Goal: Task Accomplishment & Management: Use online tool/utility

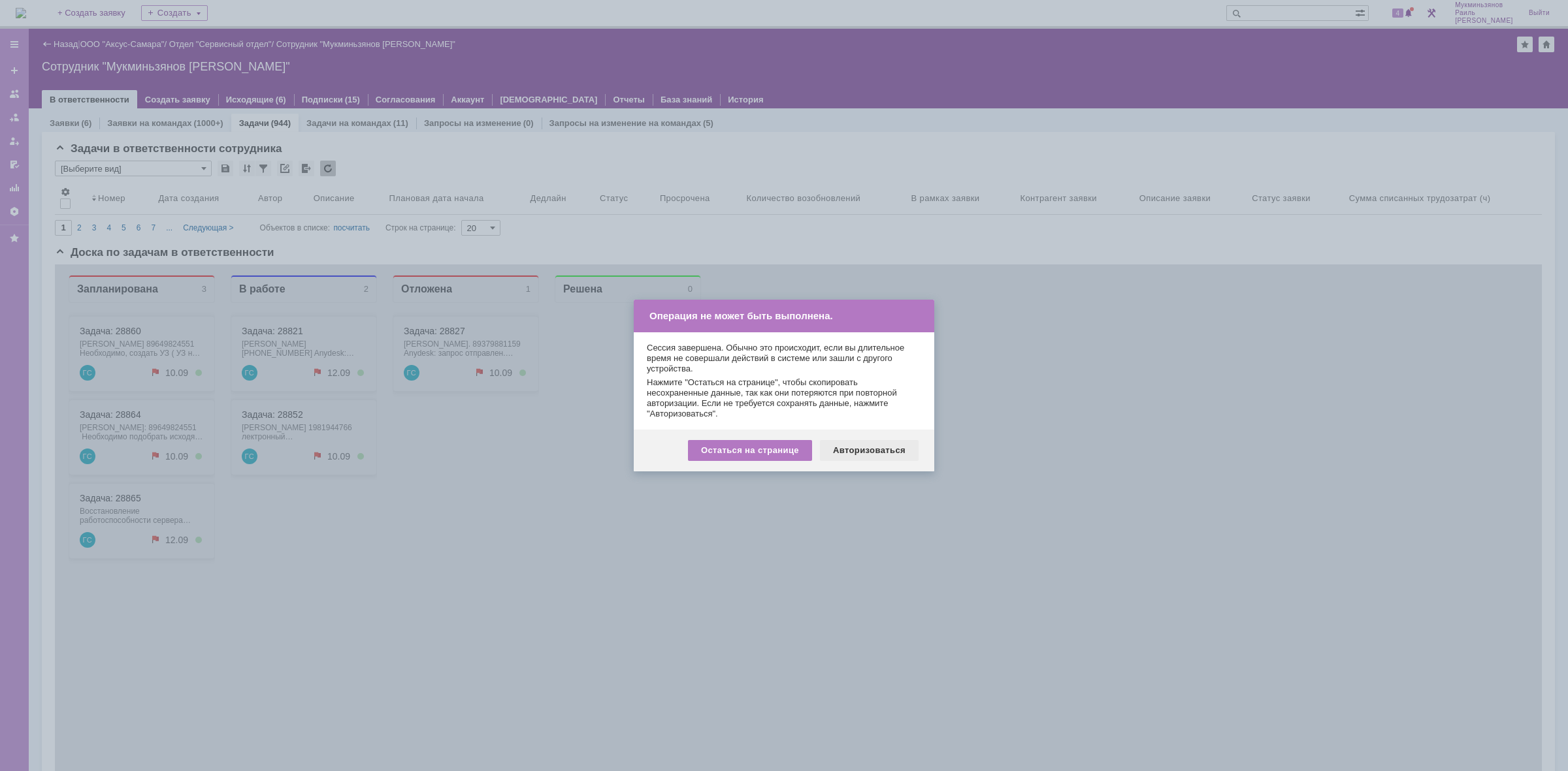
click at [844, 452] on div "Авторизоваться" at bounding box center [869, 450] width 98 height 21
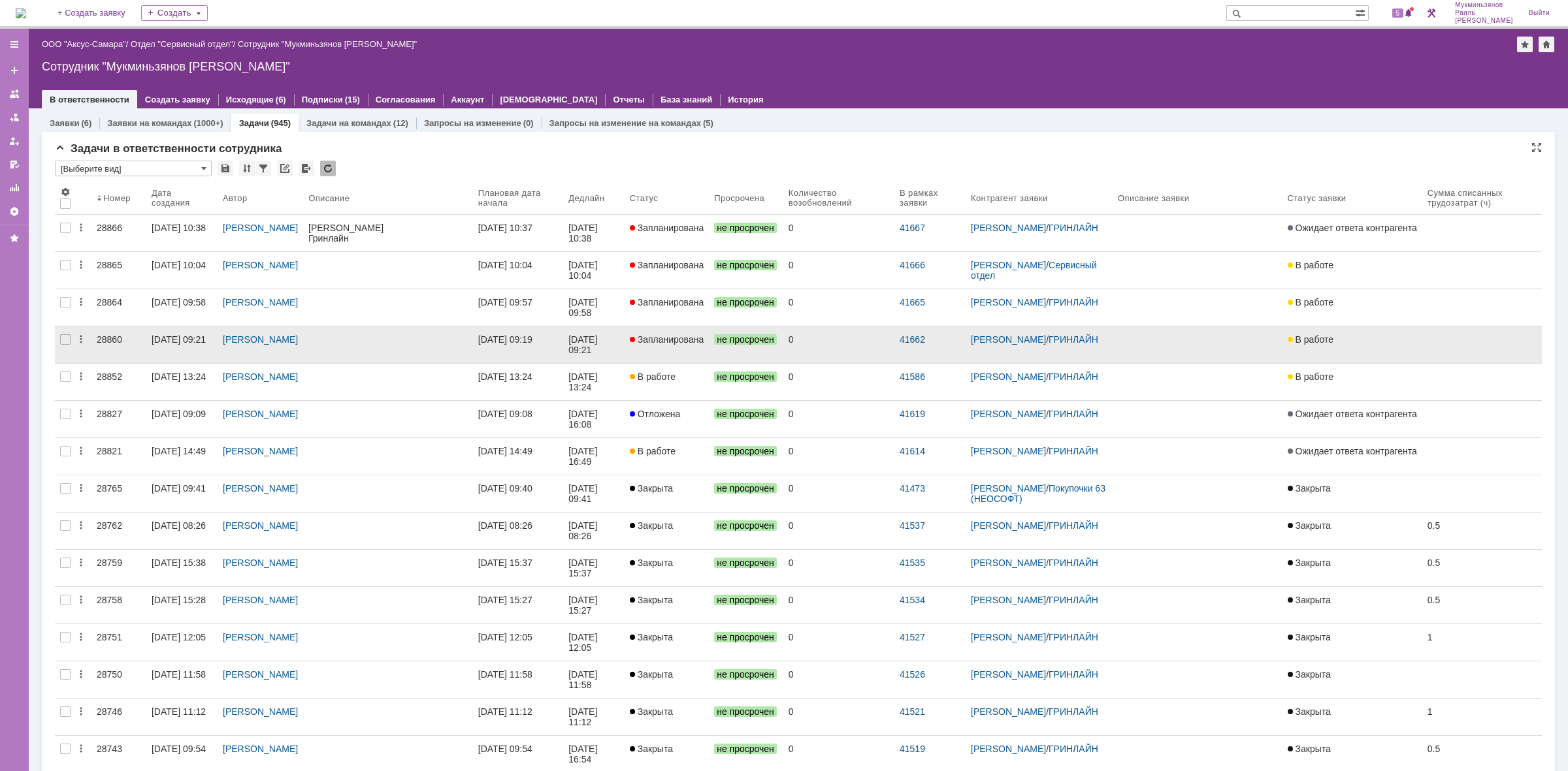
click at [473, 346] on link at bounding box center [388, 345] width 170 height 37
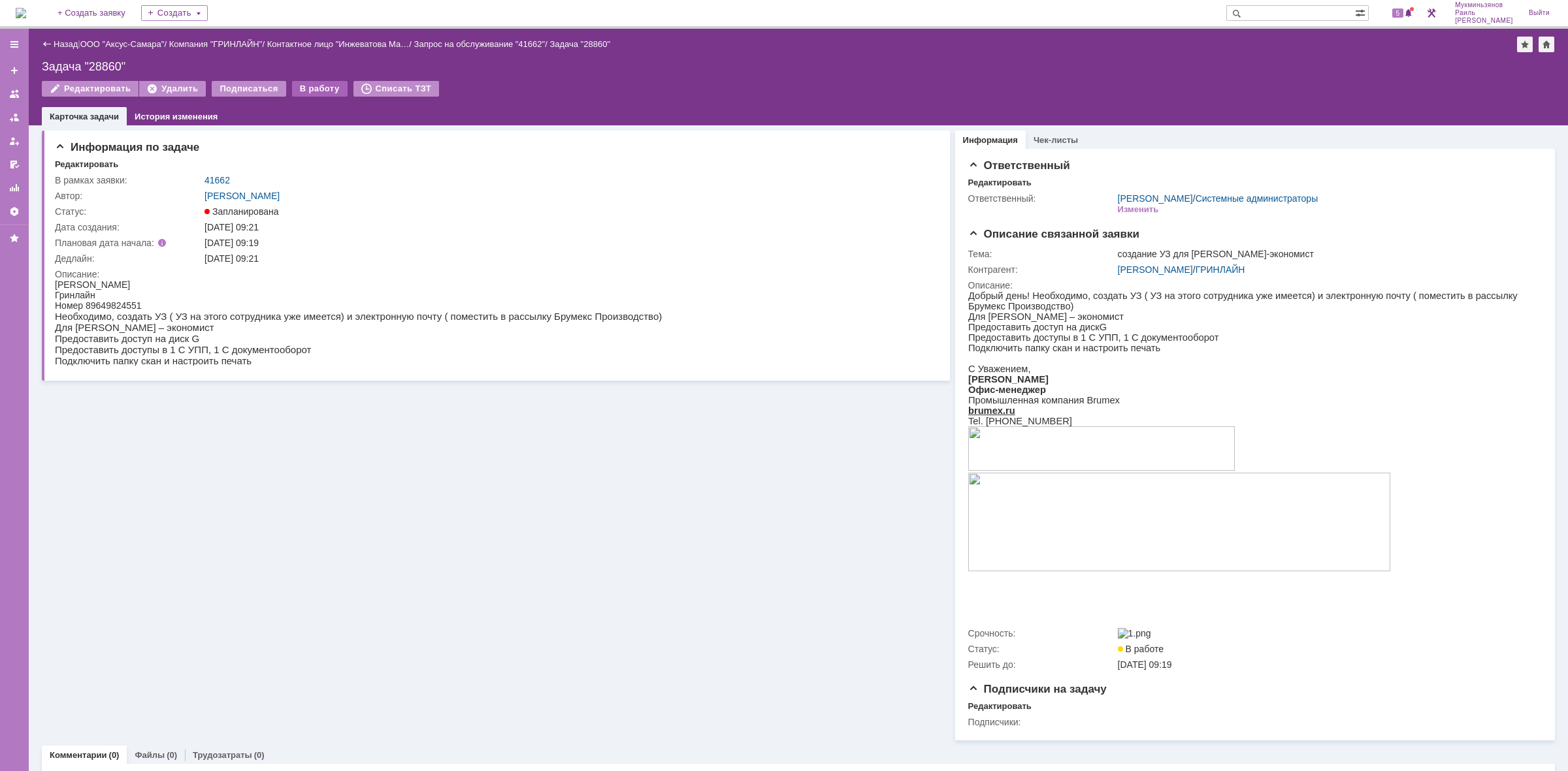
click at [292, 84] on div "В работу" at bounding box center [319, 89] width 55 height 16
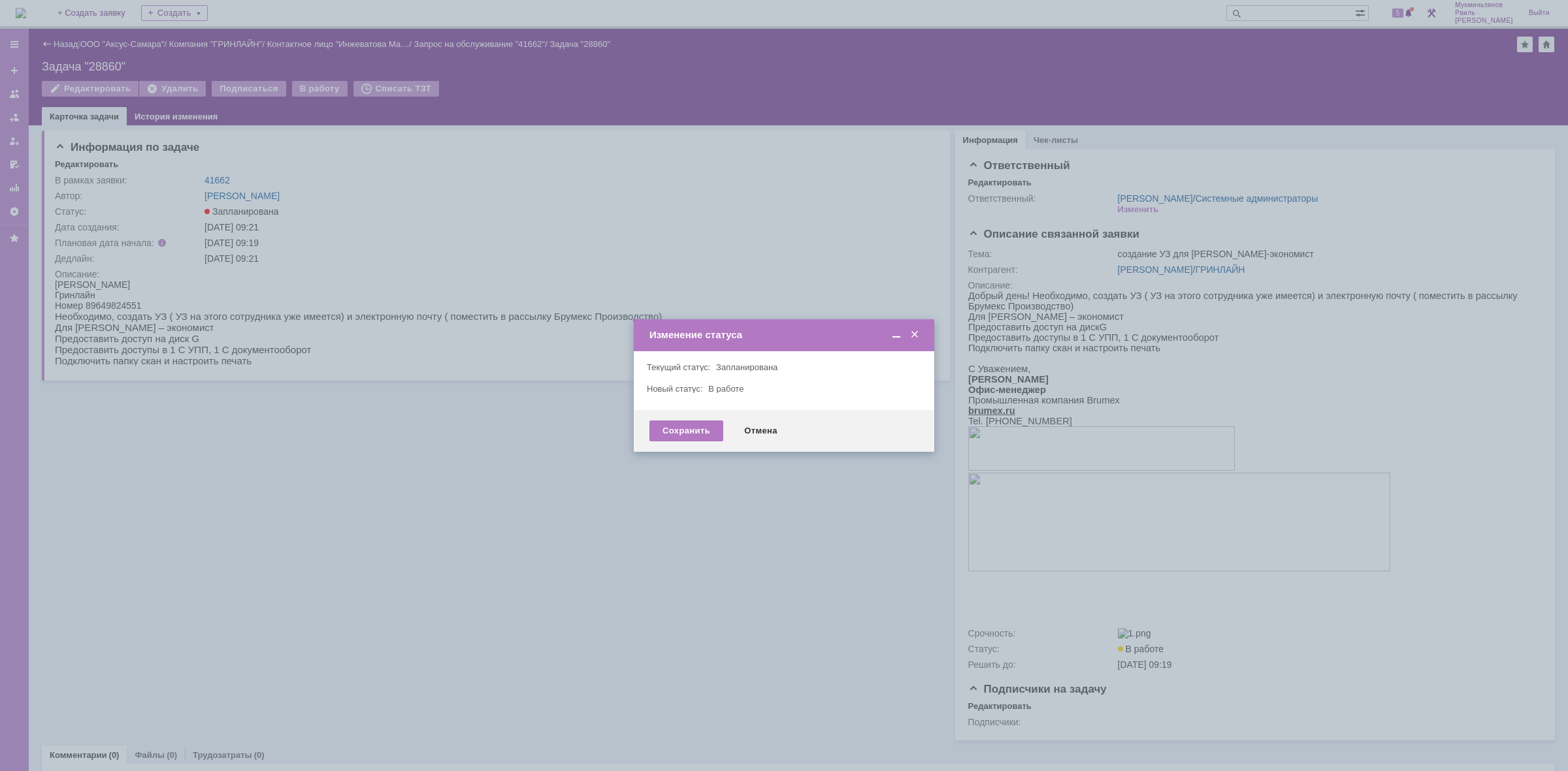
click at [699, 441] on div "Сохранить Отмена" at bounding box center [784, 431] width 301 height 42
click at [682, 426] on div "Сохранить" at bounding box center [686, 430] width 74 height 21
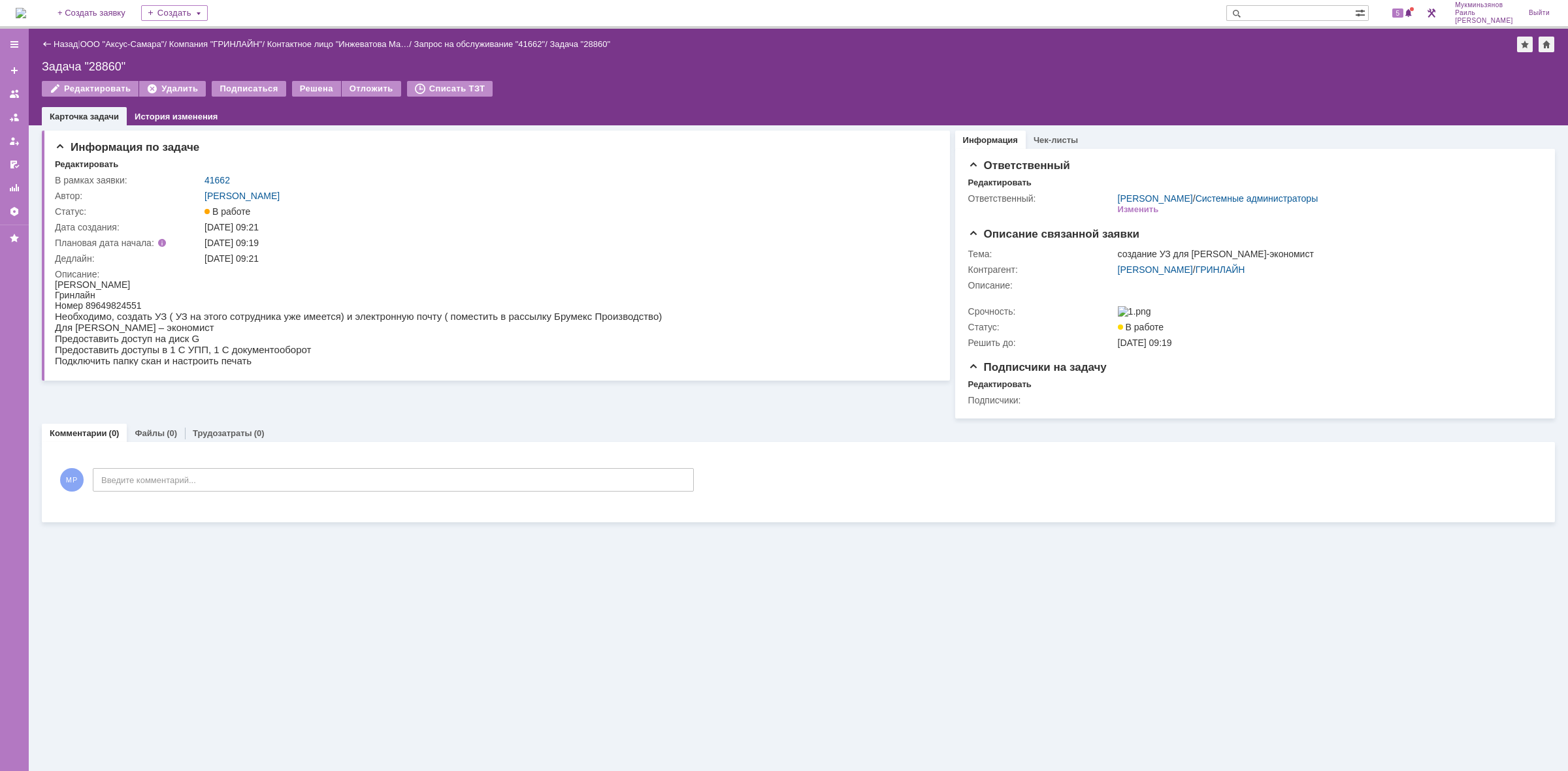
click at [26, 15] on img at bounding box center [21, 13] width 11 height 11
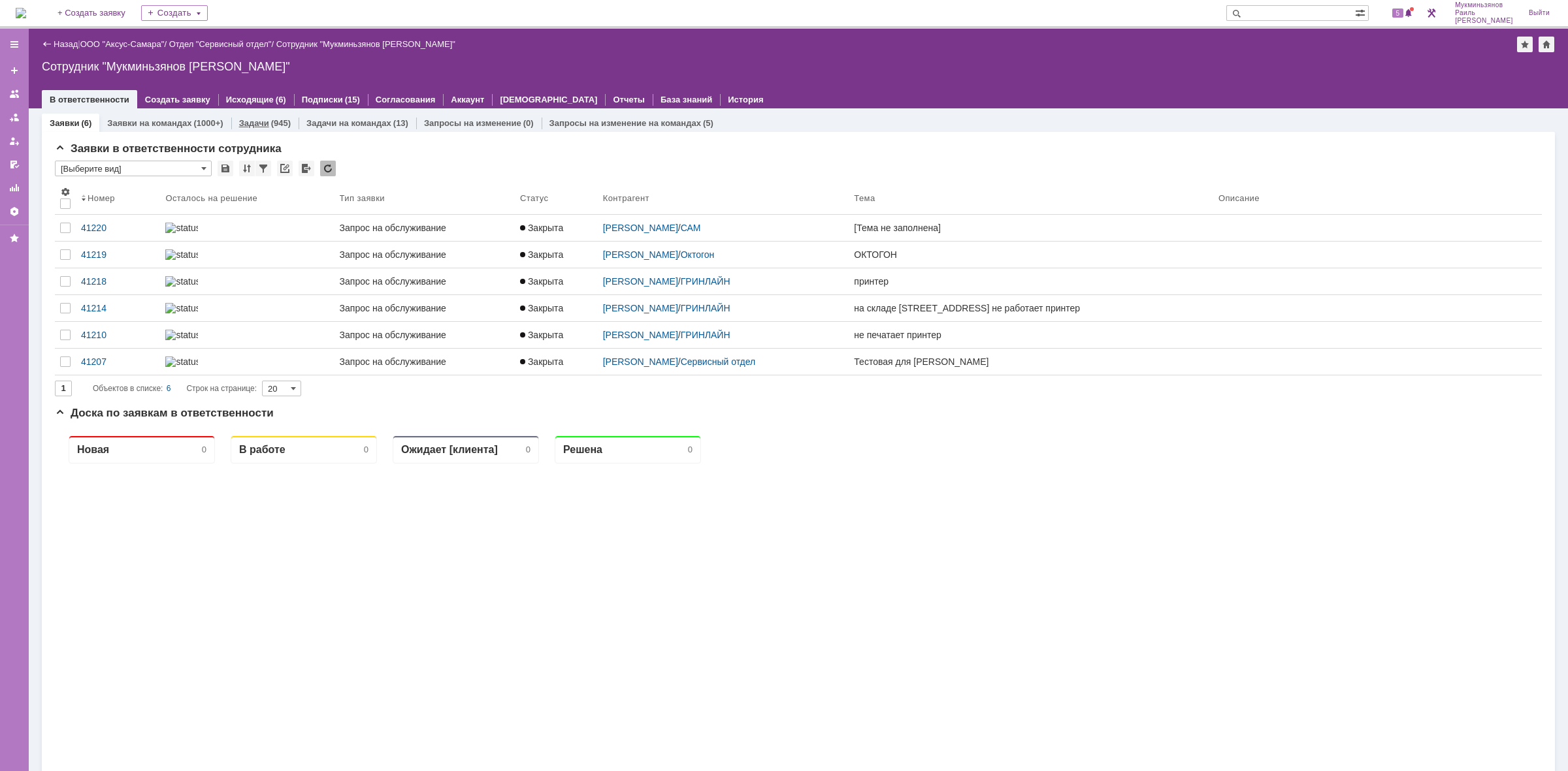
click at [266, 114] on div "Задачи (945)" at bounding box center [265, 123] width 67 height 19
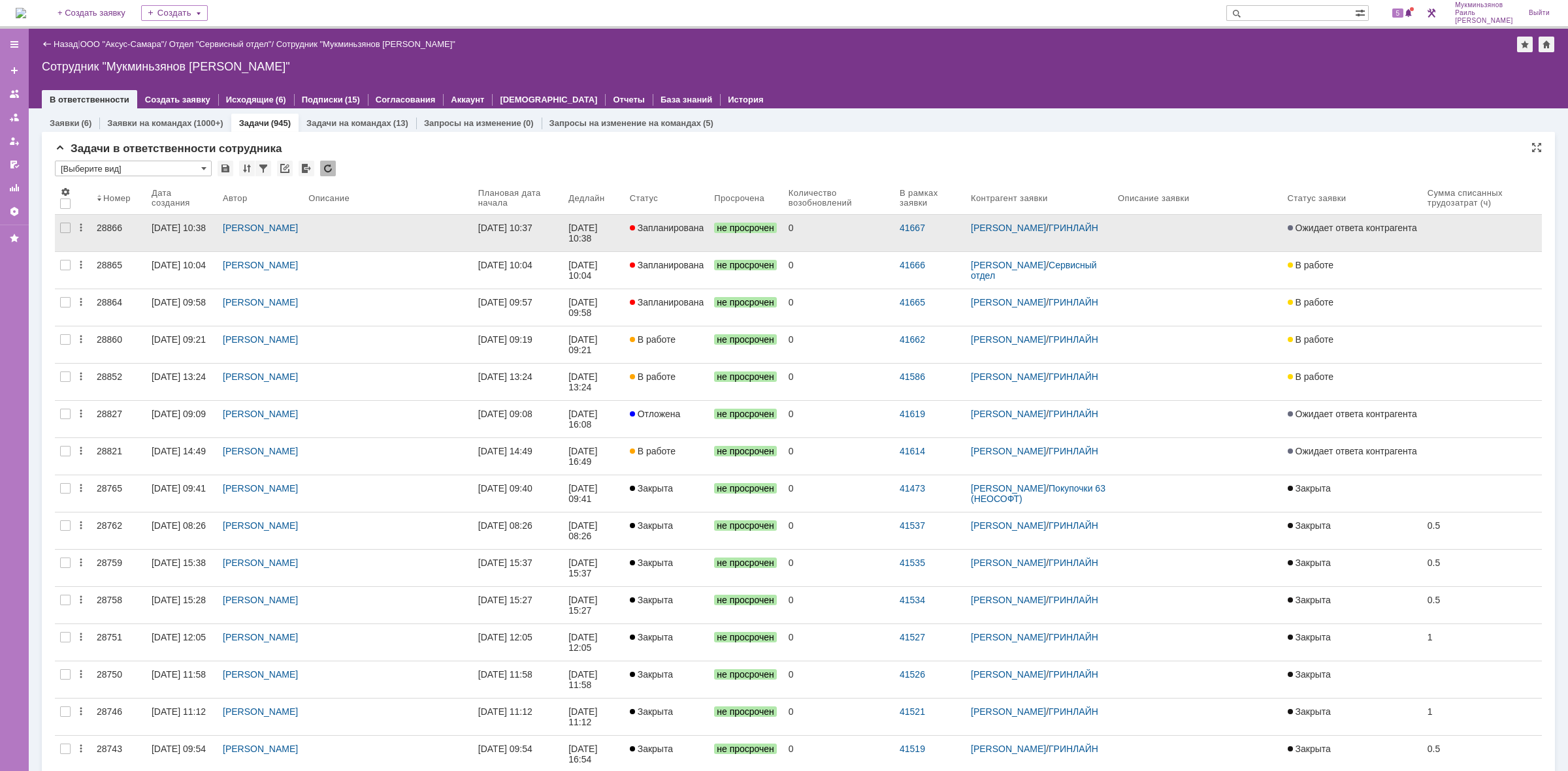
click at [505, 237] on link "[DATE] 10:37" at bounding box center [518, 233] width 90 height 37
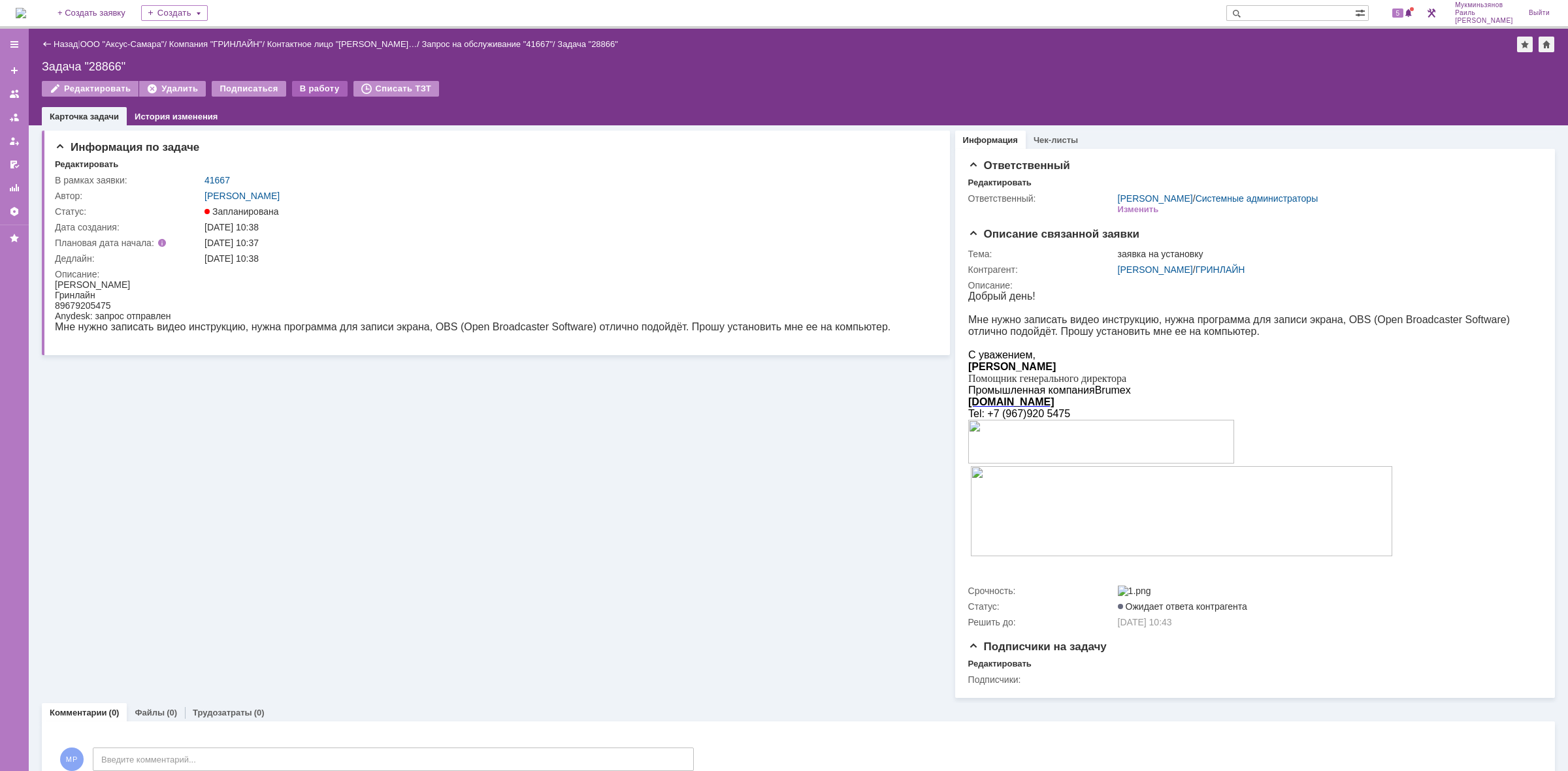
click at [303, 87] on div "В работу" at bounding box center [319, 89] width 55 height 16
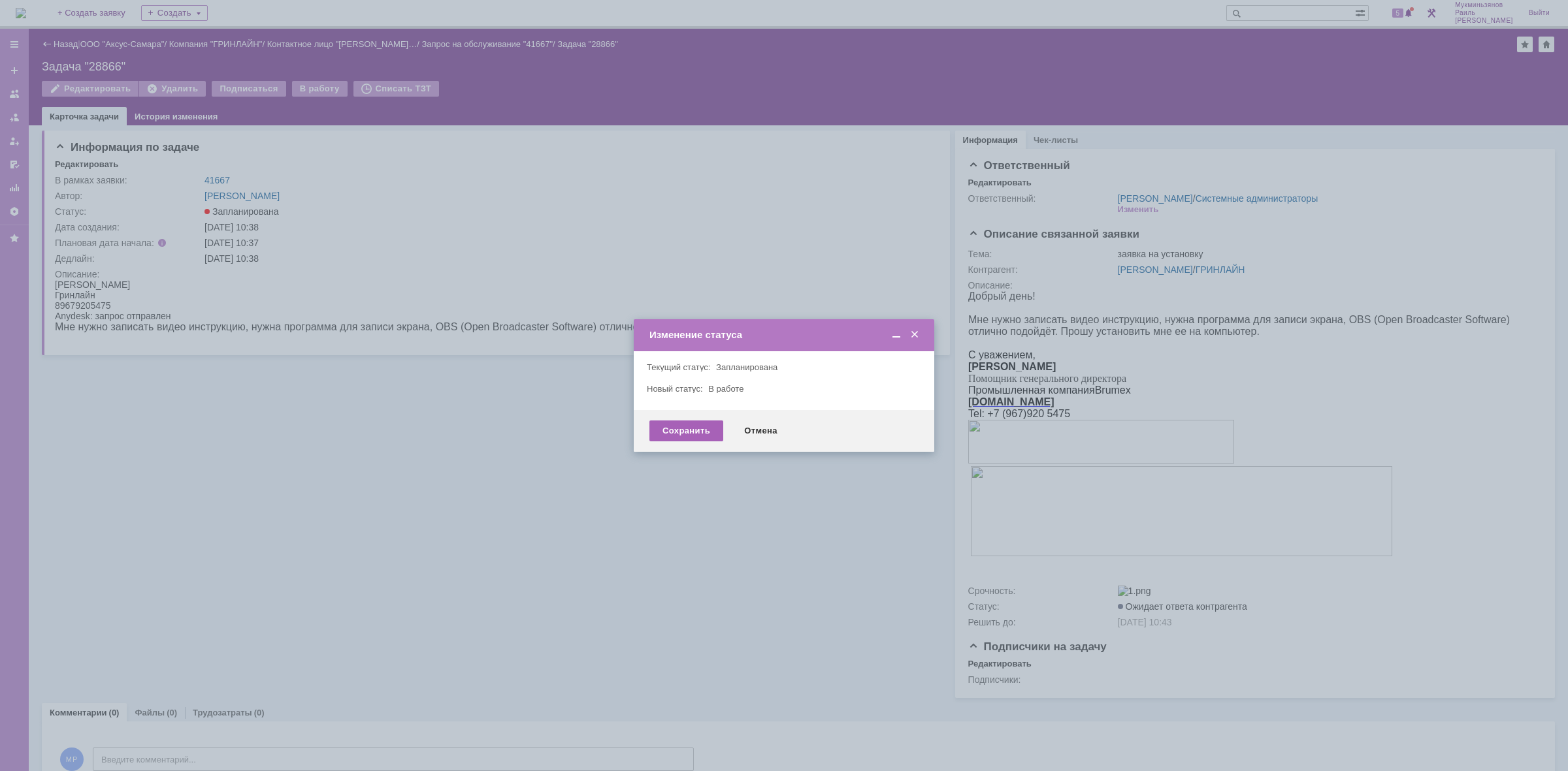
click at [695, 430] on div "Сохранить" at bounding box center [686, 430] width 74 height 21
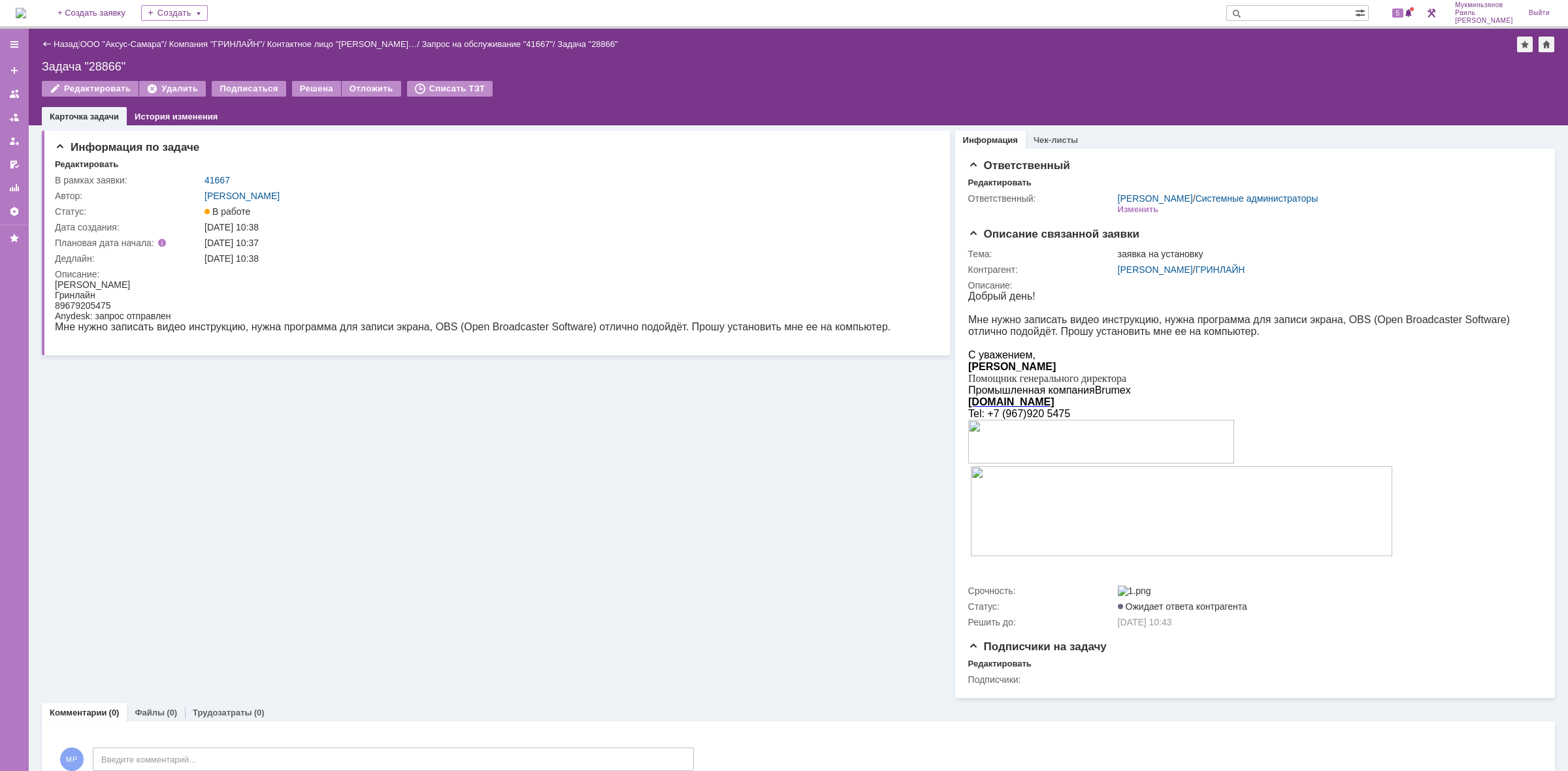
click at [26, 18] on img at bounding box center [21, 13] width 11 height 11
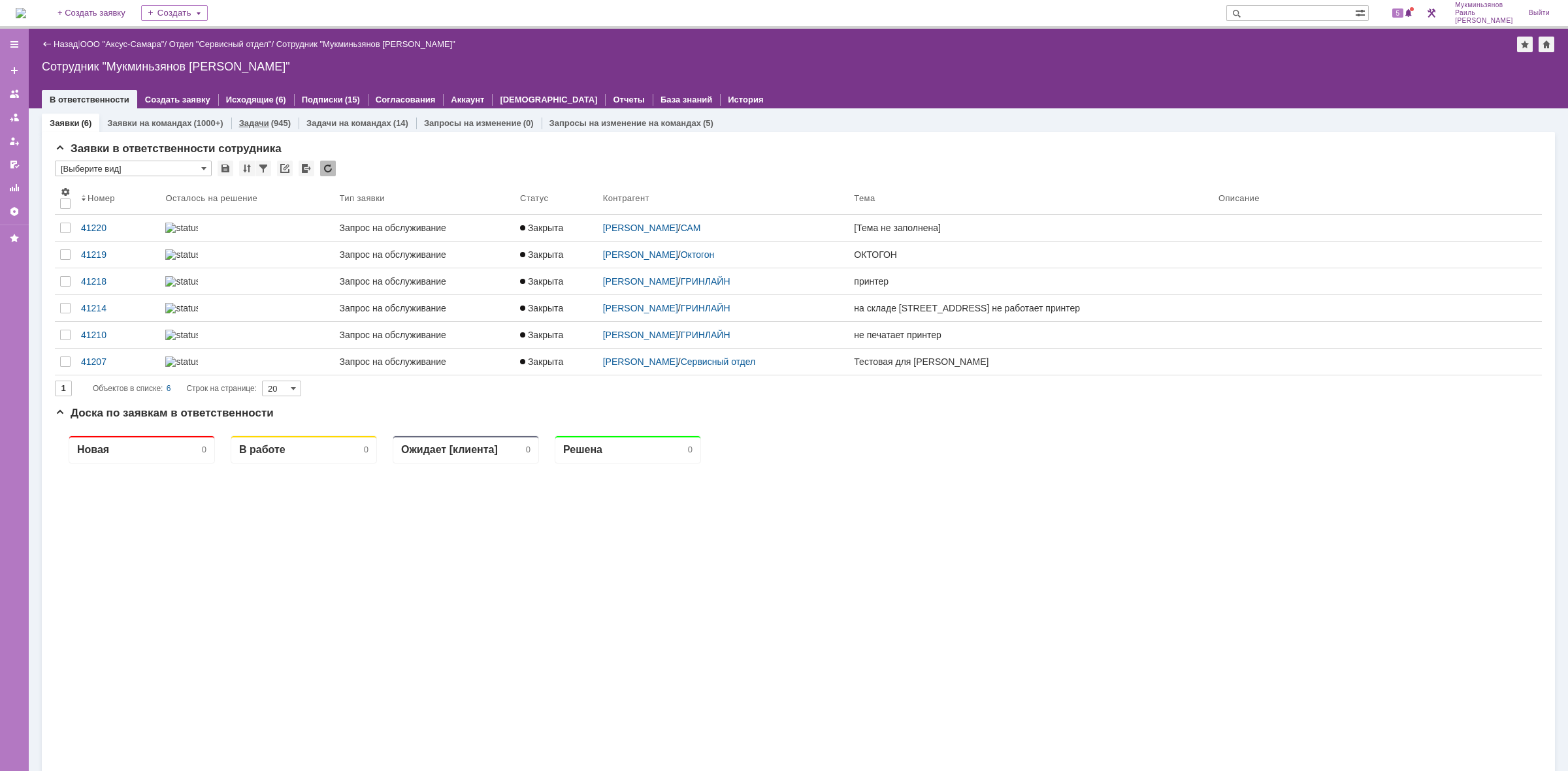
click at [271, 123] on div "(945)" at bounding box center [280, 123] width 19 height 10
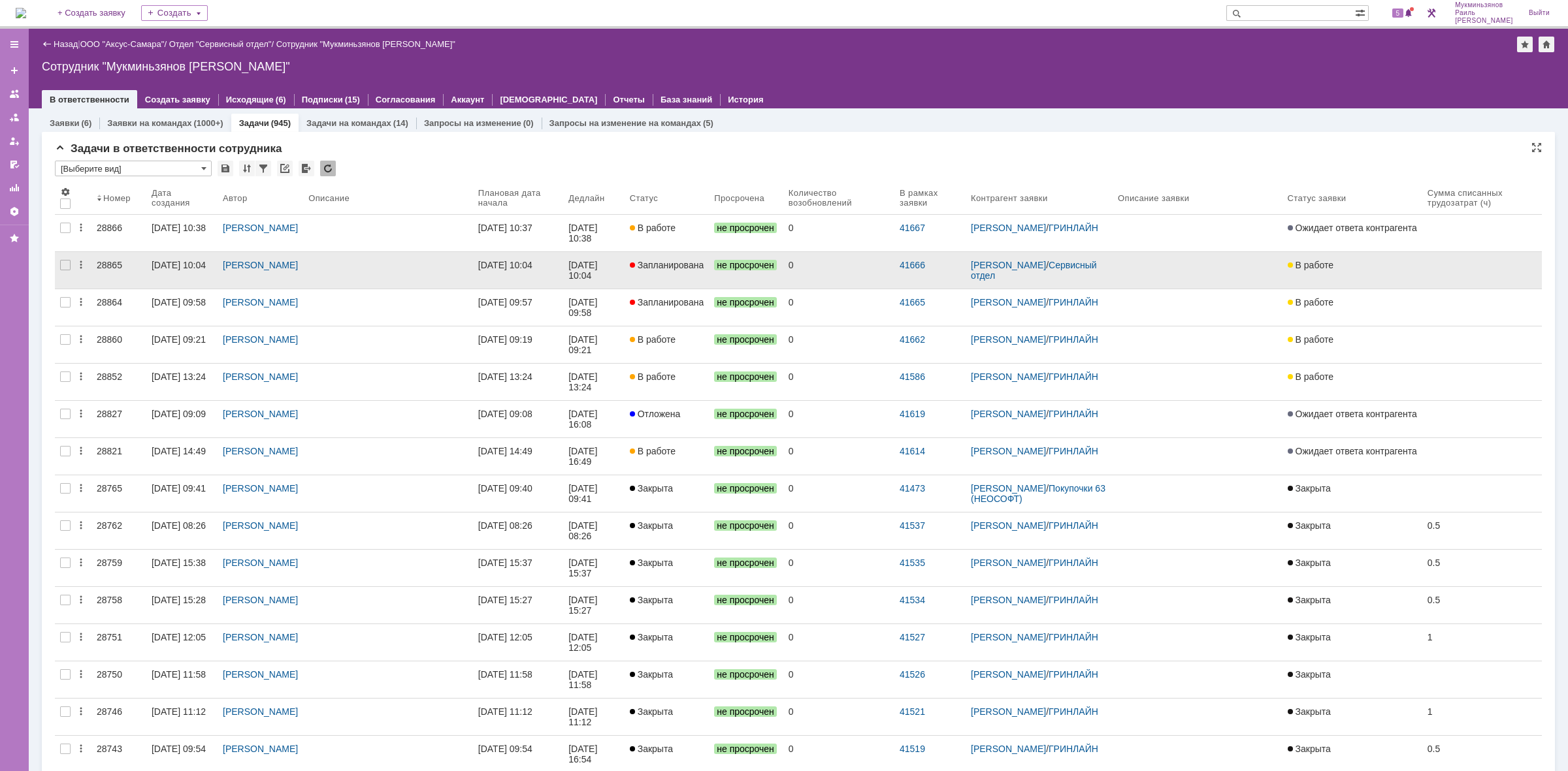
click at [503, 269] on div "[DATE] 10:04" at bounding box center [505, 265] width 54 height 11
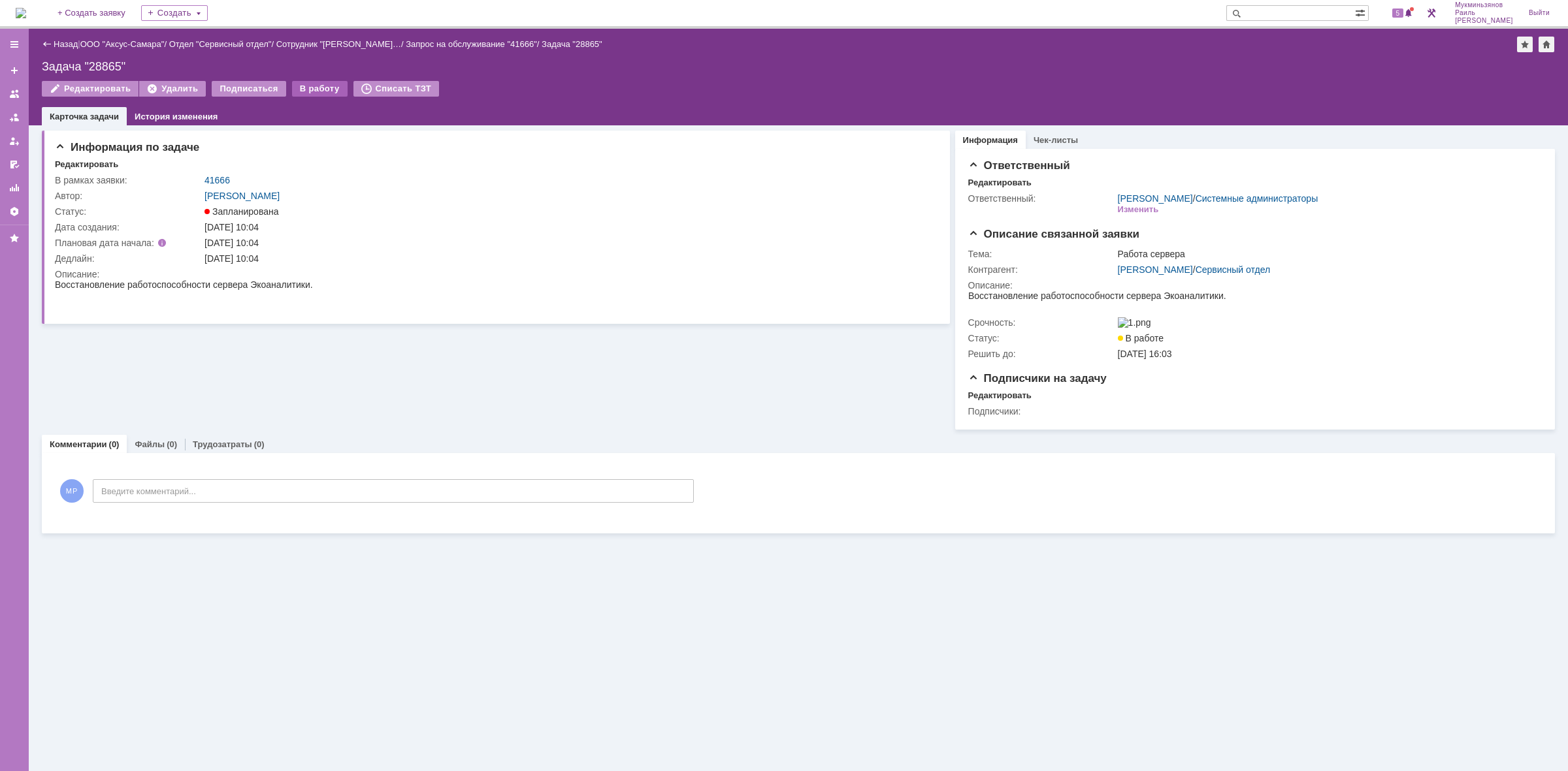
click at [315, 83] on div "В работу" at bounding box center [319, 89] width 55 height 16
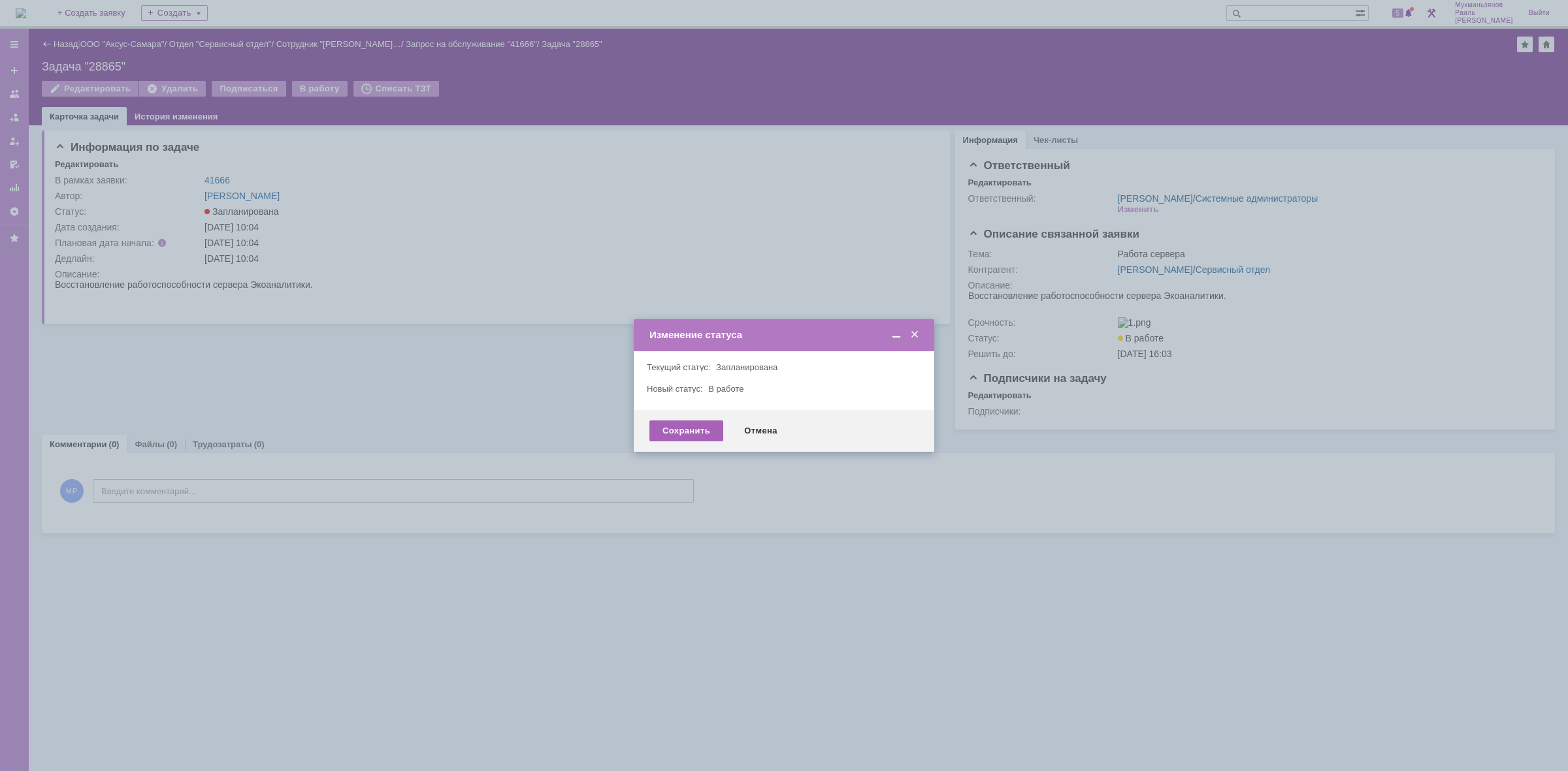
click at [681, 422] on div "Сохранить" at bounding box center [686, 430] width 74 height 21
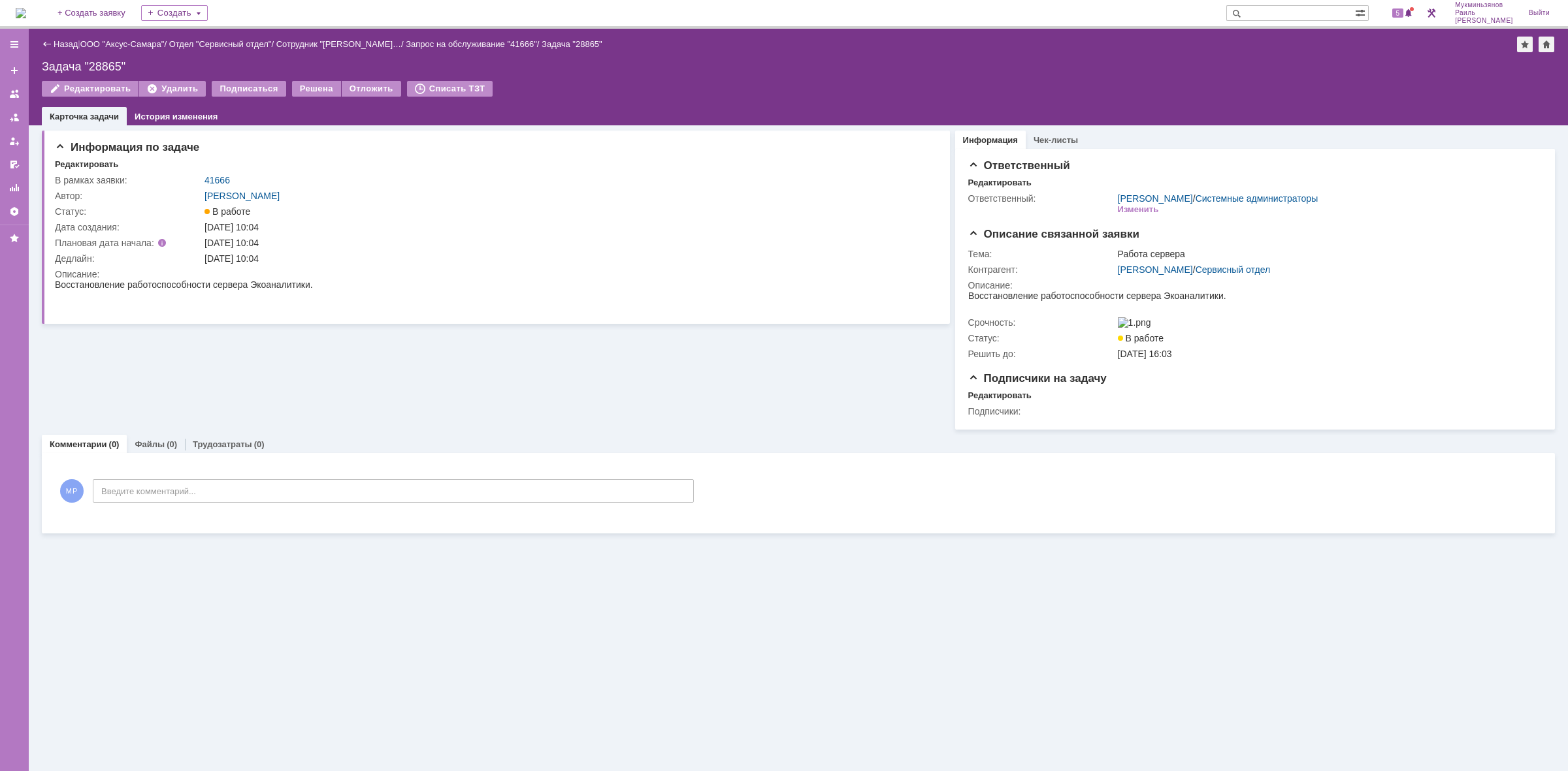
click at [26, 15] on img at bounding box center [21, 13] width 11 height 11
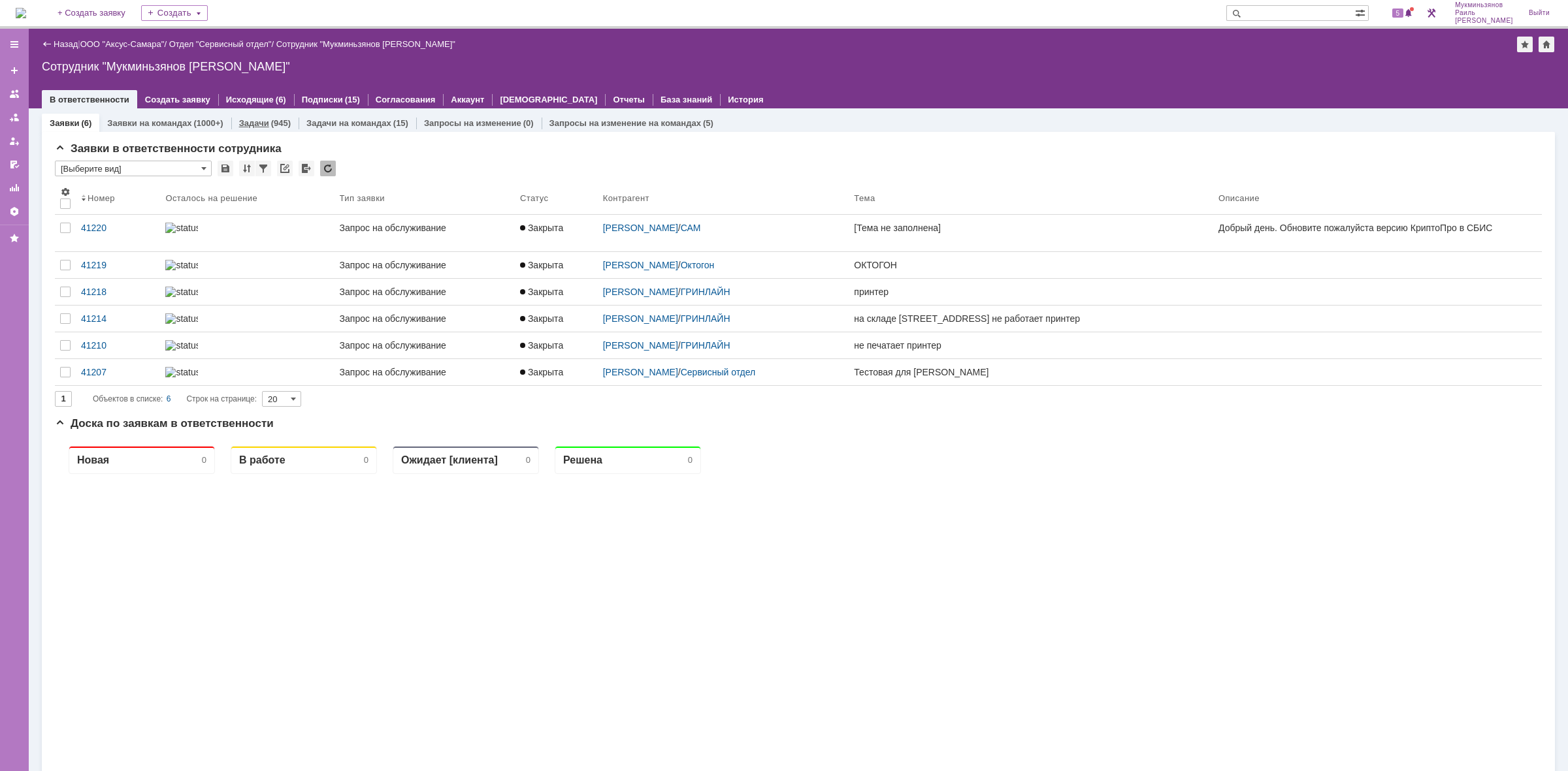
click at [284, 125] on div "(945)" at bounding box center [280, 123] width 19 height 10
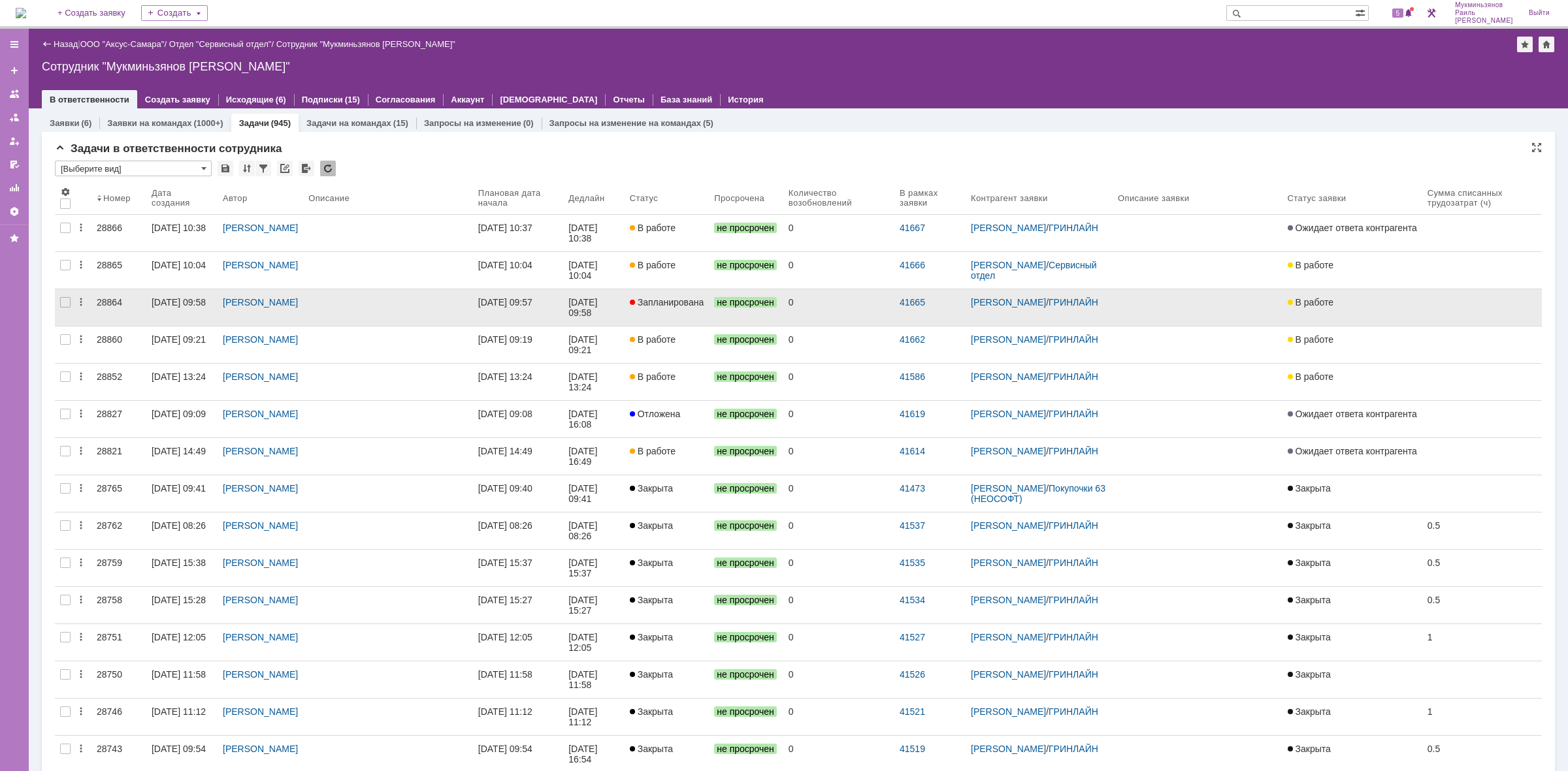
click at [492, 307] on div "[DATE] 09:57" at bounding box center [505, 303] width 54 height 11
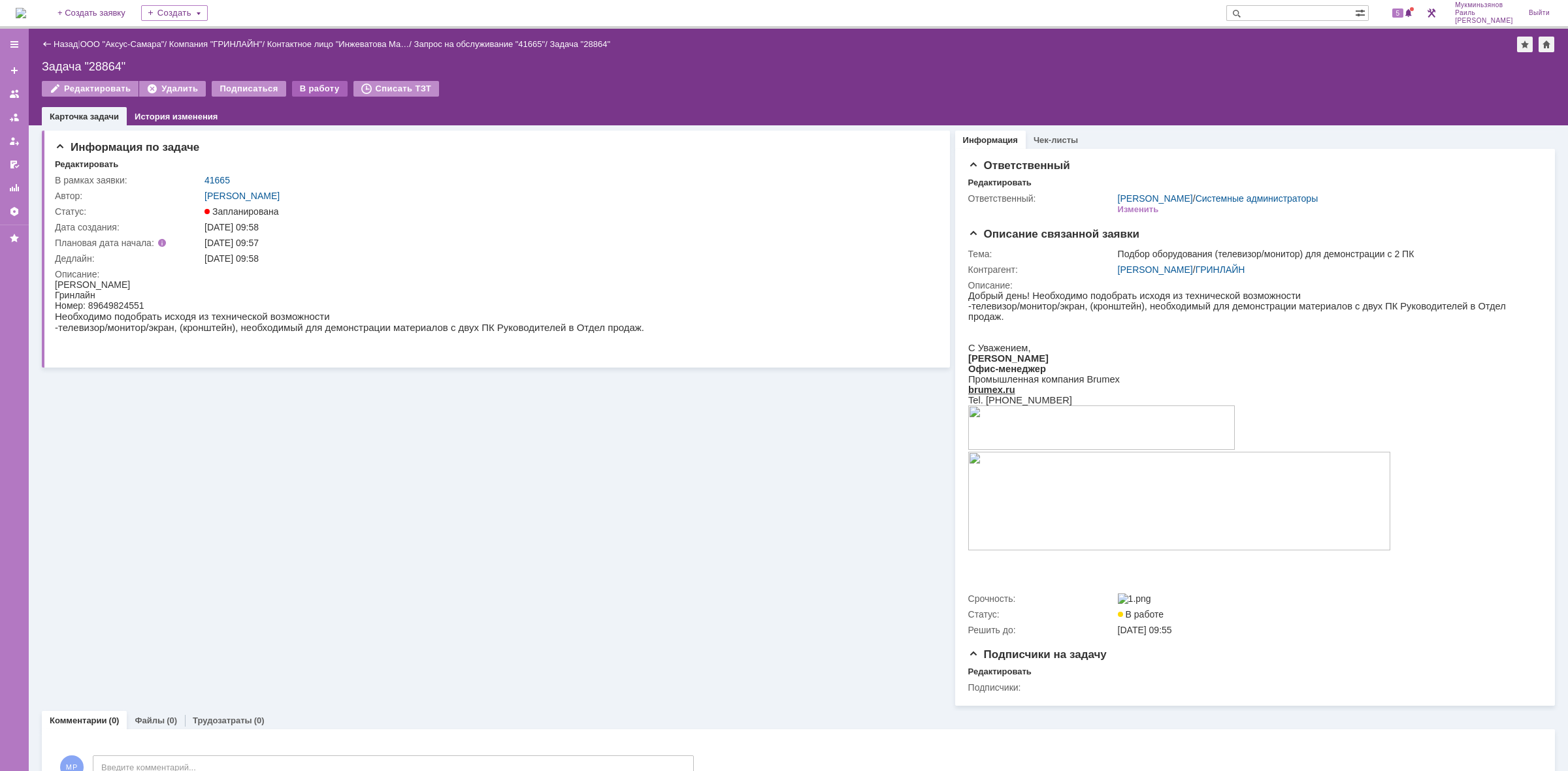
click at [320, 85] on div "В работу" at bounding box center [319, 89] width 55 height 16
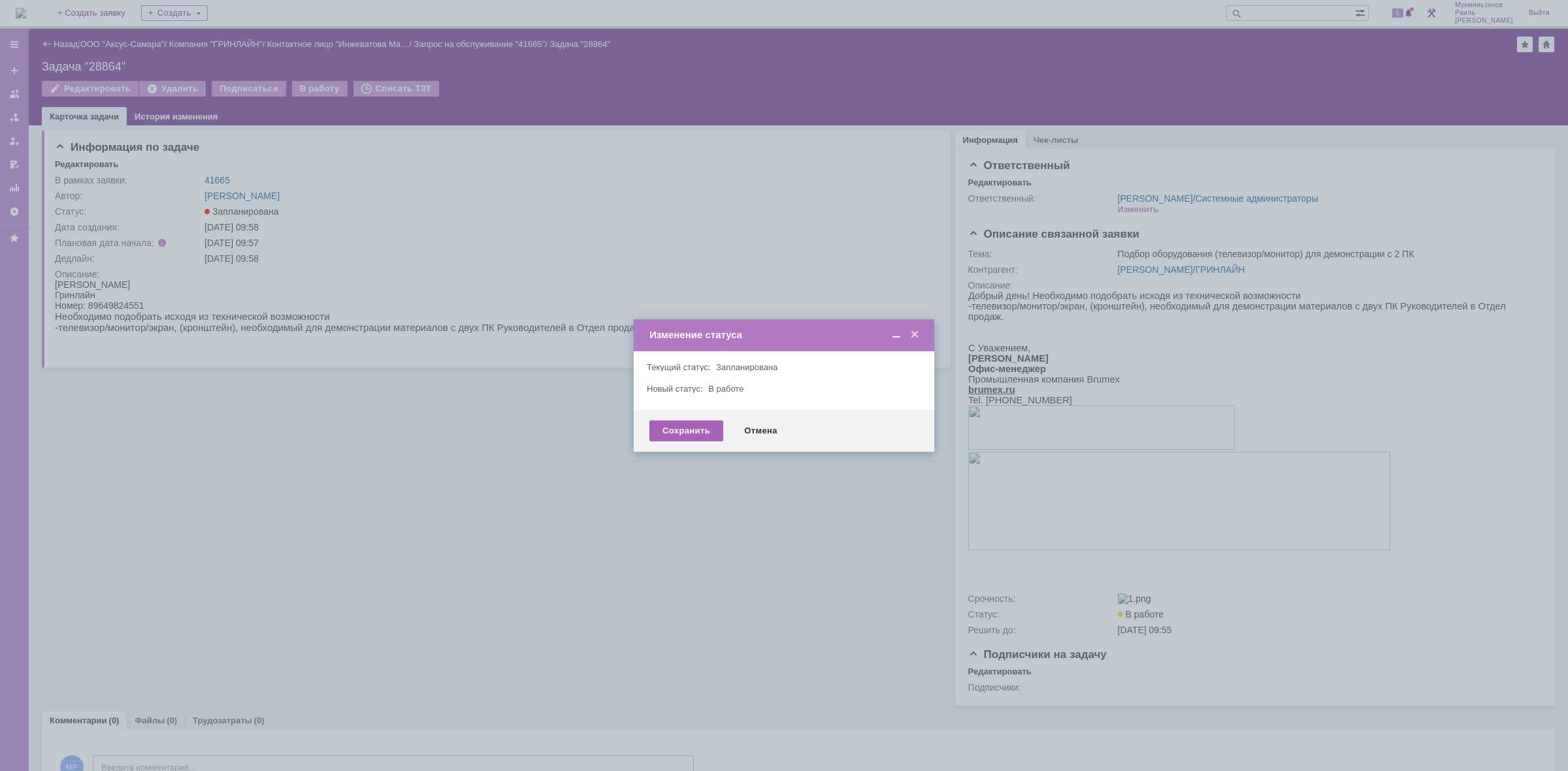
click at [689, 422] on div "Сохранить" at bounding box center [686, 430] width 74 height 21
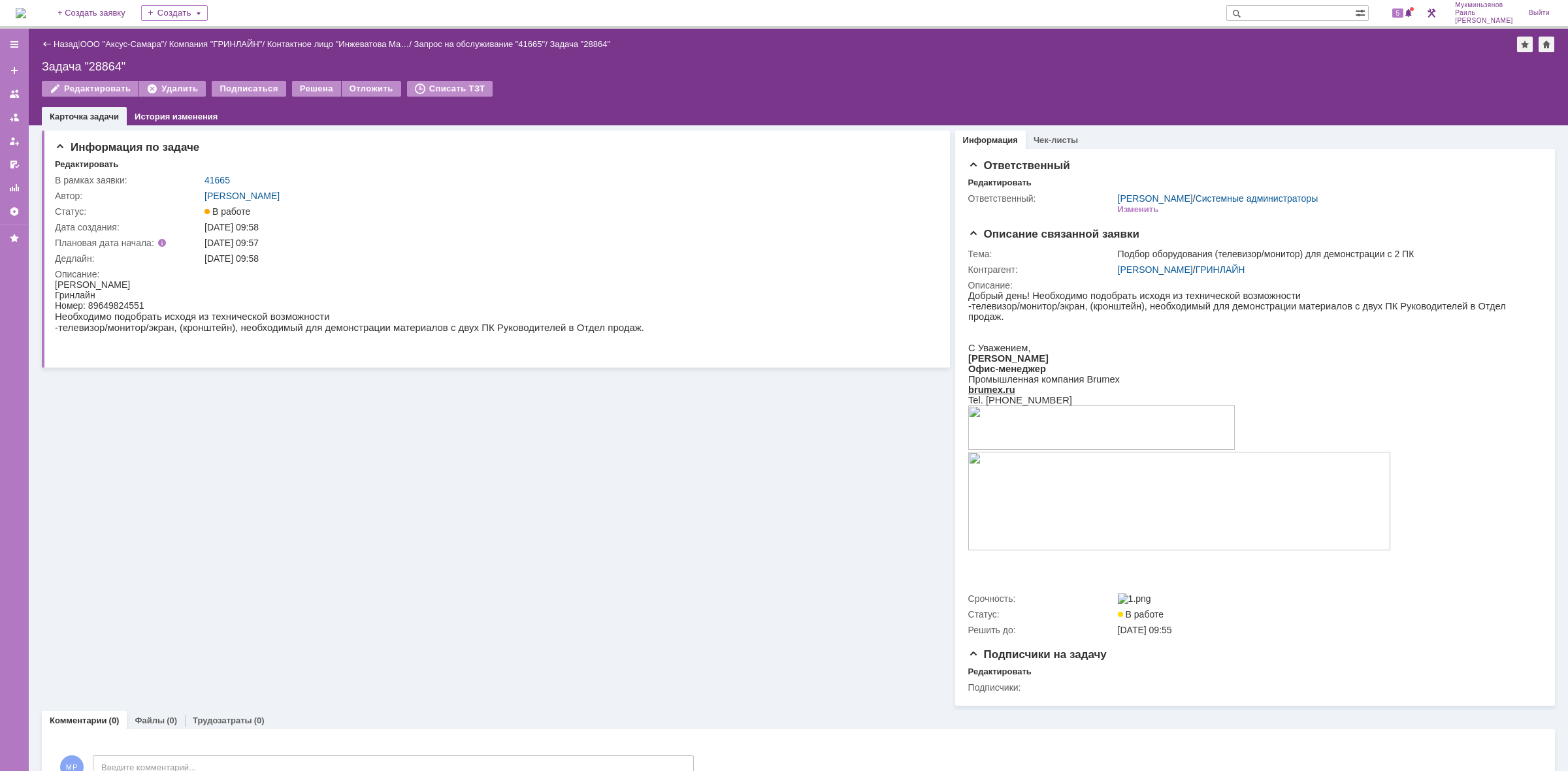
drag, startPoint x: 209, startPoint y: 313, endPoint x: 356, endPoint y: 321, distance: 147.2
click at [356, 320] on body "Инжеватова Марина Гринлайн Номер: 89649824551 Необходимо подобрать исходя из те…" at bounding box center [349, 317] width 590 height 75
click at [124, 324] on p "-телевизор/монитор/экран, (кронштейн), необходимый для демонстрации материалов …" at bounding box center [349, 327] width 590 height 11
click at [26, 12] on img at bounding box center [21, 13] width 11 height 11
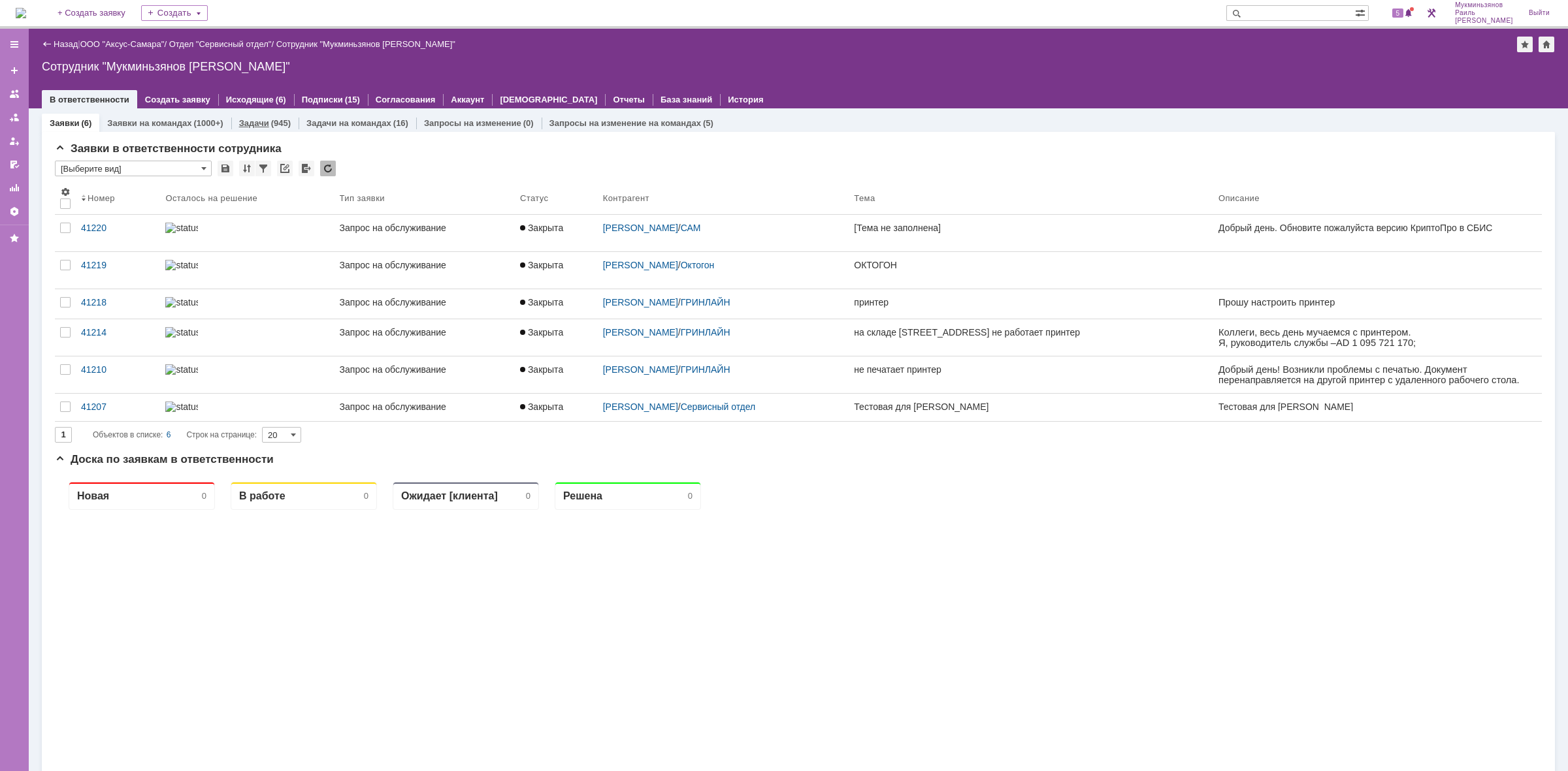
click at [245, 119] on link "Задачи" at bounding box center [254, 123] width 30 height 10
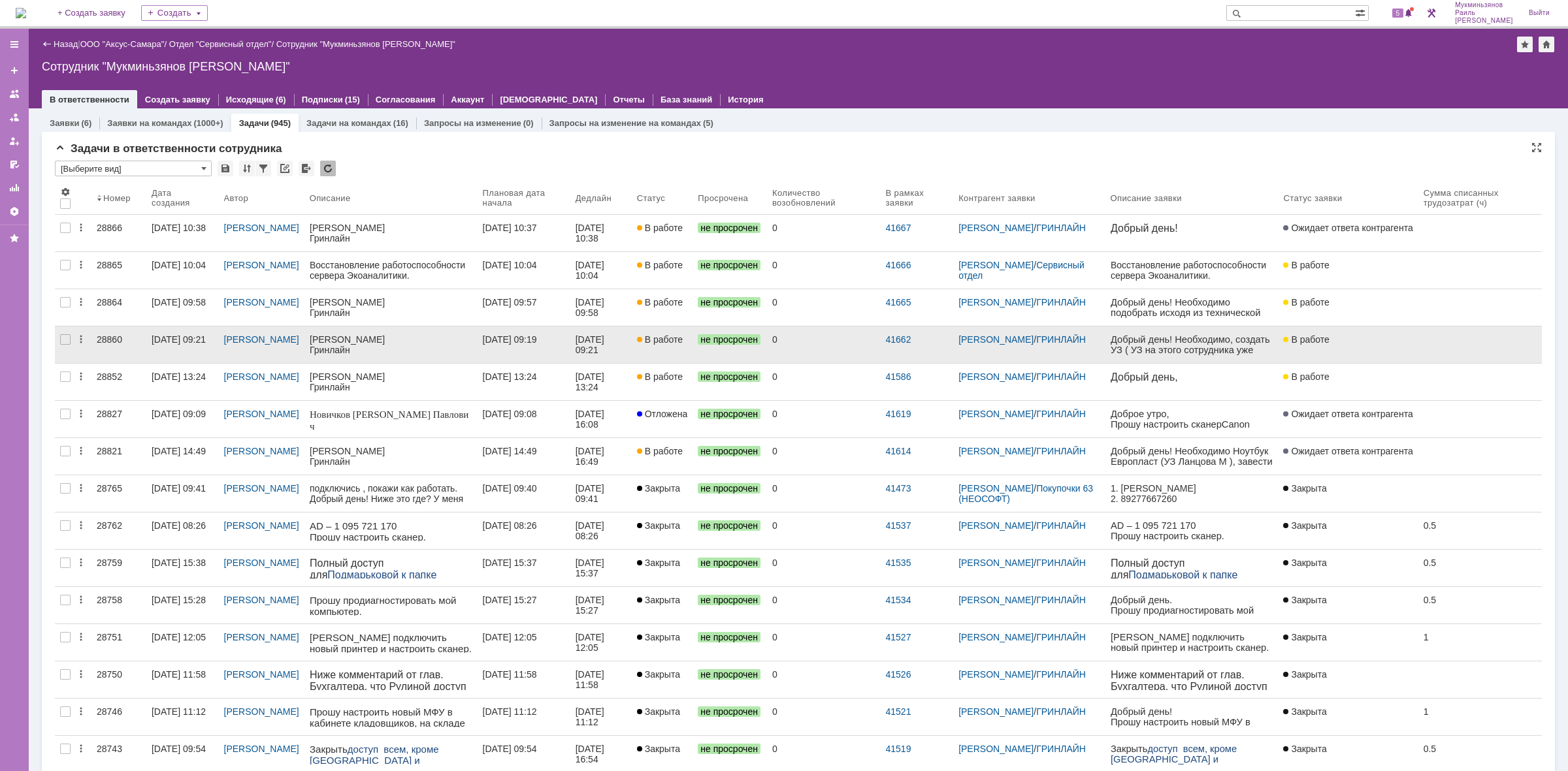
click at [802, 353] on link "0" at bounding box center [824, 345] width 114 height 37
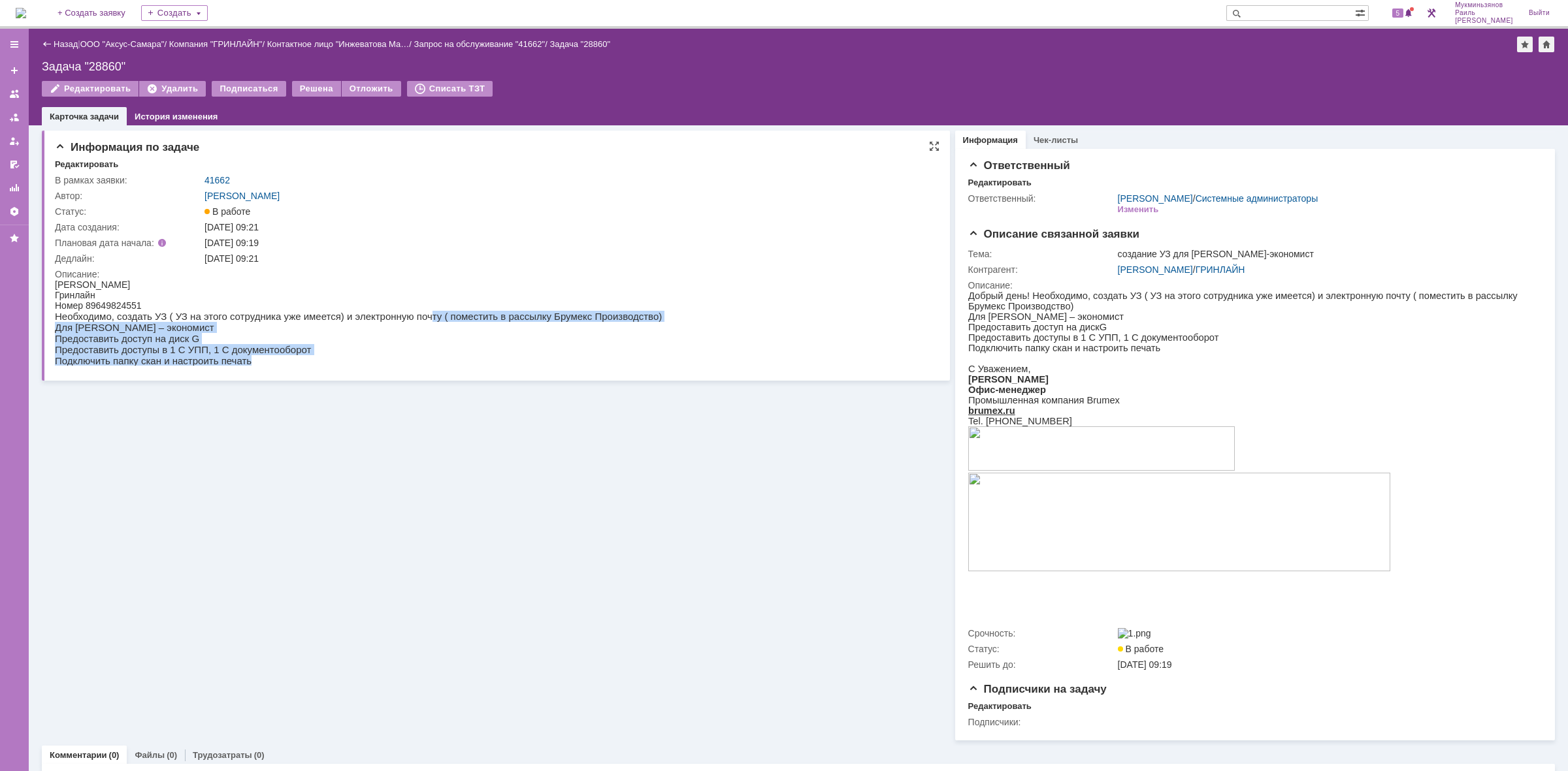
drag, startPoint x: 407, startPoint y: 310, endPoint x: 644, endPoint y: 317, distance: 237.1
click at [645, 316] on html "Инжеватова Марина Гринлайн Номер 89649824551 Необходимо, создать УЗ ( УЗ на это…" at bounding box center [489, 323] width 868 height 87
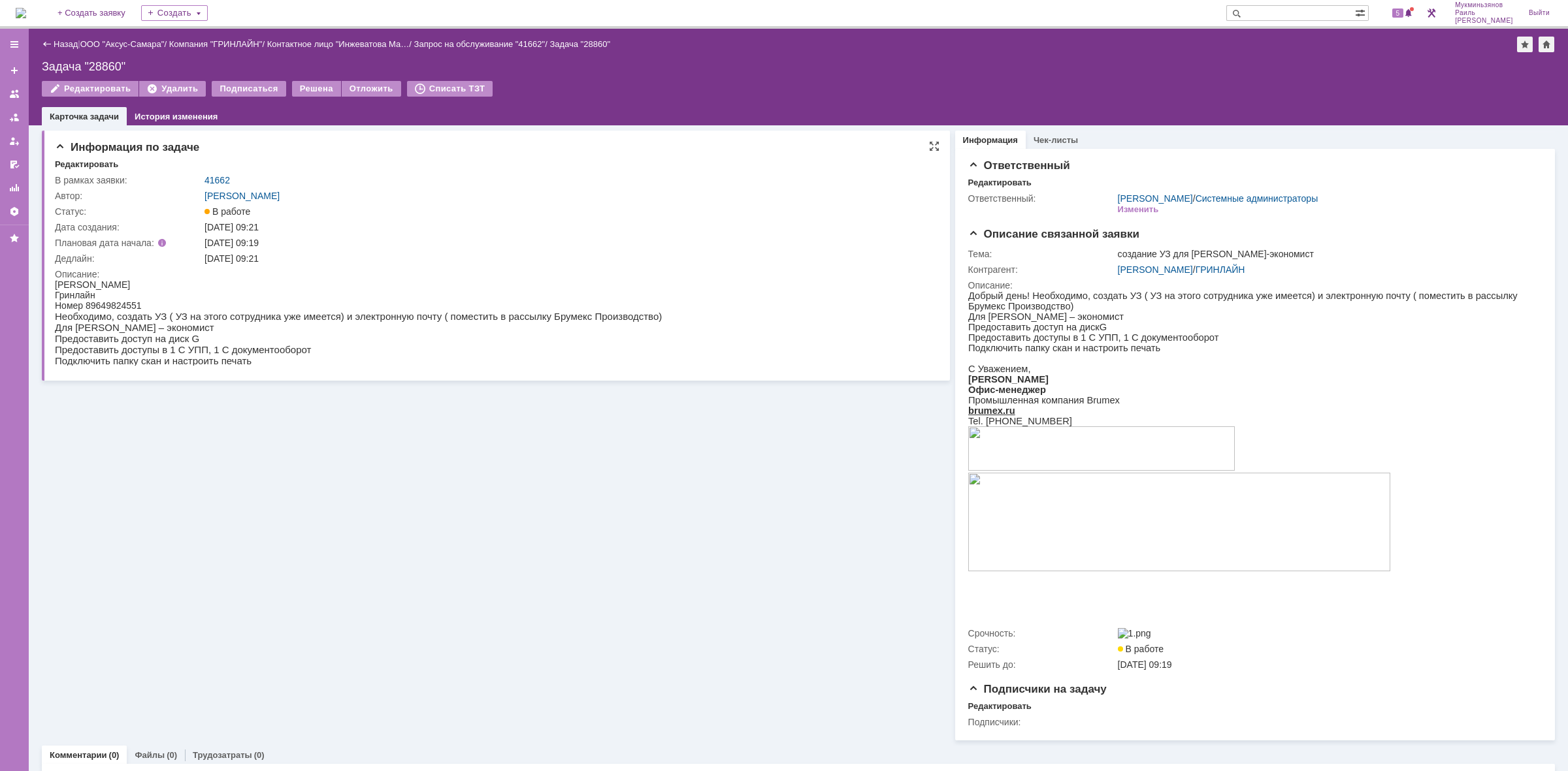
click at [644, 317] on html "Инжеватова Марина Гринлайн Номер 89649824551 Необходимо, создать УЗ ( УЗ на это…" at bounding box center [489, 323] width 868 height 87
click at [26, 13] on img at bounding box center [21, 13] width 11 height 11
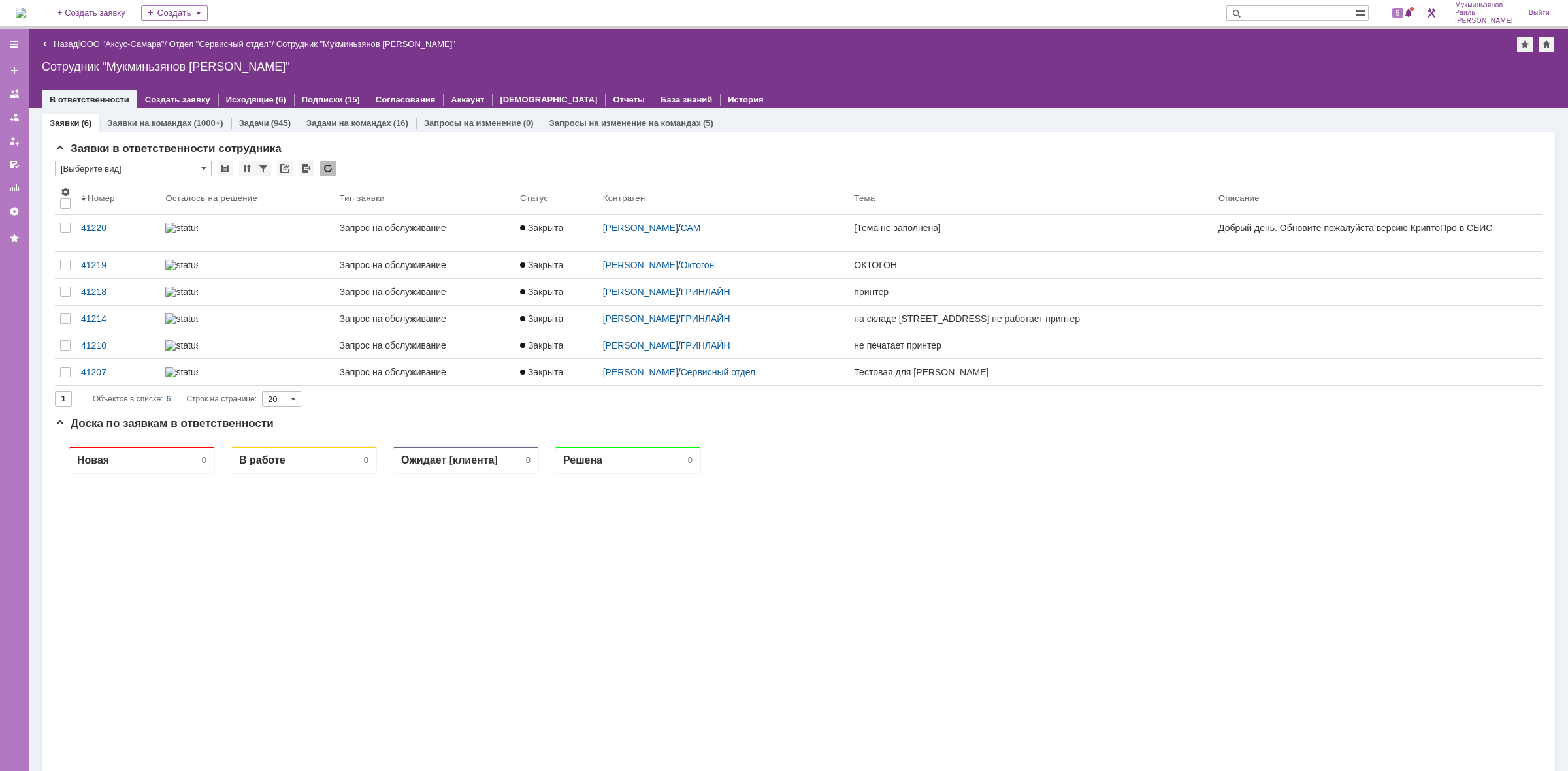
click at [276, 121] on div "(945)" at bounding box center [280, 123] width 19 height 10
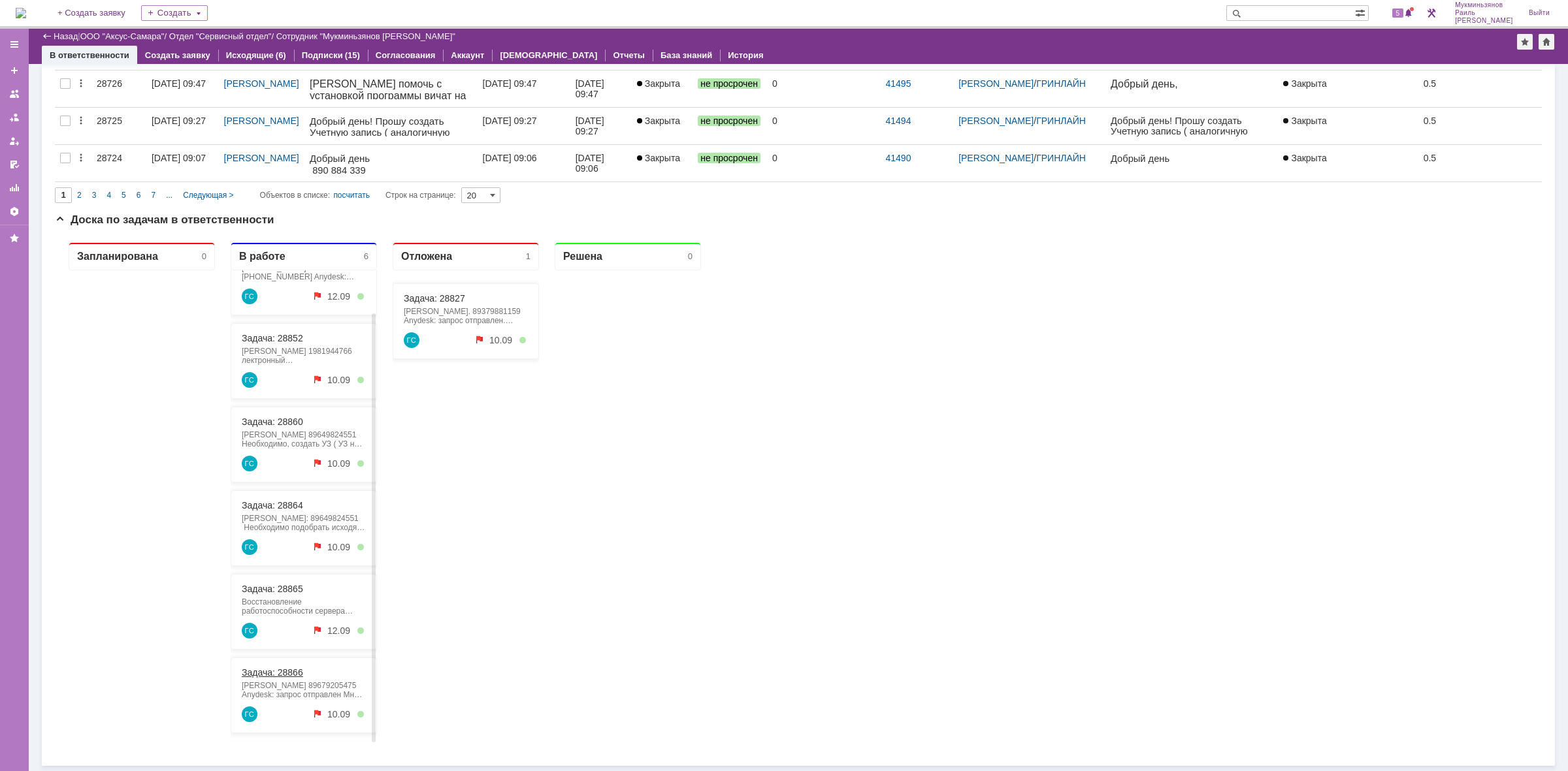
click at [276, 671] on link "Задача: 28866" at bounding box center [272, 673] width 61 height 11
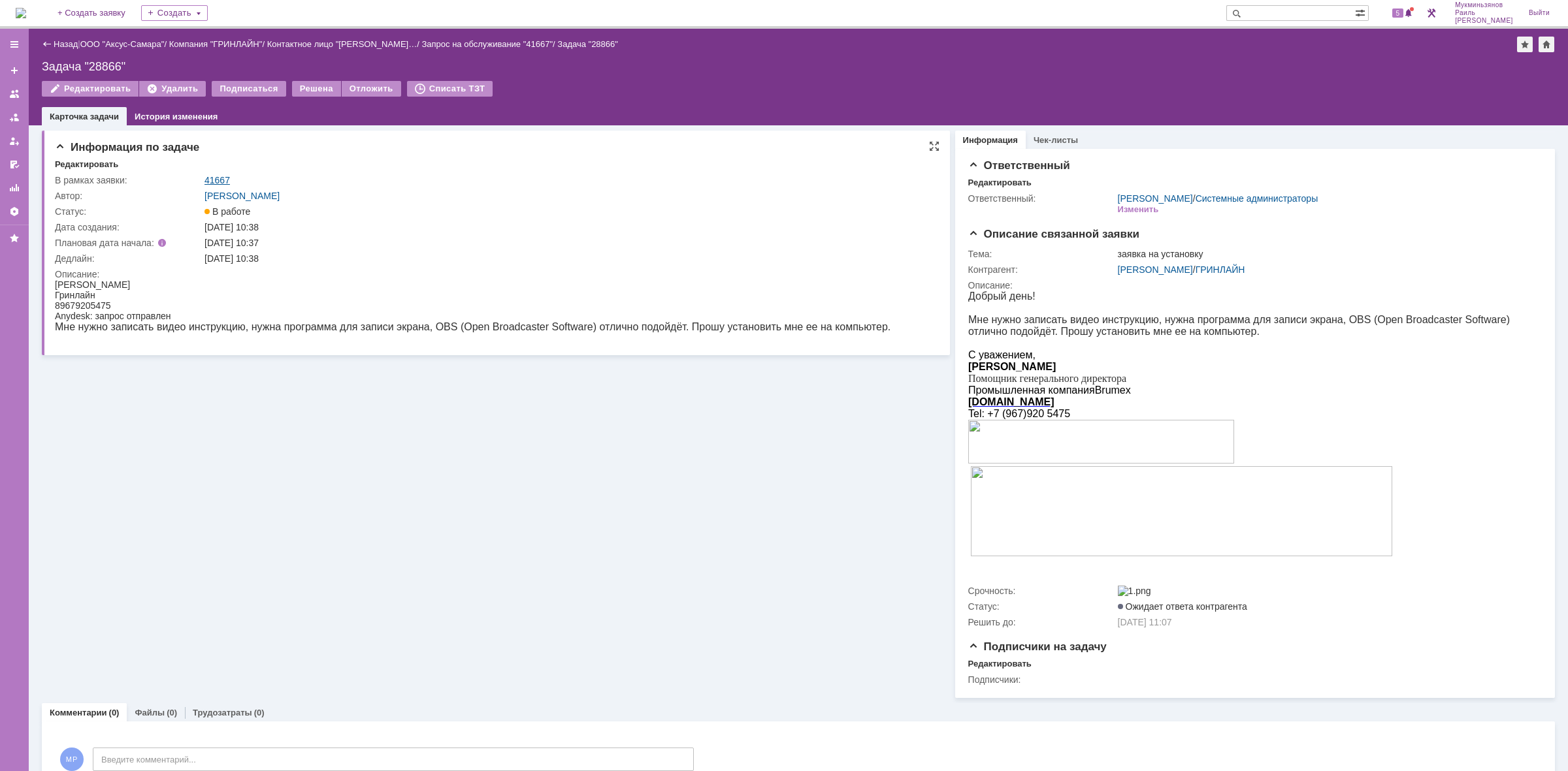
click at [212, 180] on link "41667" at bounding box center [217, 180] width 25 height 11
click at [11, 17] on div "На домашнюю + Создать заявку Создать 5 Мукминьзянов Раиль Рамильевич Выйти" at bounding box center [784, 14] width 1568 height 29
click at [20, 10] on img at bounding box center [21, 13] width 11 height 11
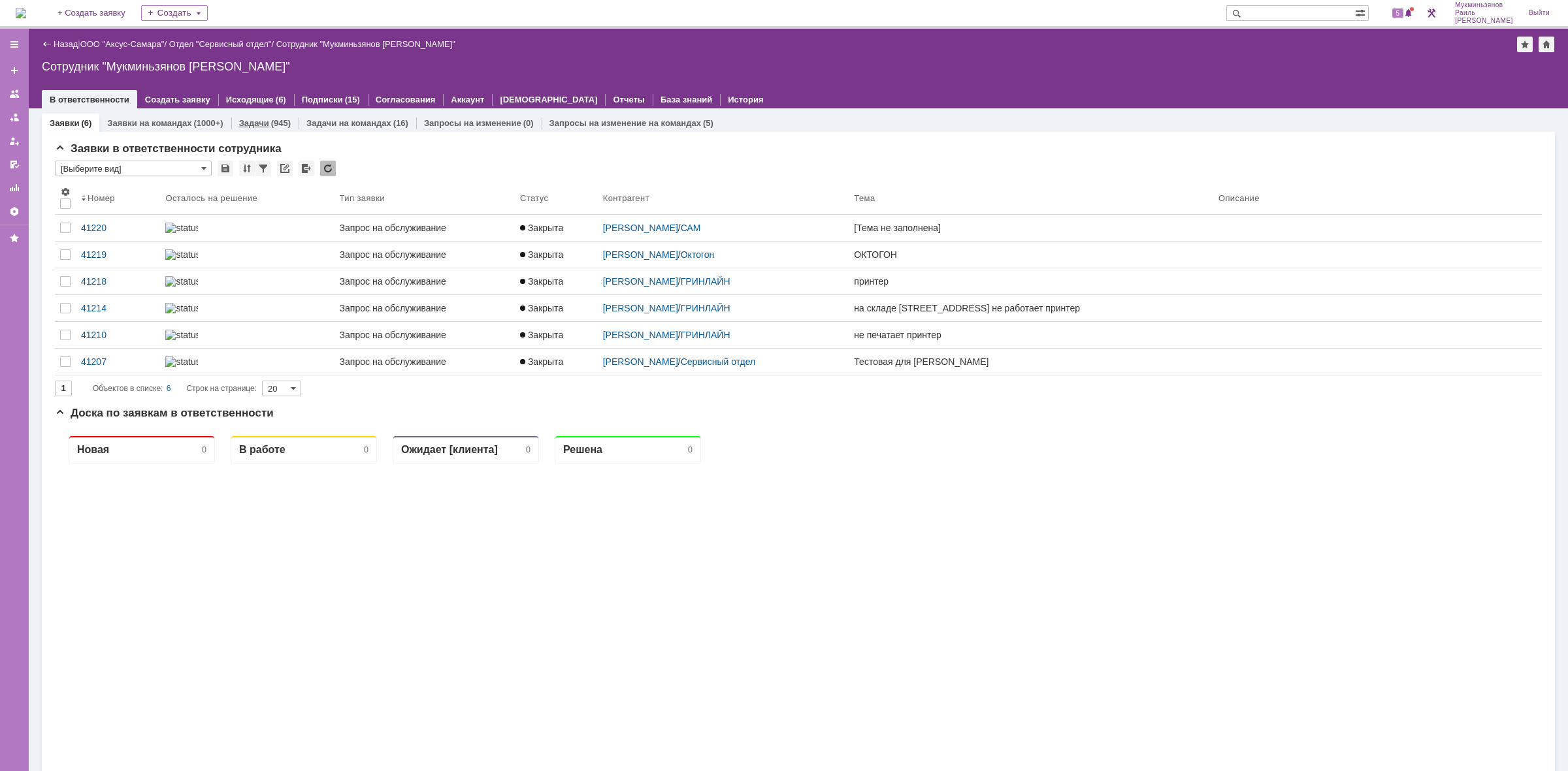
click at [265, 118] on link "Задачи" at bounding box center [254, 123] width 30 height 10
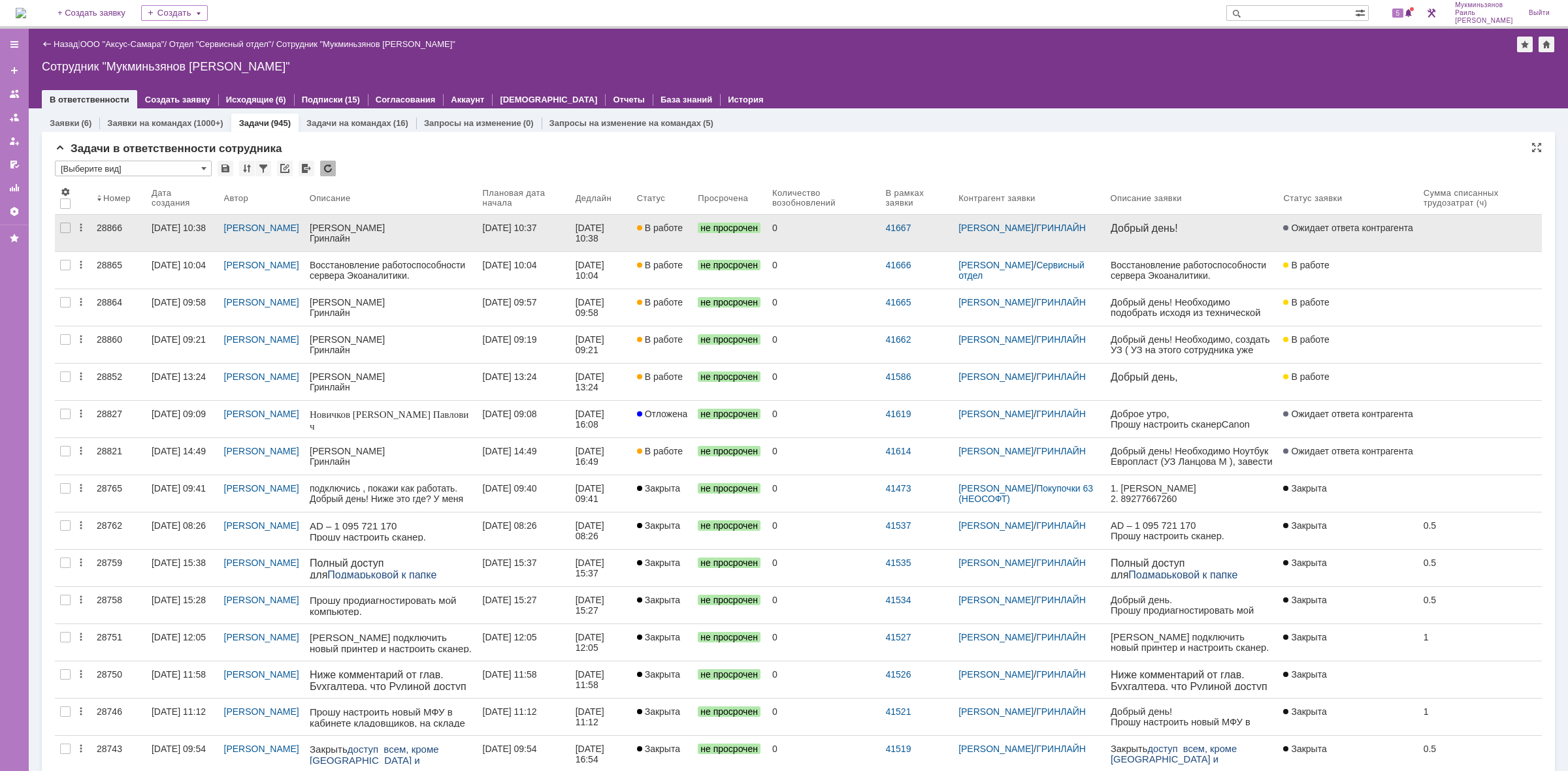
click at [540, 216] on link "[DATE] 10:37" at bounding box center [524, 233] width 93 height 37
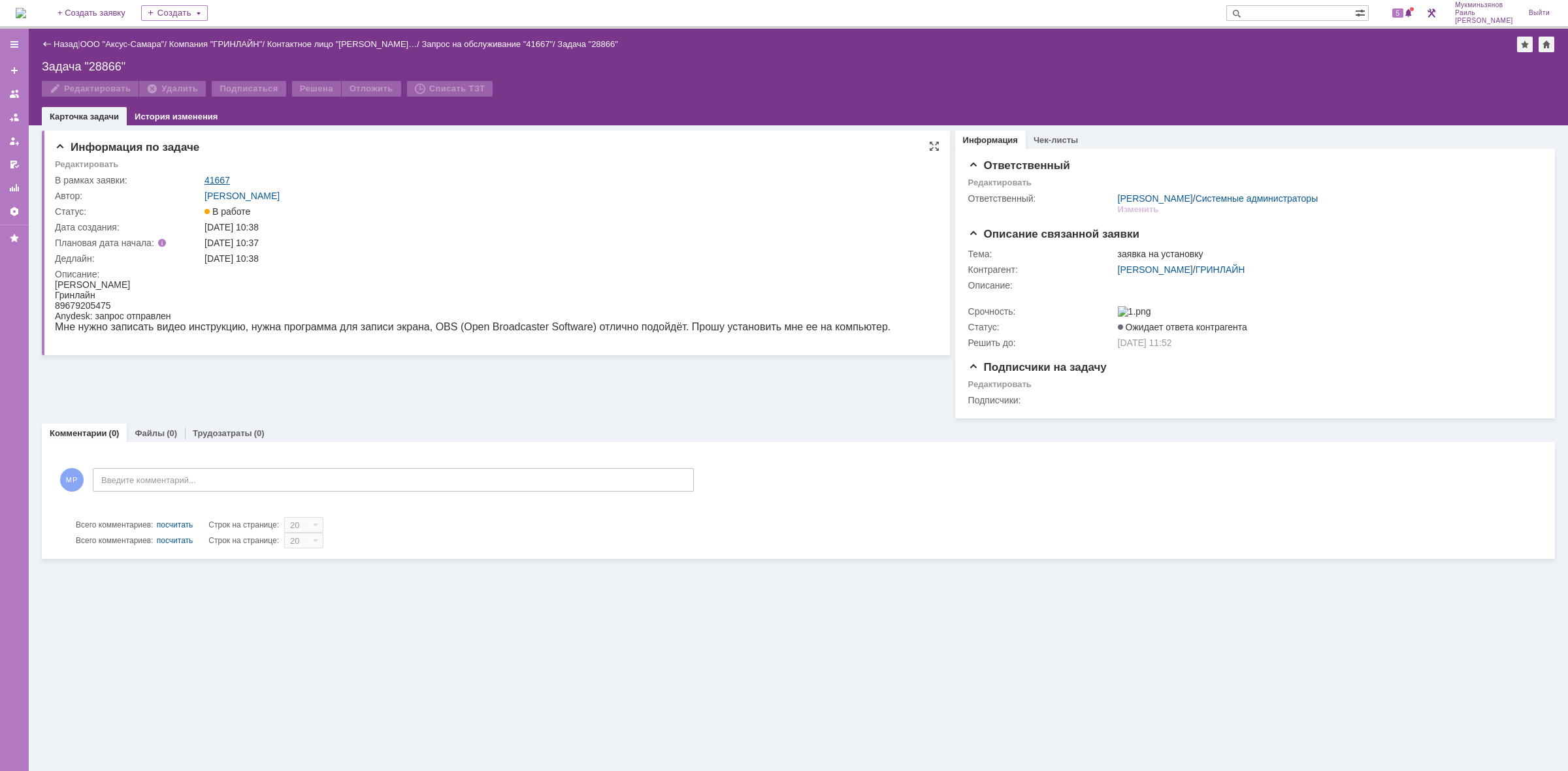
click at [224, 184] on link "41667" at bounding box center [217, 180] width 25 height 11
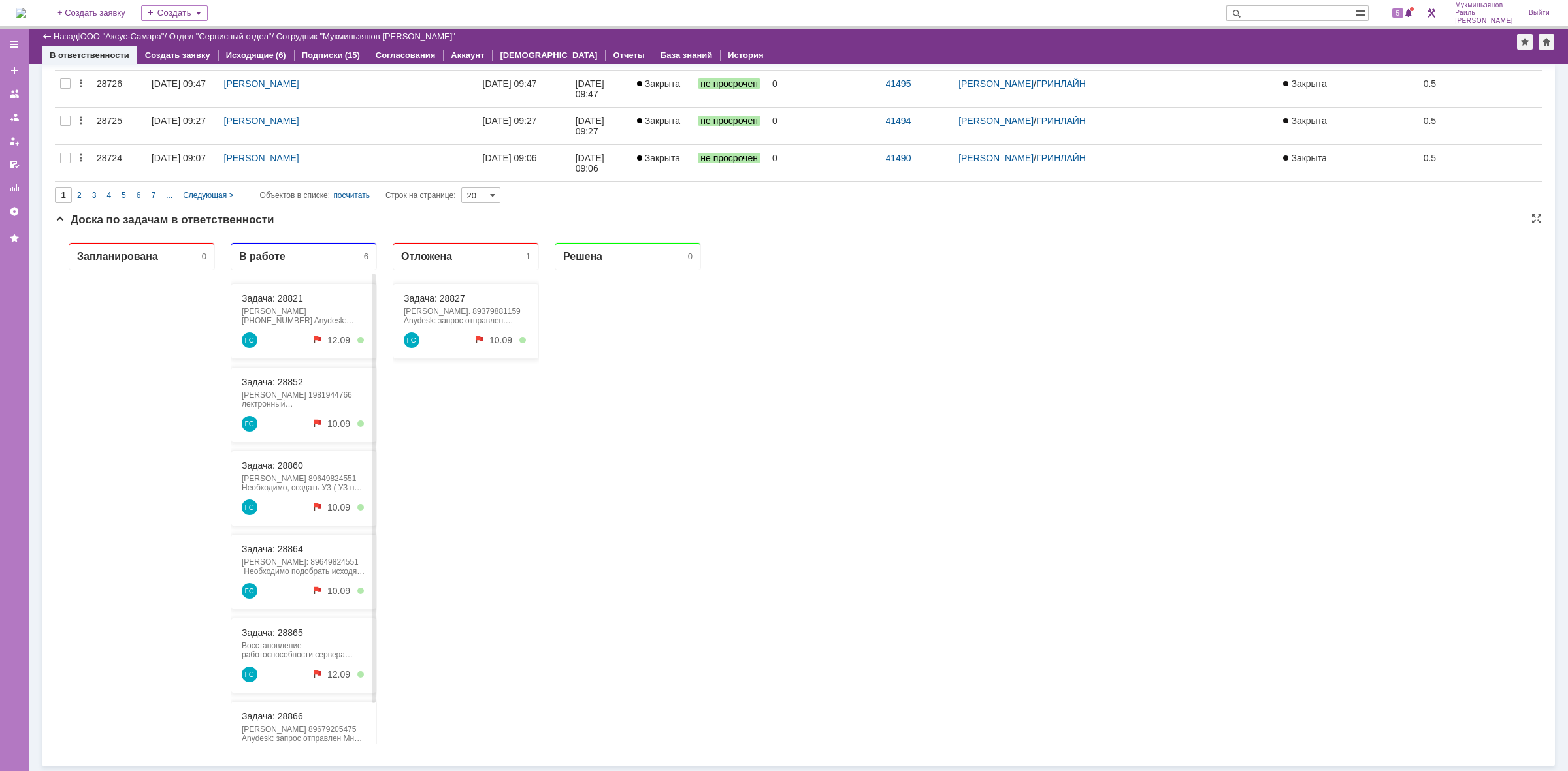
scroll to position [17, 0]
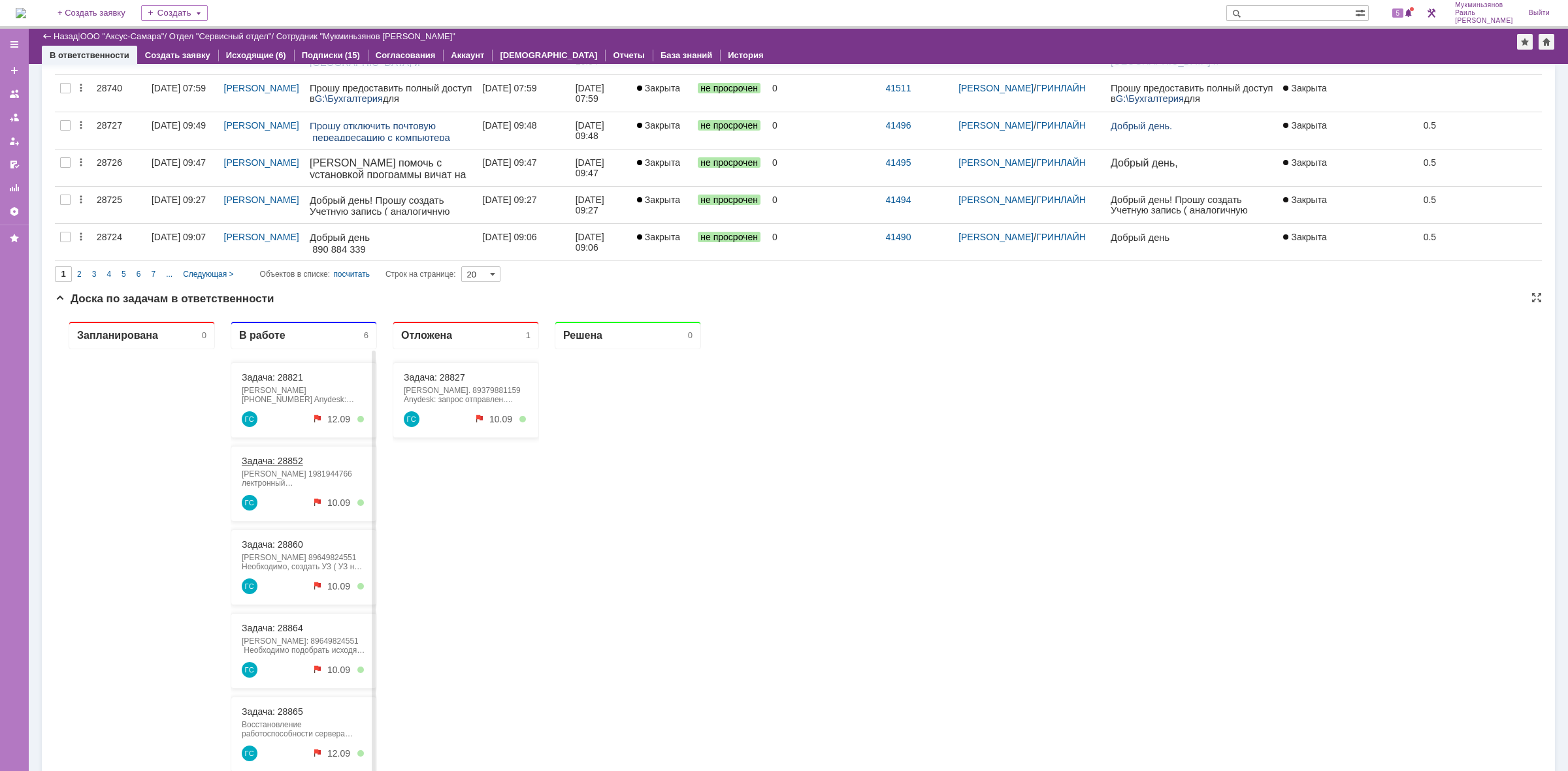
click at [308, 463] on div "Задача: 28852" at bounding box center [303, 461] width 124 height 11
click at [291, 457] on link "Задача: 28852" at bounding box center [272, 461] width 61 height 11
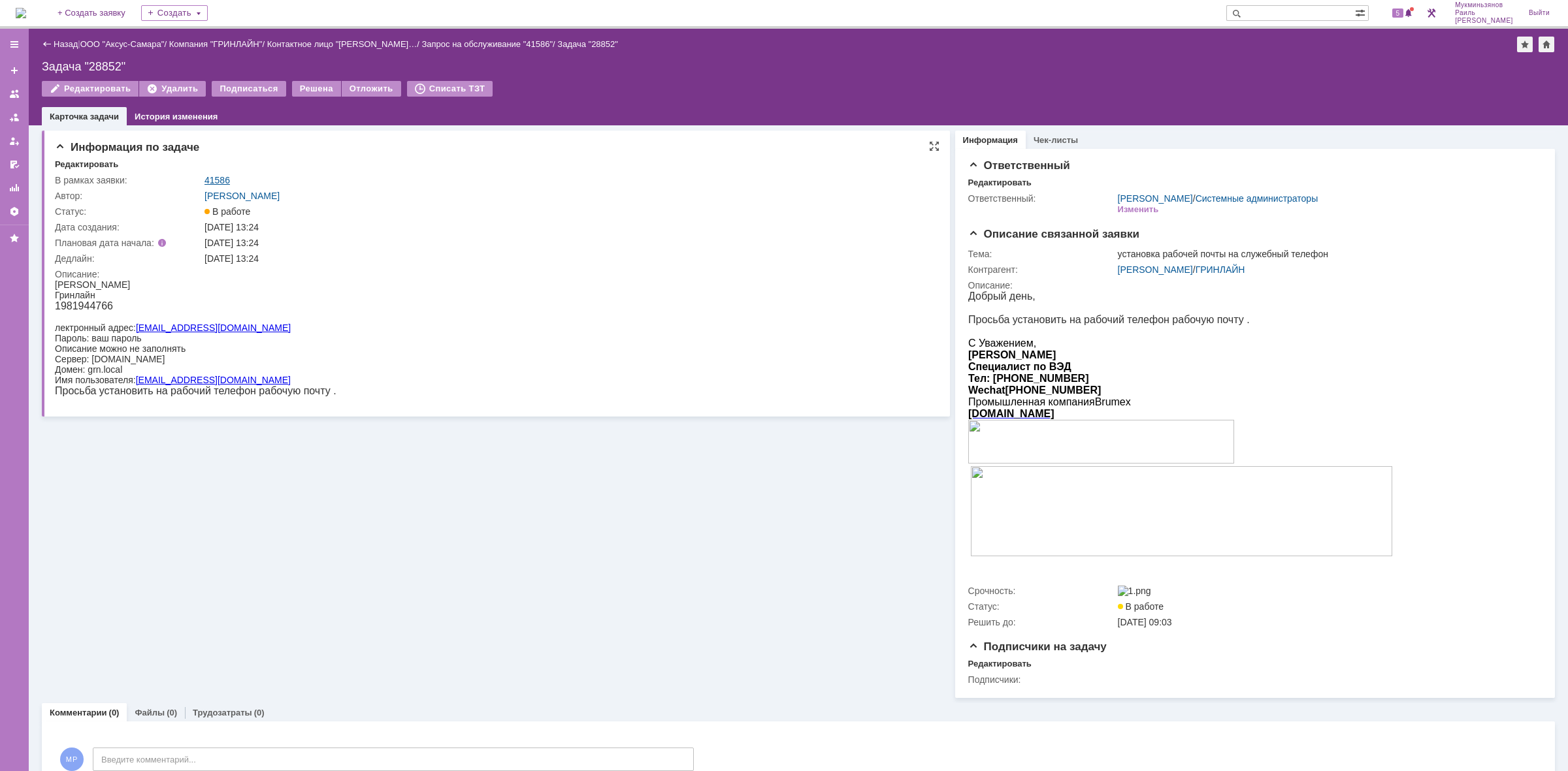
click at [219, 178] on link "41586" at bounding box center [217, 180] width 25 height 11
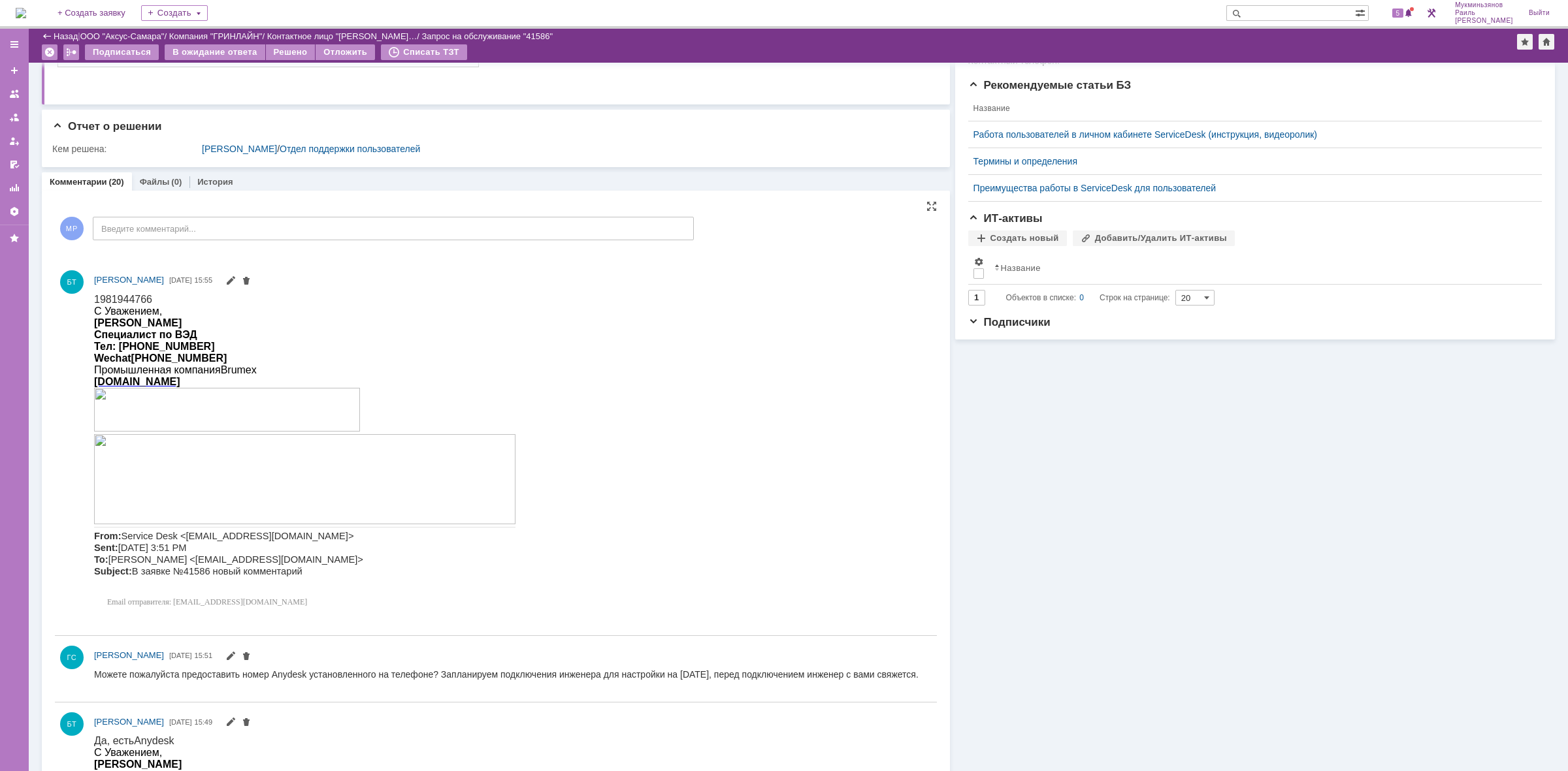
drag, startPoint x: 186, startPoint y: 592, endPoint x: 145, endPoint y: 295, distance: 299.8
drag, startPoint x: 148, startPoint y: 295, endPoint x: 92, endPoint y: 301, distance: 56.3
click at [94, 301] on html "1981944766 С Уважением, Белкина Татьяна Специалист по ВЭД Тел: +7 (917) 97 05 2…" at bounding box center [508, 453] width 829 height 320
copy span "1981944766"
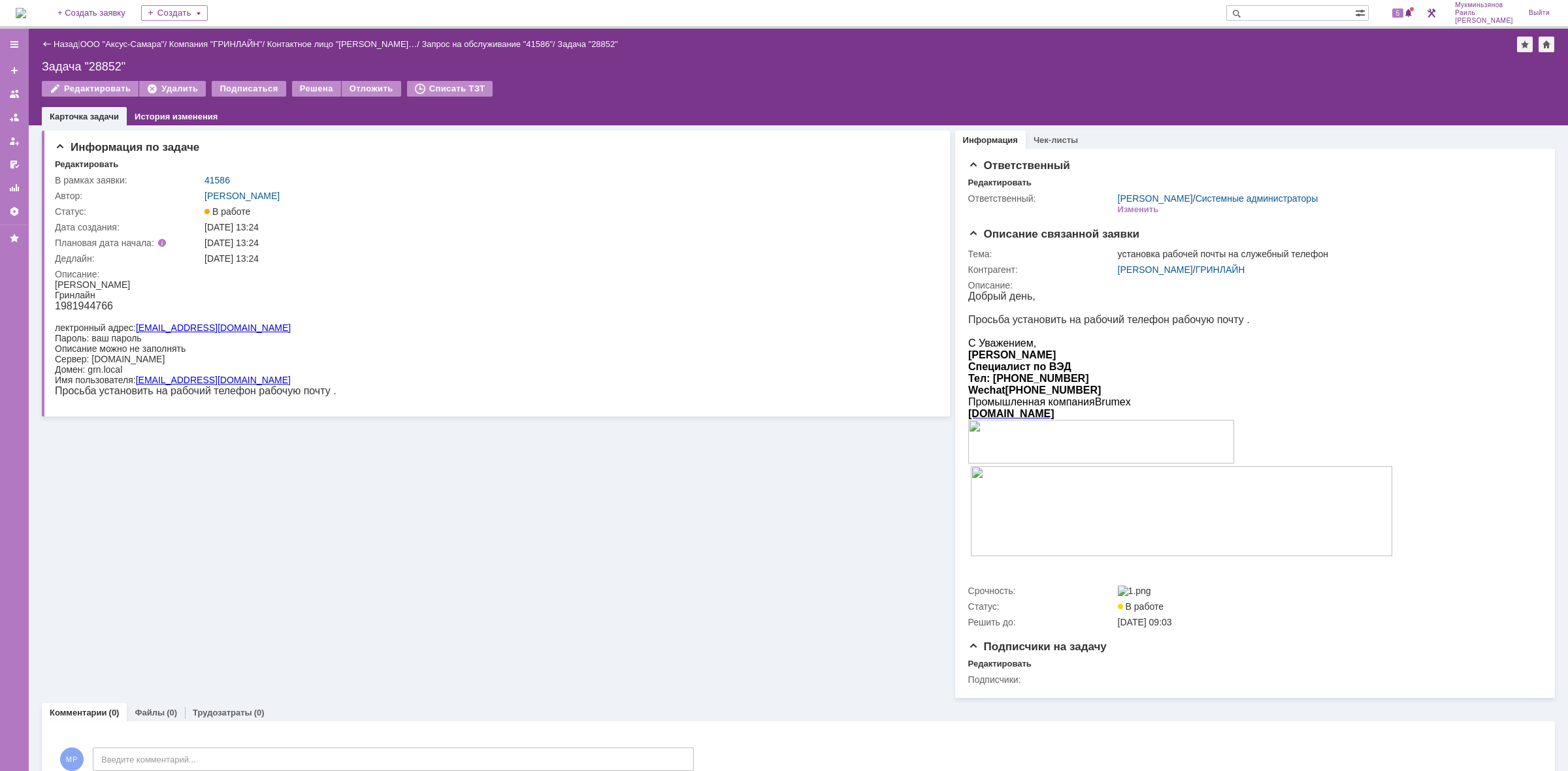
click at [26, 11] on img at bounding box center [21, 13] width 11 height 11
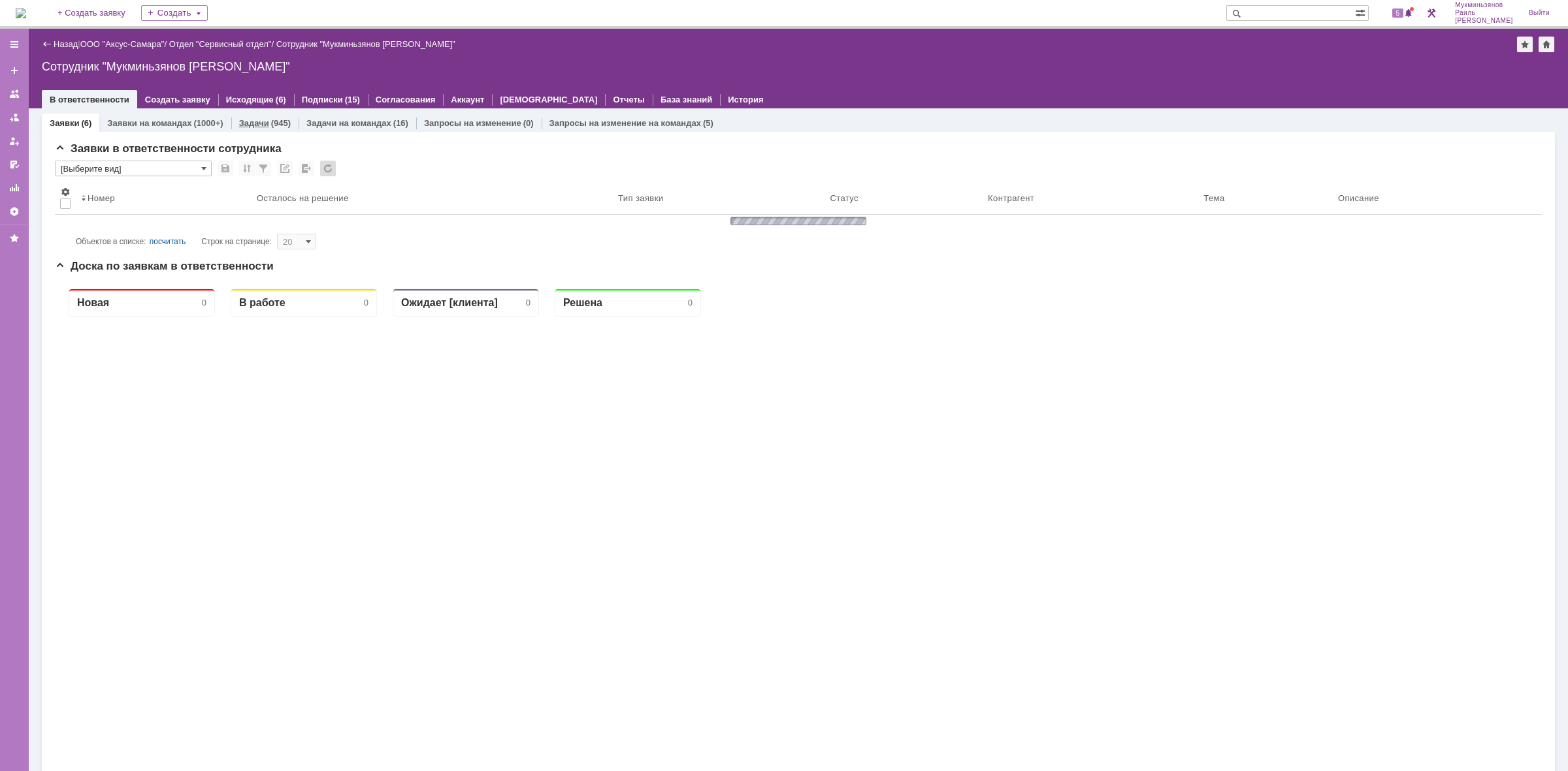
click at [258, 124] on link "Задачи" at bounding box center [254, 123] width 30 height 10
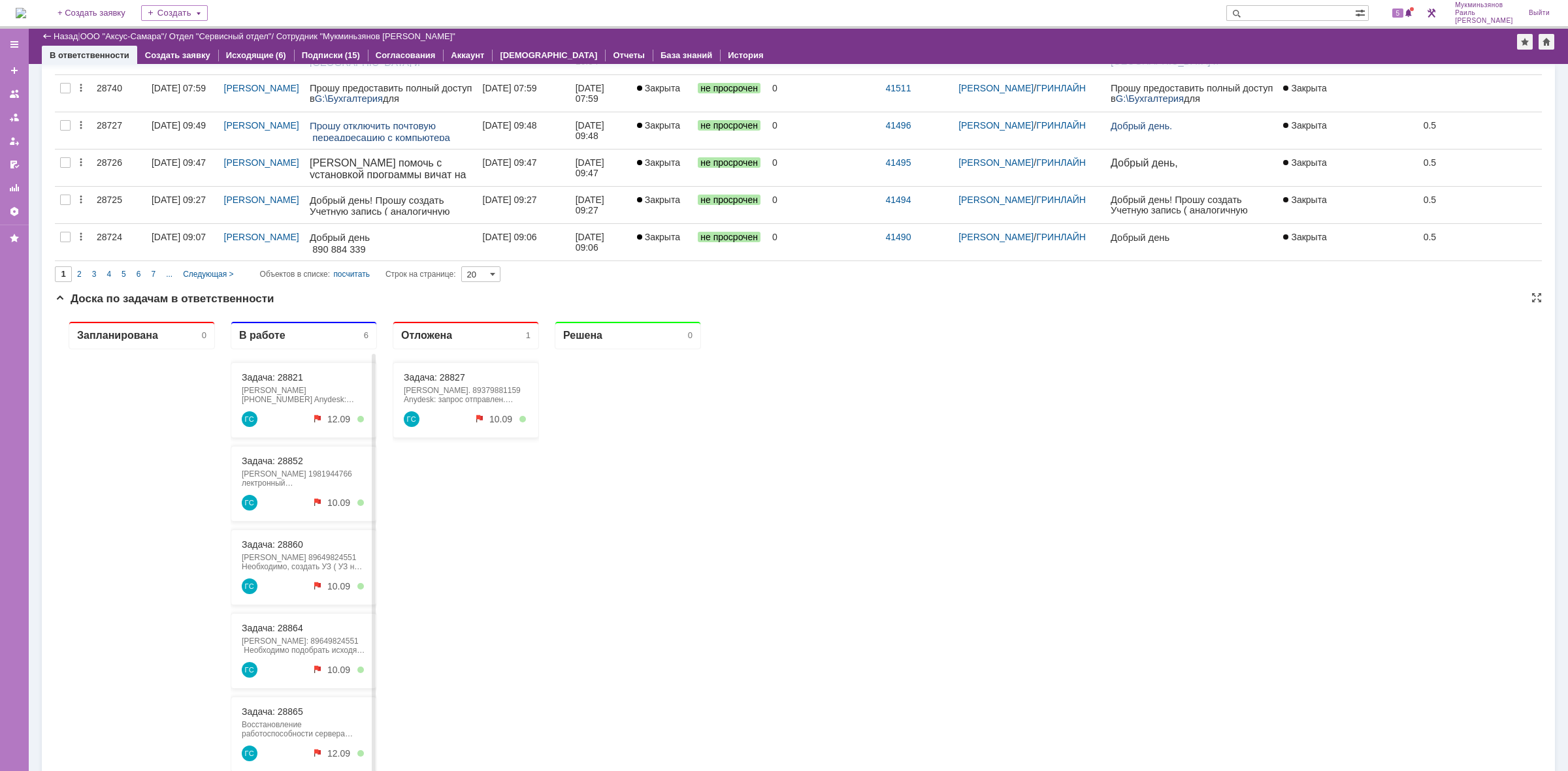
scroll to position [46, 0]
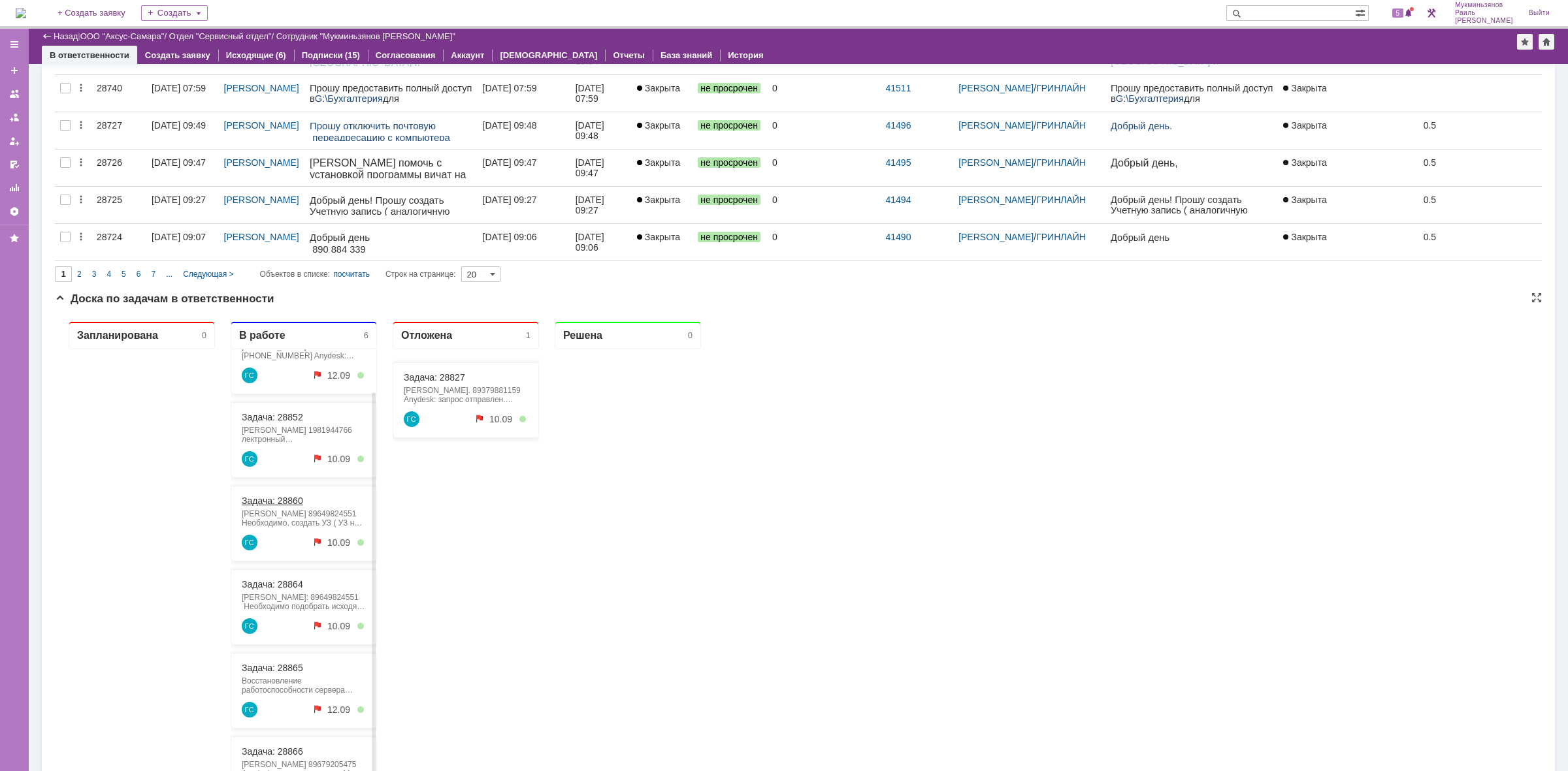
click at [283, 503] on link "Задача: 28860" at bounding box center [272, 501] width 61 height 11
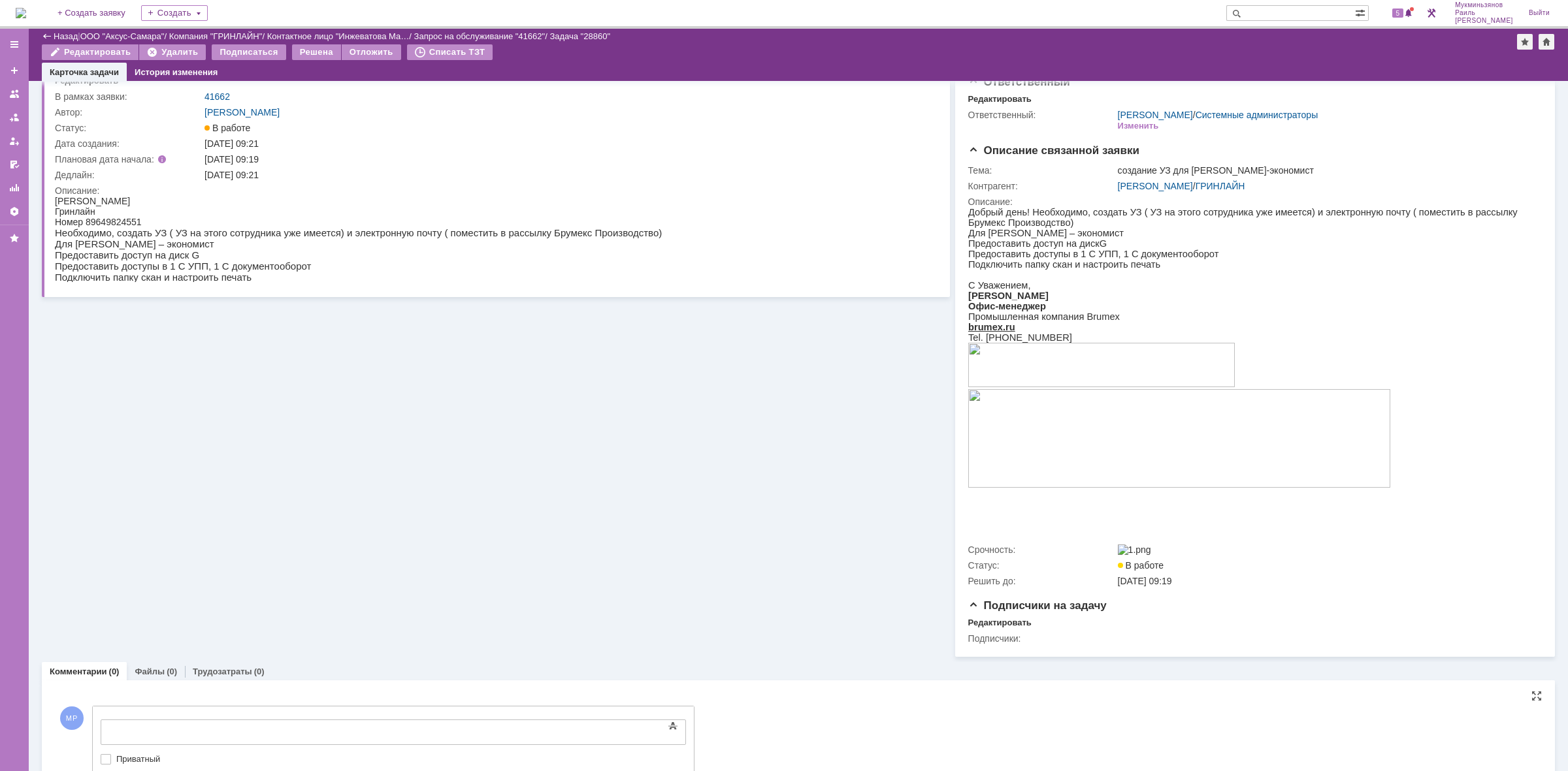
click at [276, 728] on div at bounding box center [207, 731] width 186 height 11
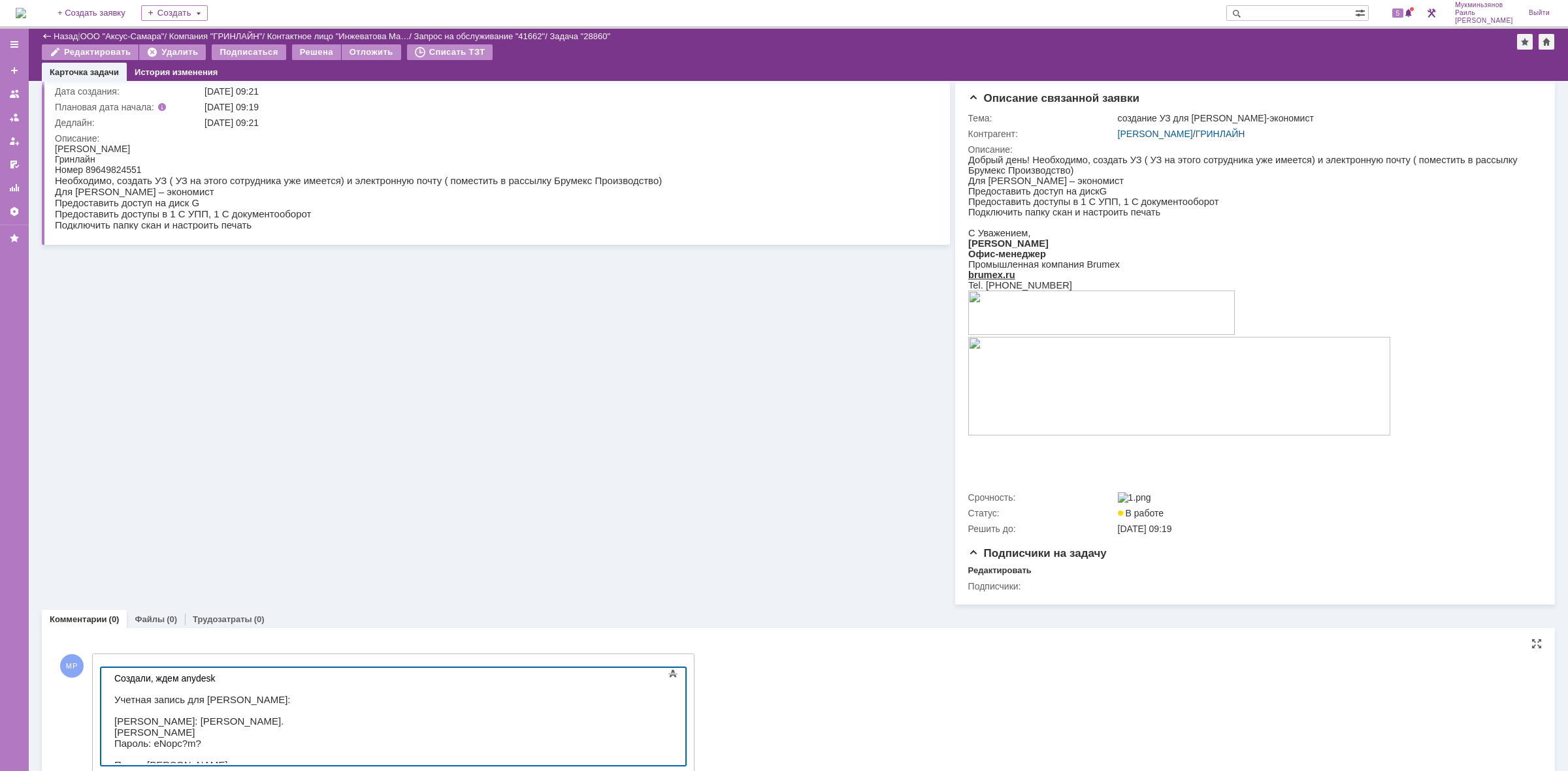
scroll to position [181, 0]
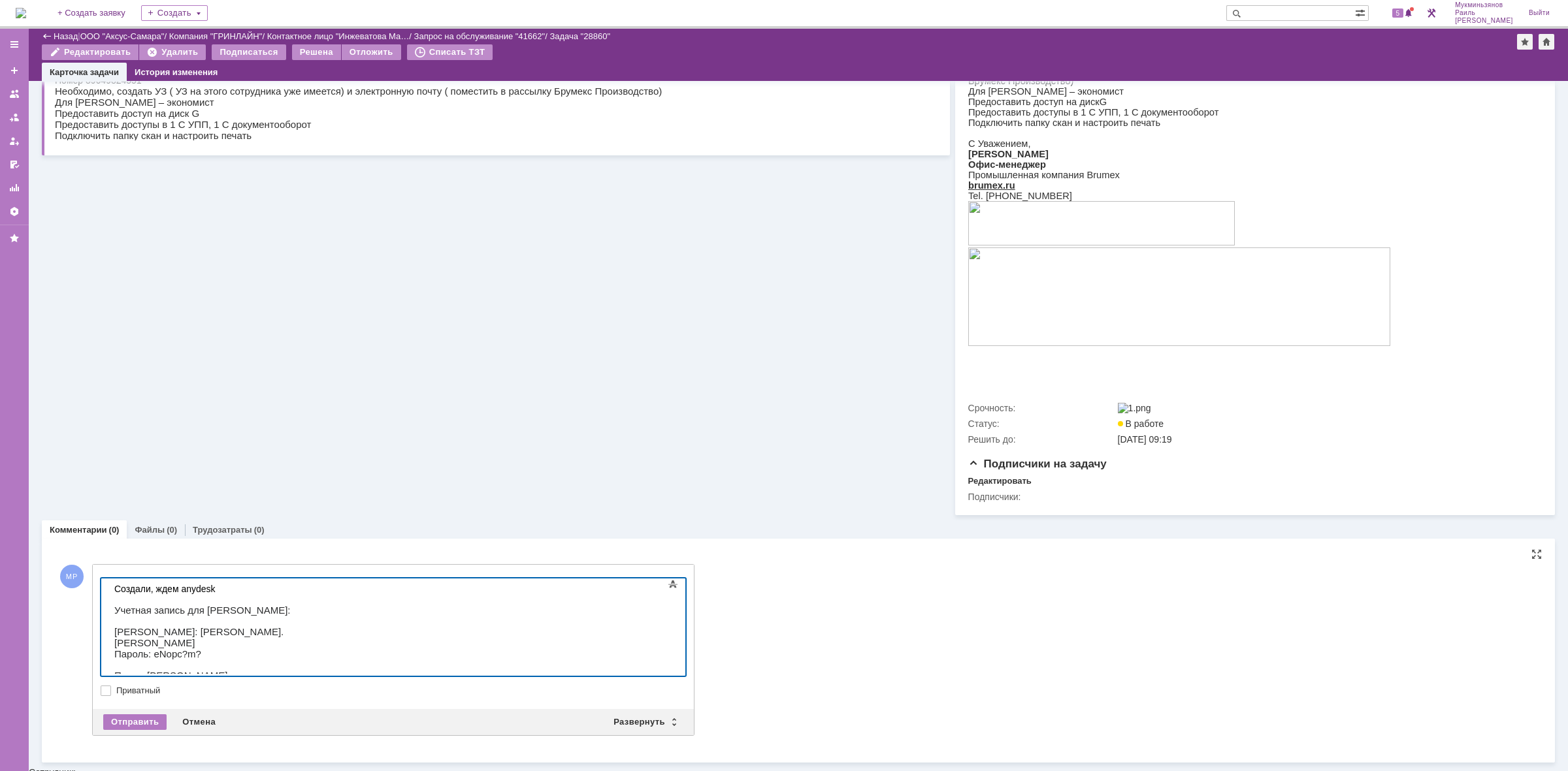
click at [117, 626] on span "Логин: Svetlana.Bychkova" at bounding box center [199, 637] width 169 height 22
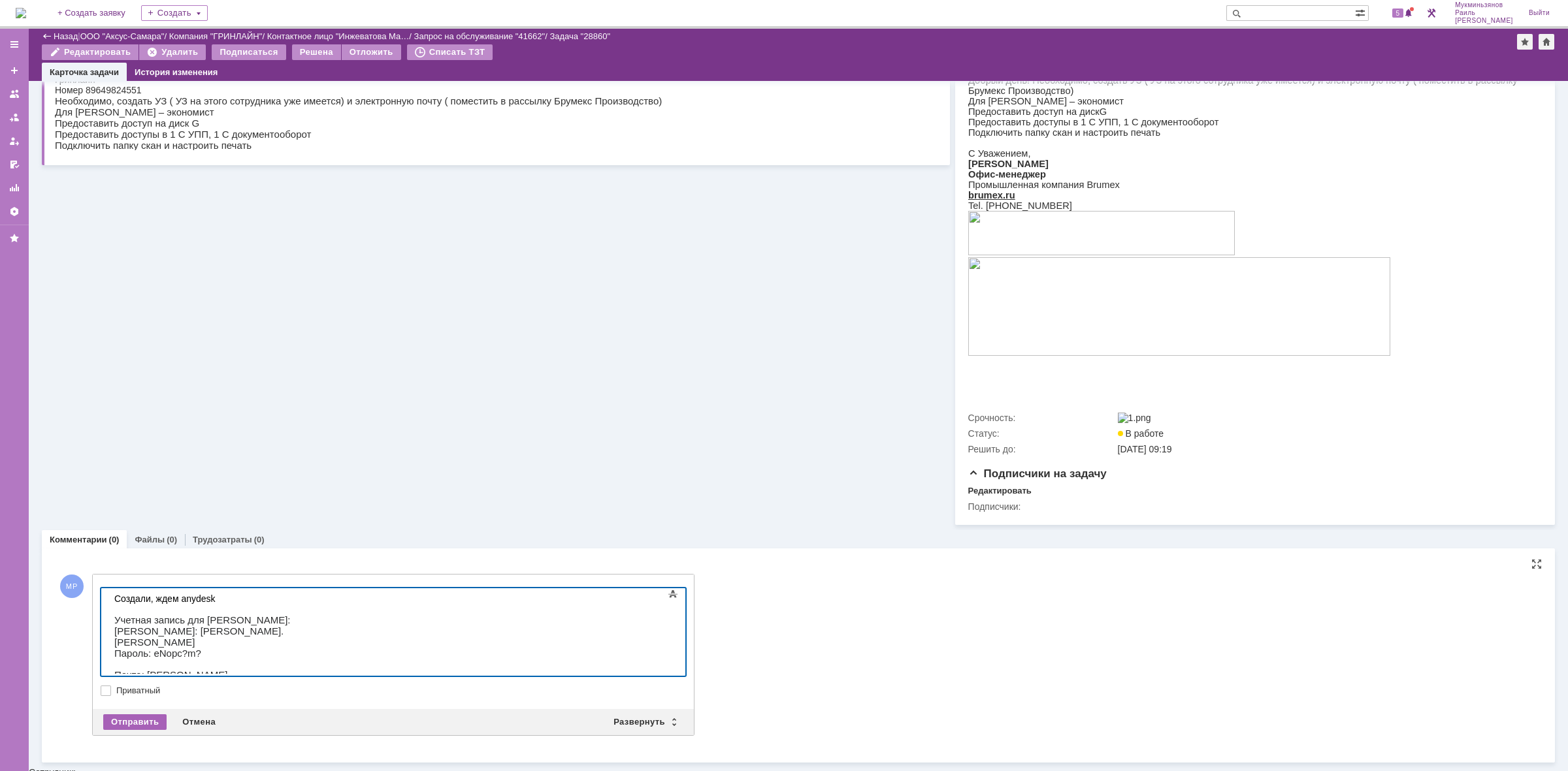
click at [139, 726] on div "Отправить" at bounding box center [134, 722] width 63 height 16
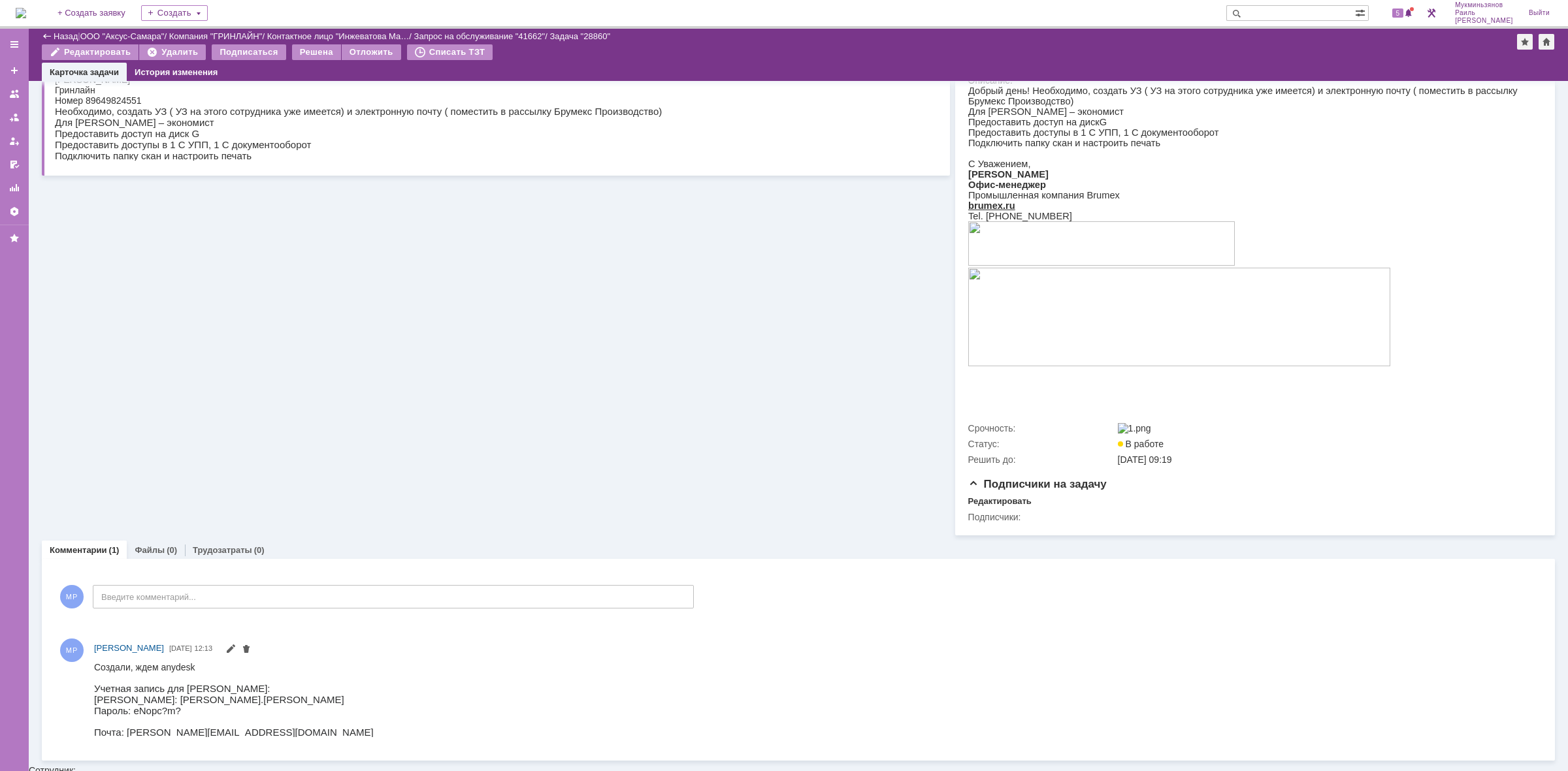
scroll to position [0, 0]
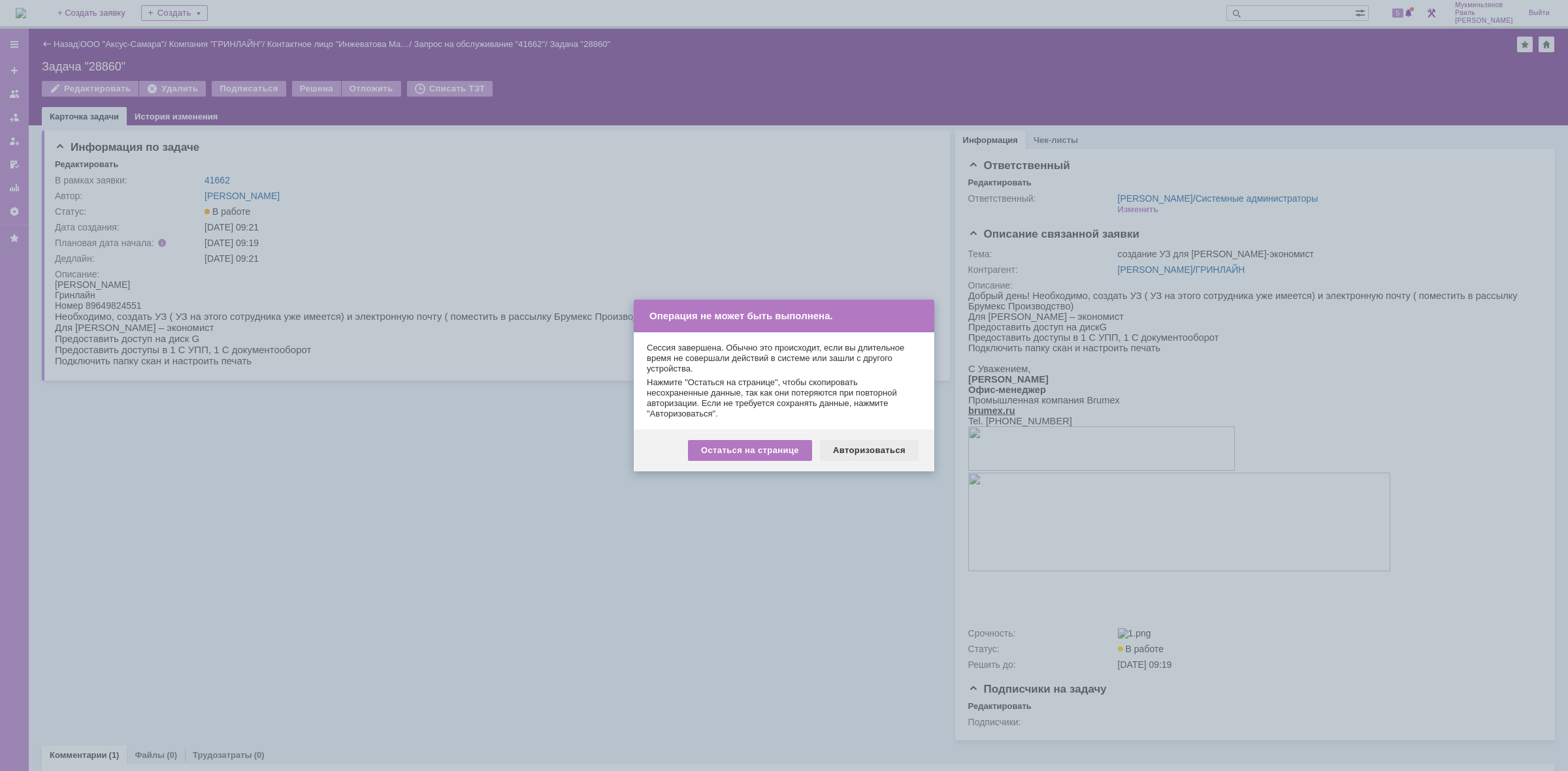
click at [844, 445] on div "Авторизоваться" at bounding box center [869, 450] width 98 height 21
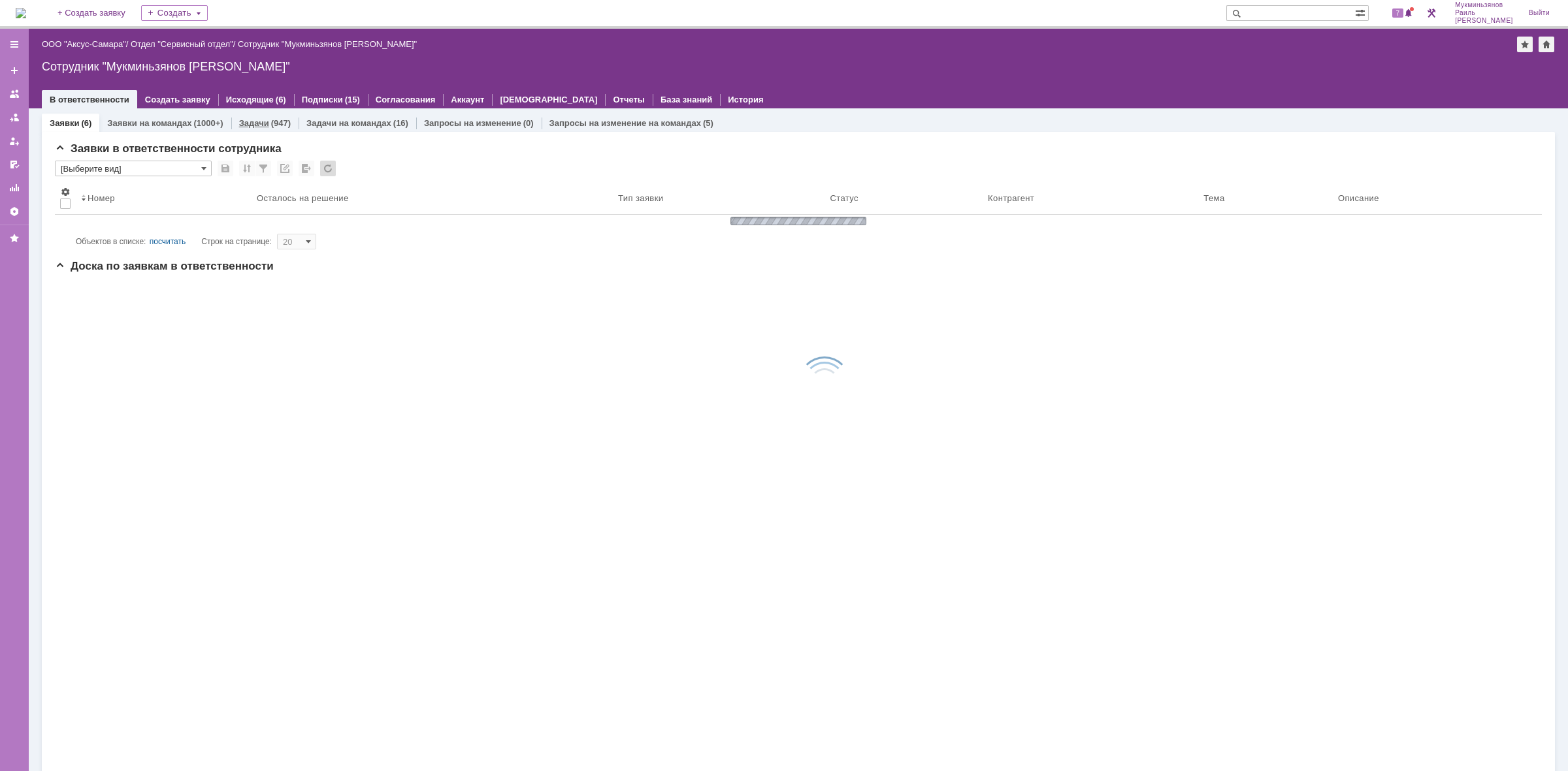
click at [260, 116] on div "Задачи (947)" at bounding box center [265, 123] width 67 height 19
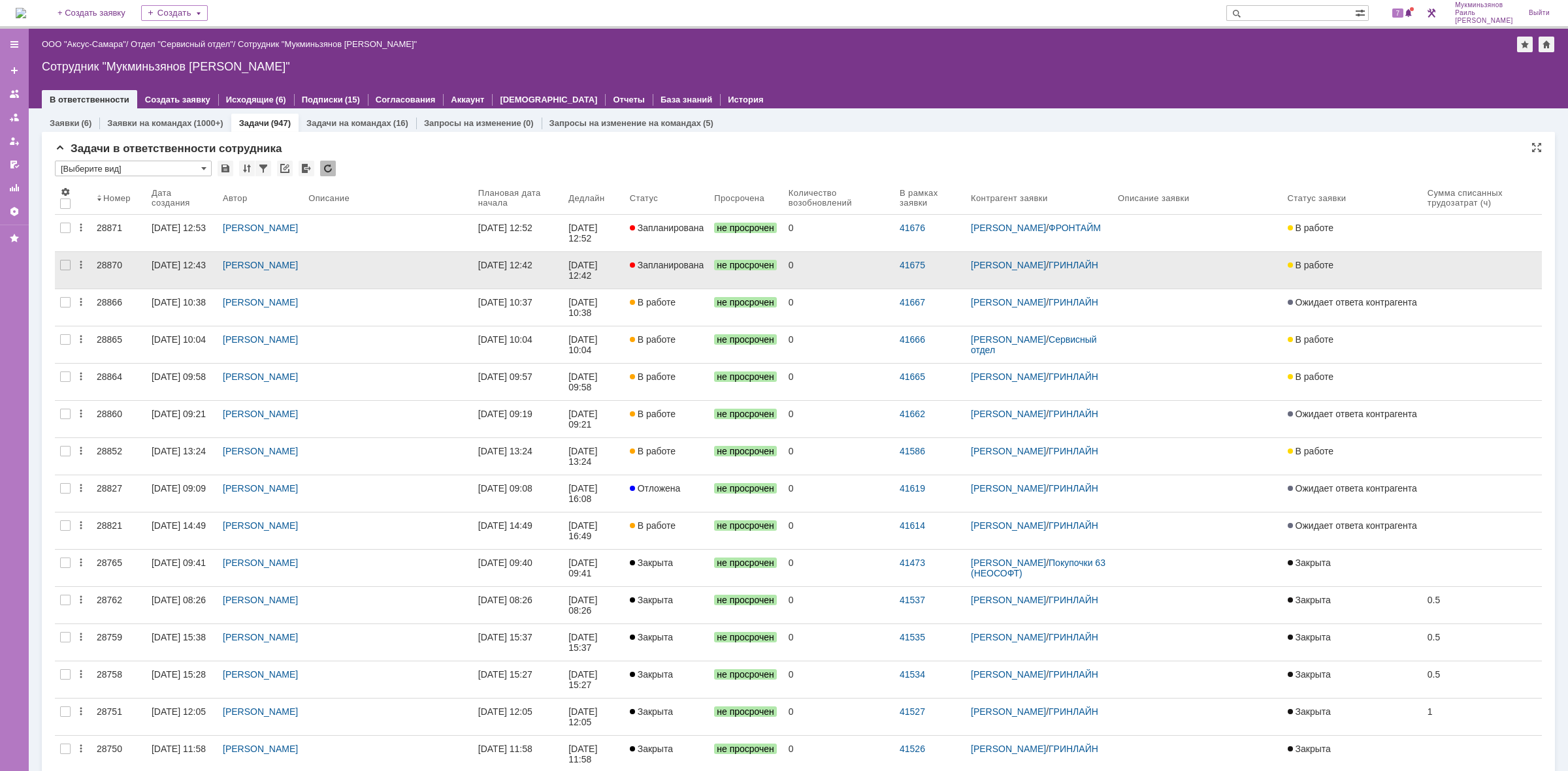
click at [600, 263] on div "10.09.2025 12:42" at bounding box center [584, 270] width 31 height 21
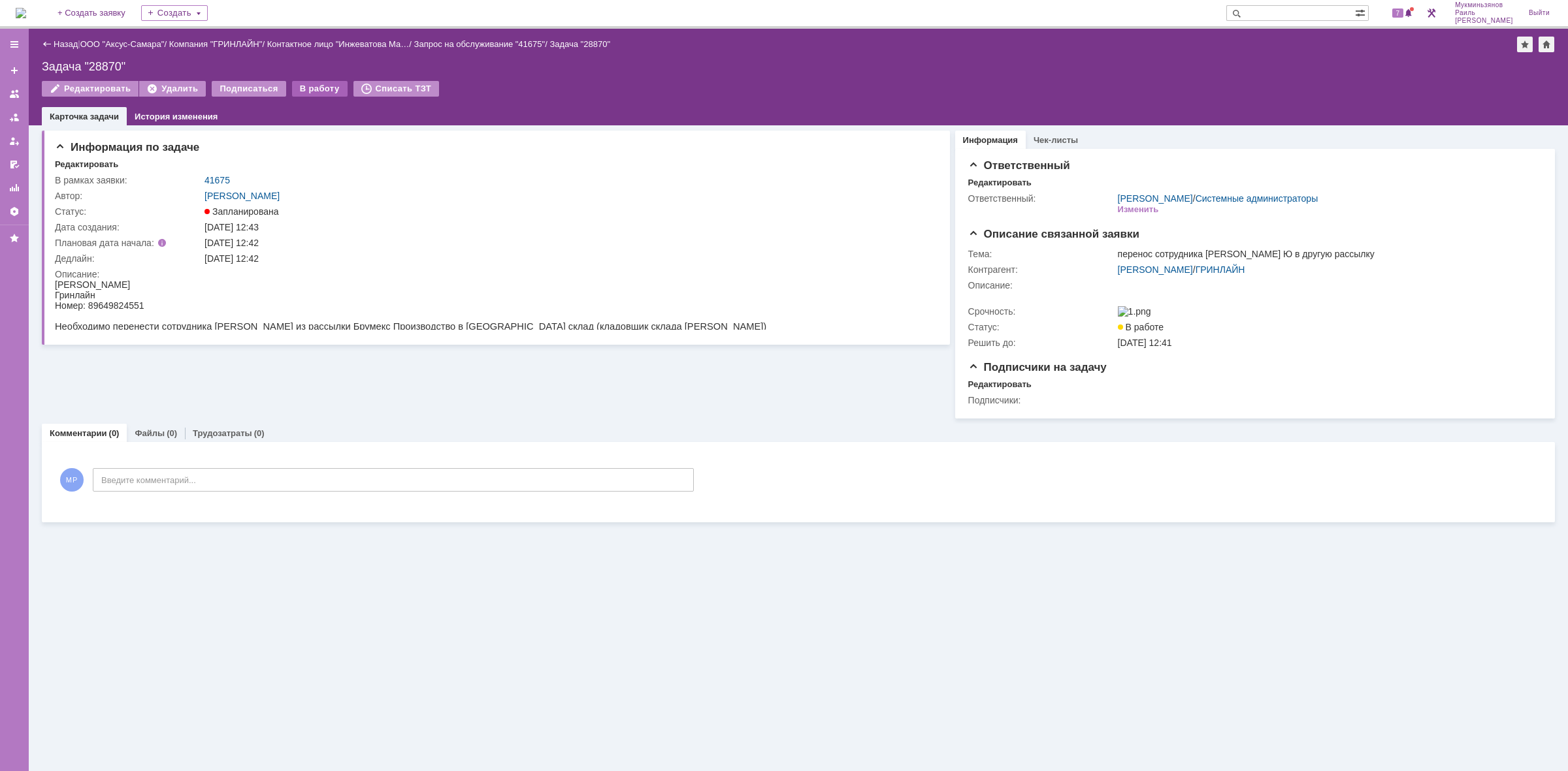
click at [314, 87] on div "В работу" at bounding box center [319, 89] width 55 height 16
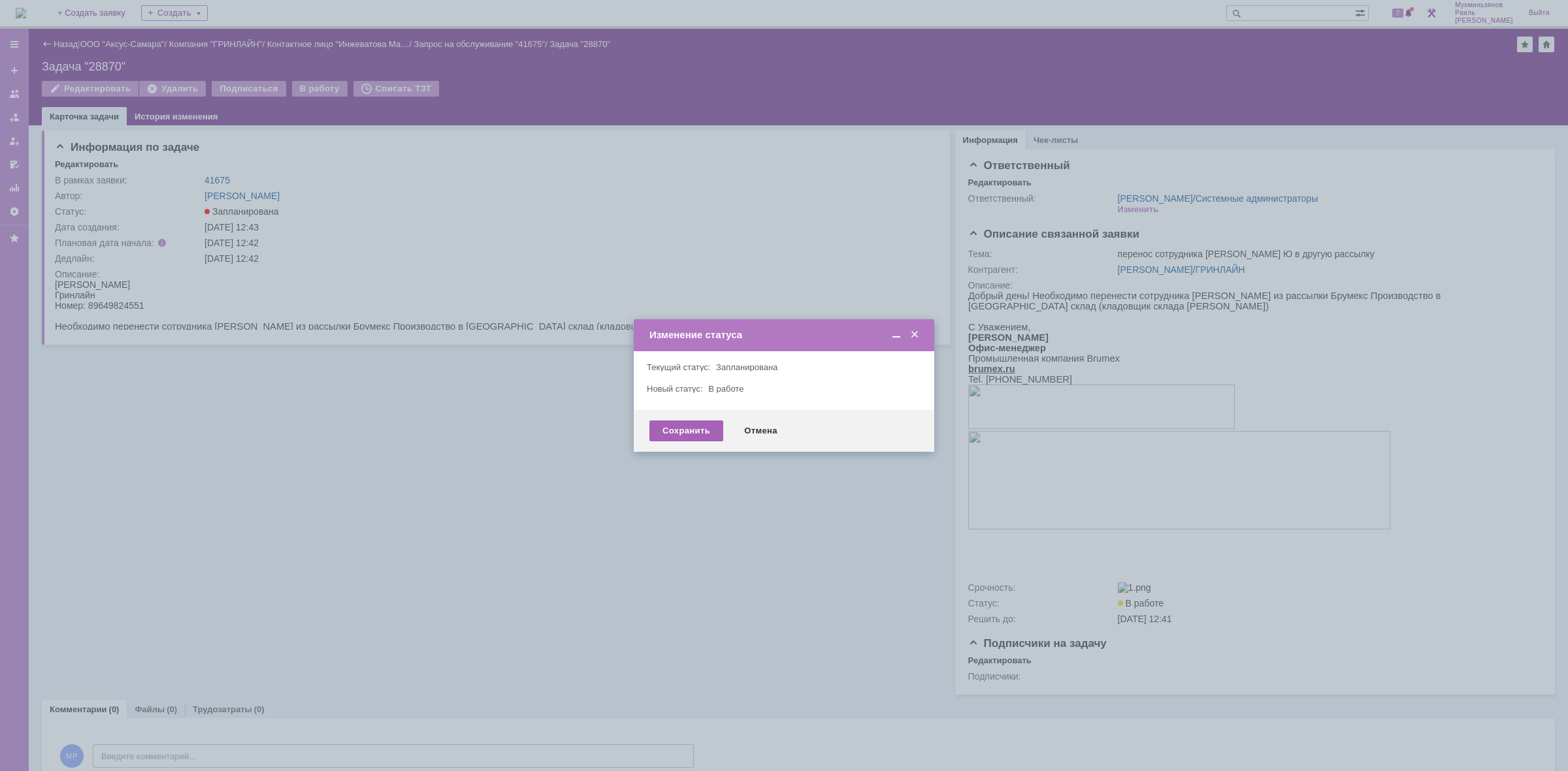
click at [689, 423] on div "Сохранить" at bounding box center [686, 430] width 74 height 21
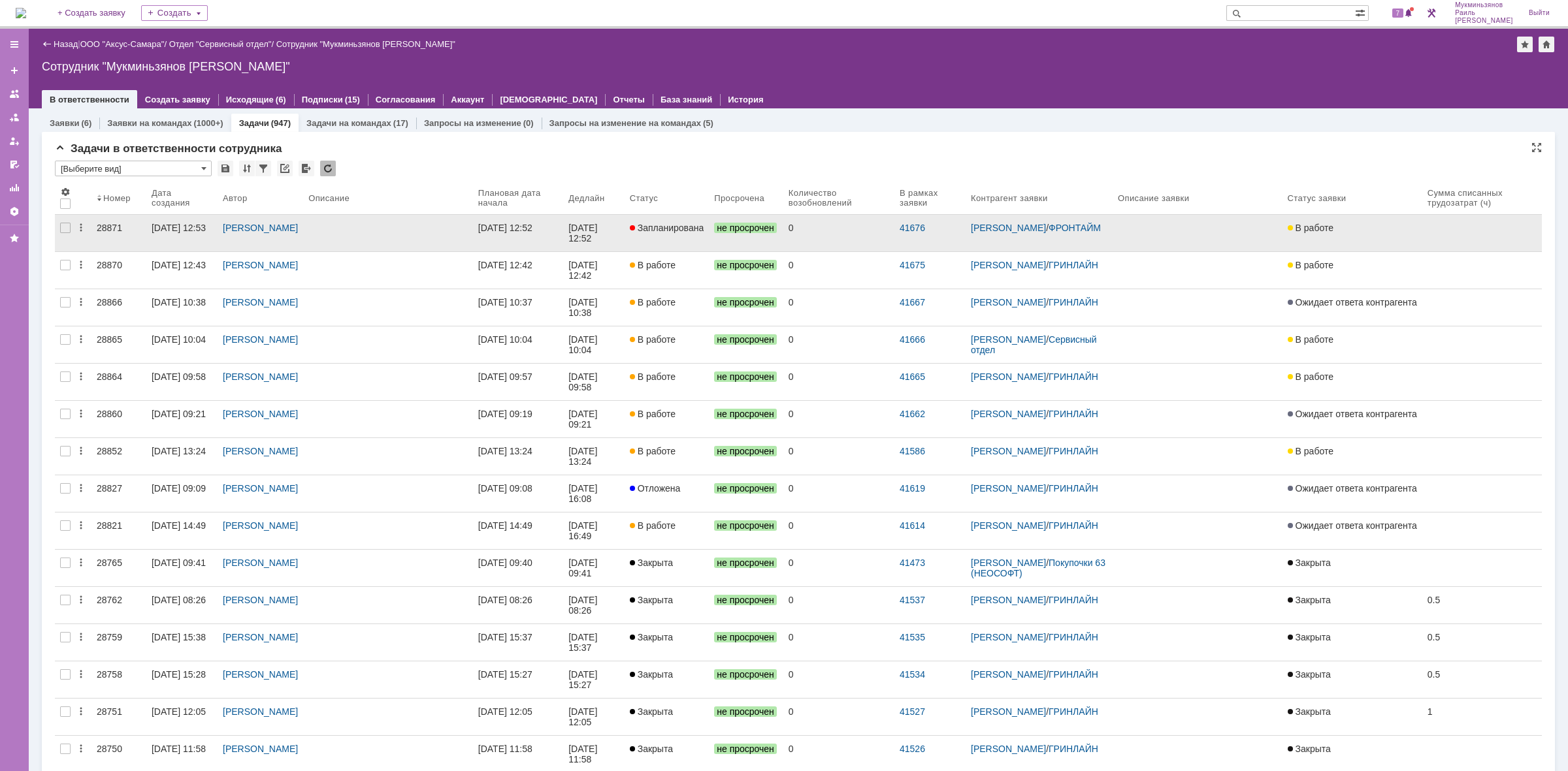
click at [558, 233] on link "08.09.2025 12:52" at bounding box center [518, 233] width 90 height 37
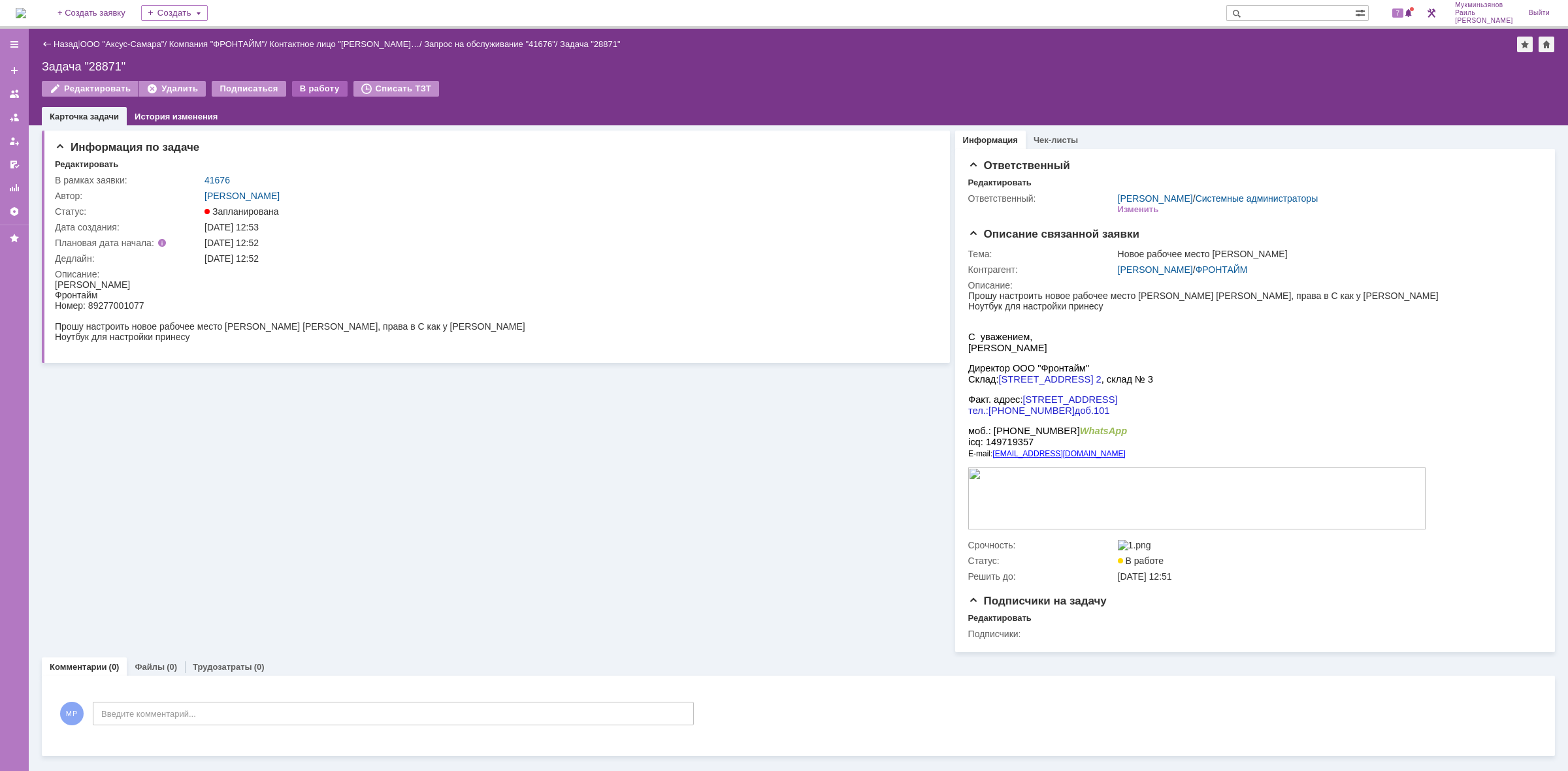
click at [305, 86] on div "В работу" at bounding box center [319, 89] width 55 height 16
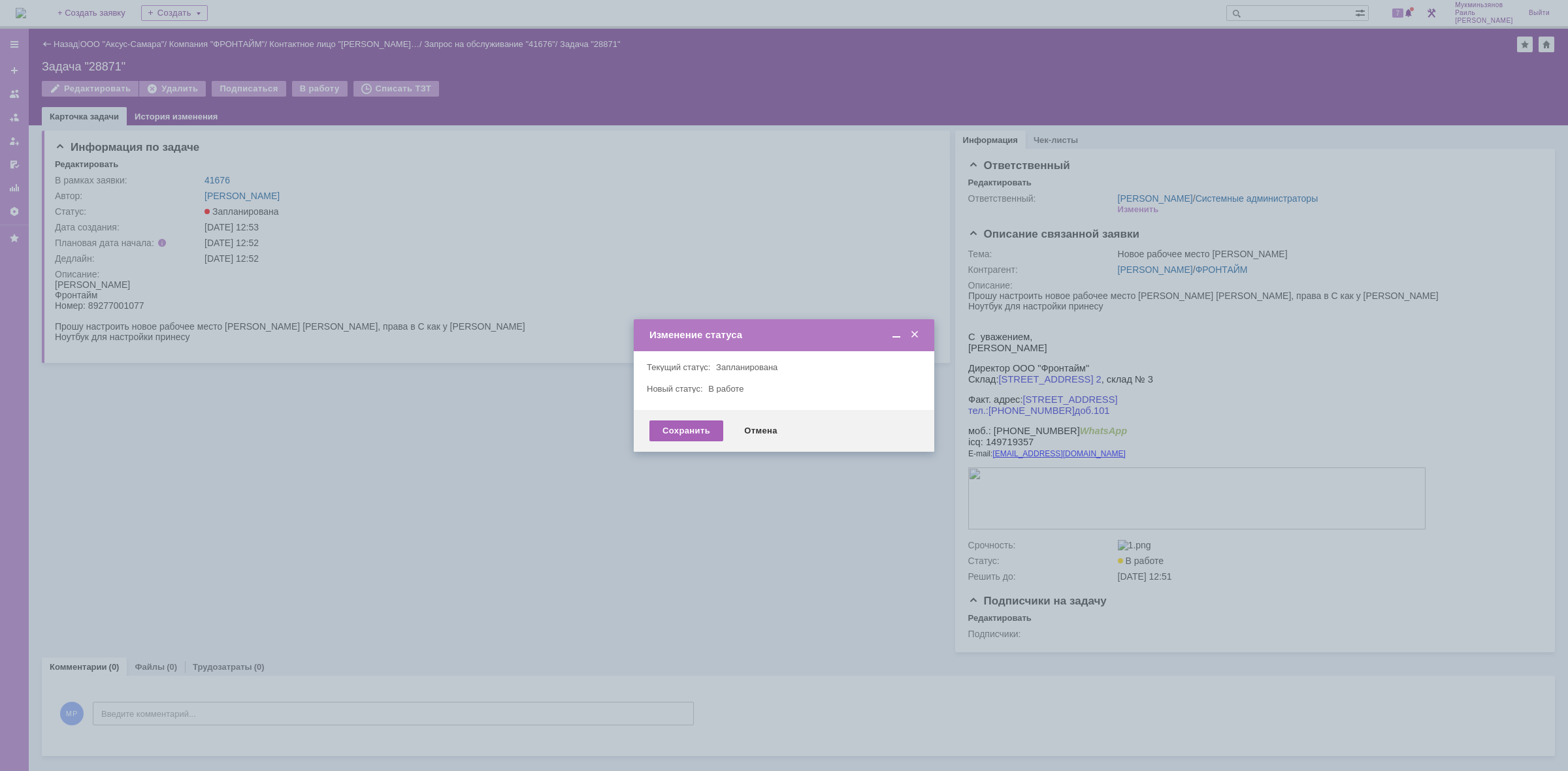
click at [675, 431] on div "Сохранить" at bounding box center [686, 430] width 74 height 21
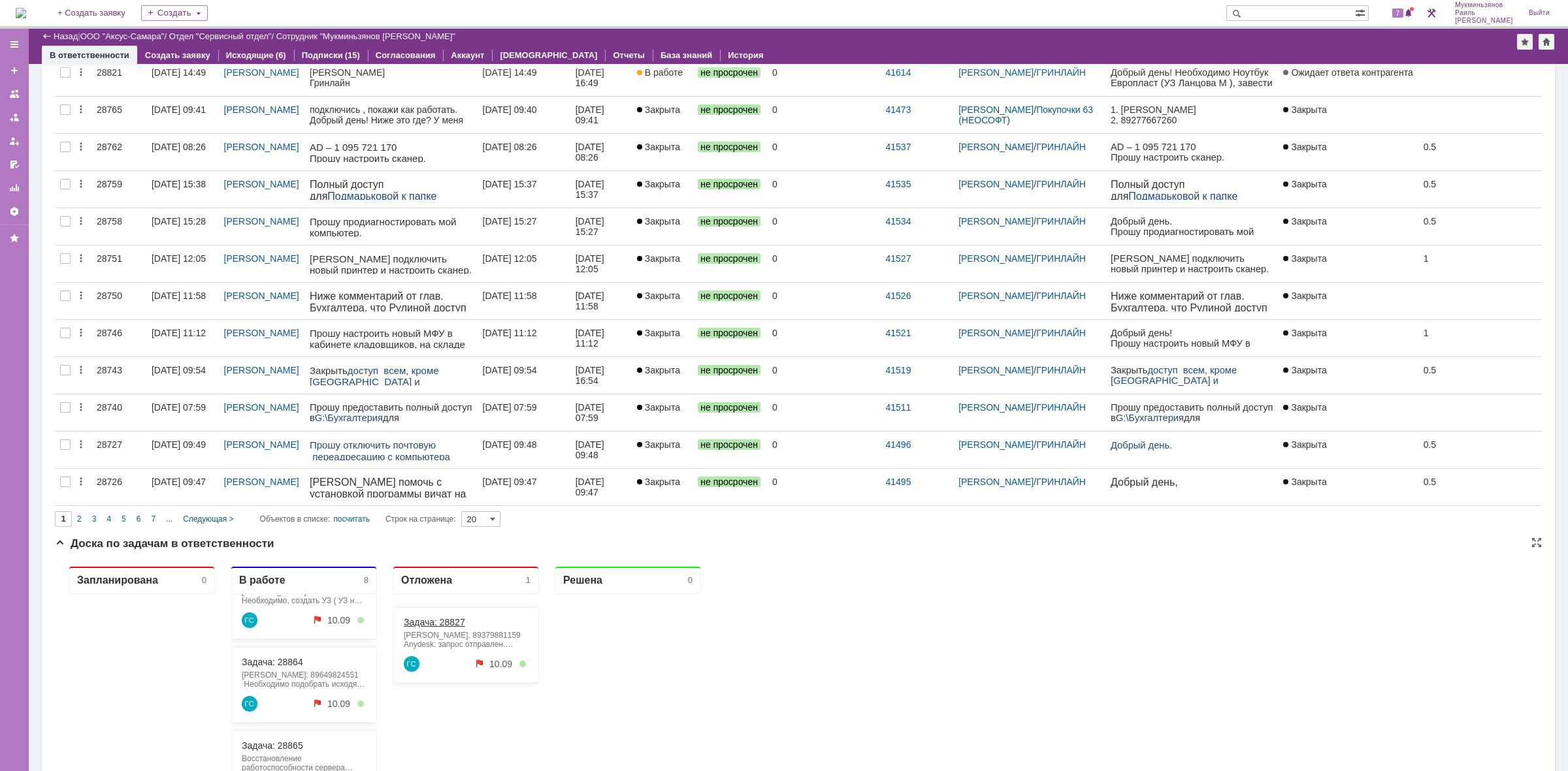
click at [455, 617] on link "Задача: 28827" at bounding box center [435, 623] width 61 height 11
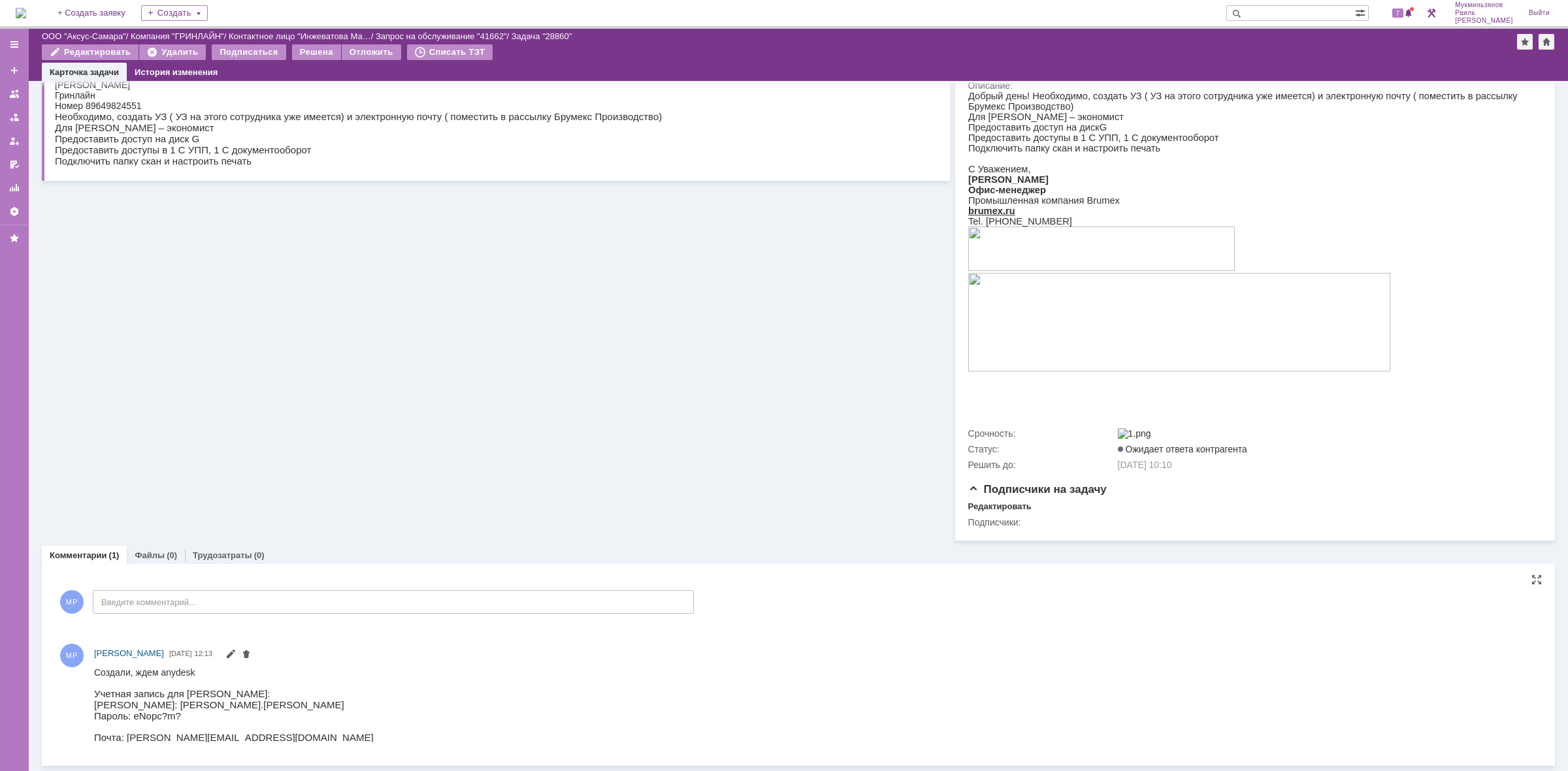
scroll to position [161, 0]
drag, startPoint x: 211, startPoint y: 705, endPoint x: 138, endPoint y: 702, distance: 73.1
click at [128, 702] on div "Создали, ждем anydesk Учетная запись для Бычковой Светланы: Логин: Svetlana.Byc…" at bounding box center [234, 704] width 280 height 76
copy span "Svetlana.Bychkova"
drag, startPoint x: 134, startPoint y: 717, endPoint x: 180, endPoint y: 714, distance: 46.1
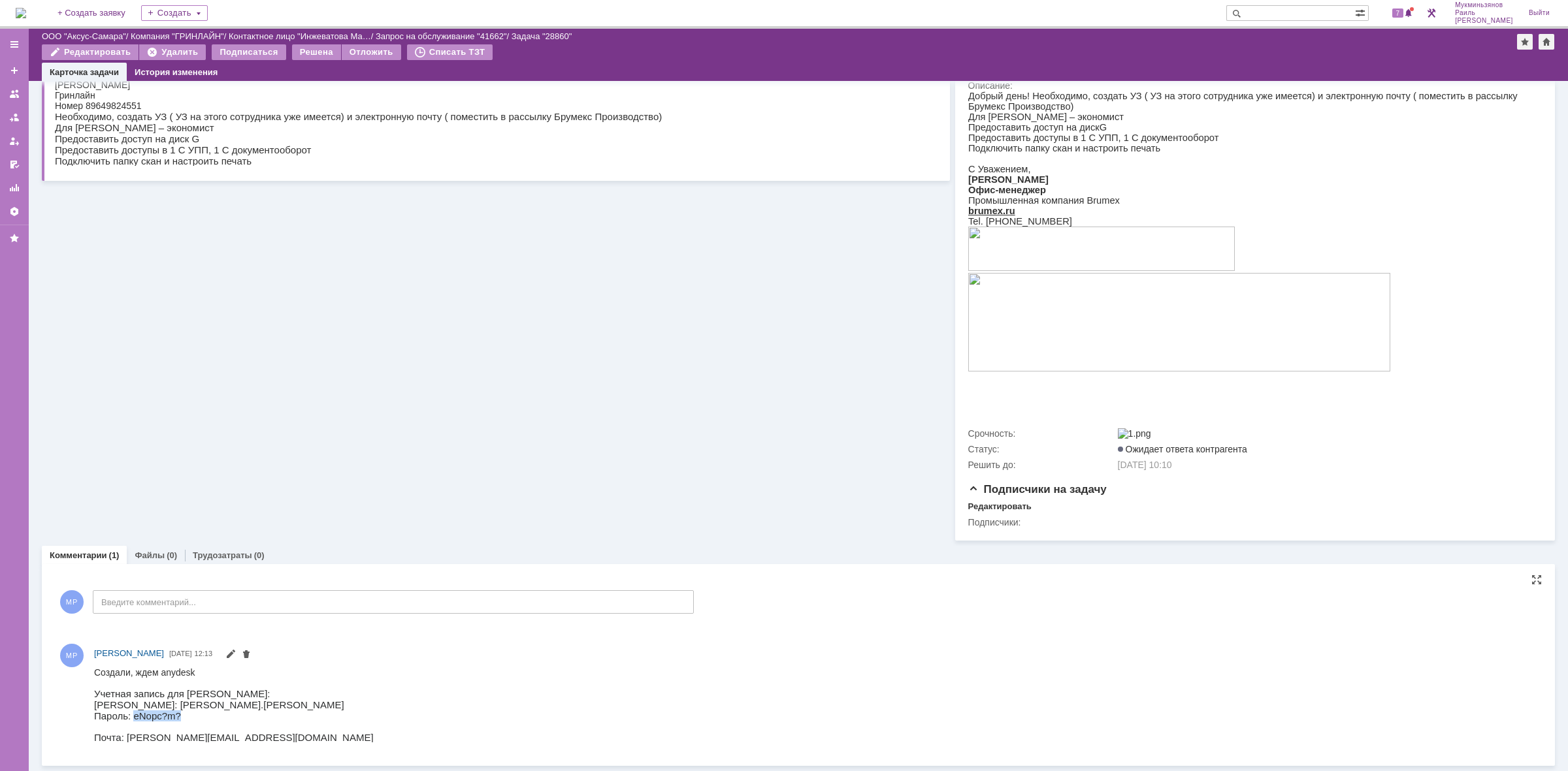
click at [180, 714] on span "Пароль: eNopc?m?" at bounding box center [137, 715] width 87 height 11
copy span "eNopc?m?"
drag, startPoint x: 126, startPoint y: 702, endPoint x: 213, endPoint y: 702, distance: 87.0
click at [213, 704] on div "Создали, ждем anydesk Учетная запись для Бычковой Светланы: Логин: Svetlana.Byc…" at bounding box center [234, 704] width 280 height 76
copy span "Svetlana.Bychkova"
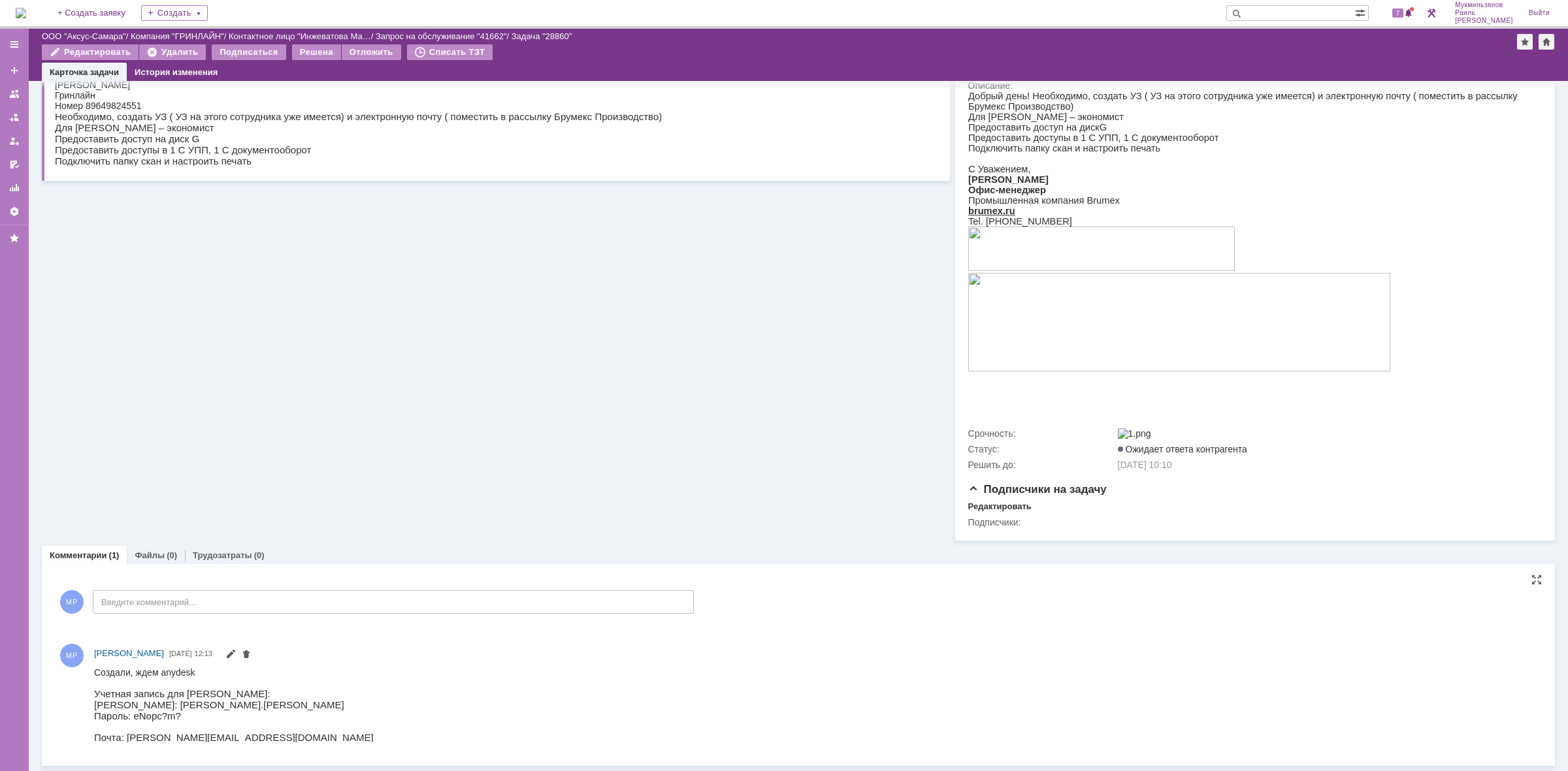
drag, startPoint x: 187, startPoint y: 709, endPoint x: 173, endPoint y: 699, distance: 17.2
drag, startPoint x: 173, startPoint y: 699, endPoint x: 139, endPoint y: 701, distance: 34.1
click at [142, 699] on span "[PERSON_NAME]: [PERSON_NAME].[PERSON_NAME]" at bounding box center [219, 704] width 250 height 11
drag, startPoint x: 125, startPoint y: 699, endPoint x: 236, endPoint y: 699, distance: 111.0
click at [236, 700] on div "Создали, ждем anydesk Учетная запись для Бычковой Светланы: Логин: Svetlana.Byc…" at bounding box center [234, 704] width 280 height 76
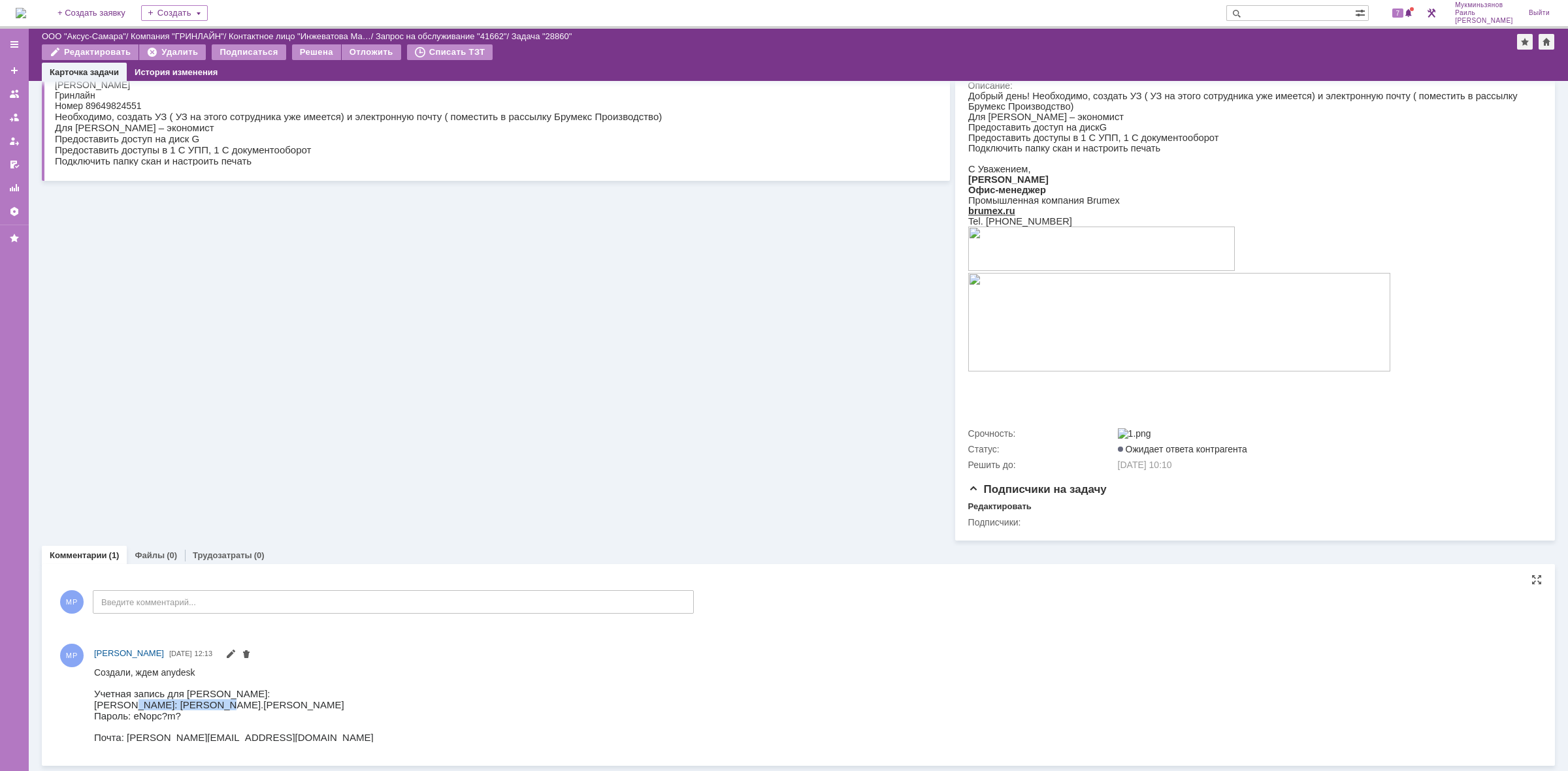
copy span "Svetlana.Bychkova"
drag, startPoint x: 132, startPoint y: 715, endPoint x: 183, endPoint y: 715, distance: 51.0
click at [188, 715] on div "Создали, ждем anydesk Учетная запись для Бычковой Светланы: Логин: Svetlana.Byc…" at bounding box center [234, 704] width 280 height 76
copy span "eNopc?m?"
drag, startPoint x: 127, startPoint y: 704, endPoint x: 207, endPoint y: 702, distance: 80.0
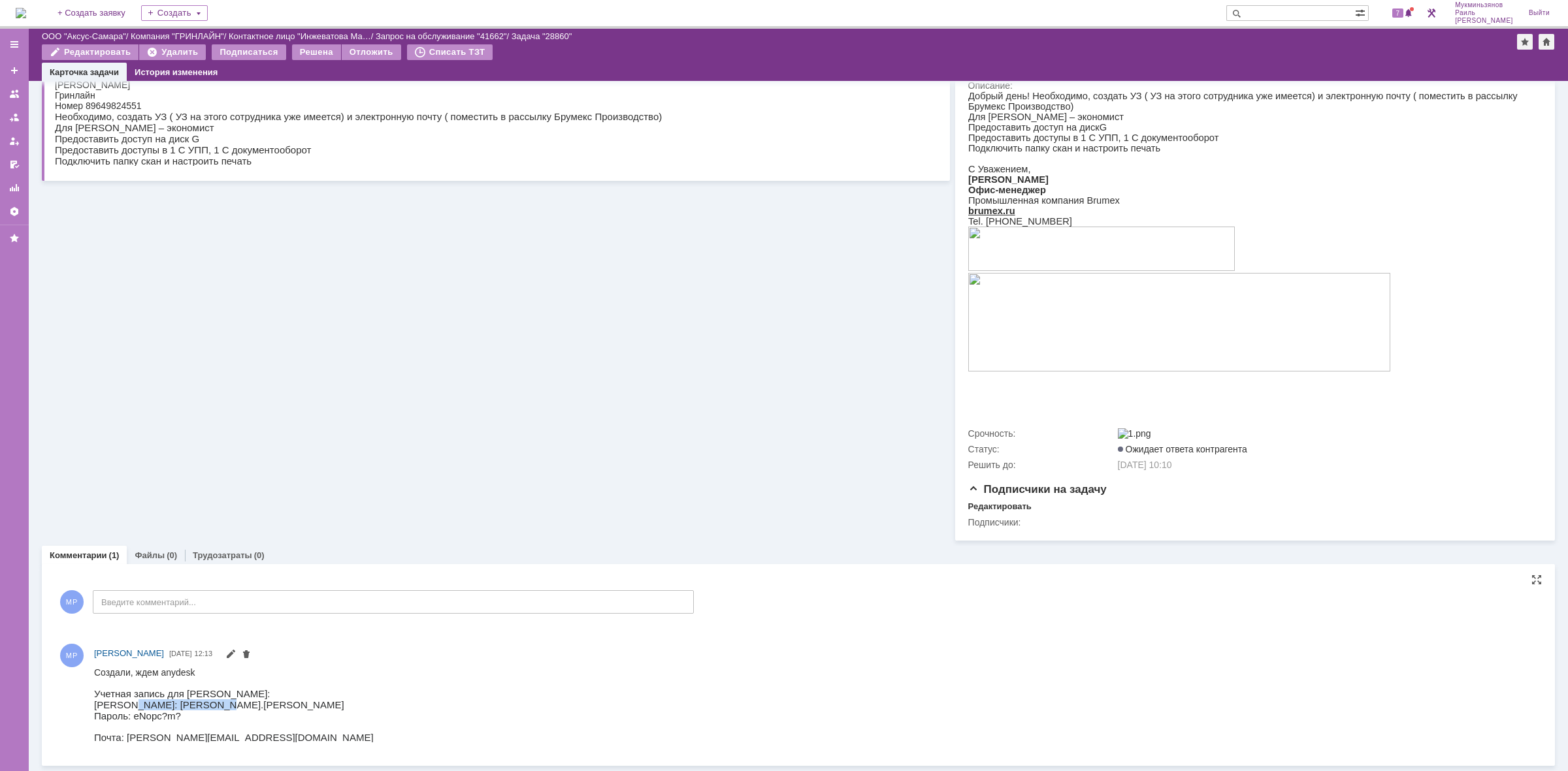
click at [208, 702] on span "[PERSON_NAME]: [PERSON_NAME].[PERSON_NAME]" at bounding box center [219, 704] width 250 height 11
copy span "Svetlana.Bychkova"
drag, startPoint x: 132, startPoint y: 716, endPoint x: 184, endPoint y: 712, distance: 52.2
click at [184, 712] on div "Создали, ждем anydesk Учетная запись для Бычковой Светланы: Логин: Svetlana.Byc…" at bounding box center [234, 704] width 280 height 76
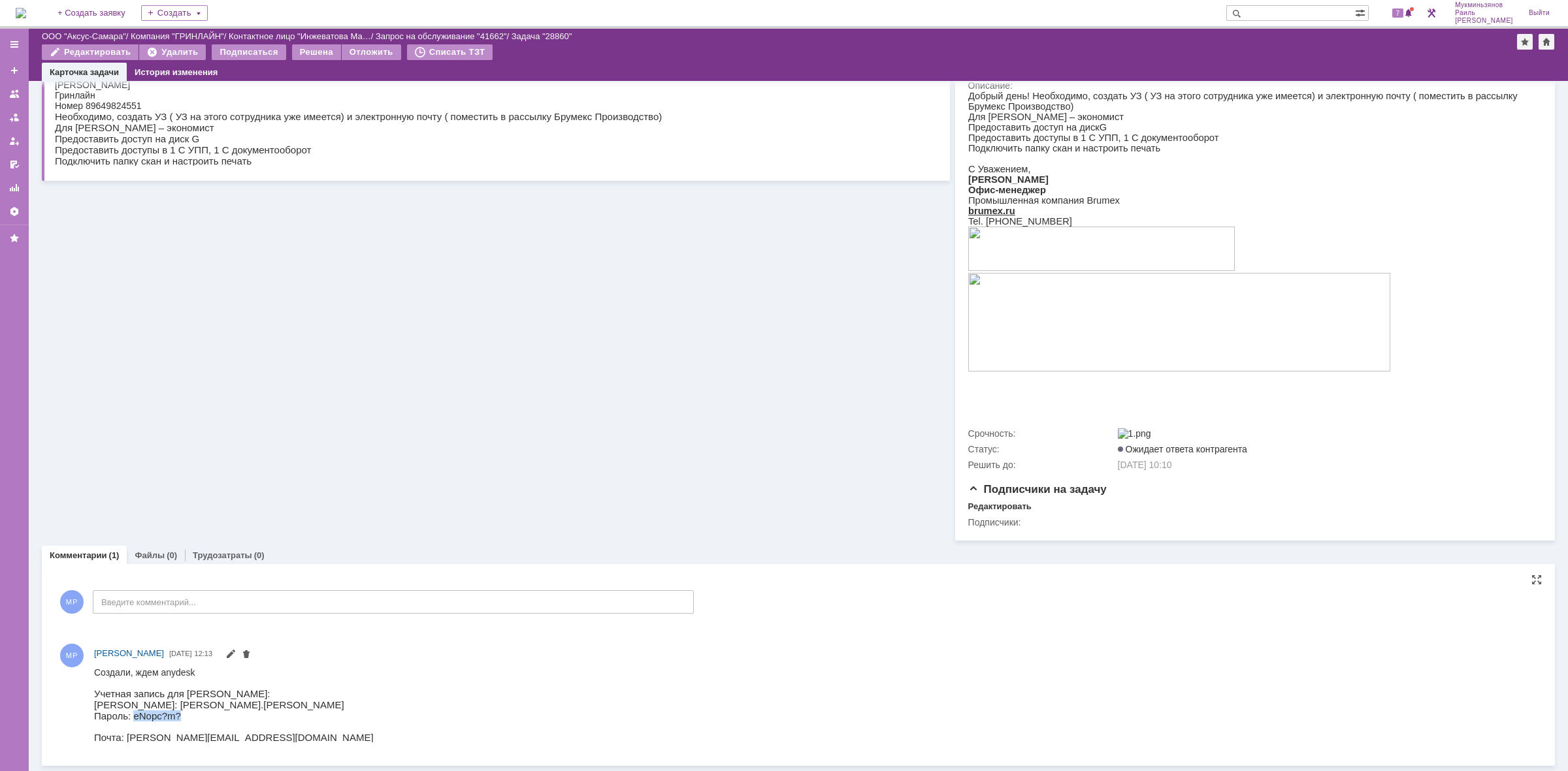
copy span "eNopc?m?"
drag, startPoint x: 125, startPoint y: 700, endPoint x: 211, endPoint y: 699, distance: 86.0
click at [211, 699] on div "Создали, ждем anydesk Учетная запись для Бычковой Светланы: Логин: Svetlana.Byc…" at bounding box center [234, 704] width 280 height 76
copy span "Svetlana.Bychkova"
drag, startPoint x: 132, startPoint y: 714, endPoint x: 178, endPoint y: 712, distance: 46.0
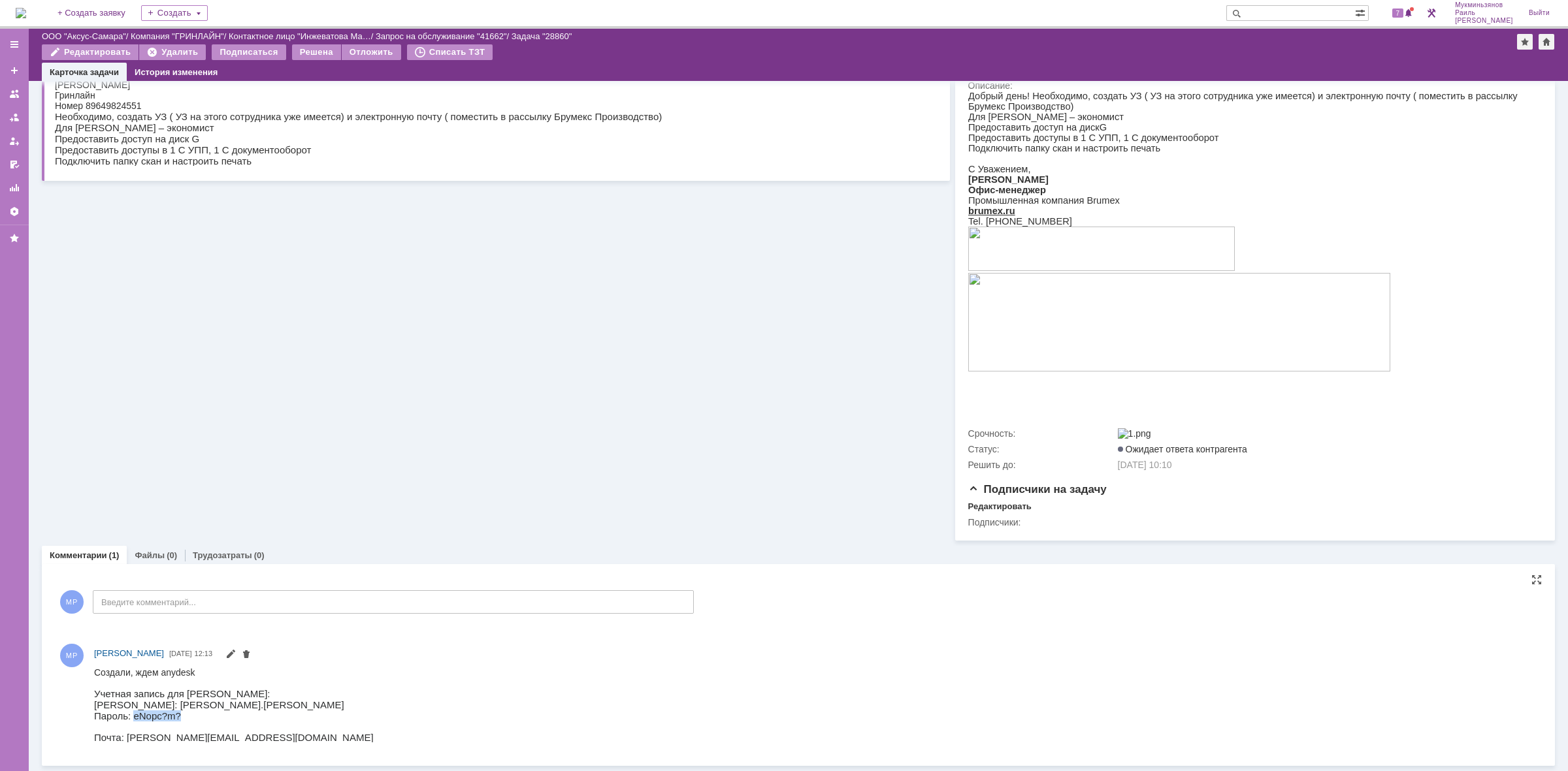
click at [186, 712] on div "Создали, ждем anydesk Учетная запись для Бычковой Светланы: Логин: Svetlana.Byc…" at bounding box center [234, 704] width 280 height 76
copy span "eNopc?m?"
drag, startPoint x: 124, startPoint y: 698, endPoint x: 211, endPoint y: 704, distance: 87.2
click at [211, 704] on div "Создали, ждем anydesk Учетная запись для Бычковой Светланы: Логин: Svetlana.Byc…" at bounding box center [234, 704] width 280 height 76
click at [210, 704] on div "Создали, ждем anydesk Учетная запись для Бычковой Светланы: Логин: Svetlana.Byc…" at bounding box center [234, 704] width 280 height 76
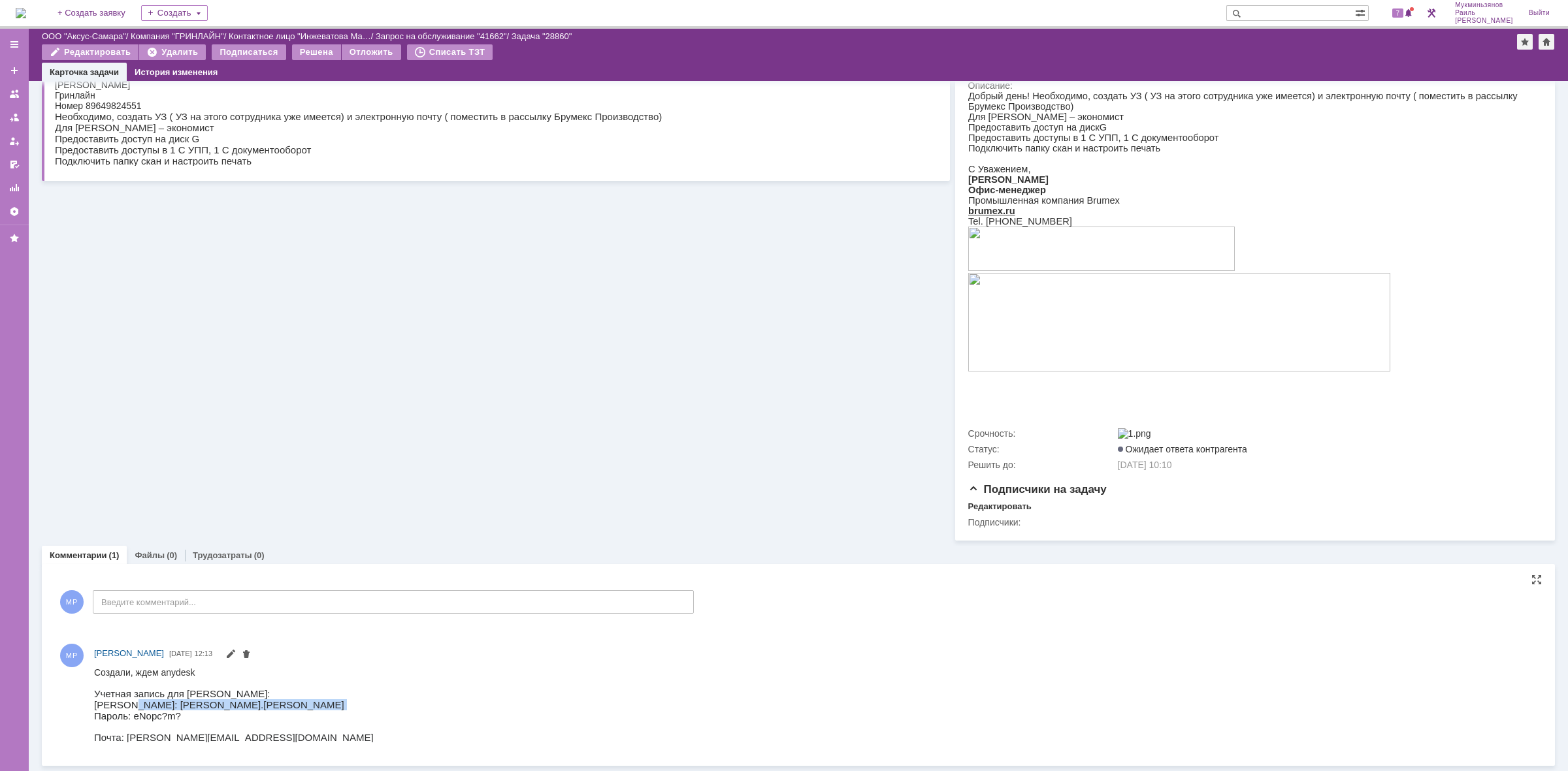
drag, startPoint x: 210, startPoint y: 704, endPoint x: 134, endPoint y: 702, distance: 76.0
click at [134, 702] on div "Создали, ждем anydesk Учетная запись для Бычковой Светланы: Логин: Svetlana.Byc…" at bounding box center [234, 704] width 280 height 76
drag, startPoint x: 134, startPoint y: 716, endPoint x: 178, endPoint y: 718, distance: 44.0
click at [178, 718] on span "Пароль: eNopc?m?" at bounding box center [137, 715] width 87 height 11
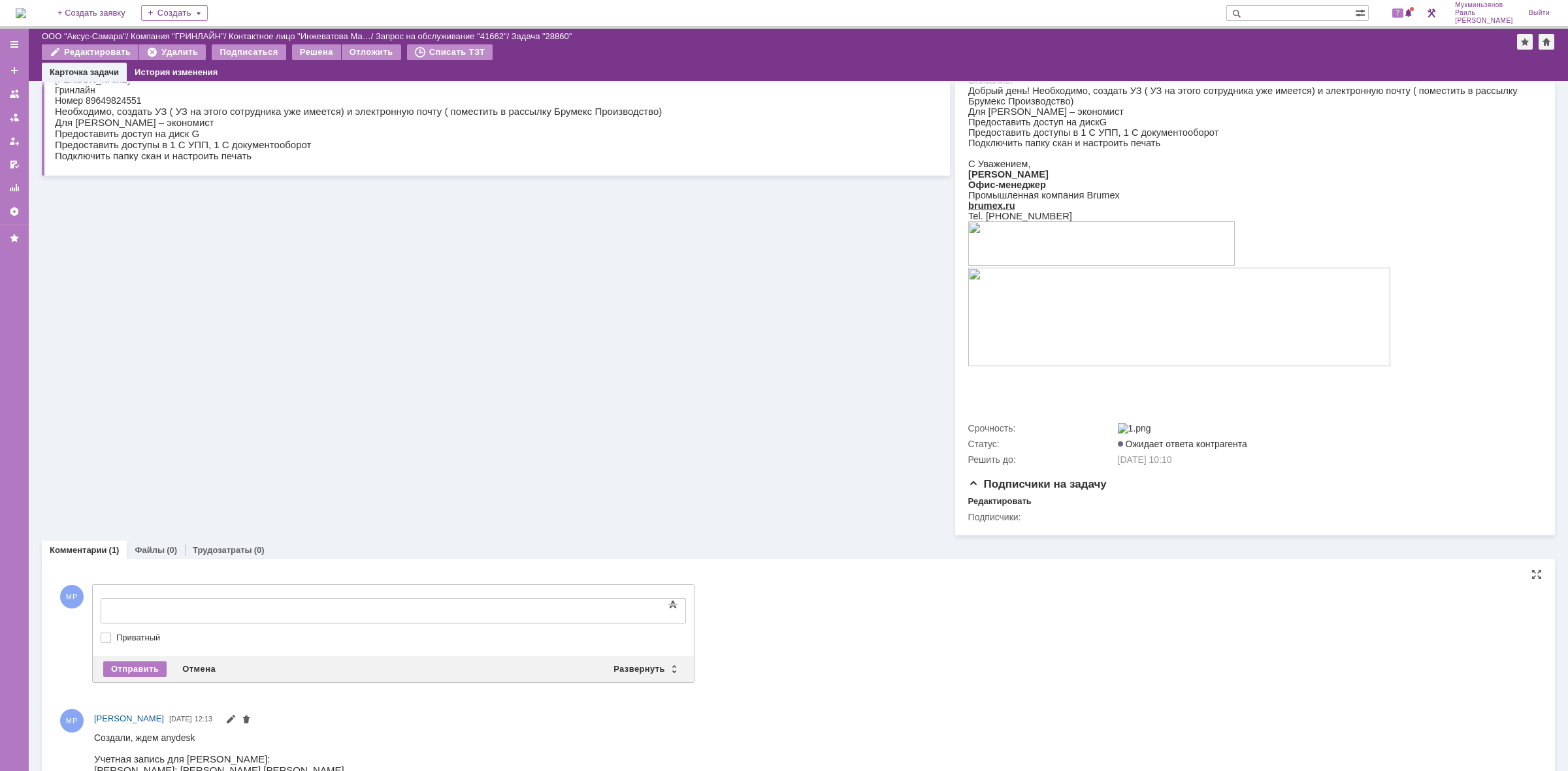
scroll to position [0, 0]
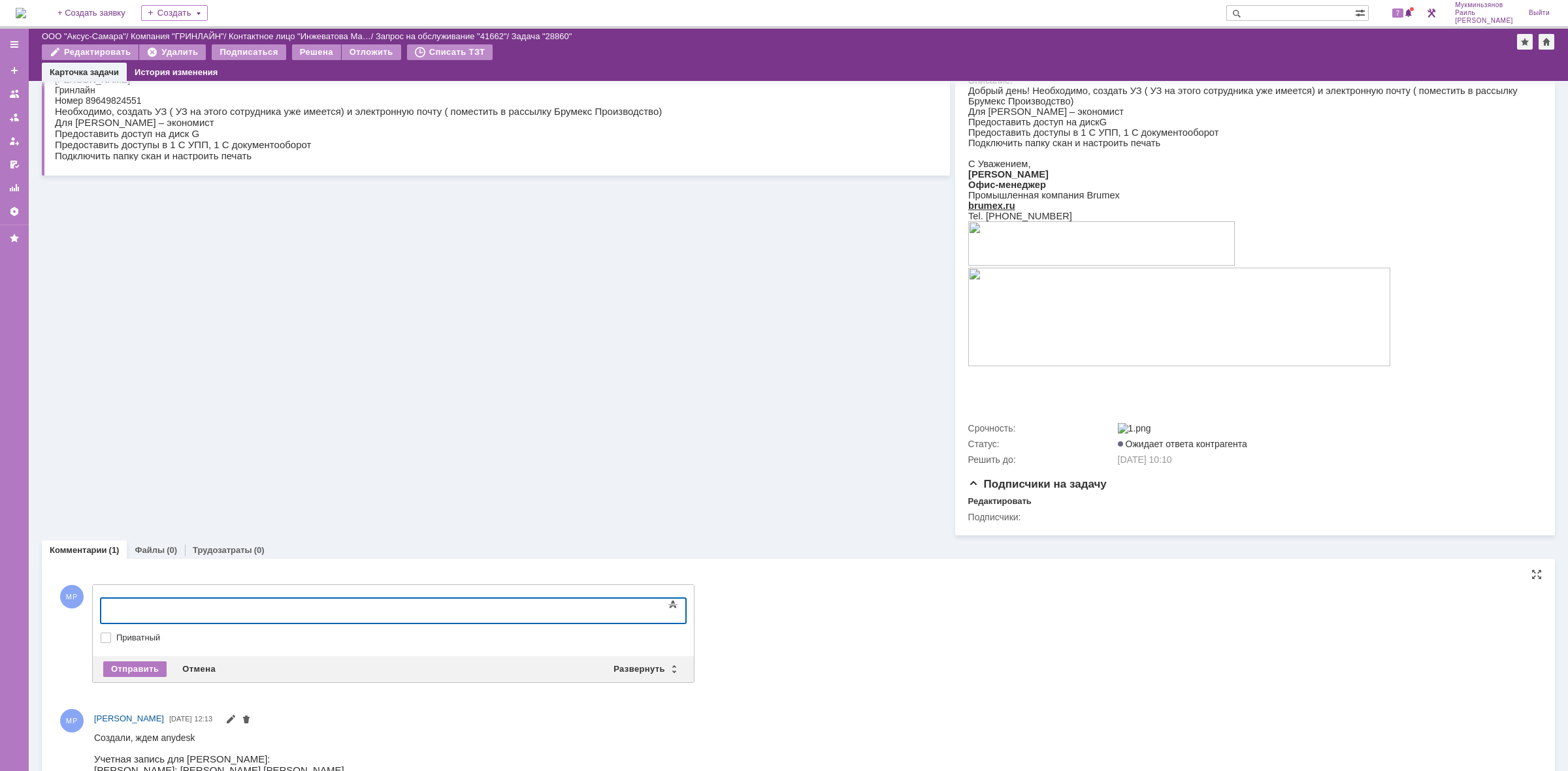
click at [201, 617] on body at bounding box center [207, 609] width 196 height 22
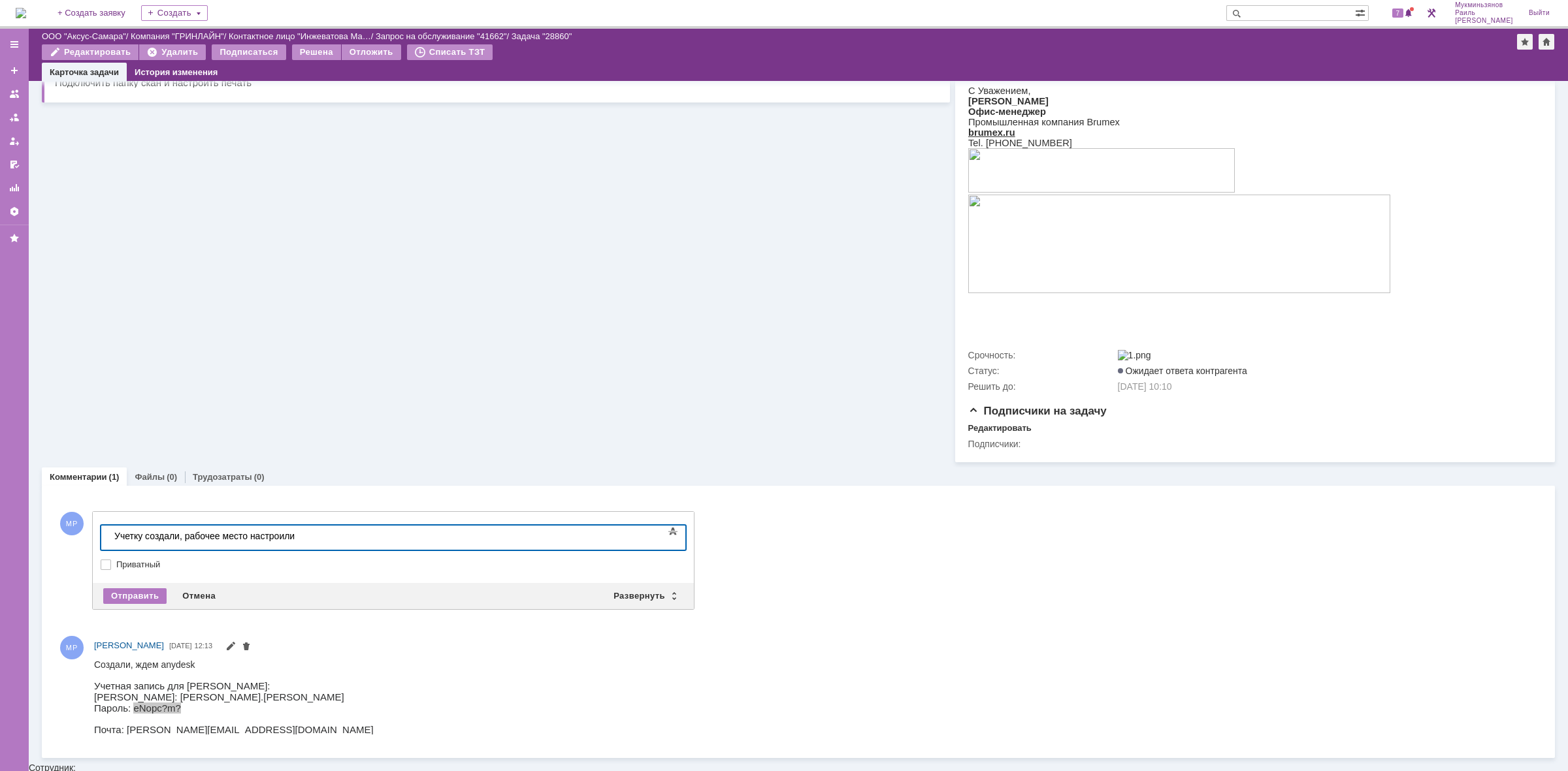
scroll to position [230, 0]
click at [300, 543] on div "Учетку создали, рабочее место настроили" at bounding box center [207, 540] width 186 height 11
click at [300, 541] on div "Учетку создали, рабочее место настроили. Anydesk ПК Светланы" at bounding box center [207, 545] width 186 height 21
drag, startPoint x: 120, startPoint y: 541, endPoint x: 593, endPoint y: 540, distance: 473.0
click at [300, 540] on div "Учетку создали, рабочее место настроили. Anydesk ПК Светланы 1130849964, Номер …" at bounding box center [207, 550] width 186 height 31
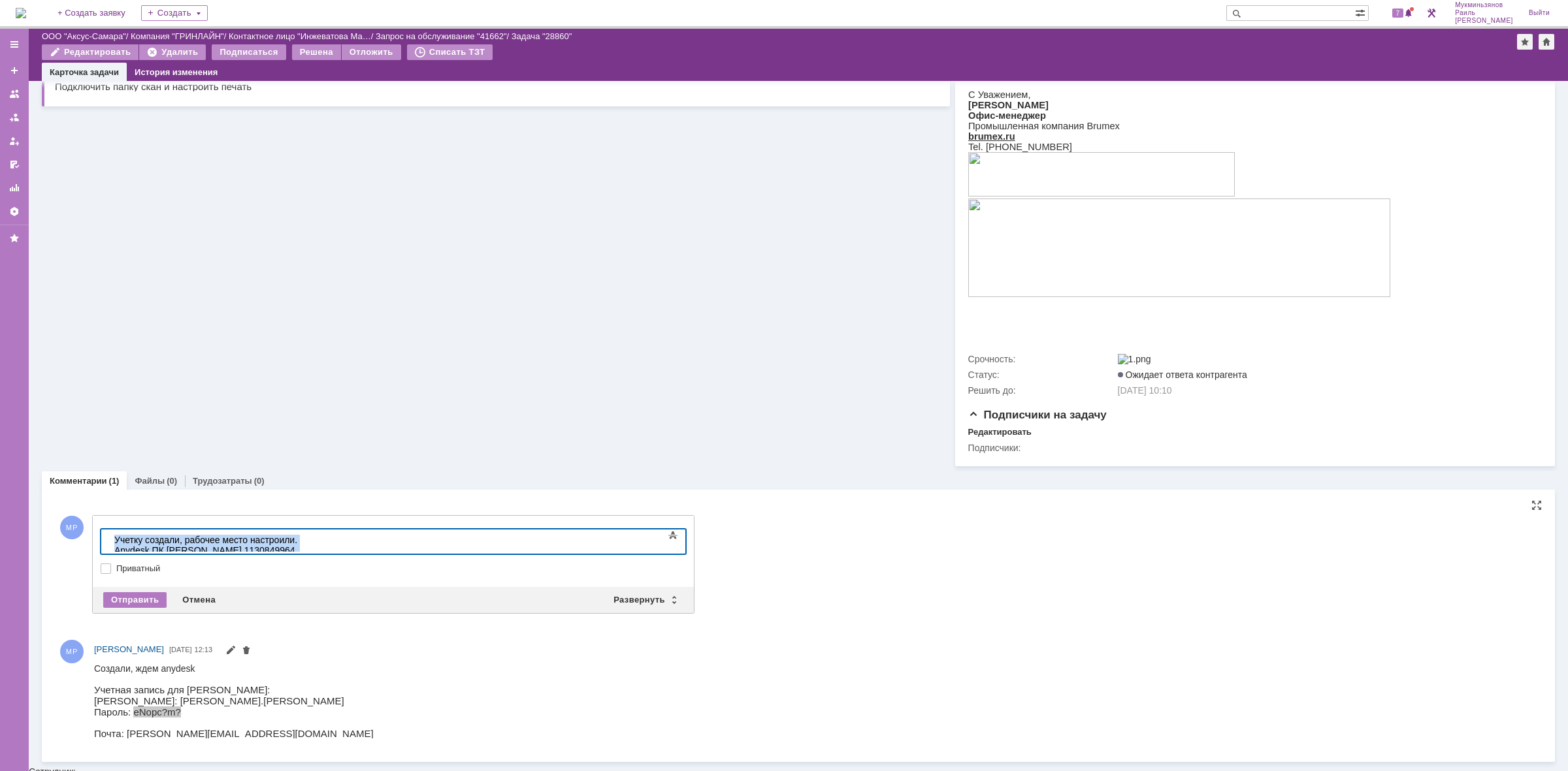
drag, startPoint x: 598, startPoint y: 538, endPoint x: 7, endPoint y: 474, distance: 594.5
click at [109, 530] on html "Учетку создали, рабочее место настроили. Anydesk ПК Светланы 1130849964, Номер …" at bounding box center [207, 550] width 196 height 42
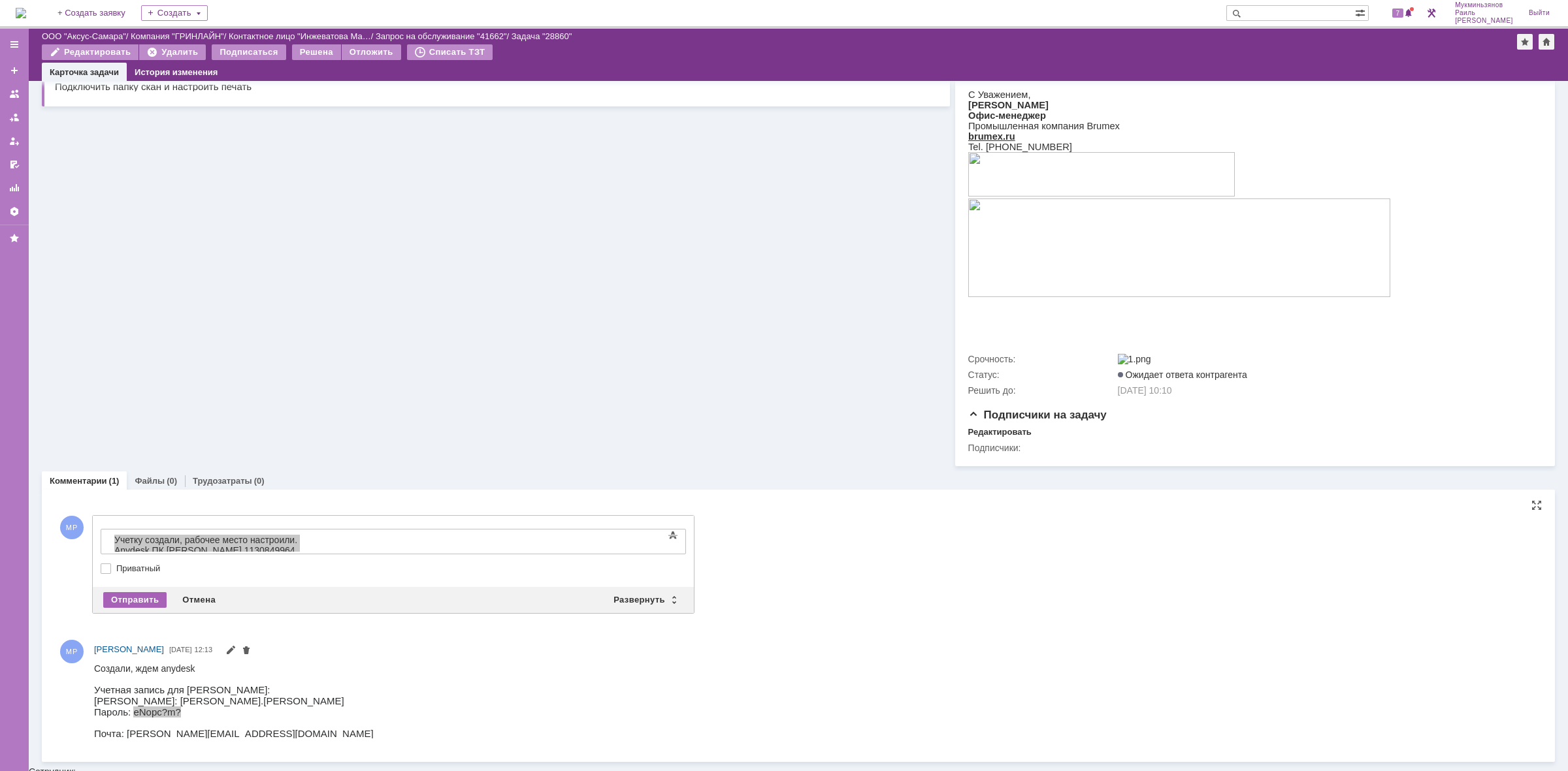
click at [139, 601] on div "Отправить" at bounding box center [134, 600] width 63 height 16
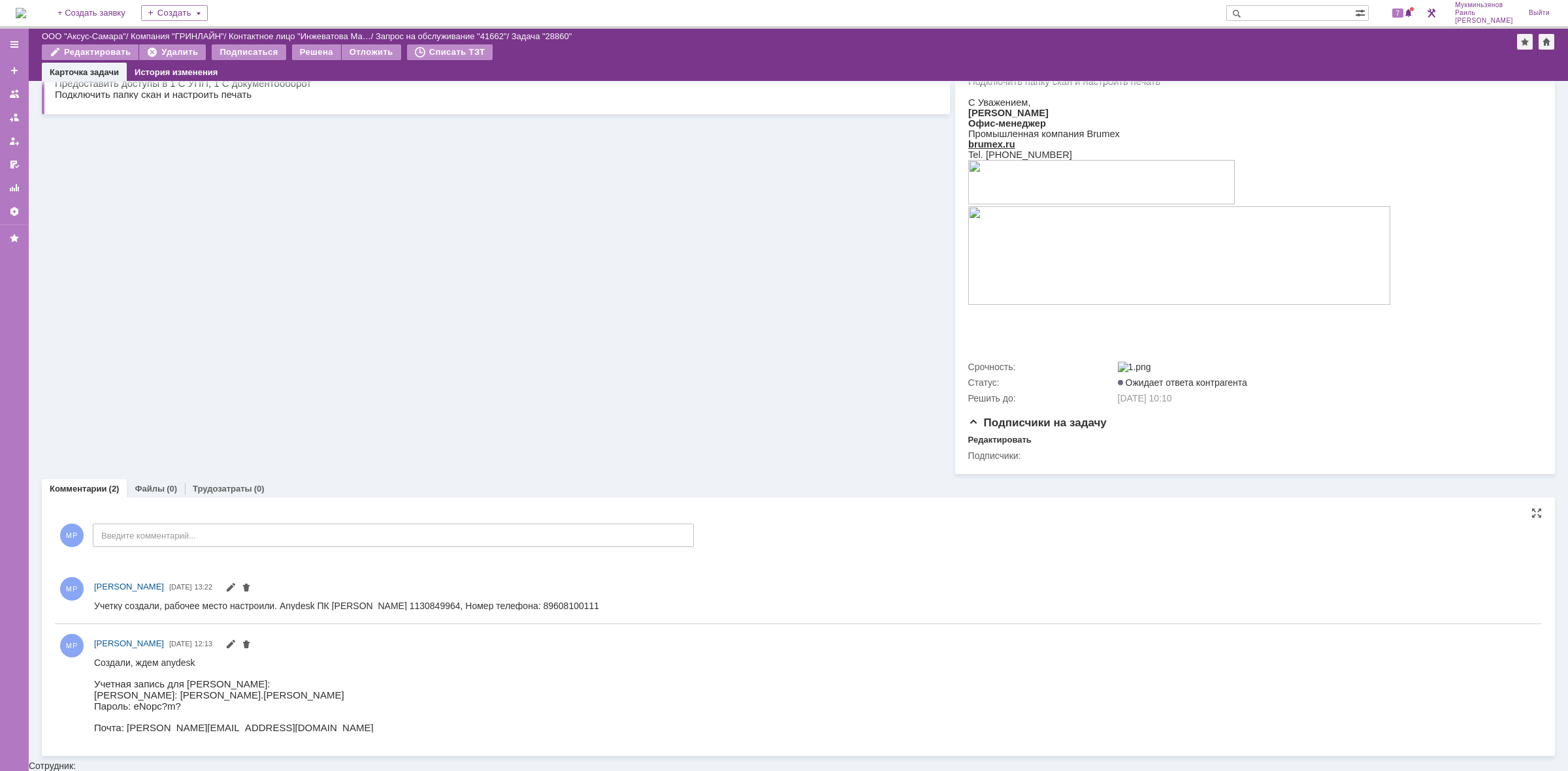
scroll to position [219, 0]
drag, startPoint x: 184, startPoint y: 1216, endPoint x: 556, endPoint y: 603, distance: 717.0
drag, startPoint x: 563, startPoint y: 608, endPoint x: 89, endPoint y: 612, distance: 474.0
click at [94, 612] on html "Учетку создали, рабочее место настроили. Anydesk ПК Светланы 1130849964, Номер …" at bounding box center [809, 609] width 1430 height 12
click at [232, 502] on div "Трудозатраты (0)" at bounding box center [229, 492] width 88 height 19
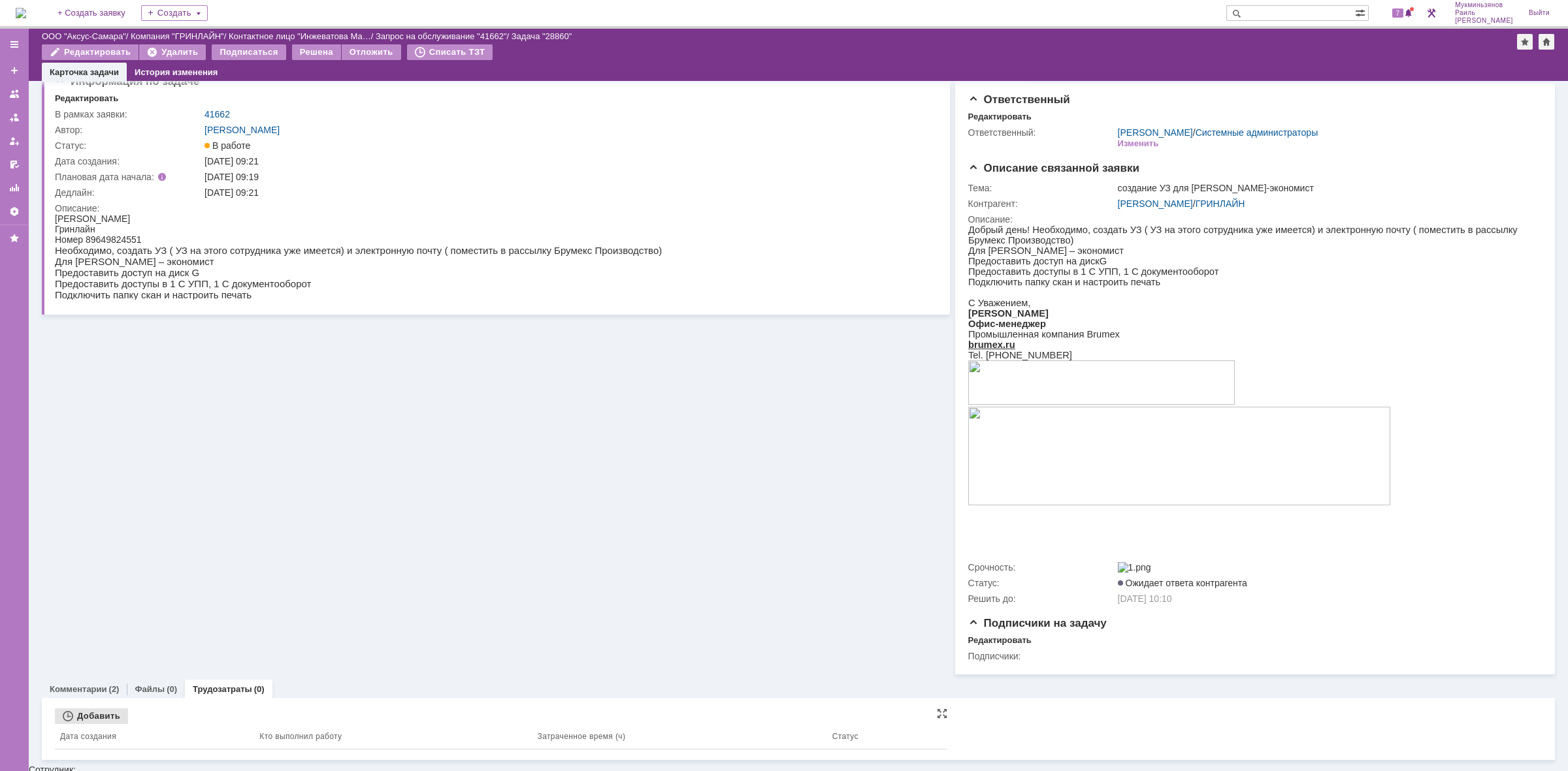
scroll to position [21, 0]
click at [116, 722] on div "Добавить" at bounding box center [91, 717] width 73 height 16
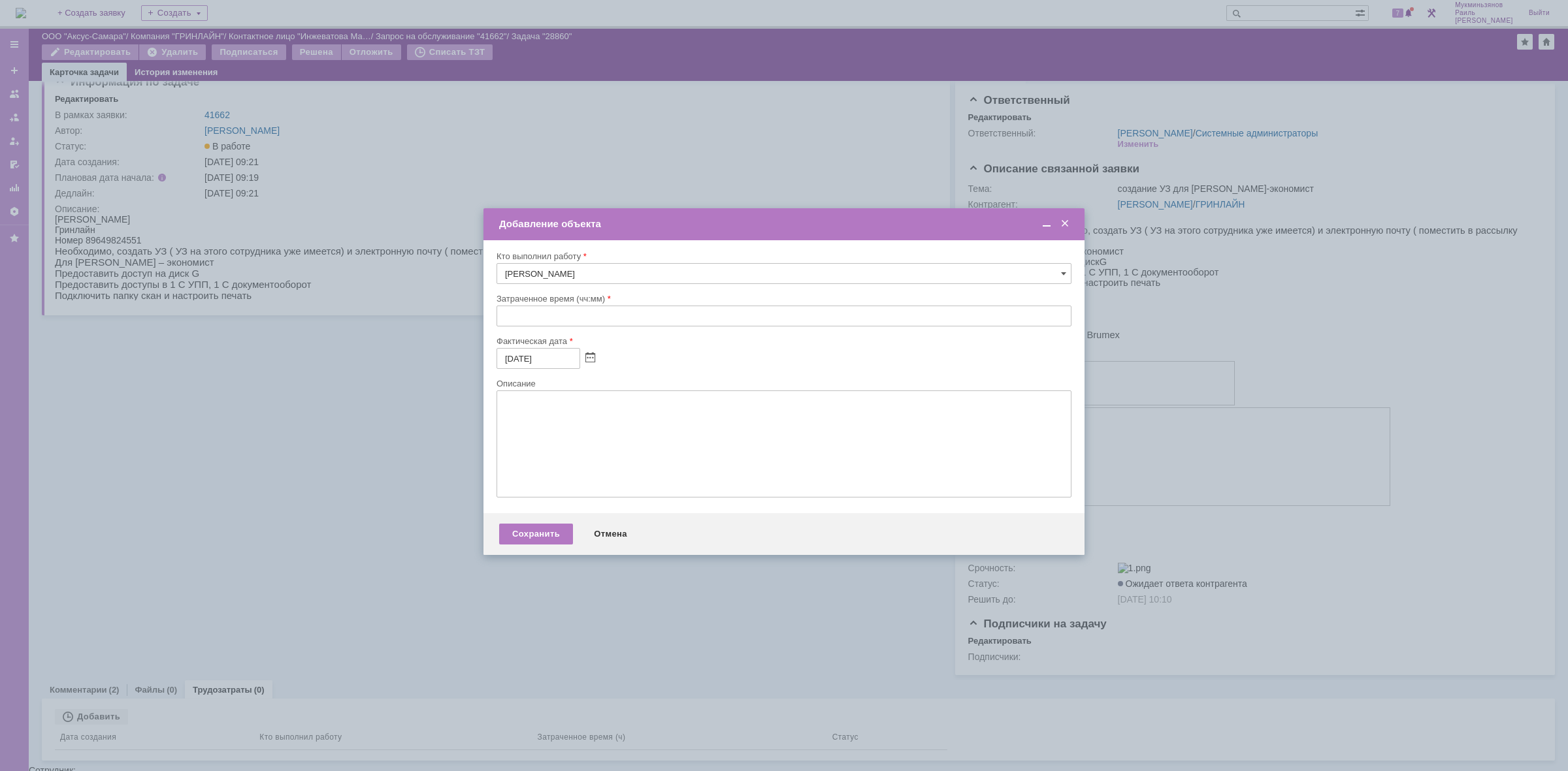
click at [570, 314] on input "text" at bounding box center [784, 315] width 575 height 21
type input "00:30"
click at [592, 469] on textarea at bounding box center [784, 444] width 575 height 107
paste textarea "Учетку создали, рабочее место настроили. Anydesk ПК Светланы 1130849964, Номер …"
type textarea "Учетку создали, рабочее место настроили. Anydesk ПК Светланы 1130849964, Номер …"
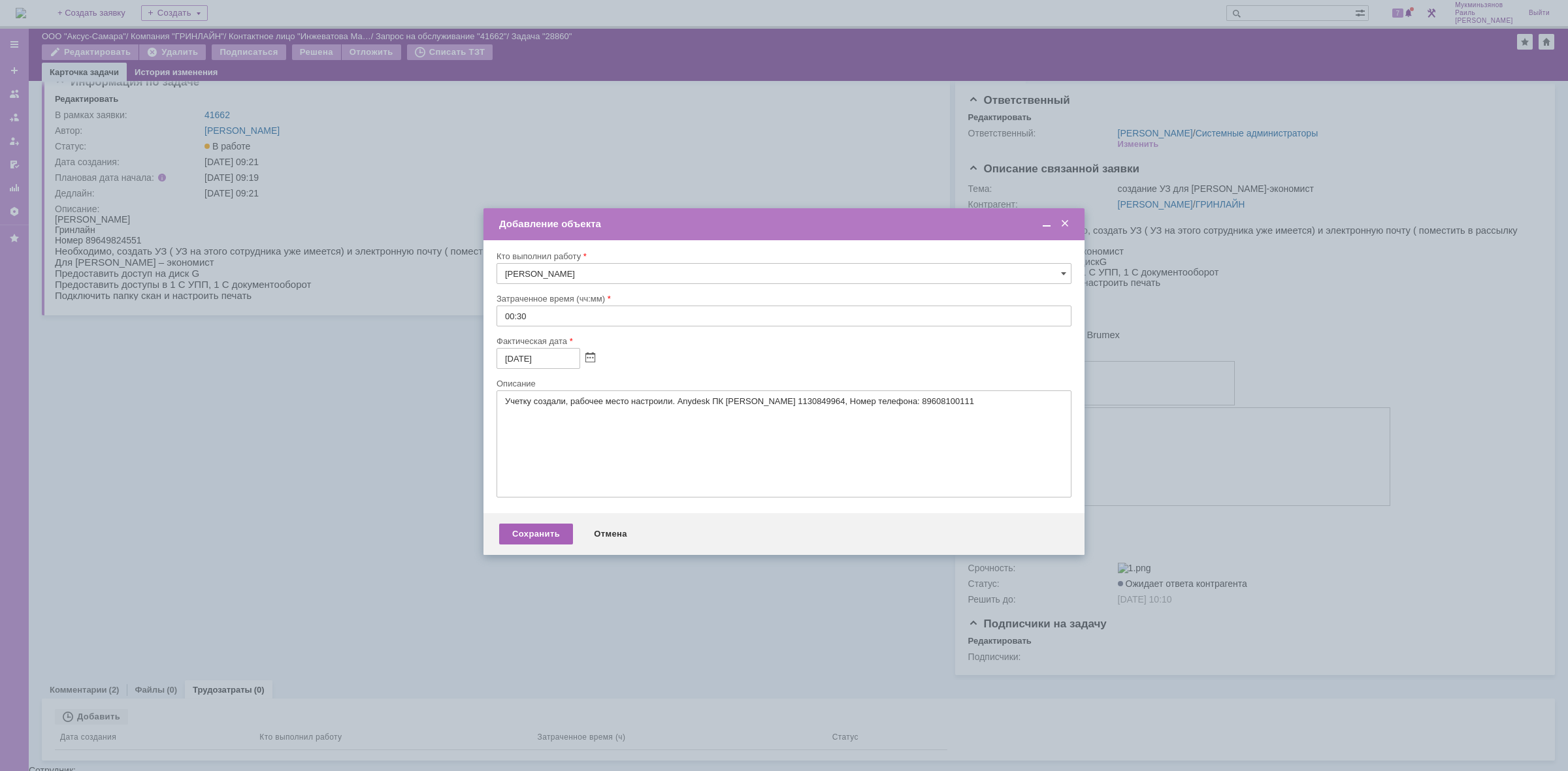
click at [537, 539] on div "Сохранить" at bounding box center [536, 534] width 74 height 21
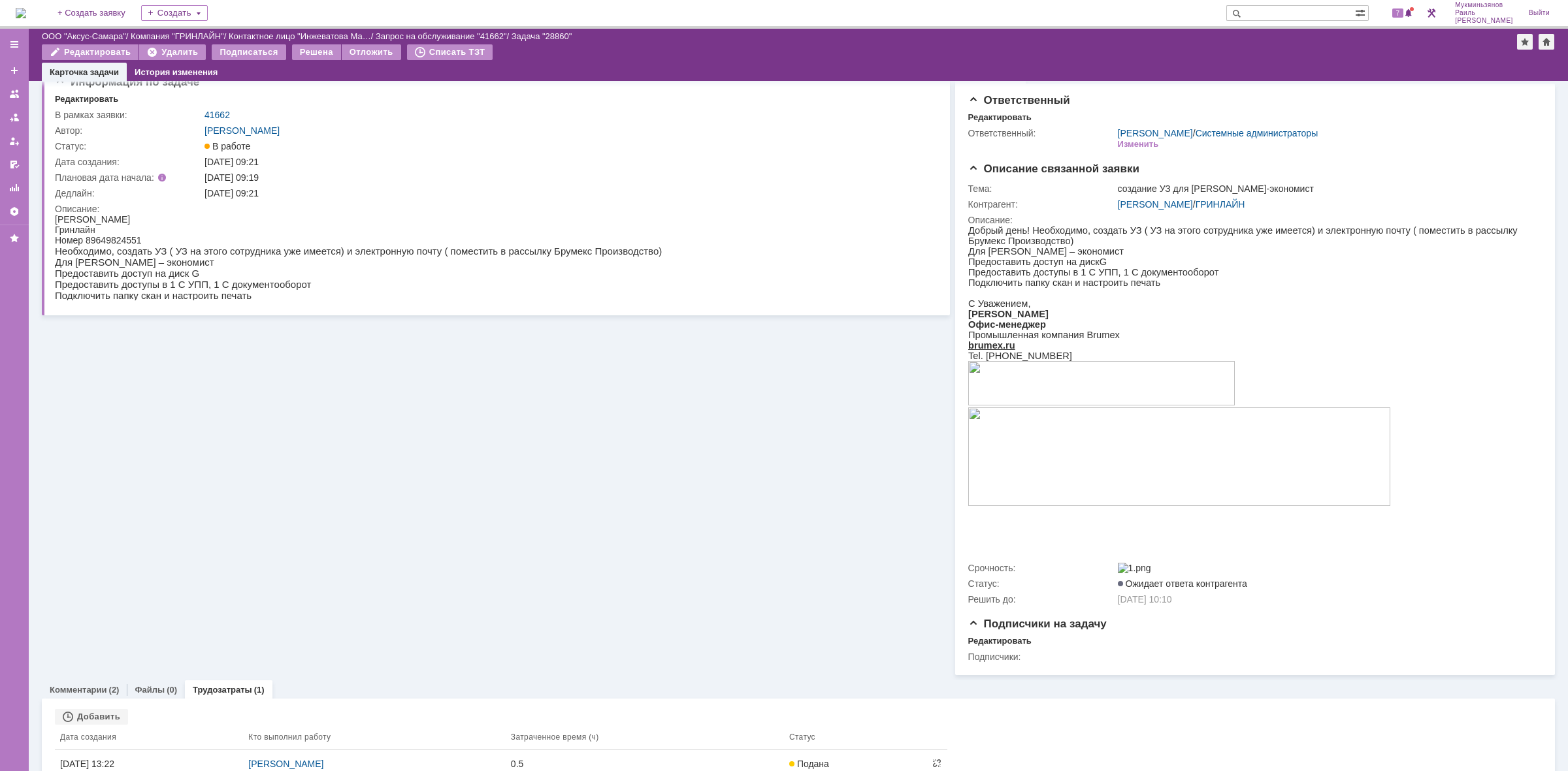
scroll to position [0, 0]
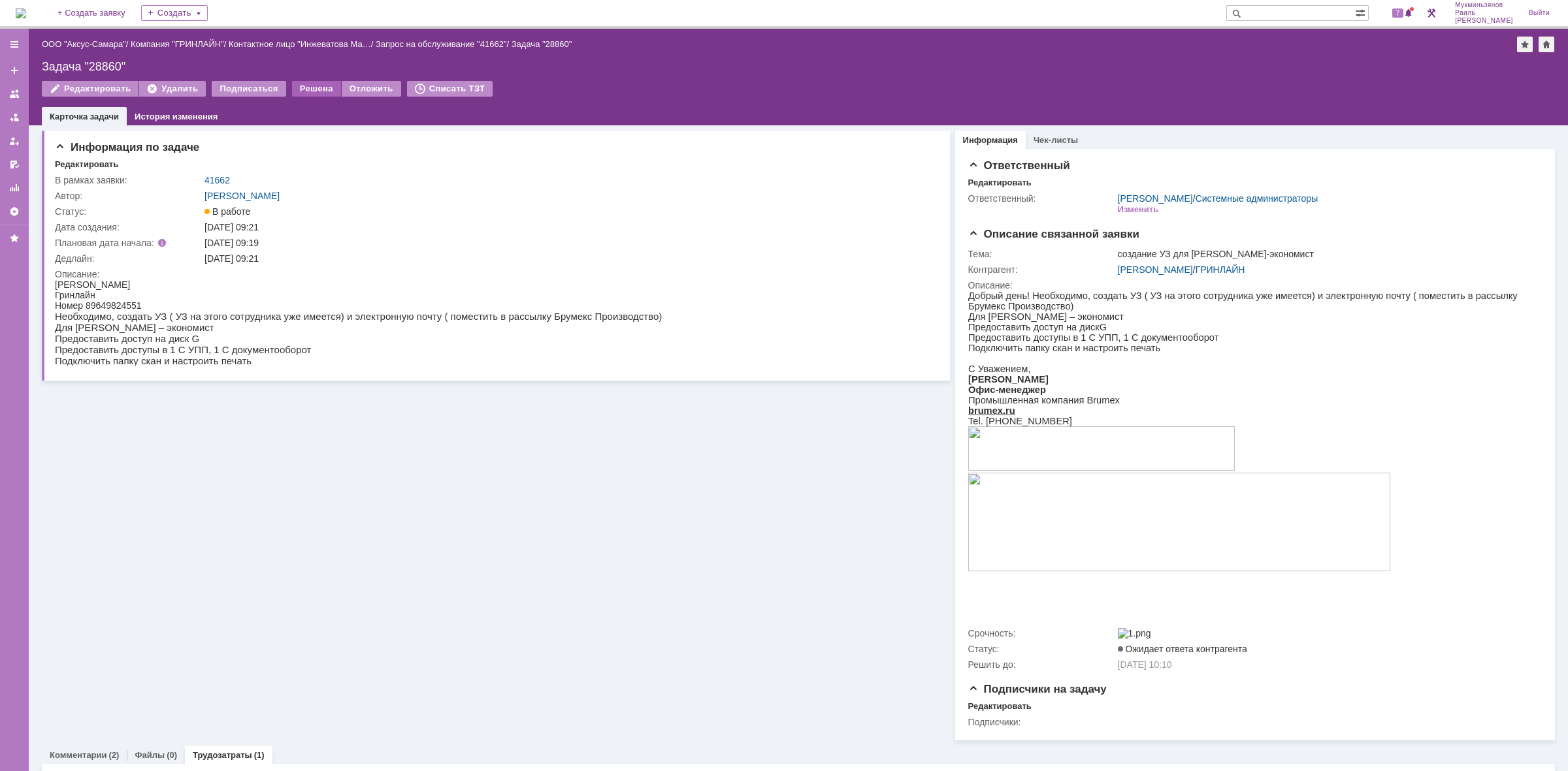
click at [312, 89] on div "Решена" at bounding box center [317, 89] width 49 height 16
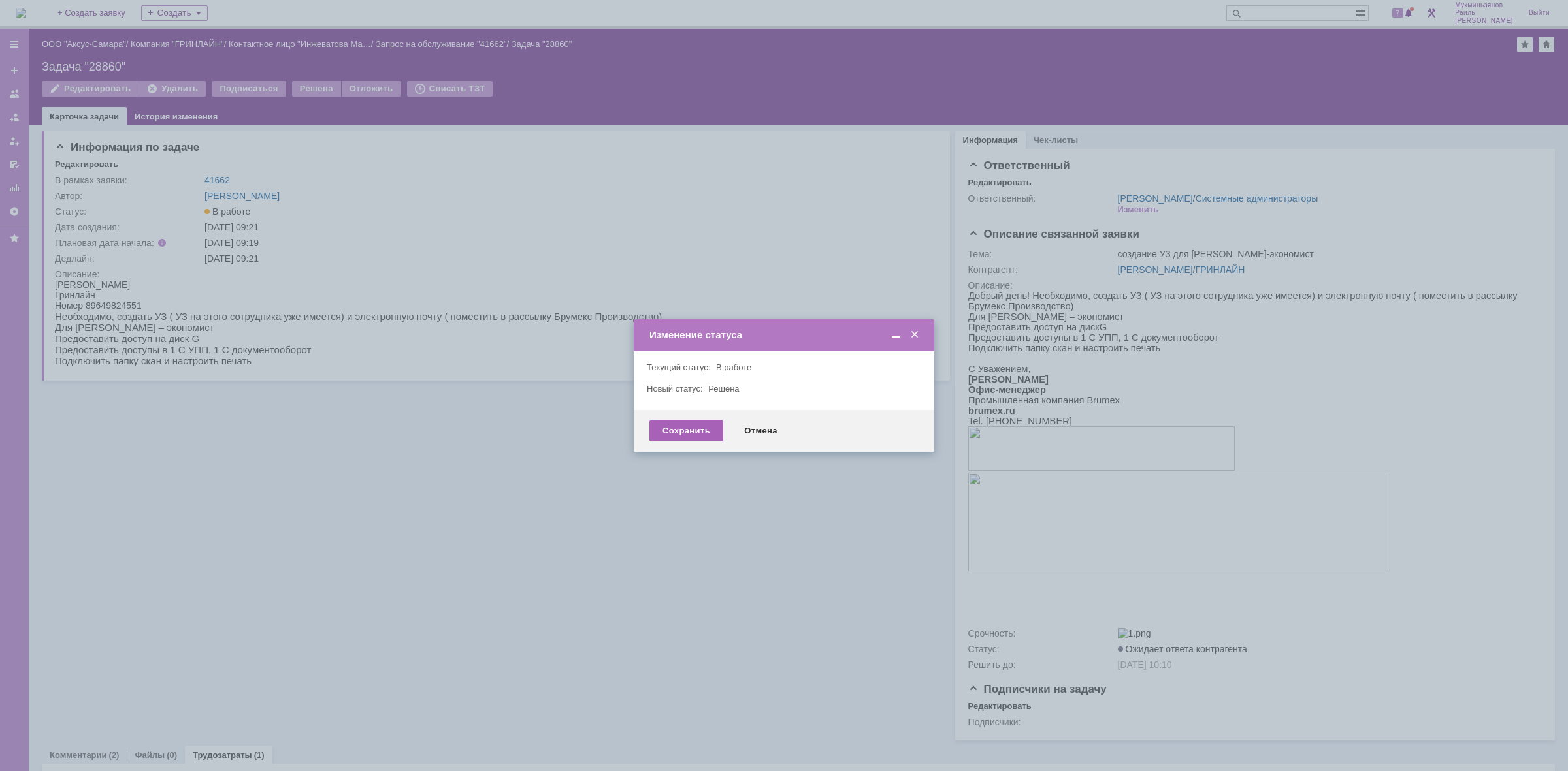
click at [664, 426] on div "Сохранить" at bounding box center [686, 430] width 74 height 21
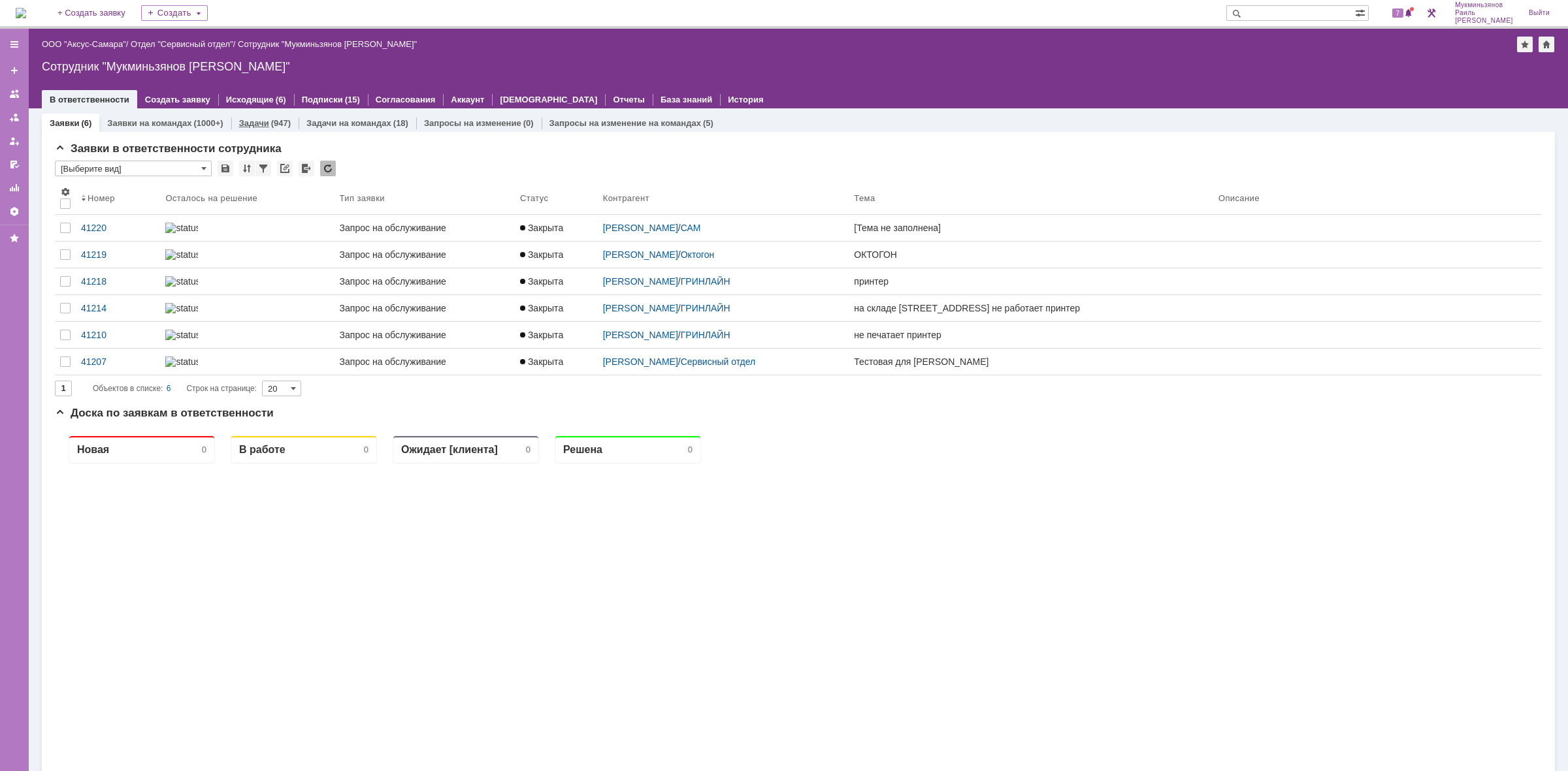
click at [279, 121] on div "(947)" at bounding box center [280, 123] width 19 height 10
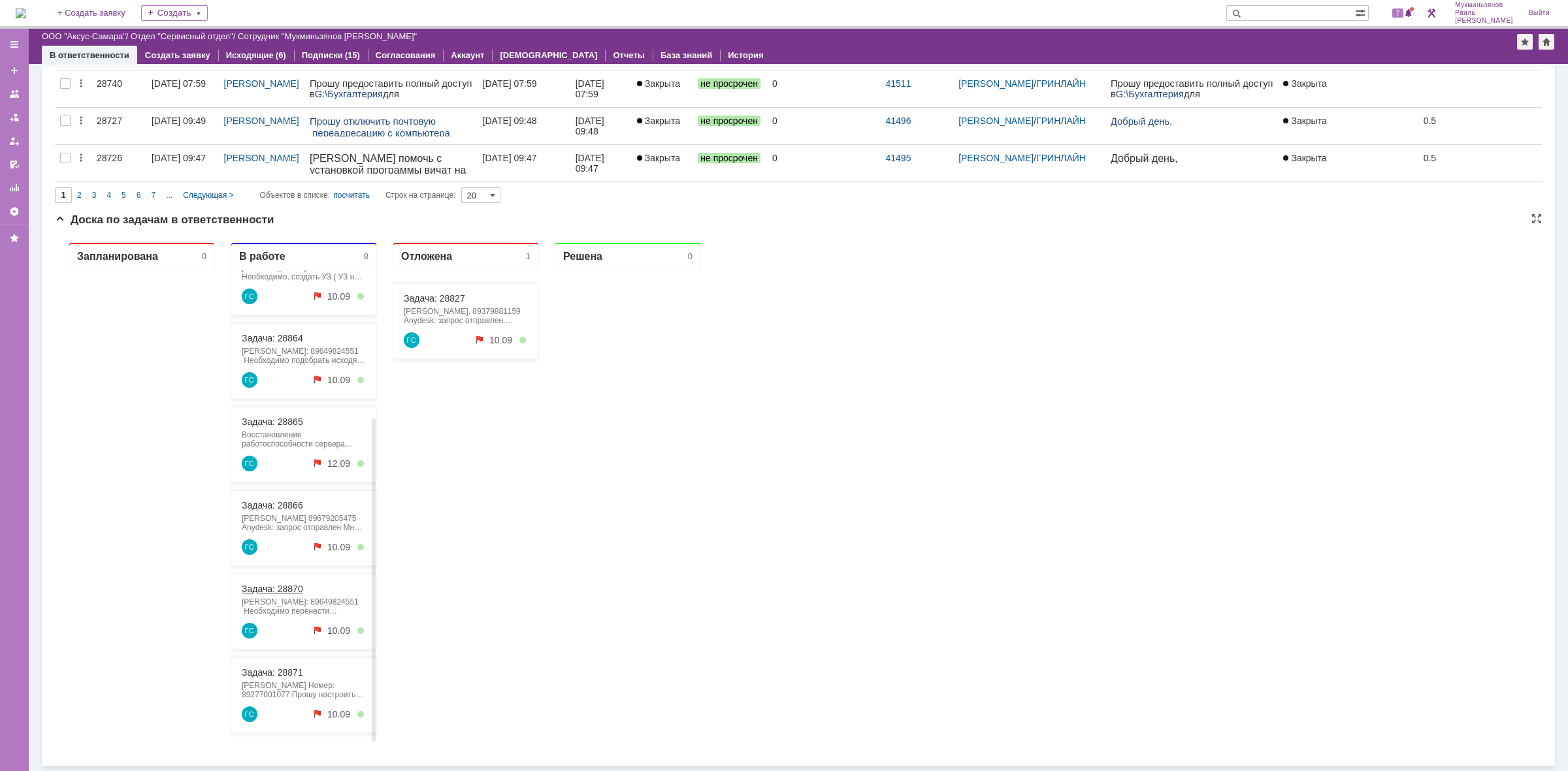
click at [288, 585] on link "Задача: 28870" at bounding box center [272, 589] width 61 height 11
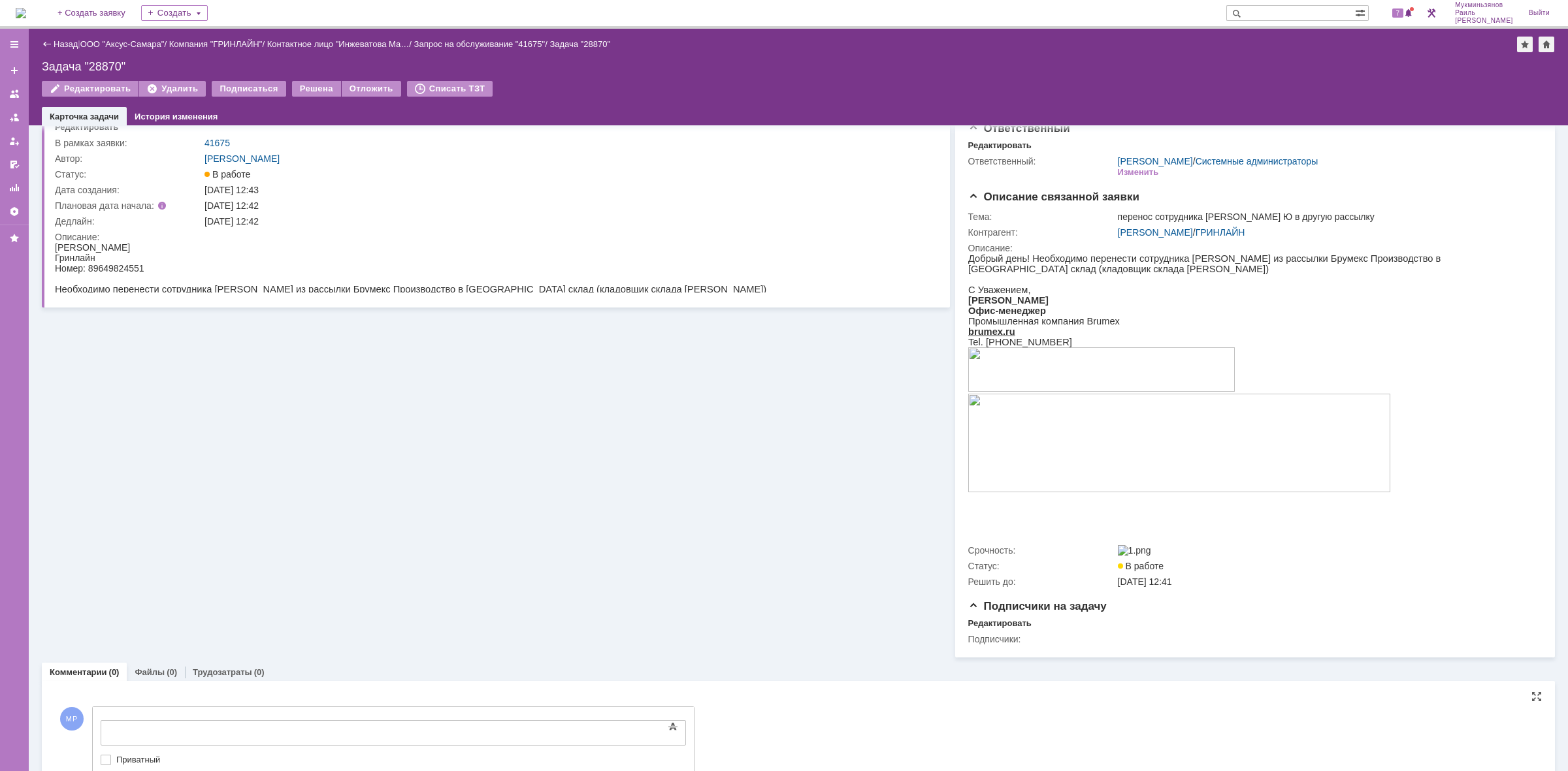
click at [211, 725] on div at bounding box center [393, 733] width 586 height 25
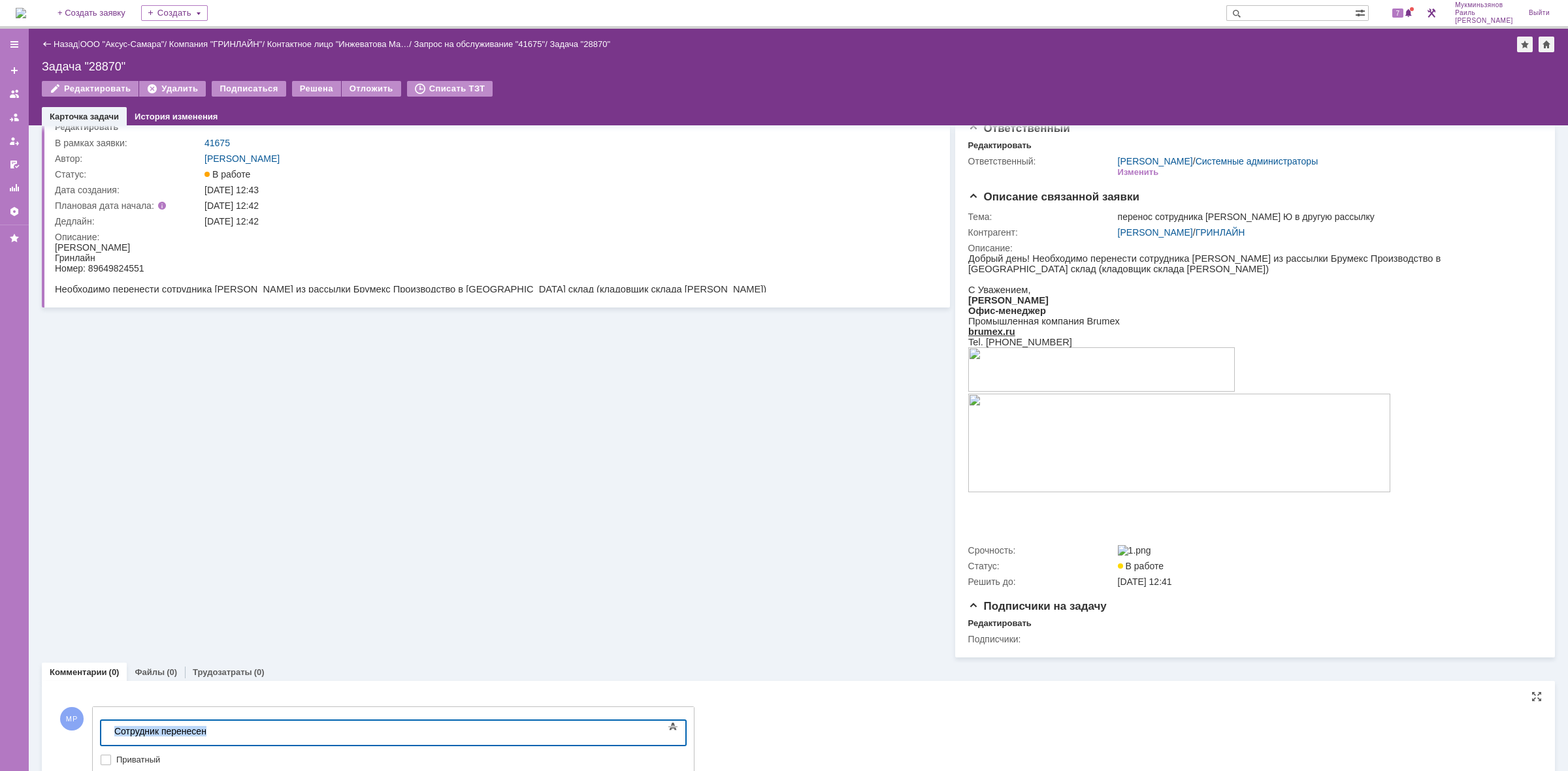
drag, startPoint x: 114, startPoint y: 726, endPoint x: 30, endPoint y: 724, distance: 84.0
click at [109, 724] on html "Сотрудник перенесен" at bounding box center [207, 732] width 196 height 22
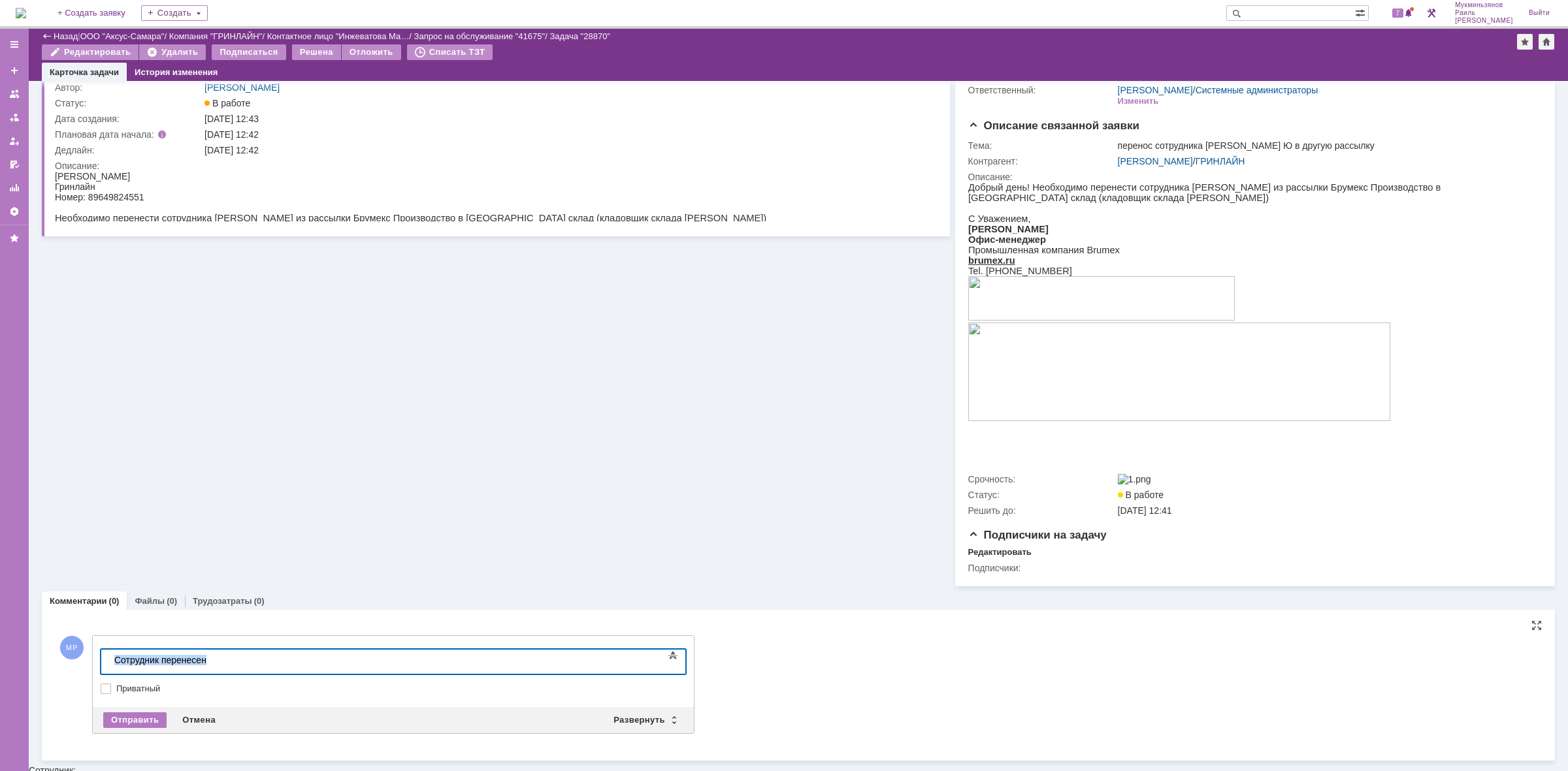
scroll to position [62, 0]
click at [148, 729] on div "Отправить" at bounding box center [134, 722] width 63 height 16
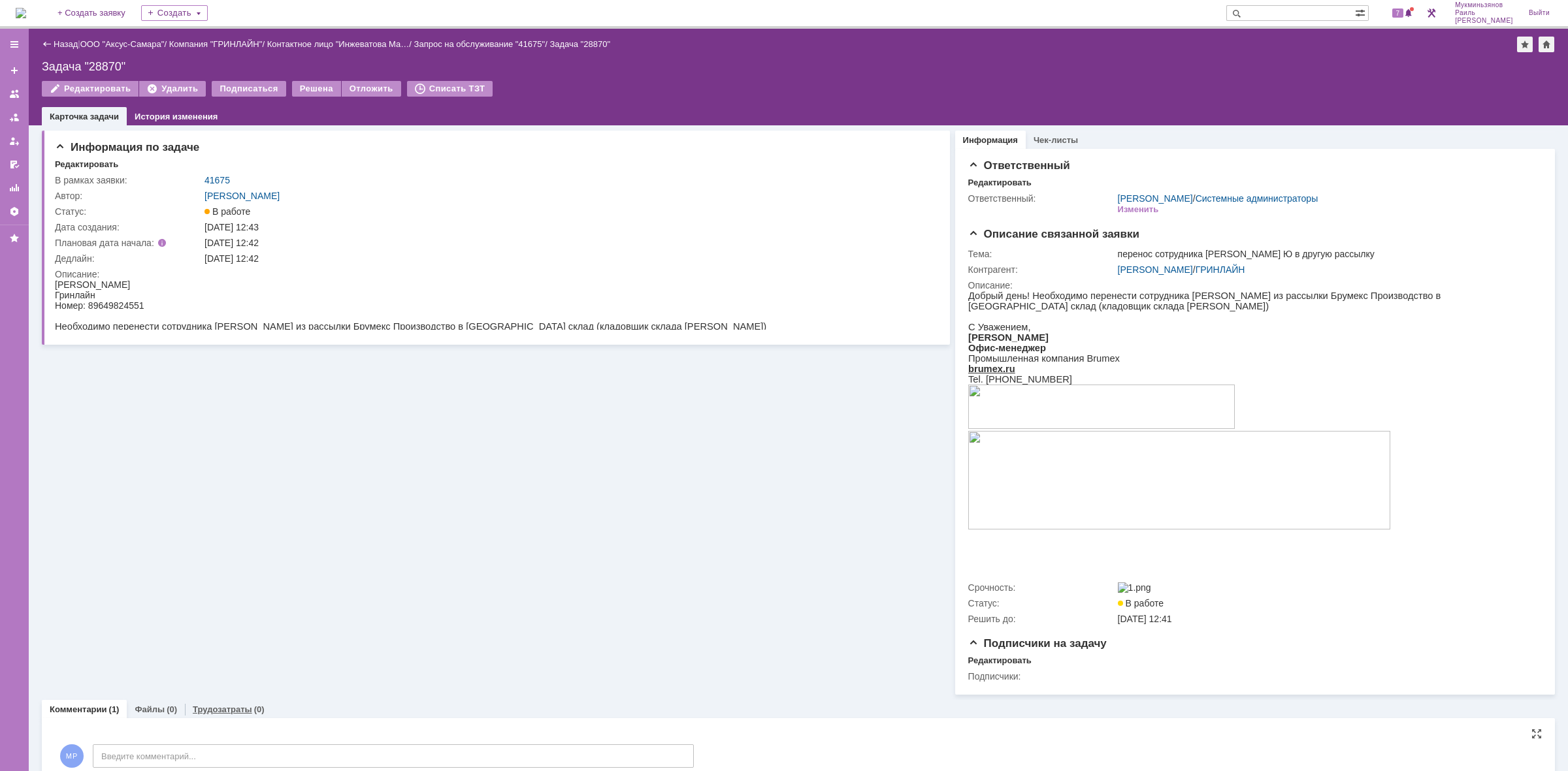
scroll to position [0, 0]
click at [220, 714] on link "Трудозатраты" at bounding box center [222, 709] width 59 height 10
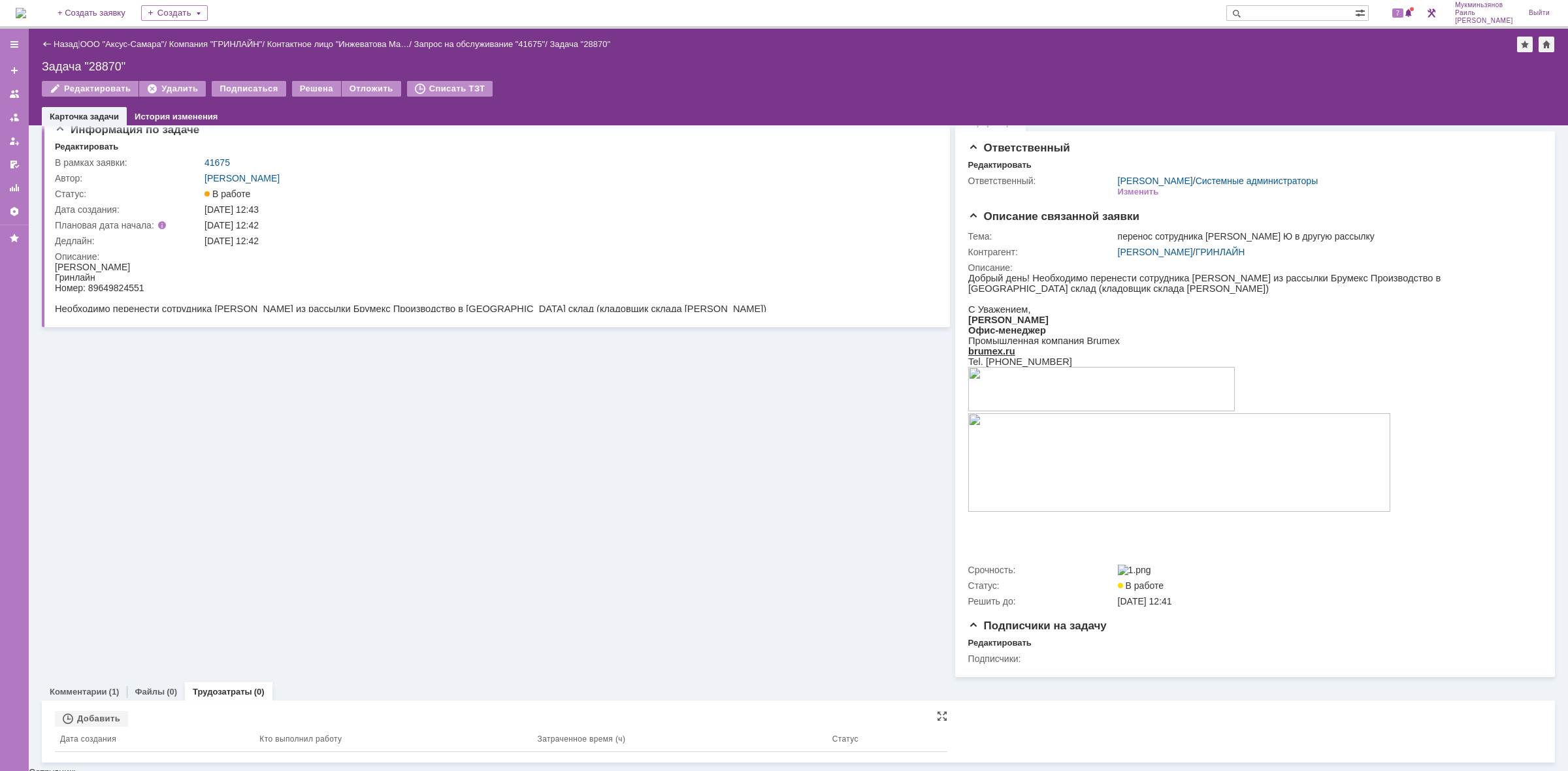
scroll to position [19, 0]
click at [108, 725] on div "Добавить" at bounding box center [91, 717] width 73 height 16
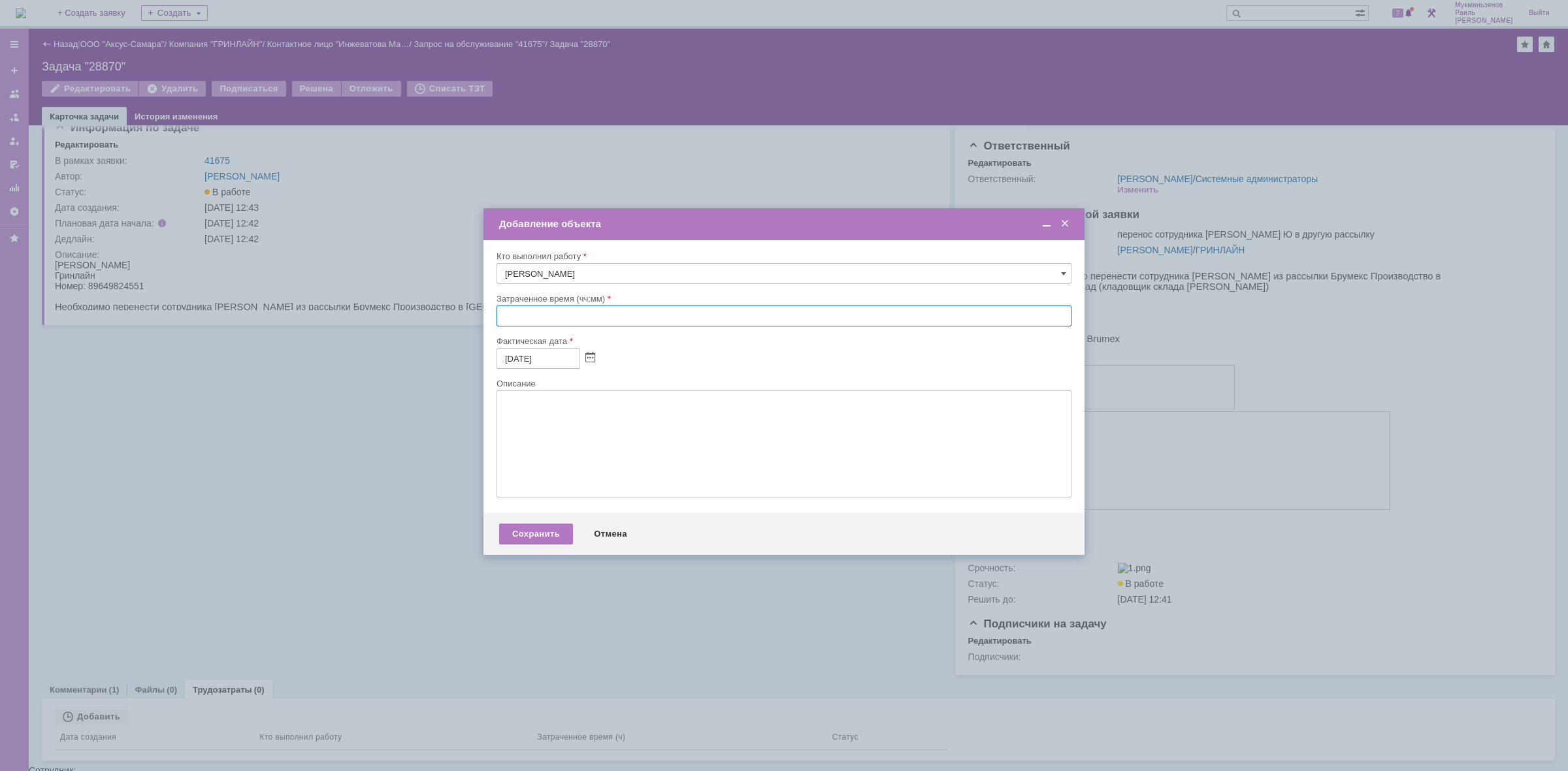
click at [594, 321] on input "text" at bounding box center [784, 315] width 575 height 21
type input "00:30"
click at [540, 426] on textarea at bounding box center [784, 444] width 575 height 107
paste textarea "Сотрудник перенесен"
type textarea "Сотрудник перенесен"
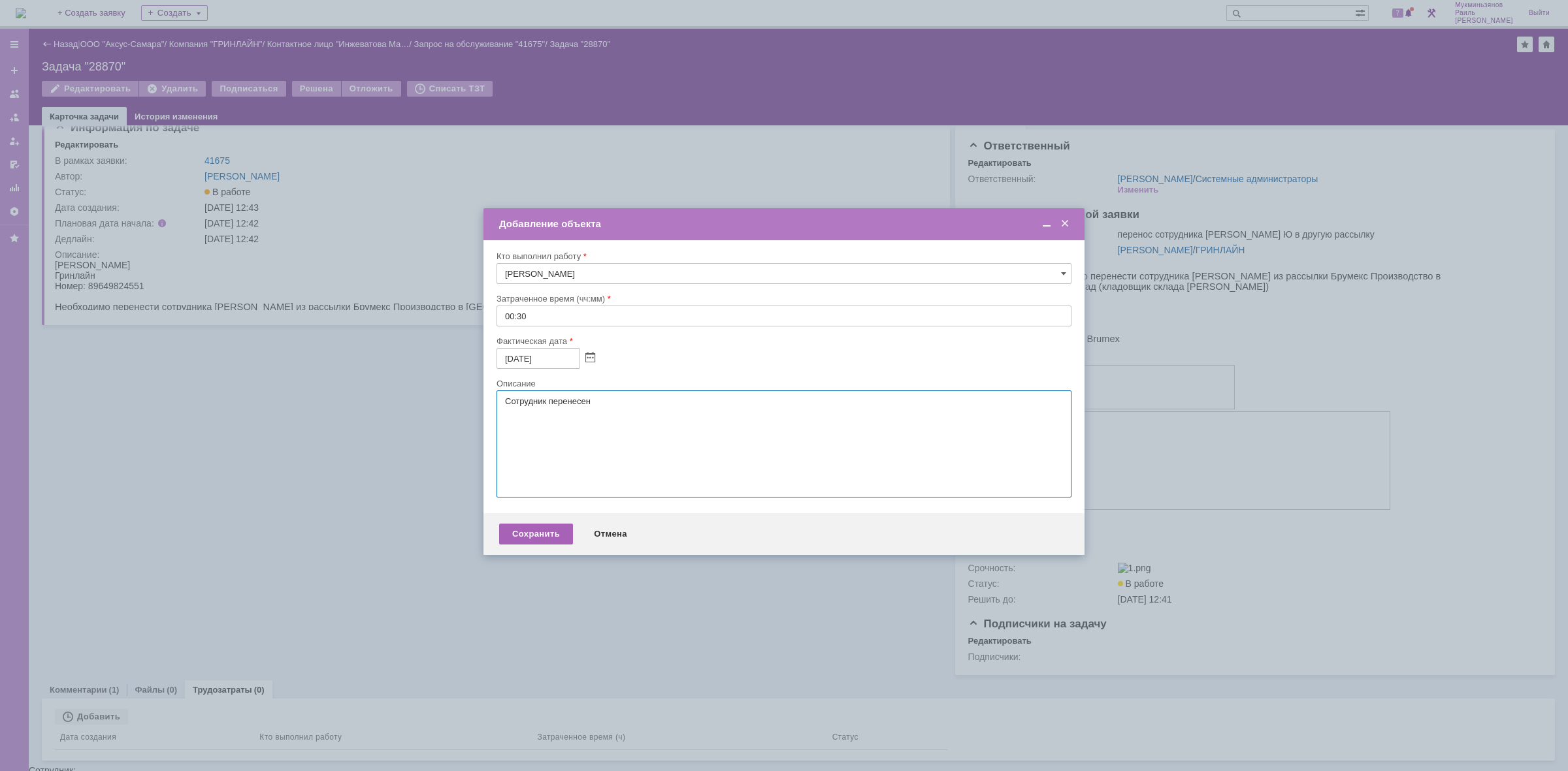
click at [550, 538] on div "Сохранить" at bounding box center [536, 534] width 74 height 21
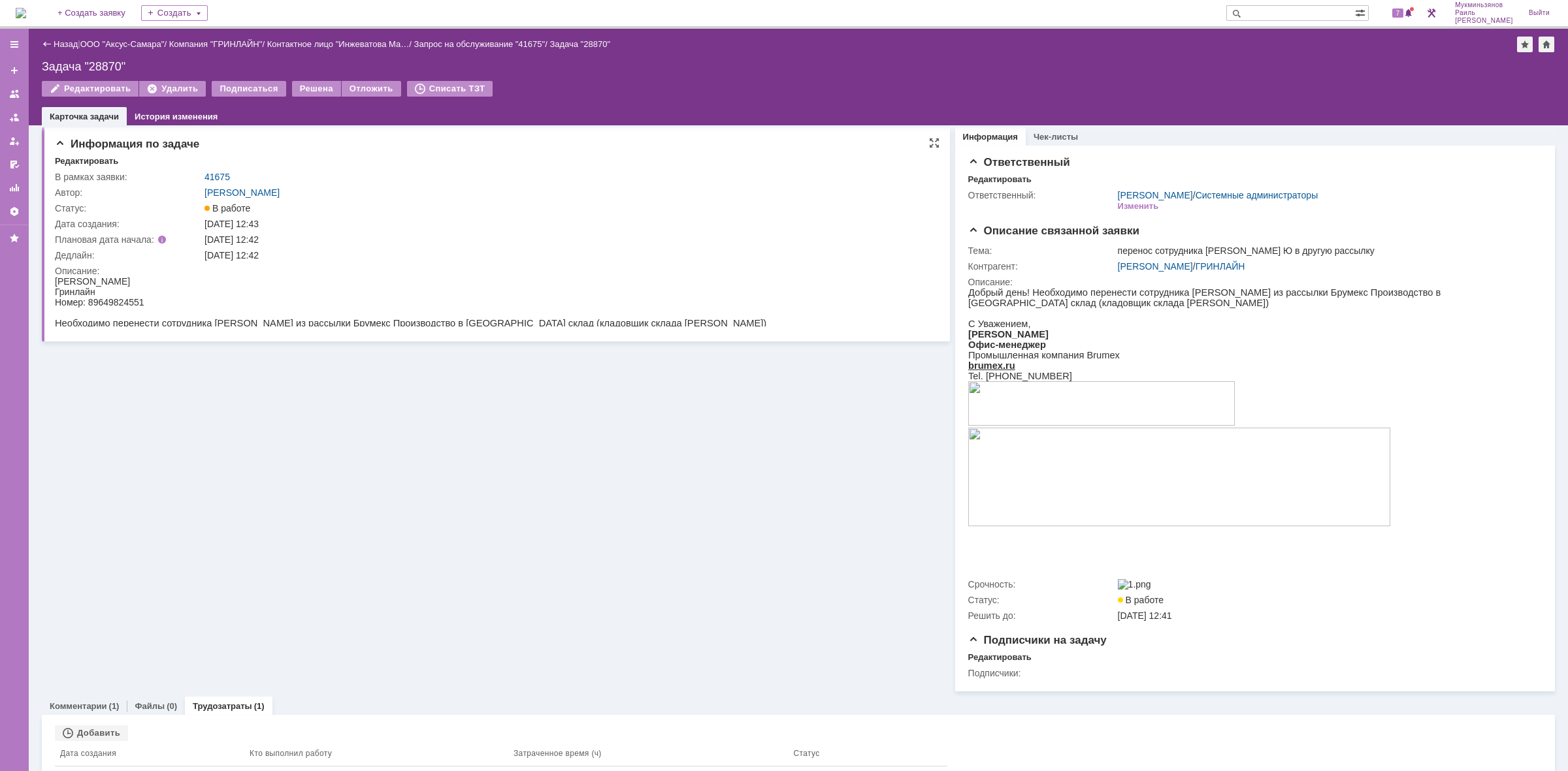
scroll to position [0, 0]
click at [296, 87] on div "Решена" at bounding box center [317, 89] width 49 height 16
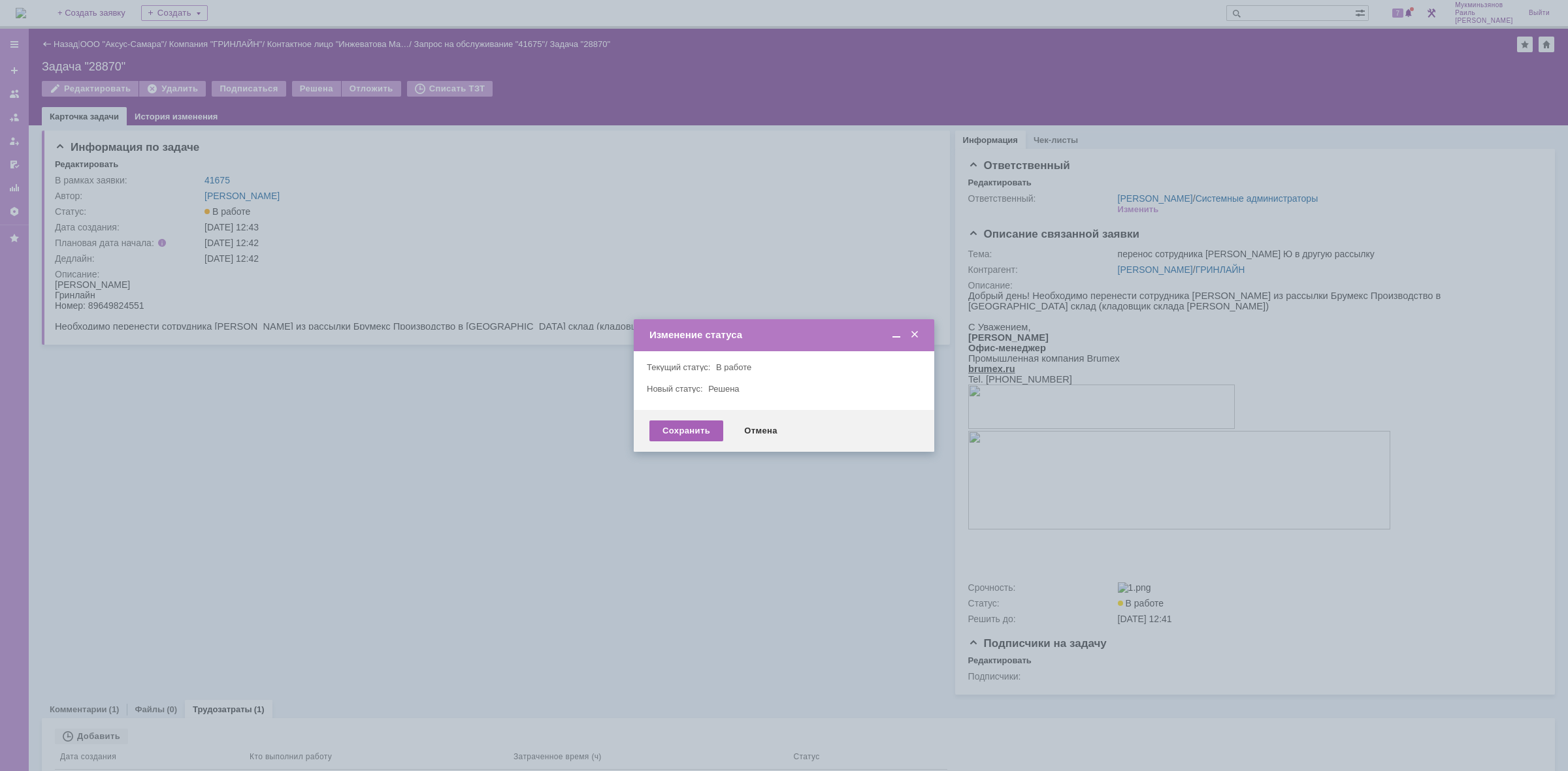
click at [702, 422] on div "Сохранить" at bounding box center [686, 430] width 74 height 21
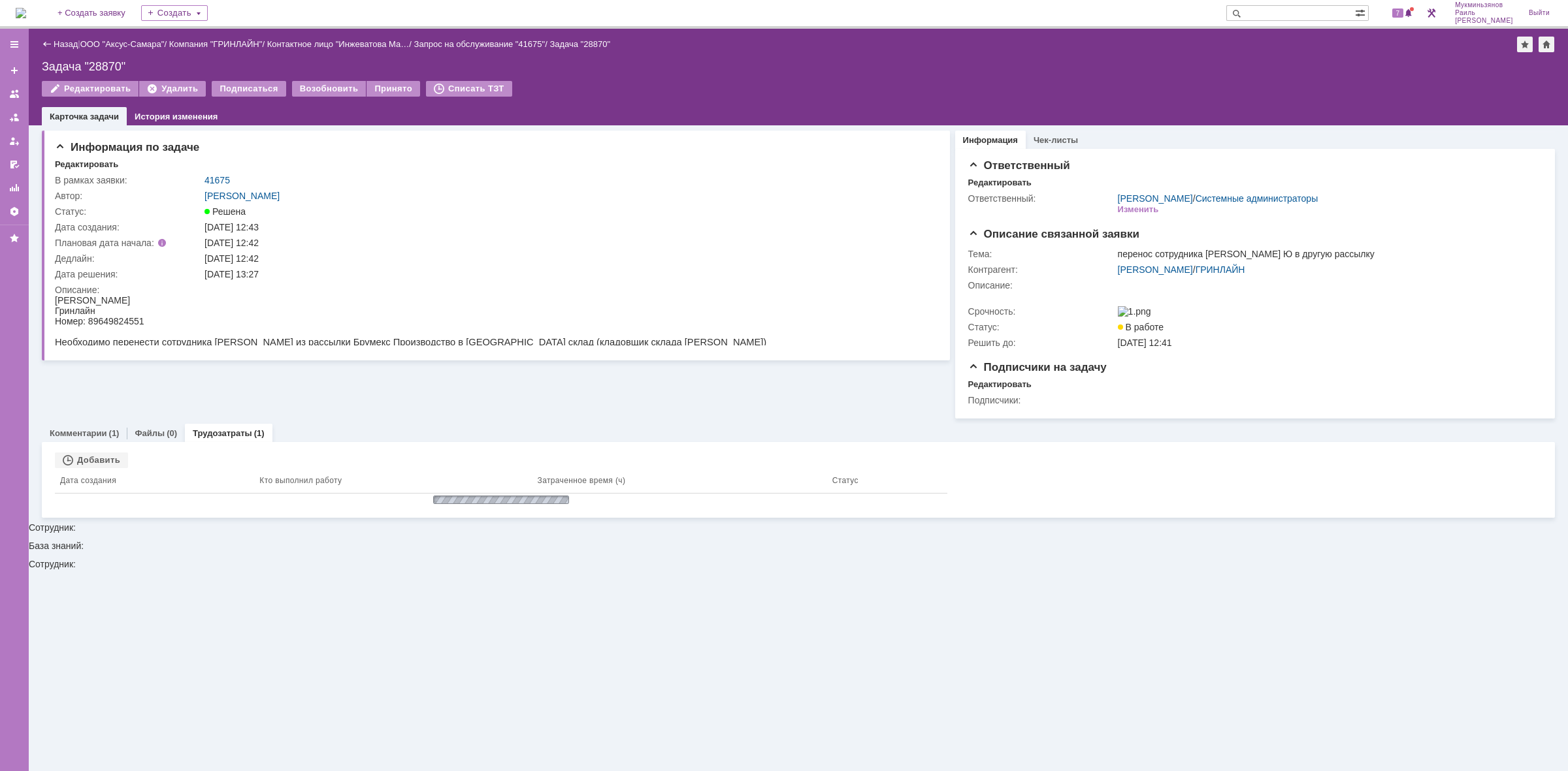
click at [57, 13] on div "На домашнюю + Создать заявку Создать 7 Мукминьзянов Раиль Рамильевич Выйти" at bounding box center [784, 14] width 1568 height 29
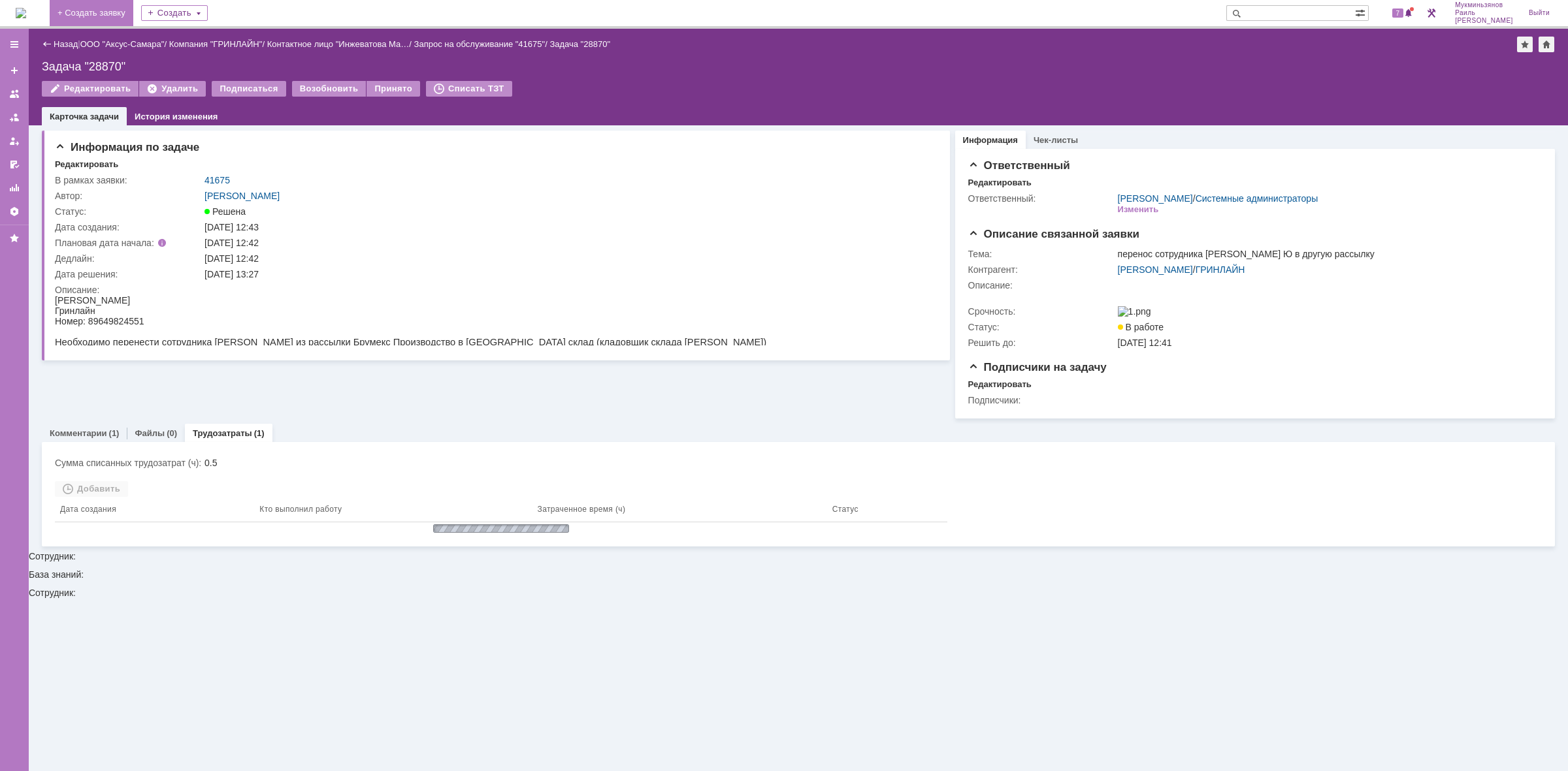
click at [26, 15] on img at bounding box center [21, 13] width 11 height 11
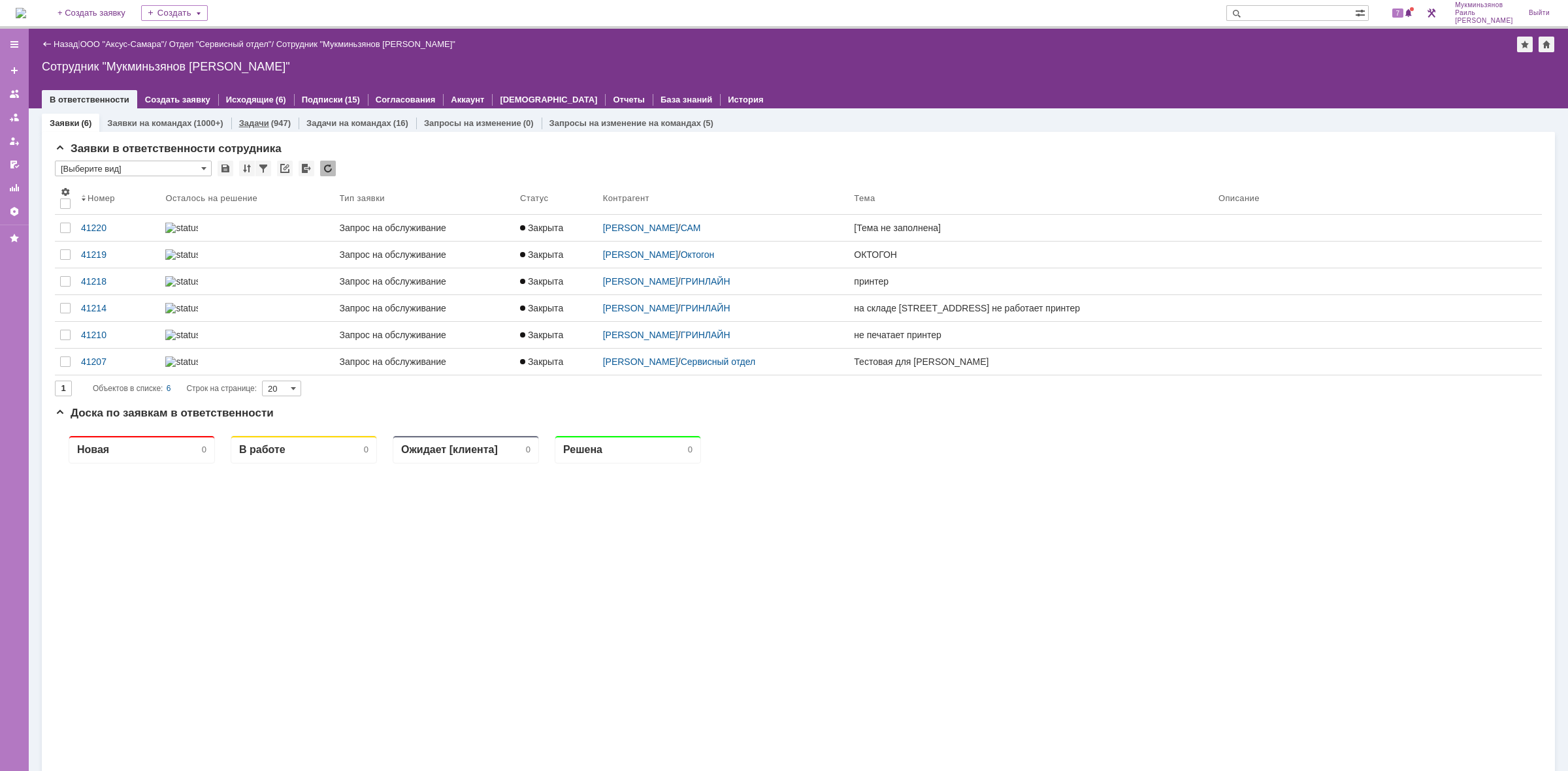
click at [294, 118] on div "Задачи (947)" at bounding box center [265, 123] width 67 height 19
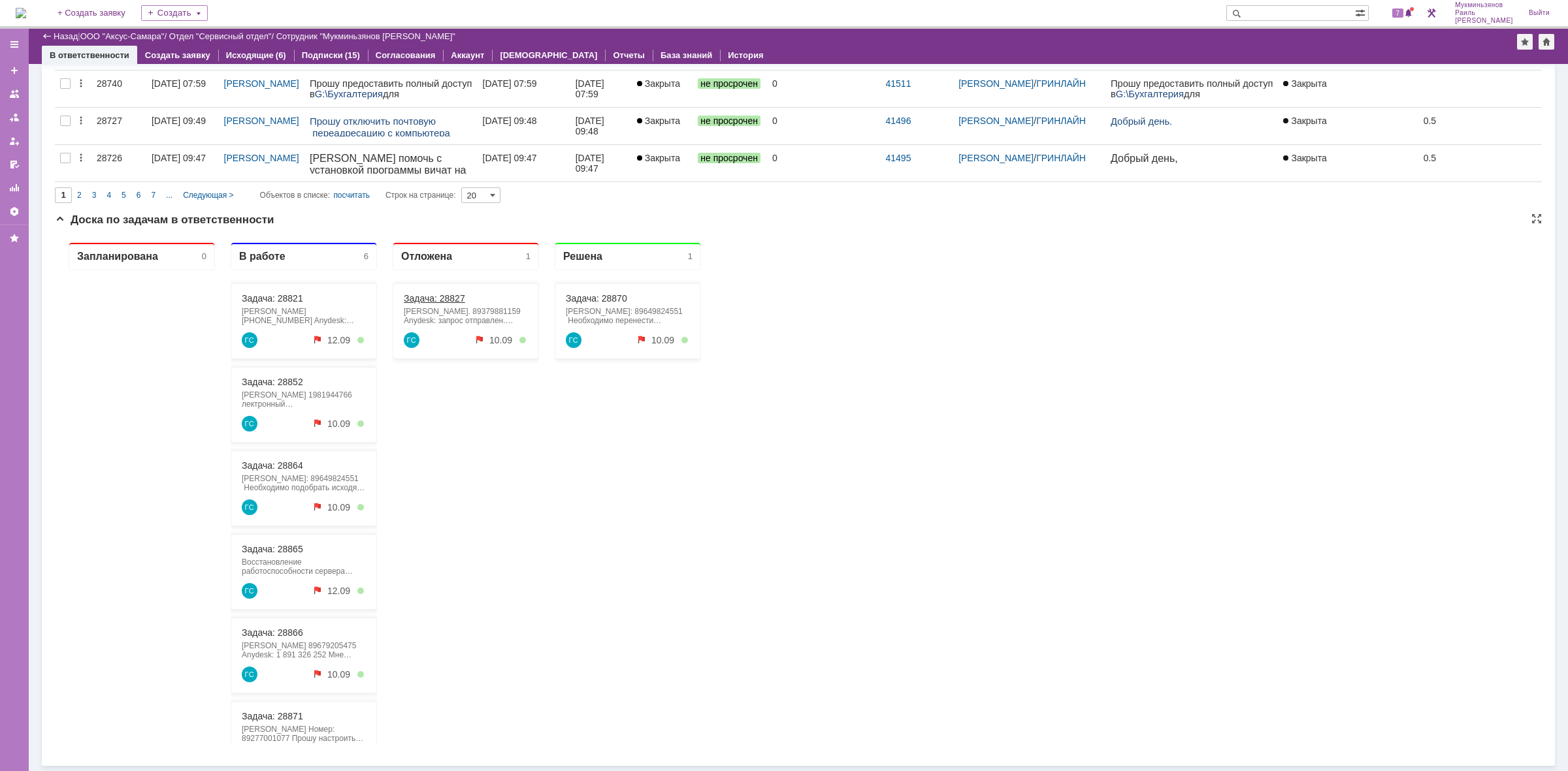
click at [430, 300] on link "Задача: 28827" at bounding box center [435, 299] width 61 height 11
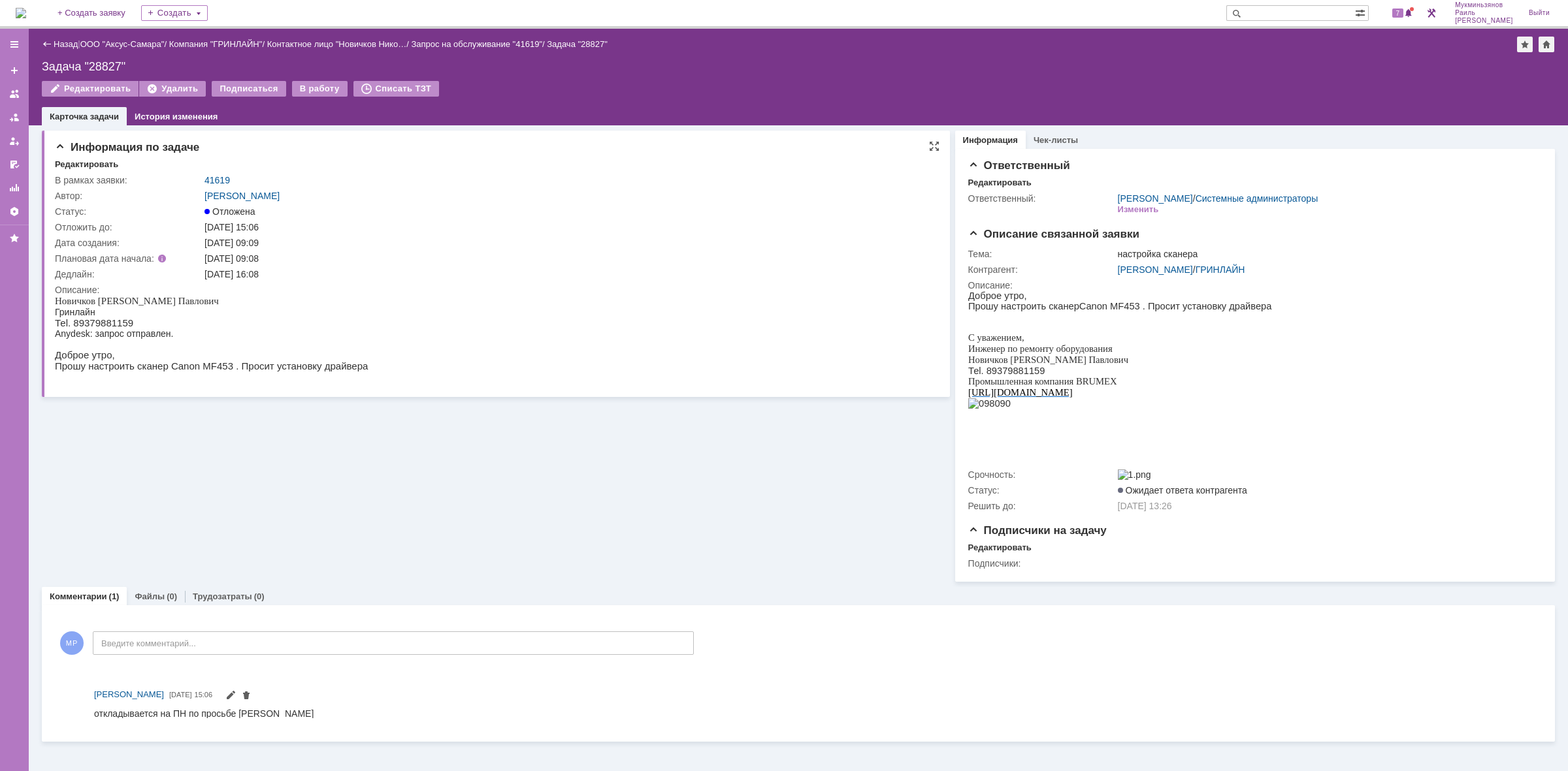
drag, startPoint x: 298, startPoint y: 89, endPoint x: 357, endPoint y: 161, distance: 93.1
click at [299, 89] on div "В работу" at bounding box center [319, 89] width 55 height 16
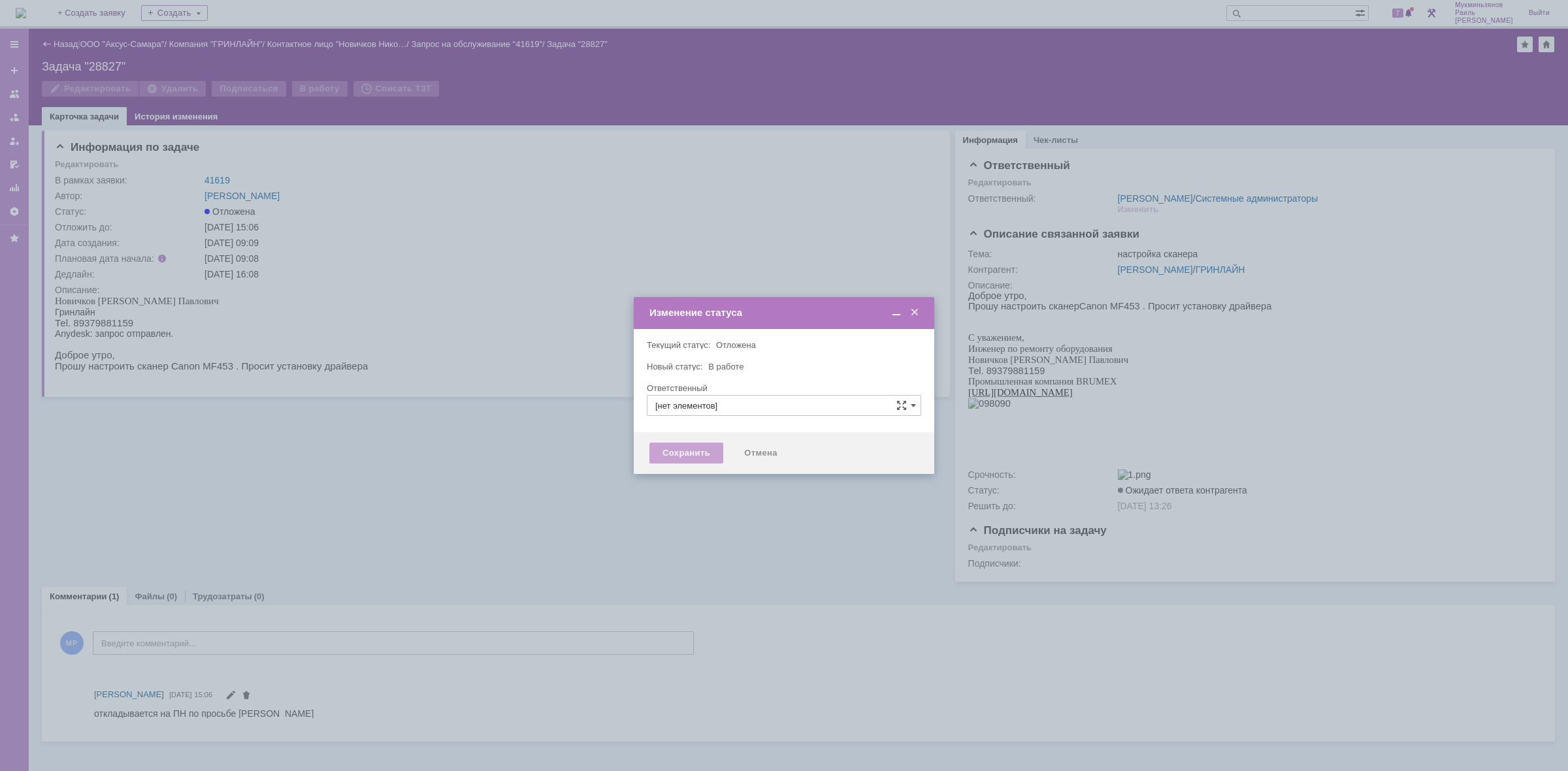
type input "[PERSON_NAME]"
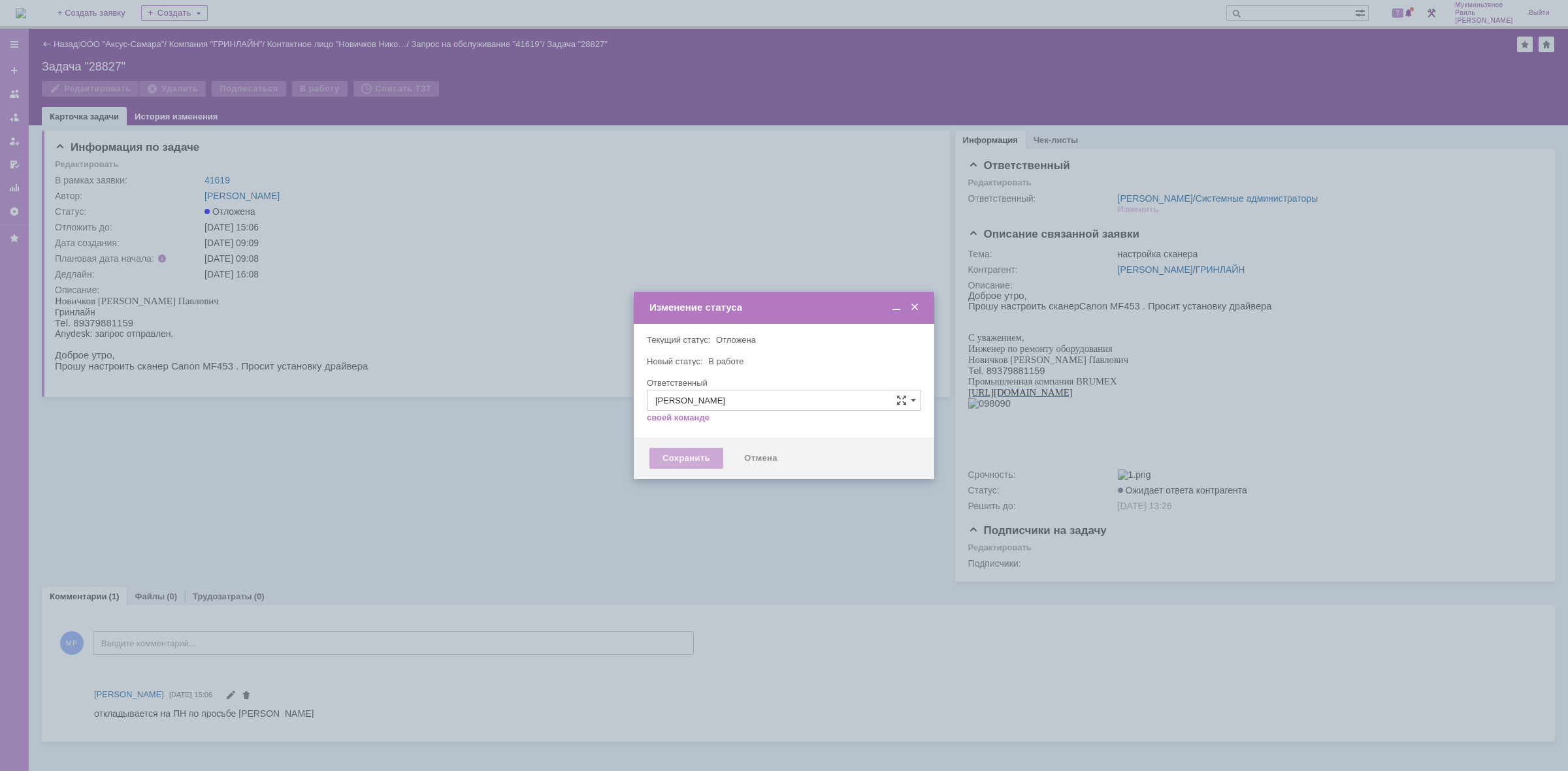
click at [687, 452] on div "Сохранить" at bounding box center [686, 458] width 74 height 21
click at [686, 456] on div "Сохранить" at bounding box center [686, 458] width 74 height 21
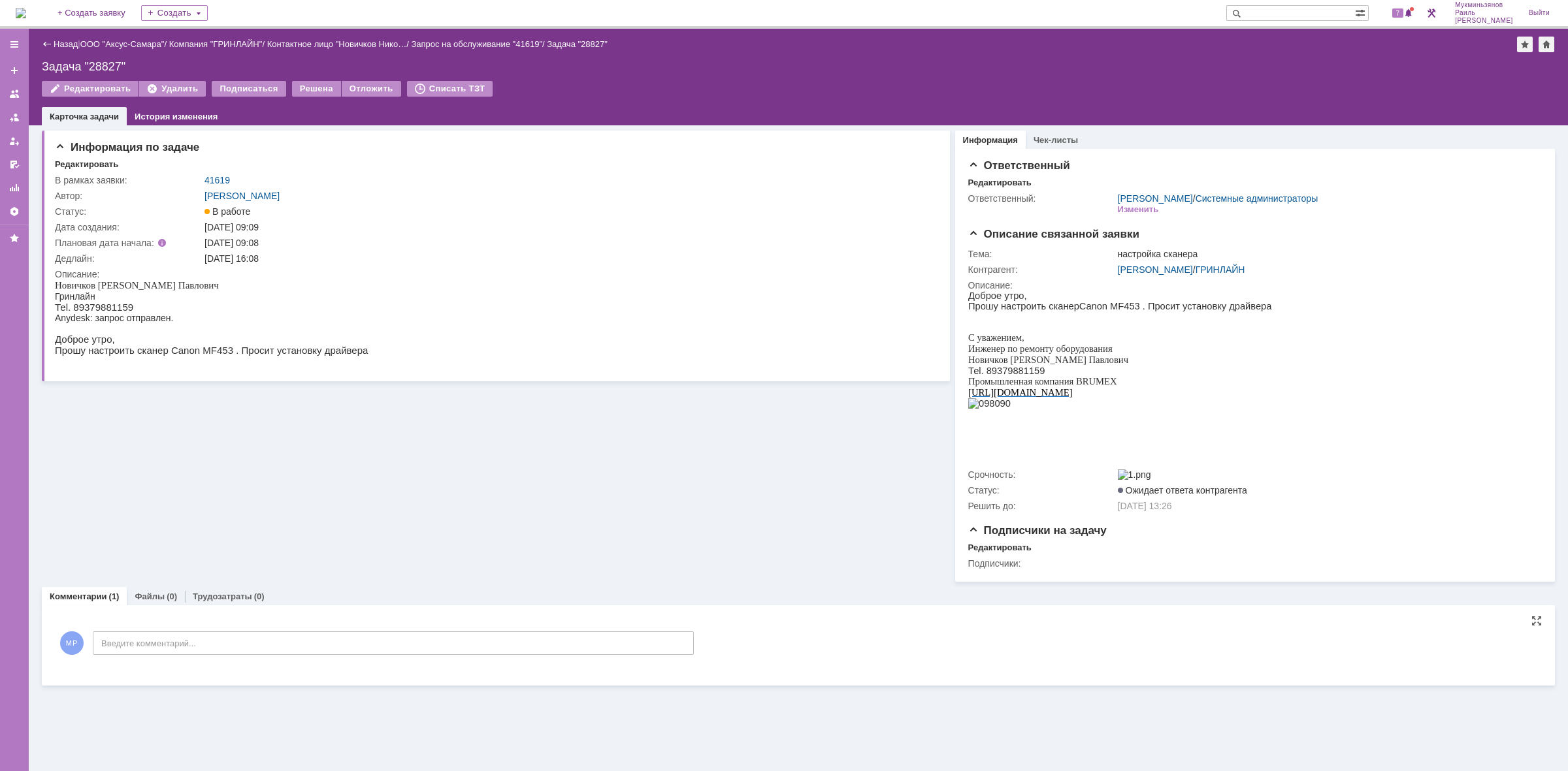
click at [195, 663] on div "Информация по задаче Редактировать В рамках заявки: 41619 Автор: Галстьян Степа…" at bounding box center [798, 448] width 1539 height 646
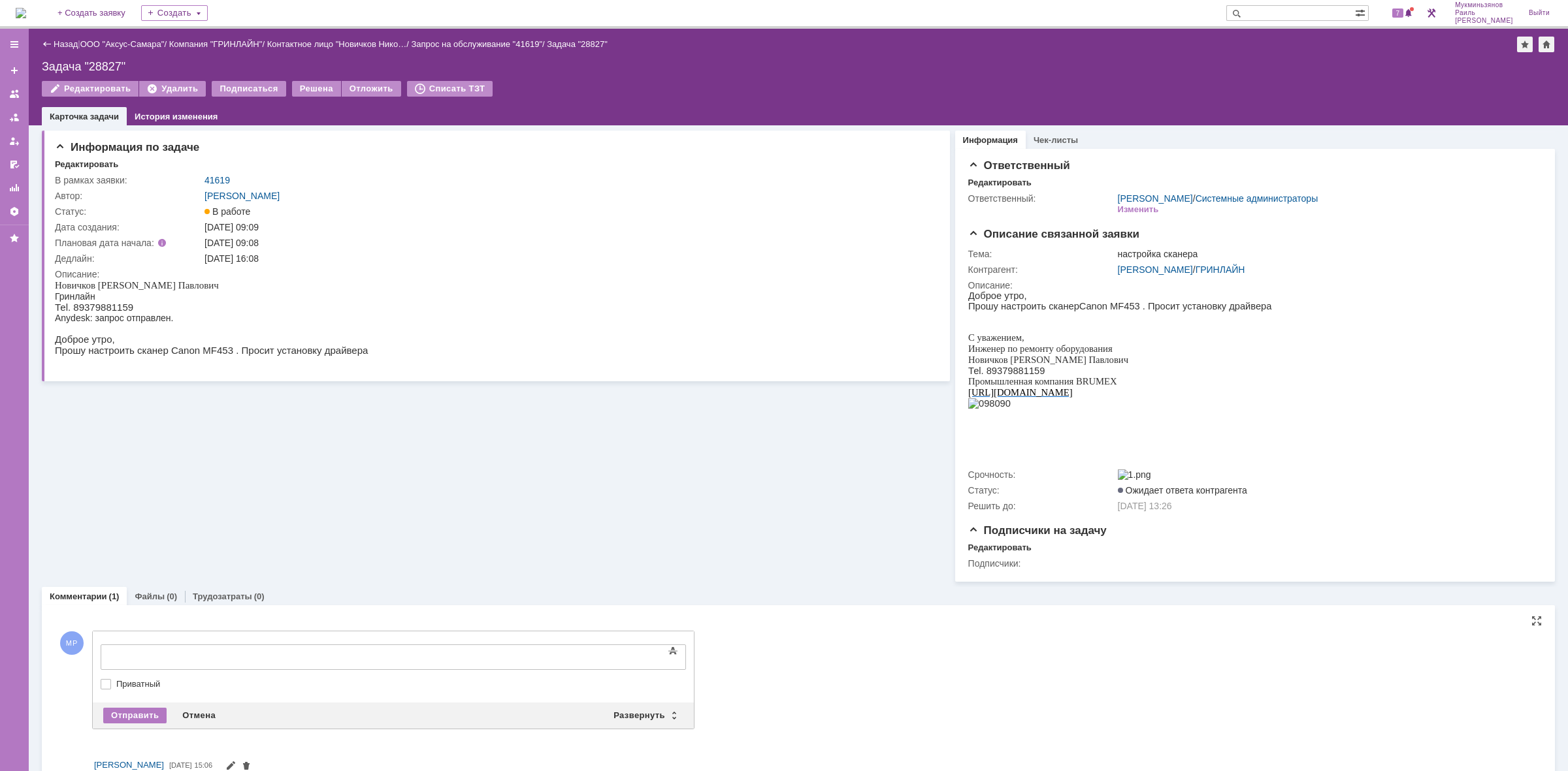
click at [223, 655] on div at bounding box center [207, 656] width 186 height 11
click at [433, 518] on div "Информация по задаче Редактировать В рамках заявки: 41619 Автор: Галстьян Степа…" at bounding box center [496, 353] width 908 height 456
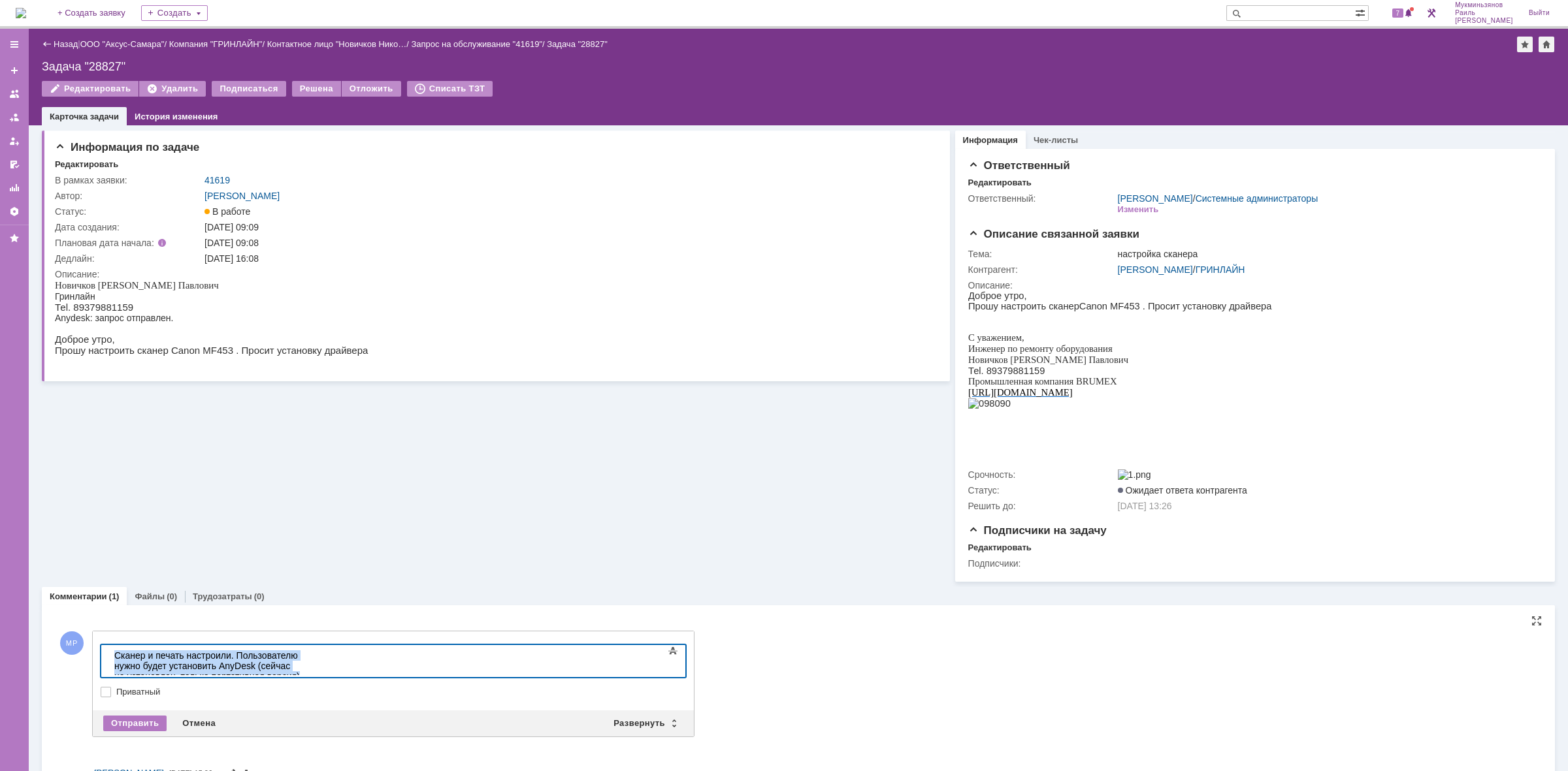
drag, startPoint x: 186, startPoint y: 668, endPoint x: 162, endPoint y: 1318, distance: 650.4
click at [109, 652] on html "Сканер и печать настроили. Пользователю нужно будет установить AnyDesk (сейчас …" at bounding box center [207, 666] width 196 height 42
copy div "Сканер и печать настроили. Пользователю нужно будет установить AnyDesk (сейчас …"
click at [124, 730] on div "Отправить" at bounding box center [134, 724] width 63 height 16
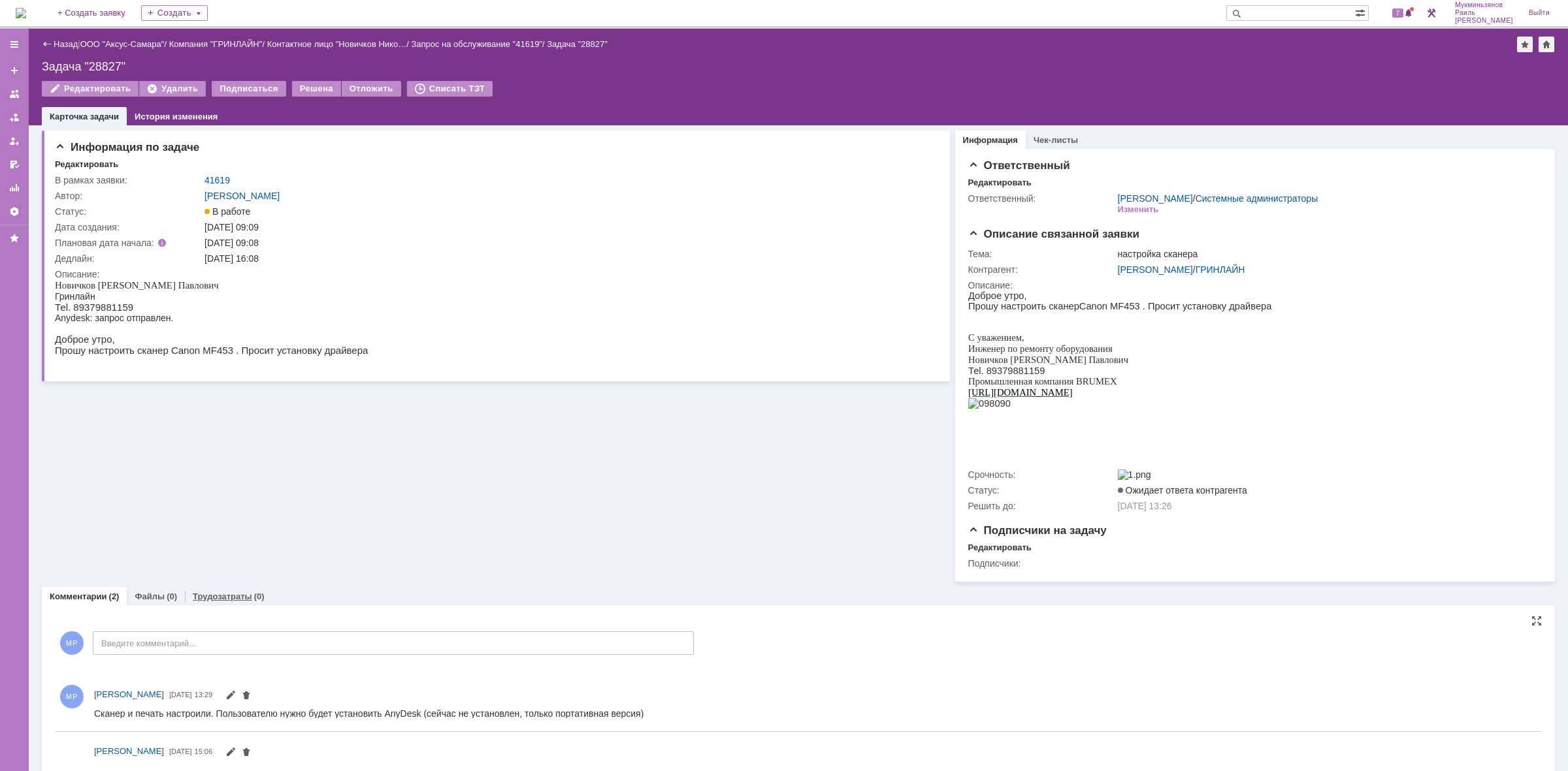
click at [228, 601] on link "Трудозатраты" at bounding box center [222, 596] width 59 height 10
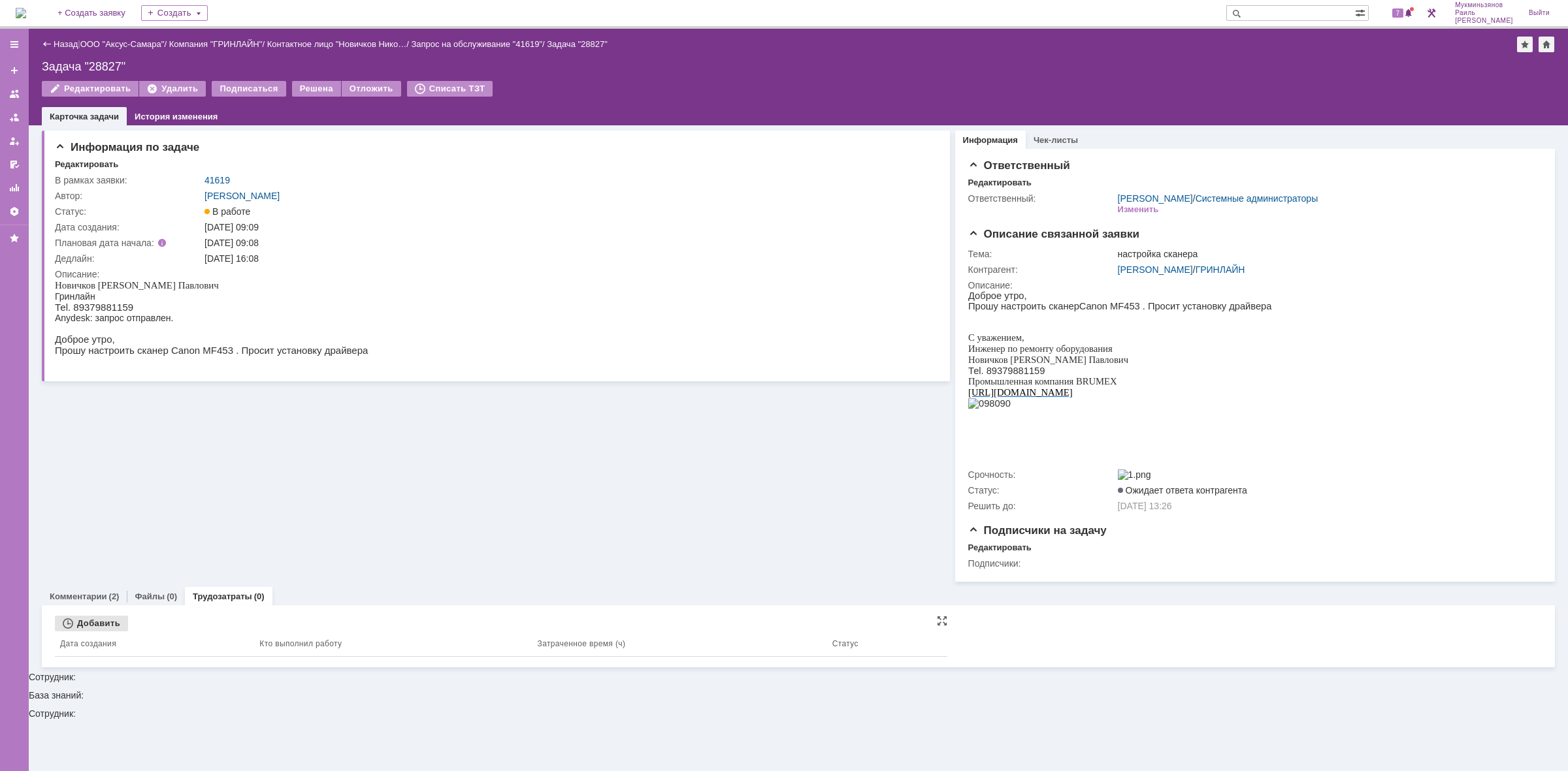
click at [98, 631] on div "Добавить" at bounding box center [91, 624] width 73 height 16
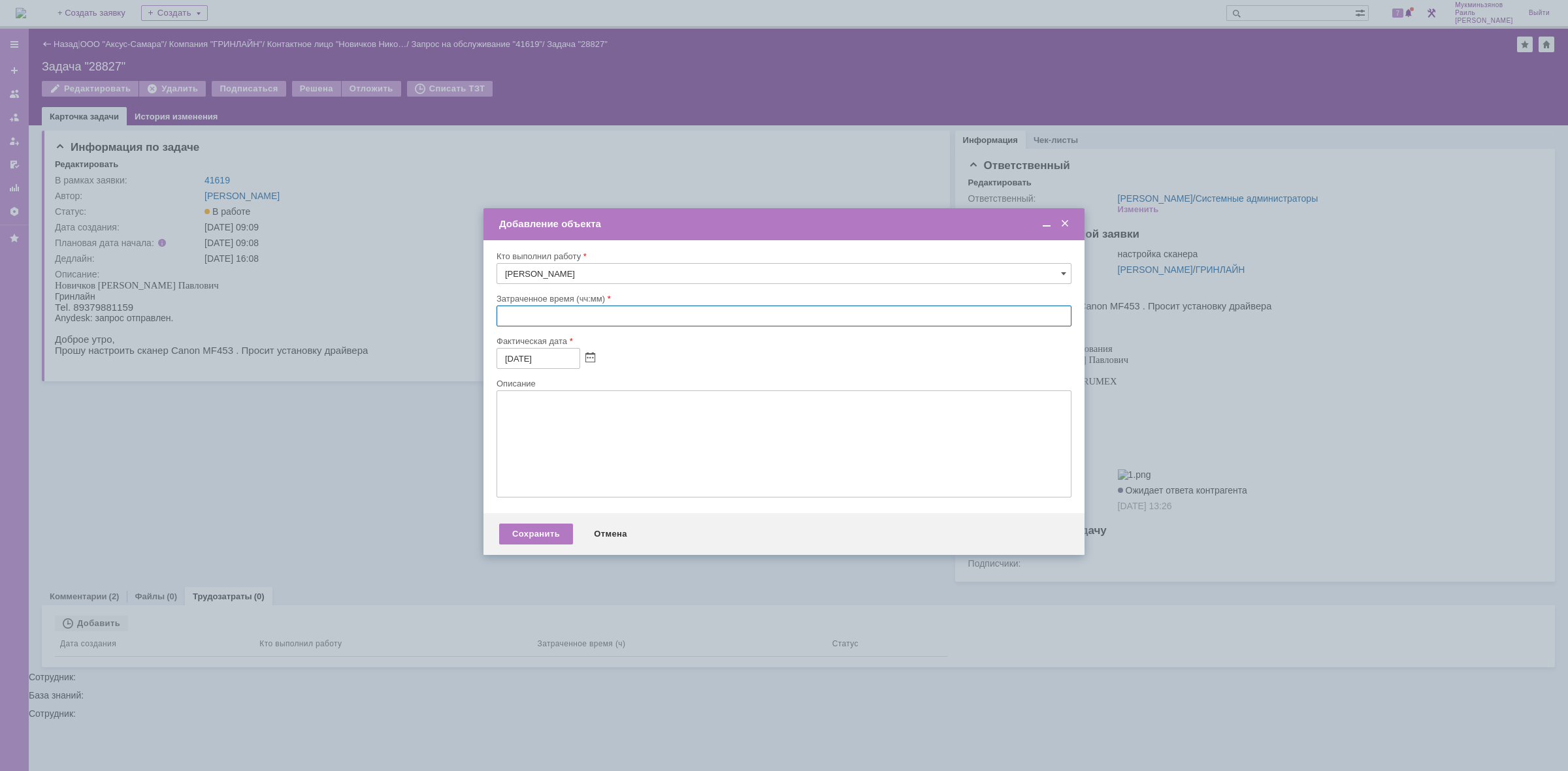
click at [652, 307] on input "text" at bounding box center [784, 315] width 575 height 21
type input "00:30"
click at [584, 415] on textarea at bounding box center [784, 444] width 575 height 107
paste textarea "Сканер и печать настроили. Пользователю нужно будет установить AnyDesk (сейчас …"
type textarea "Сканер и печать настроили. Пользователю нужно будет установить AnyDesk (сейчас …"
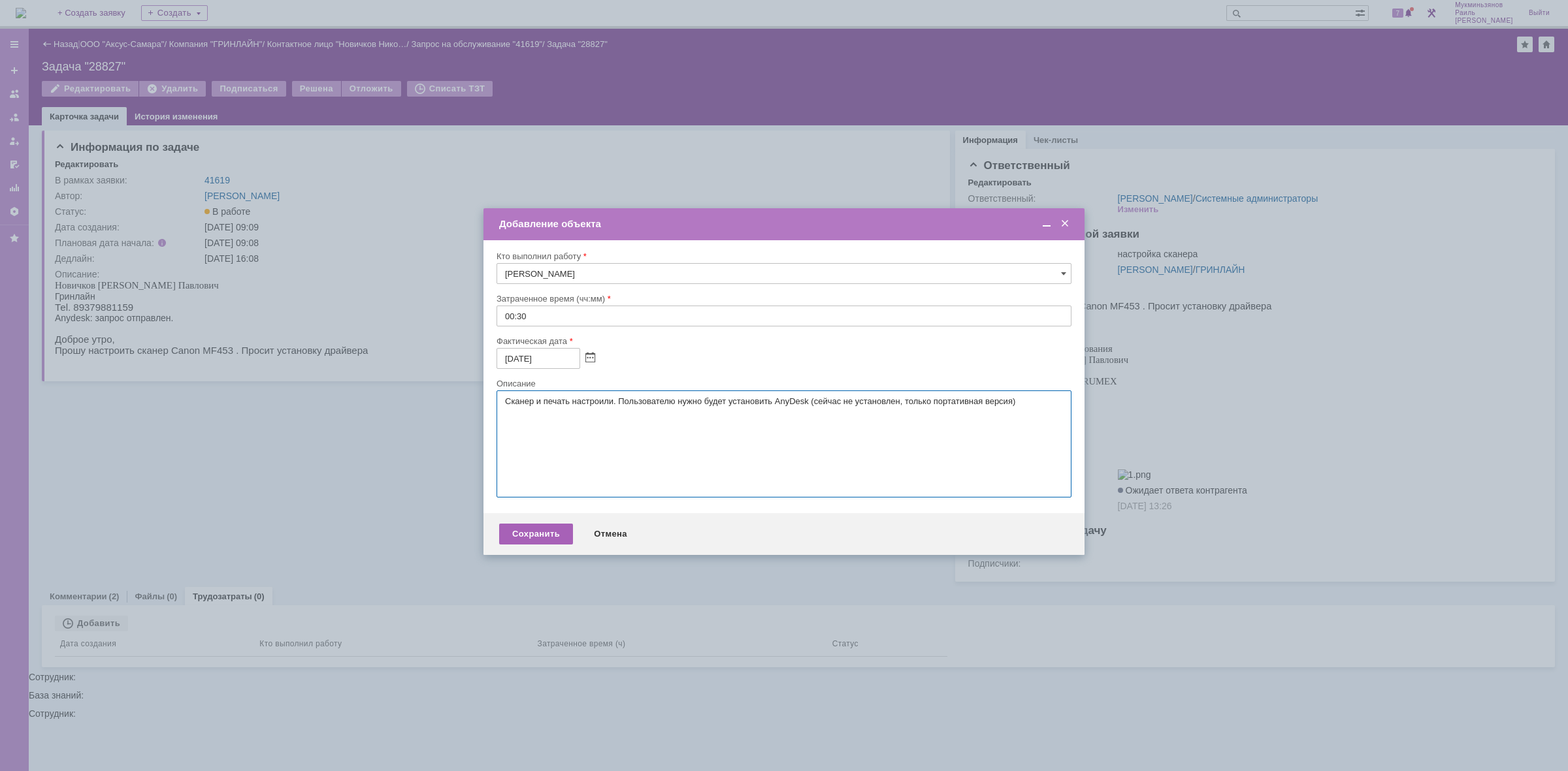
click at [550, 543] on div "Сохранить" at bounding box center [536, 534] width 74 height 21
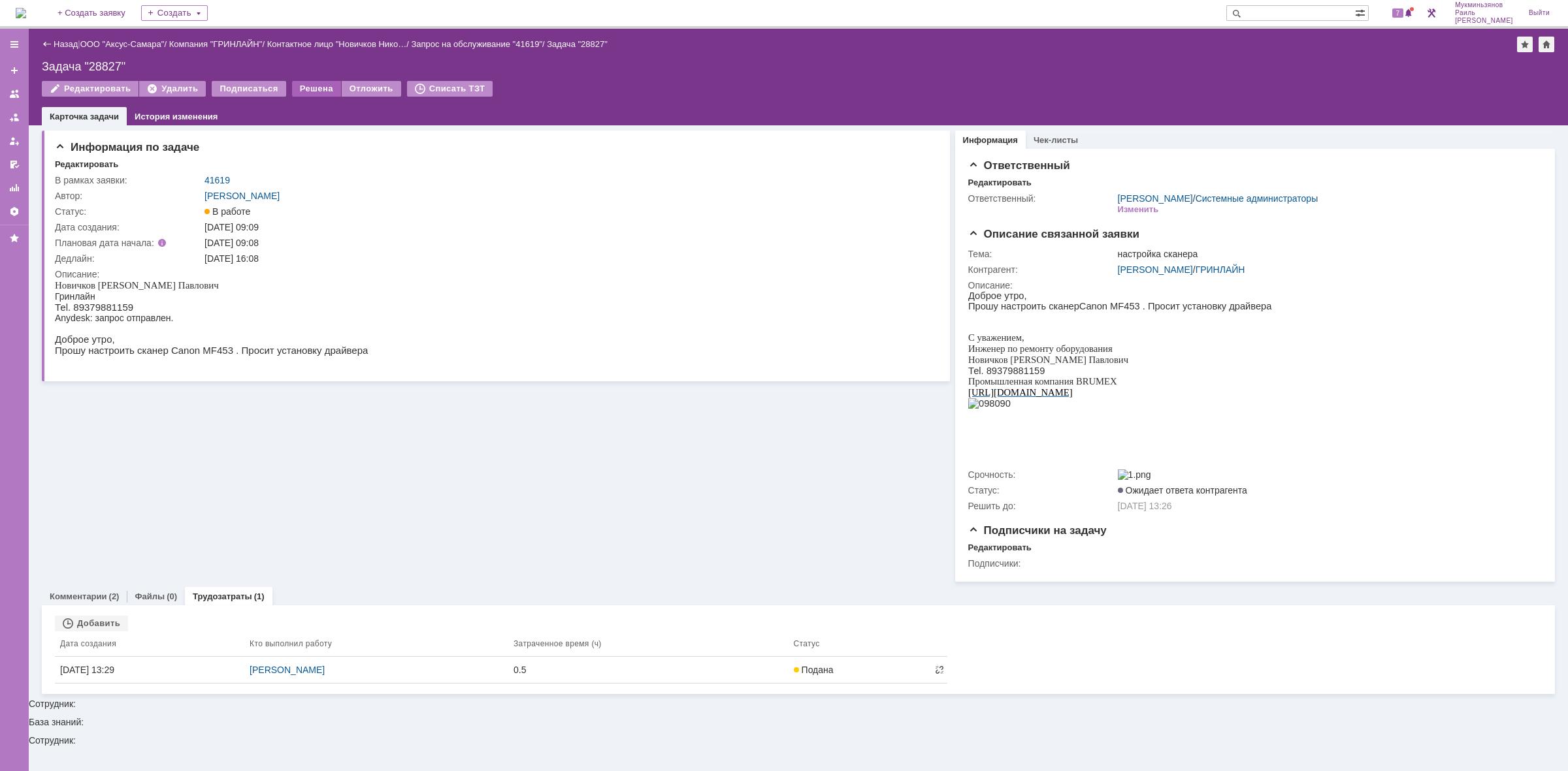
click at [302, 94] on div "Решена" at bounding box center [317, 89] width 49 height 16
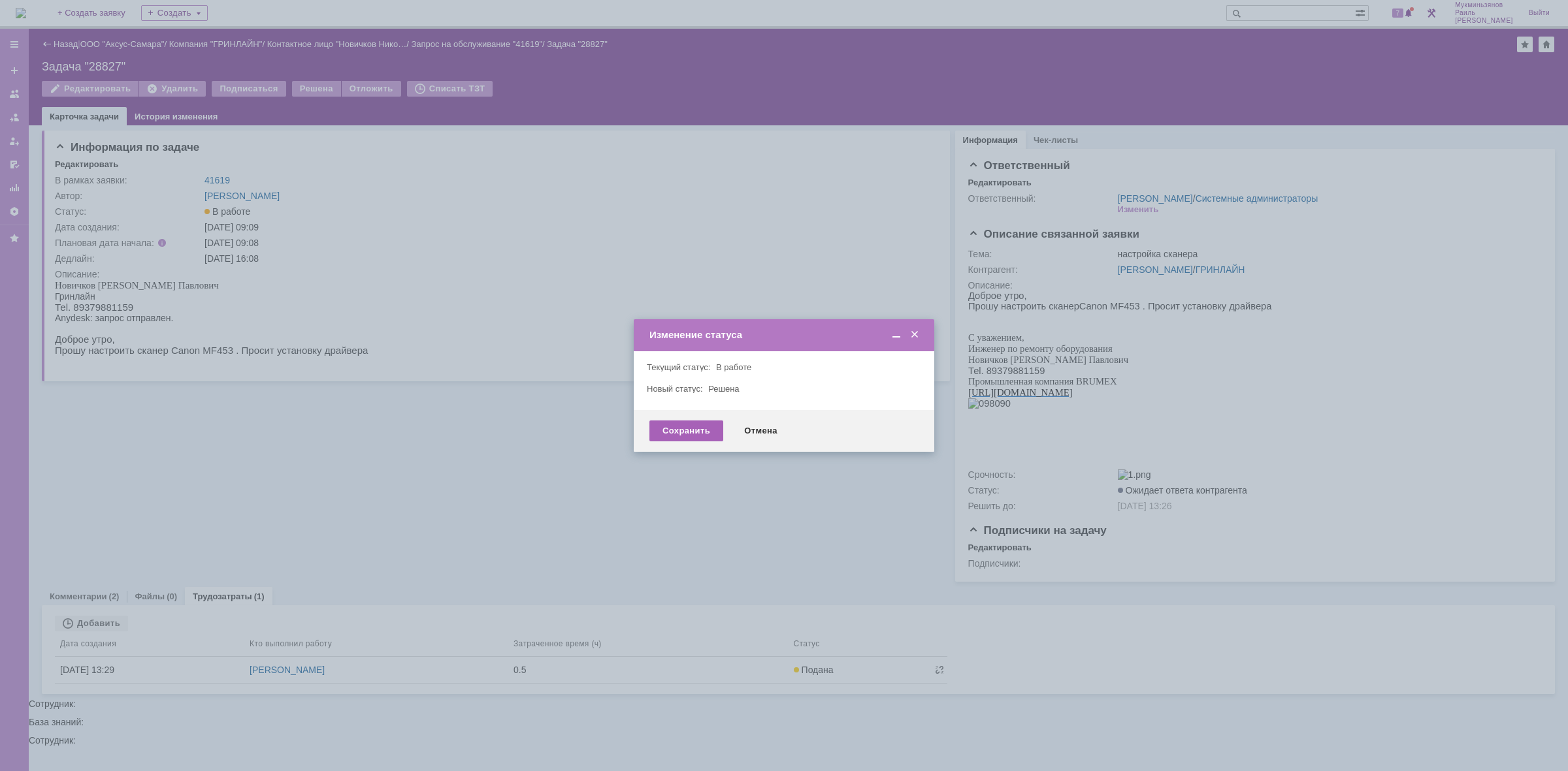
click at [700, 436] on div "Сохранить" at bounding box center [686, 430] width 74 height 21
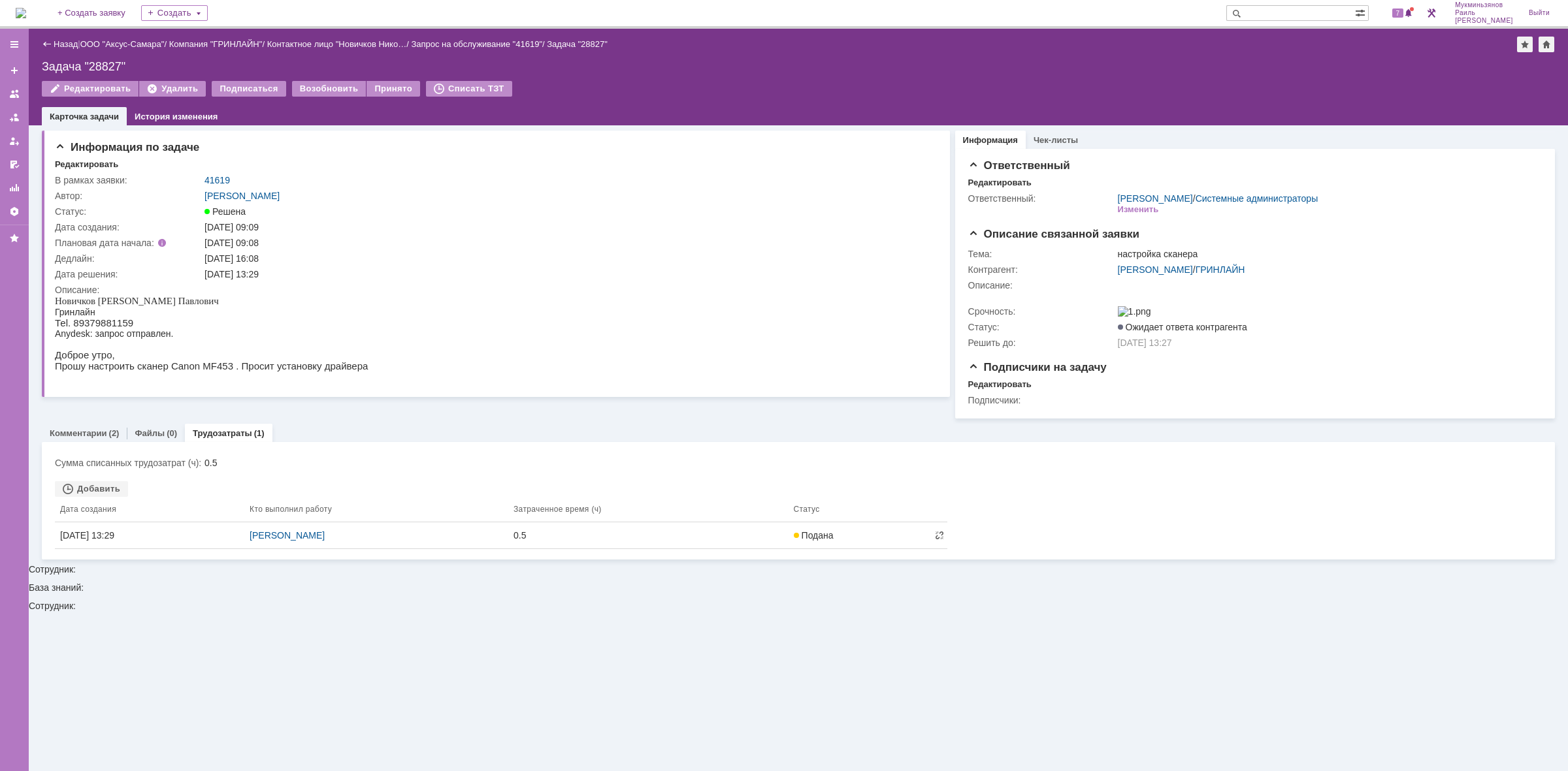
click at [26, 15] on img at bounding box center [21, 13] width 11 height 11
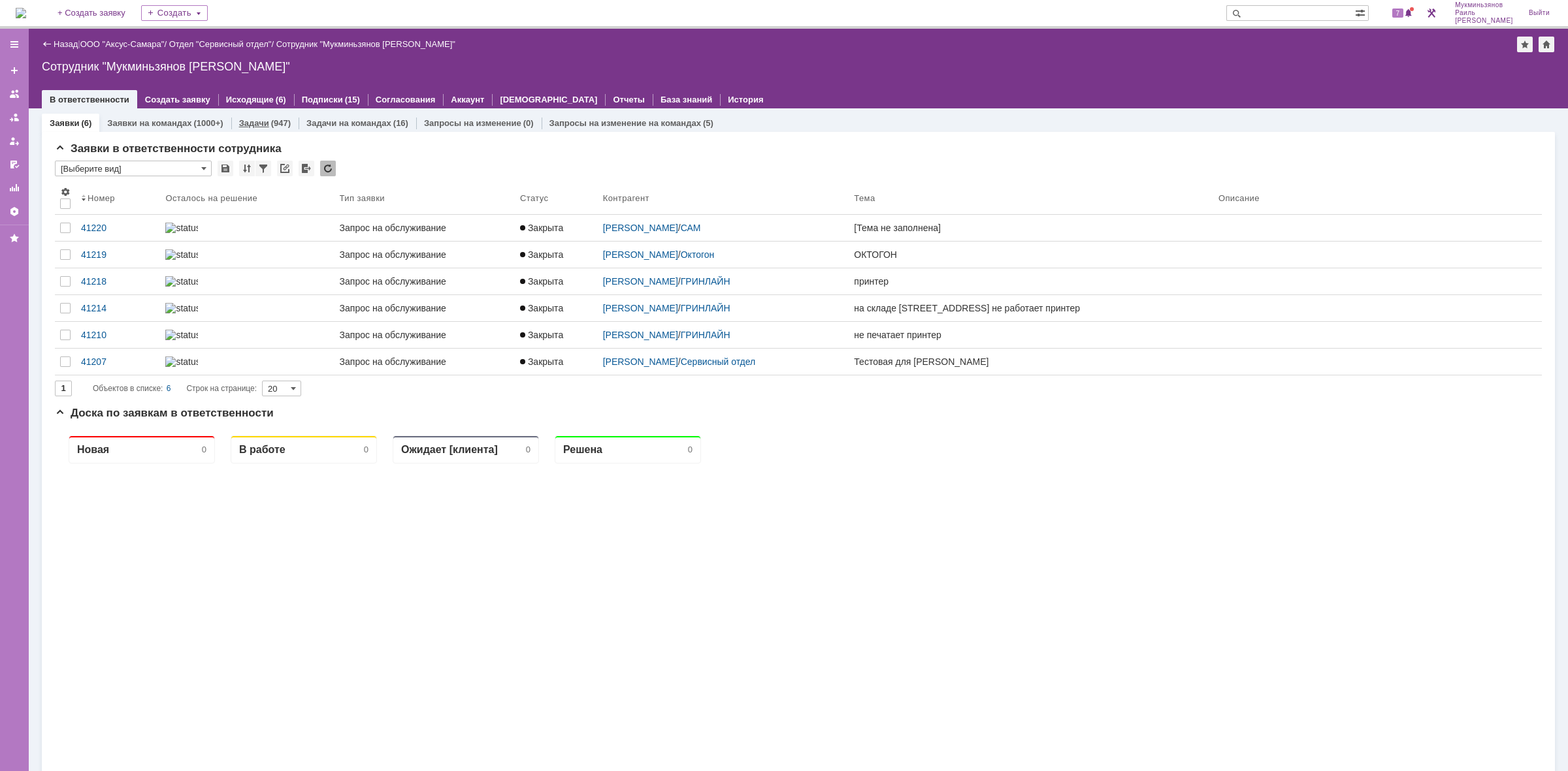
click at [256, 125] on link "Задачи" at bounding box center [254, 123] width 30 height 10
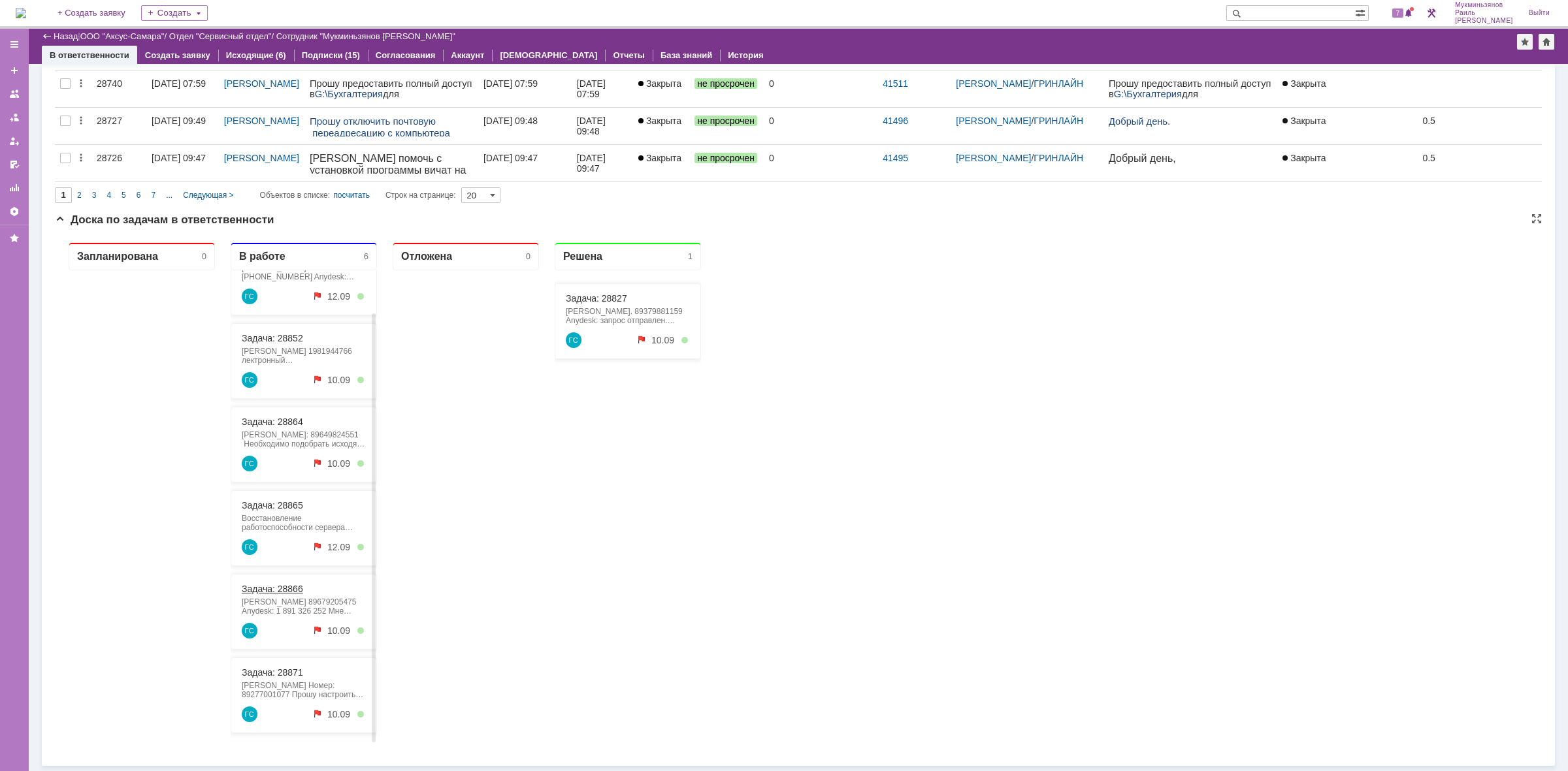
click at [291, 587] on link "Задача: 28866" at bounding box center [272, 589] width 61 height 11
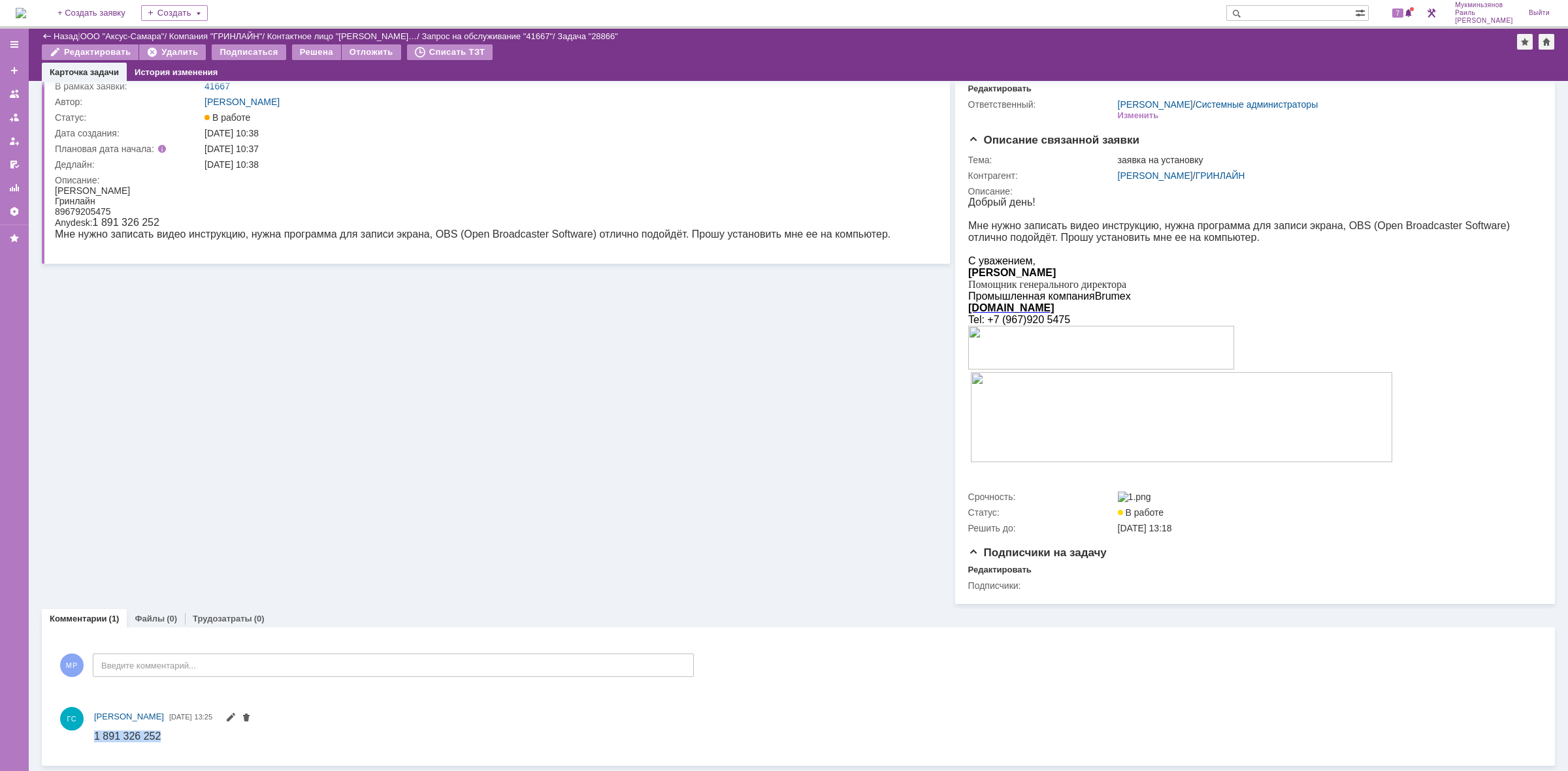
drag, startPoint x: 159, startPoint y: 732, endPoint x: 202, endPoint y: 1476, distance: 745.2
click at [94, 740] on html "1 891 326 252" at bounding box center [809, 736] width 1430 height 12
copy span "1 891 326 252"
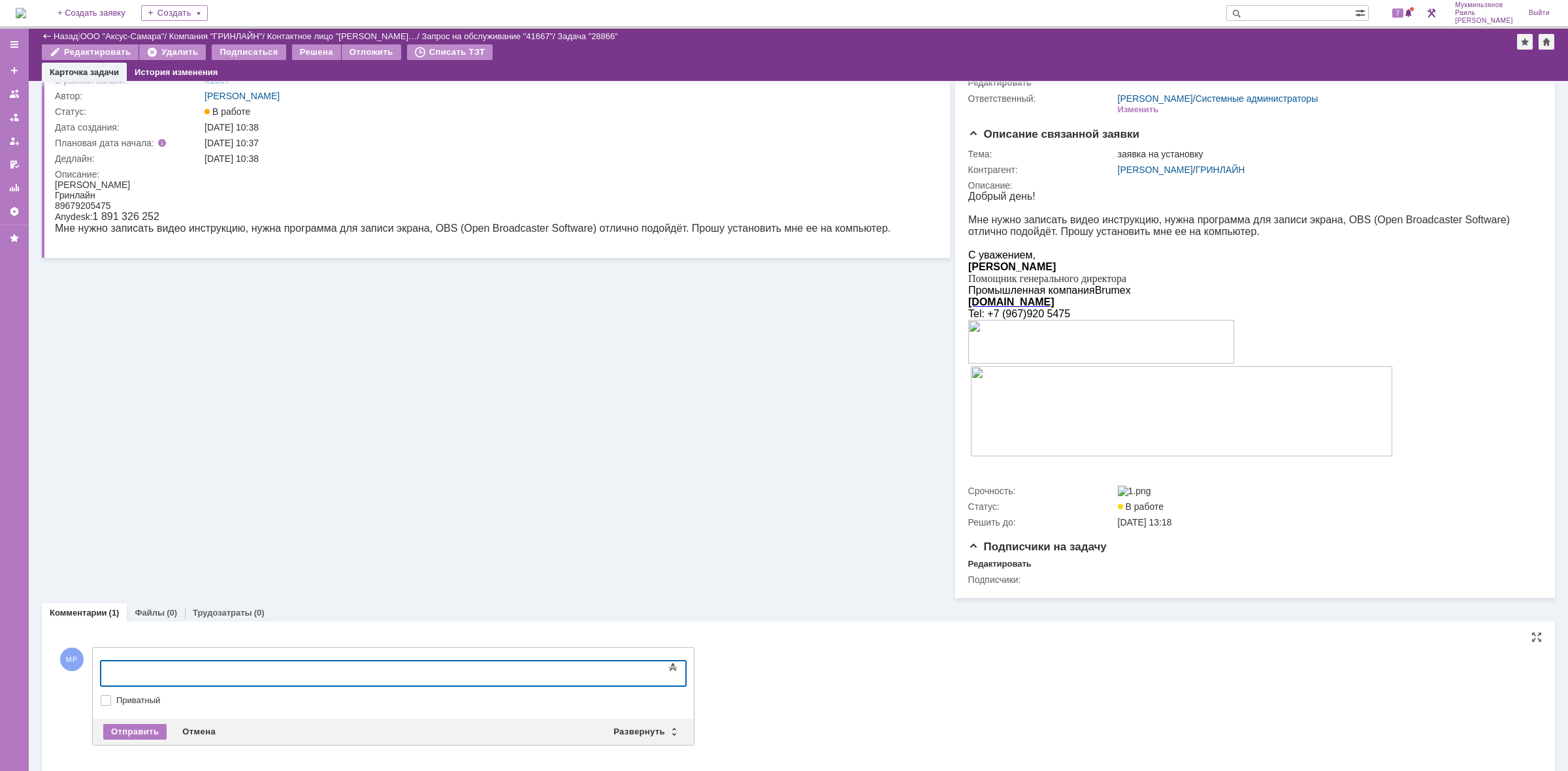
click at [187, 679] on body at bounding box center [207, 672] width 196 height 22
drag, startPoint x: 234, startPoint y: 667, endPoint x: 7, endPoint y: 671, distance: 227.0
click at [109, 671] on html "​Установили программу" at bounding box center [207, 672] width 196 height 22
copy div "​Установили программу"
click at [123, 740] on div "Отправить" at bounding box center [134, 732] width 63 height 16
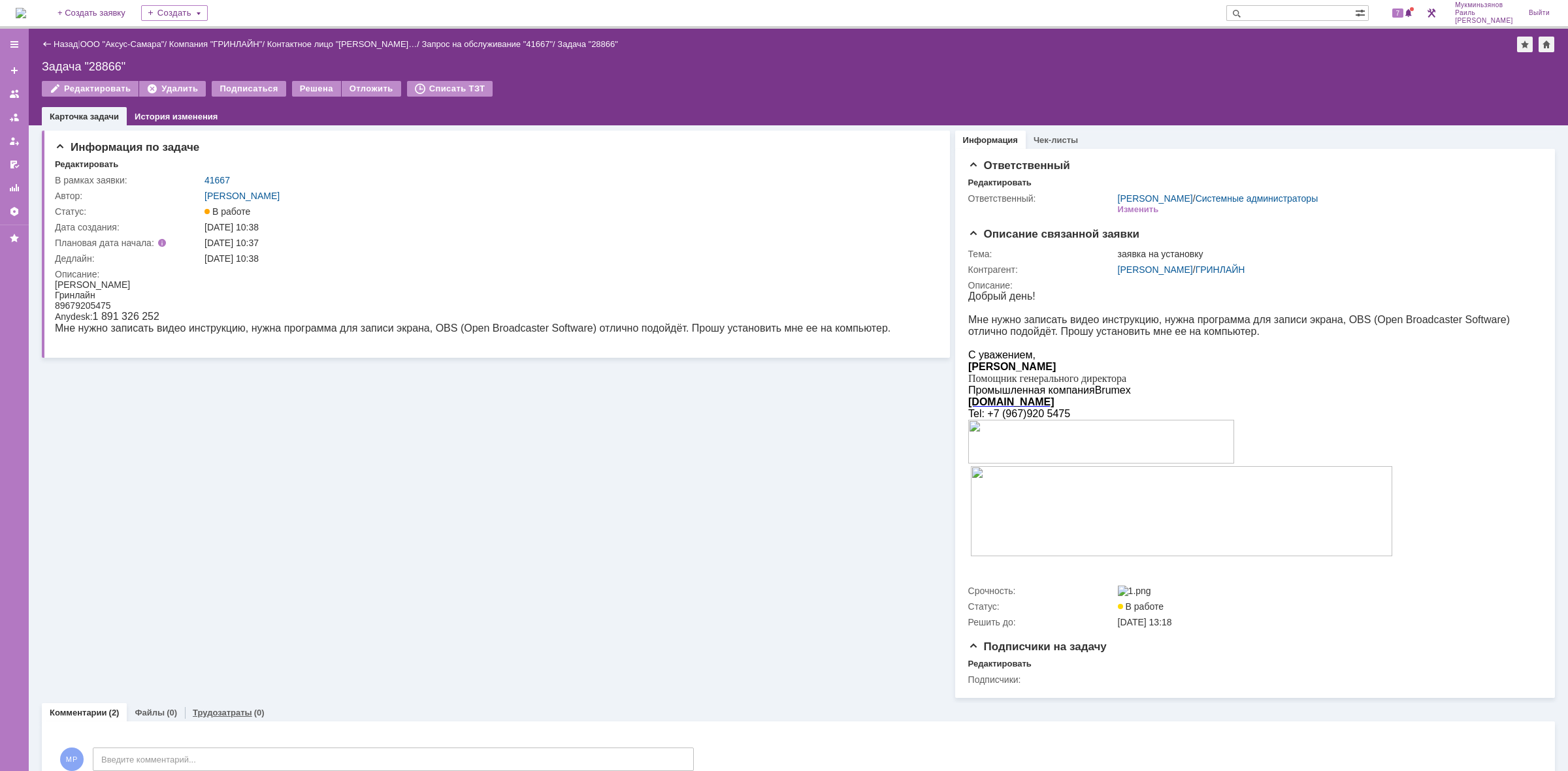
click at [217, 714] on link "Трудозатраты" at bounding box center [222, 712] width 59 height 10
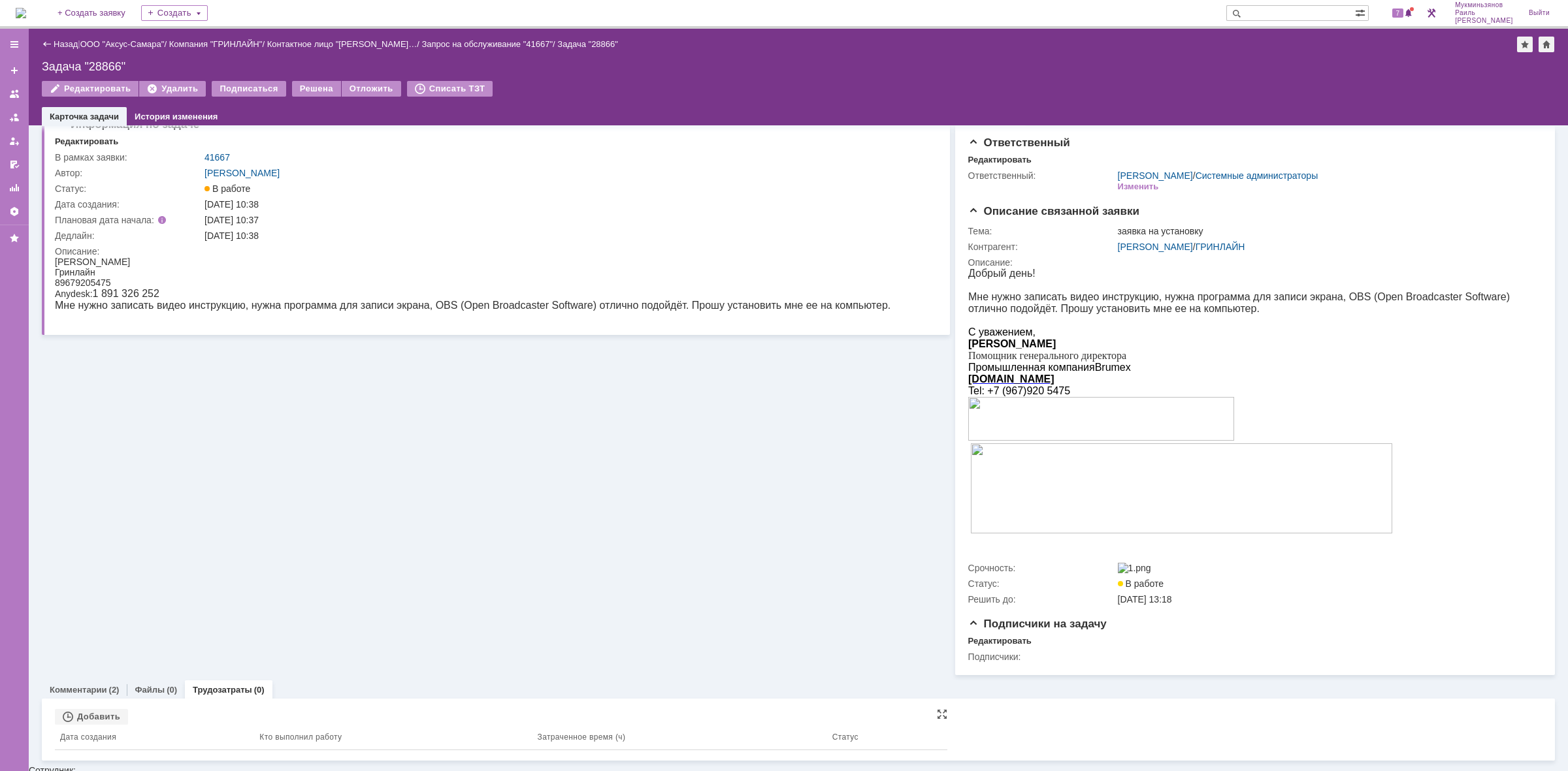
click at [87, 730] on th "Дата создания" at bounding box center [154, 738] width 199 height 25
click at [93, 720] on div "Добавить" at bounding box center [91, 717] width 73 height 16
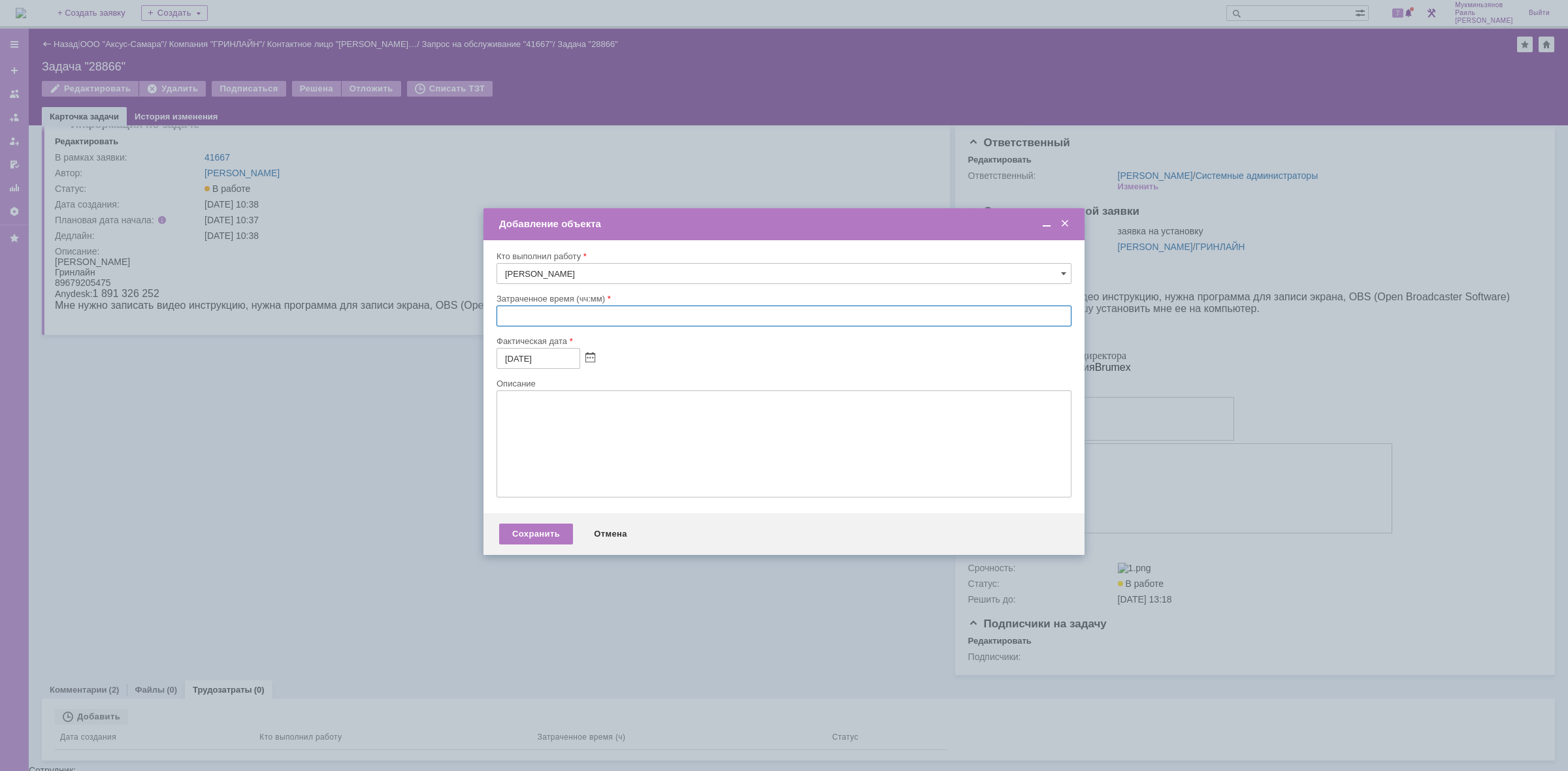
click at [529, 325] on input "text" at bounding box center [784, 315] width 575 height 21
type input "00:30"
click at [567, 536] on div "Сохранить" at bounding box center [536, 534] width 74 height 21
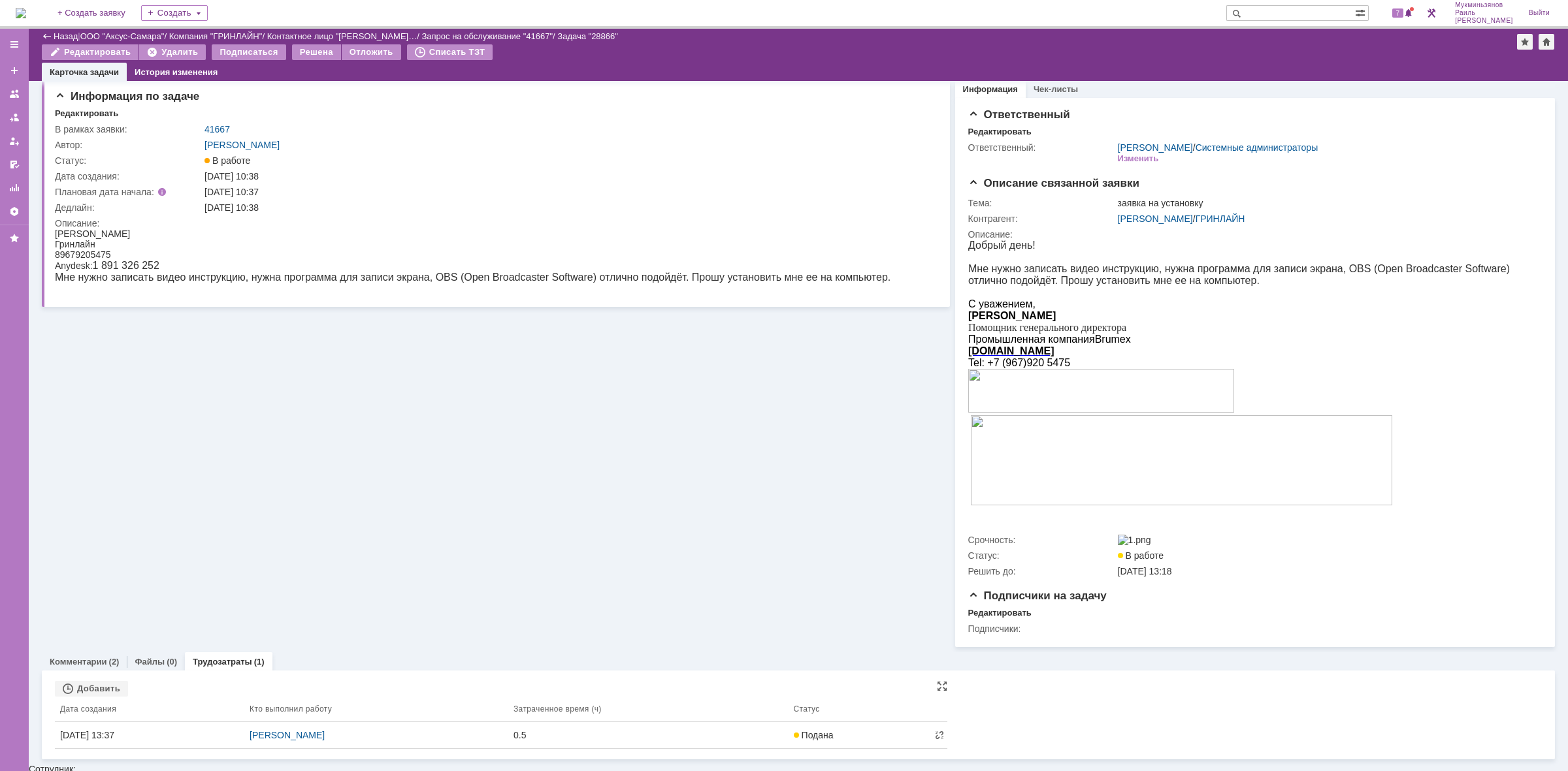
scroll to position [5, 0]
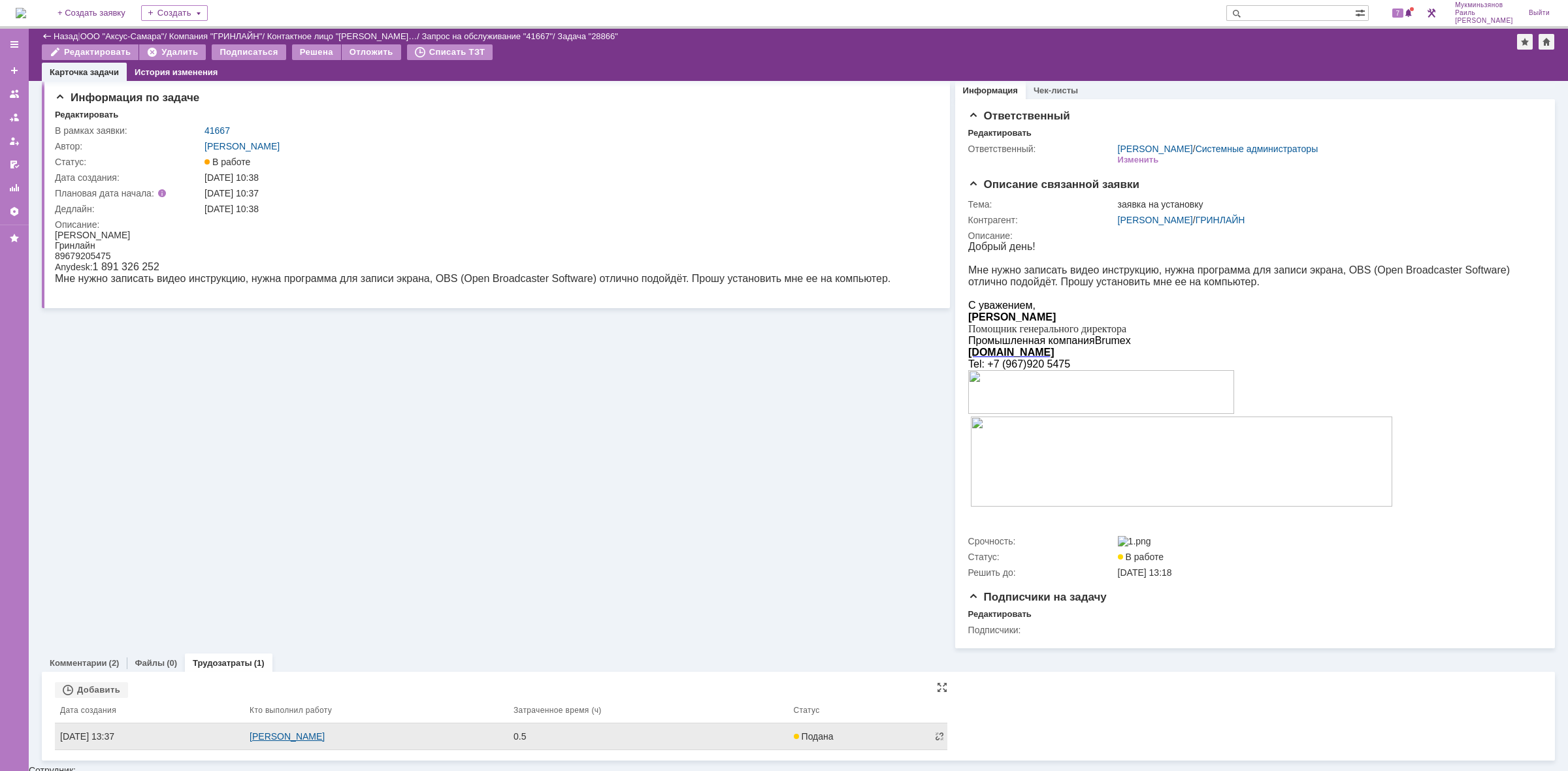
click at [296, 739] on link "[PERSON_NAME]" at bounding box center [287, 737] width 75 height 11
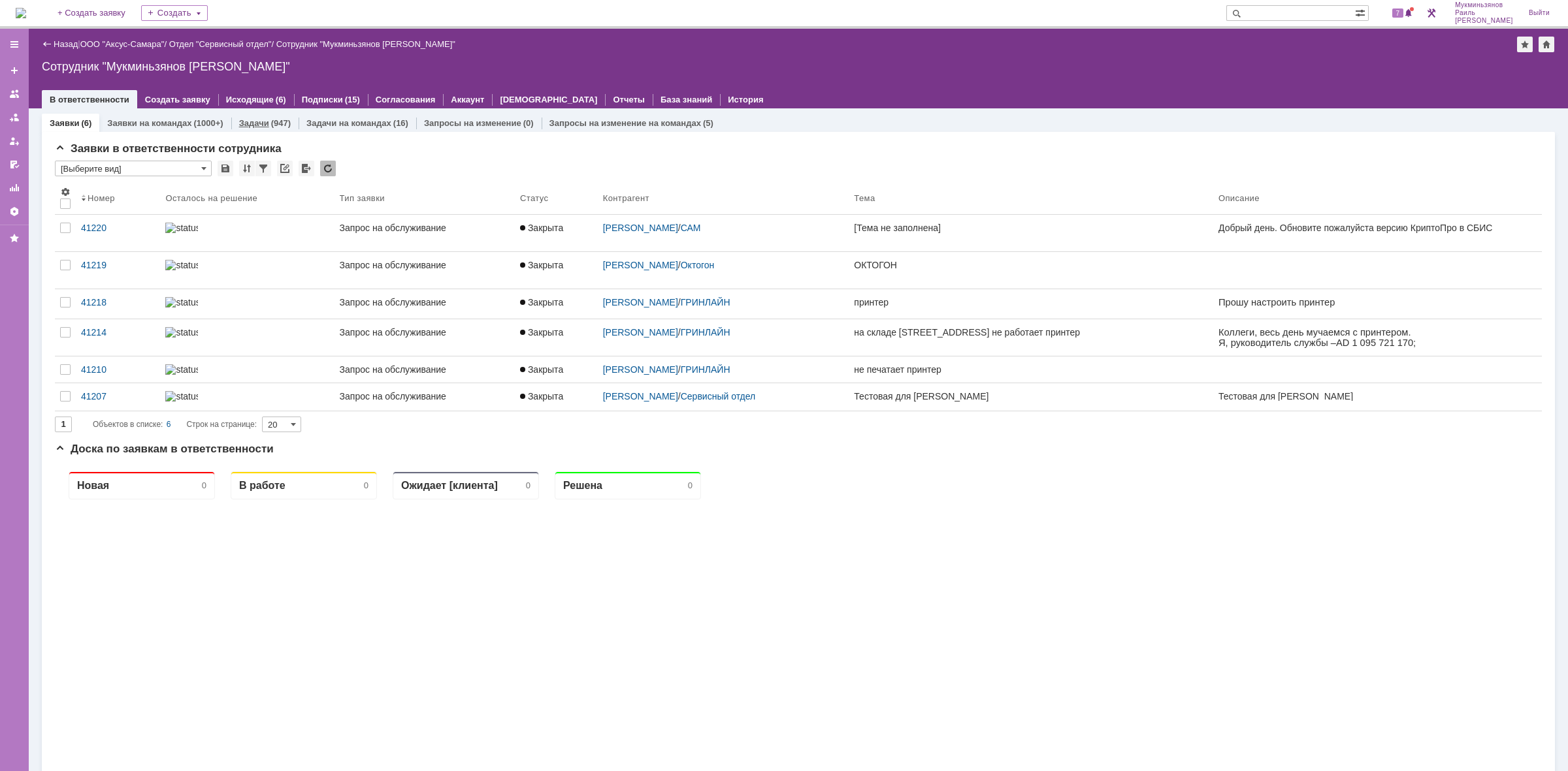
click at [272, 122] on div "(947)" at bounding box center [280, 123] width 19 height 10
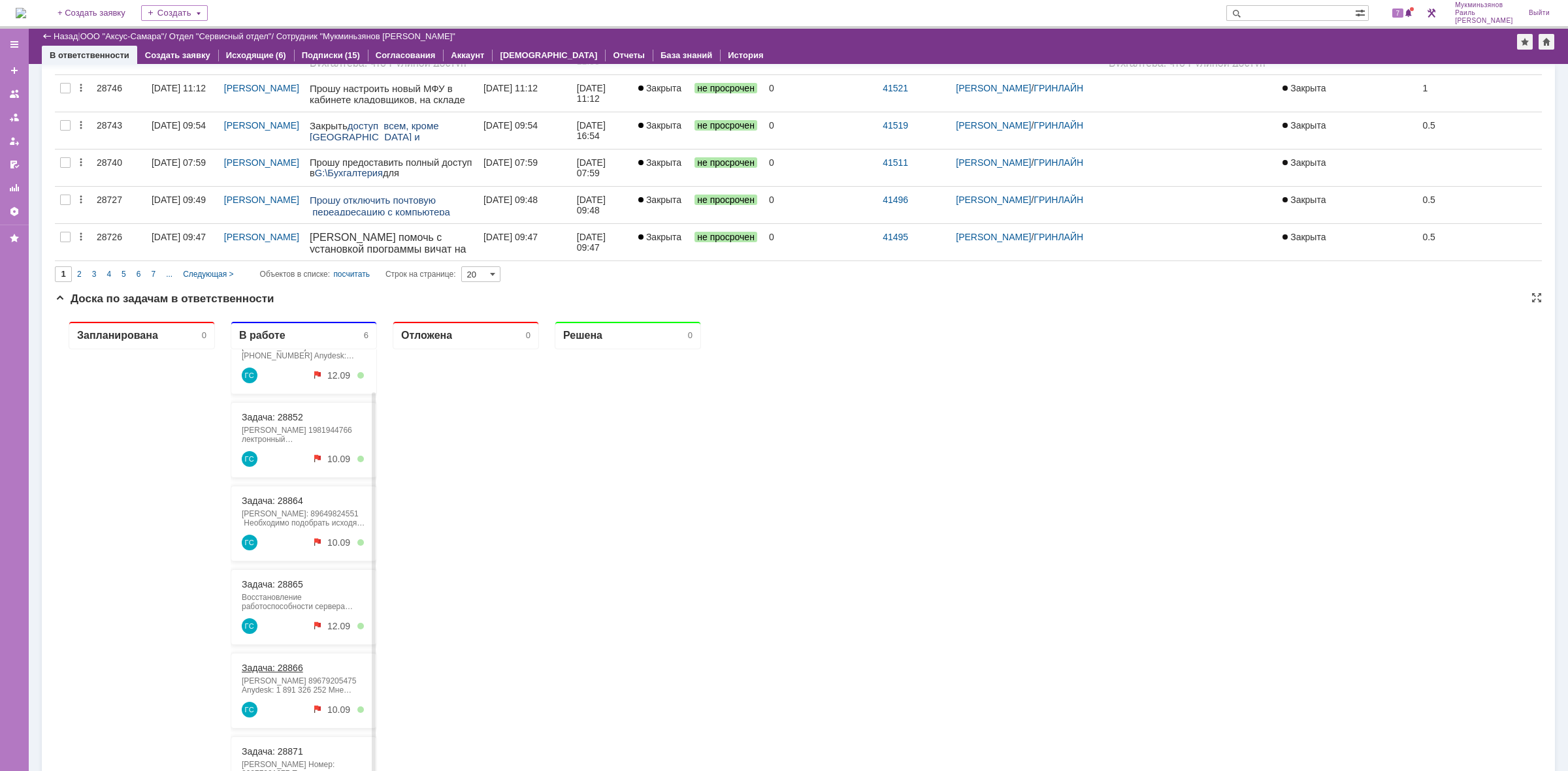
click at [288, 668] on link "Задача: 28866" at bounding box center [272, 668] width 61 height 11
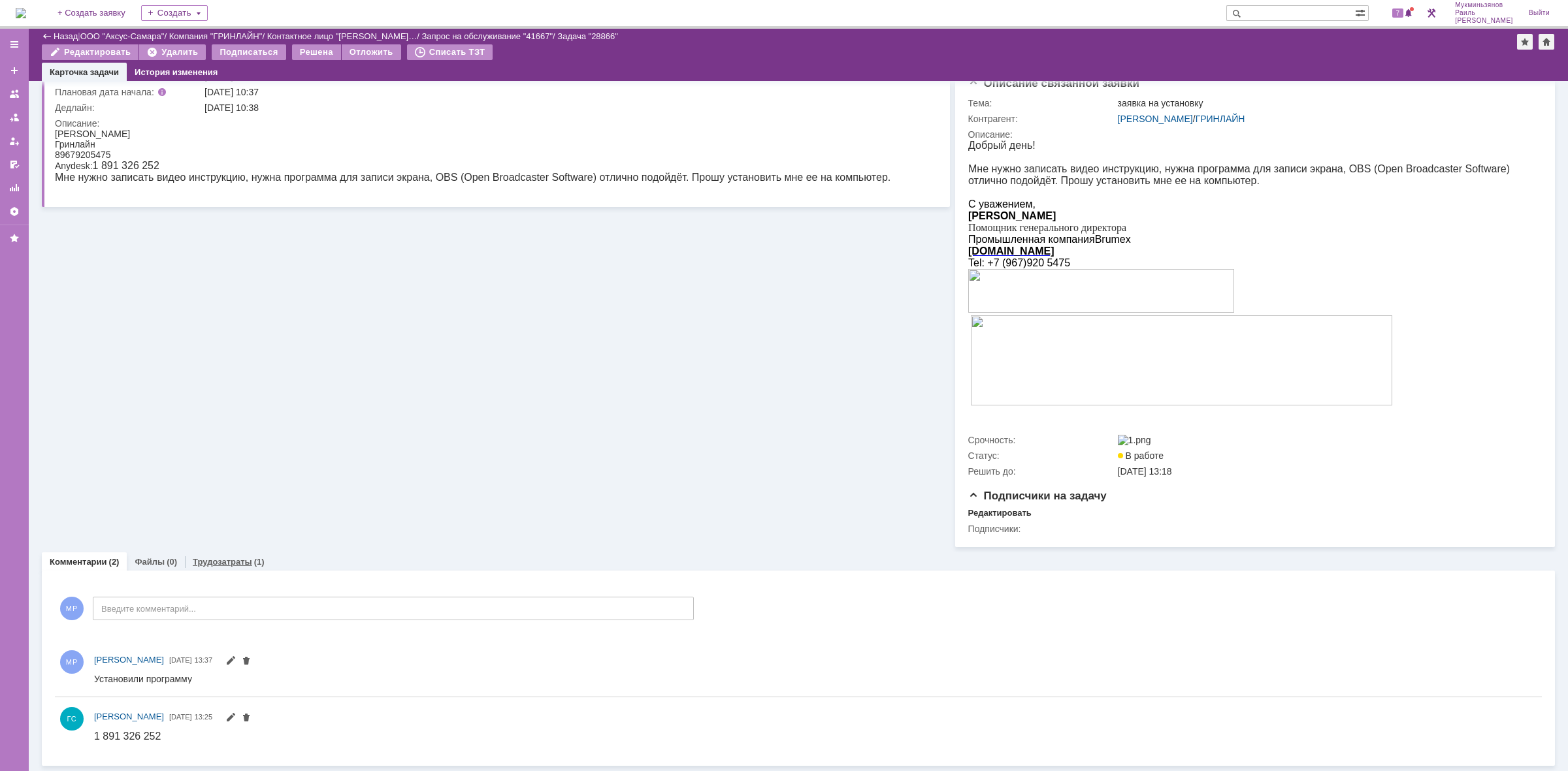
click at [232, 557] on link "Трудозатраты" at bounding box center [222, 561] width 59 height 10
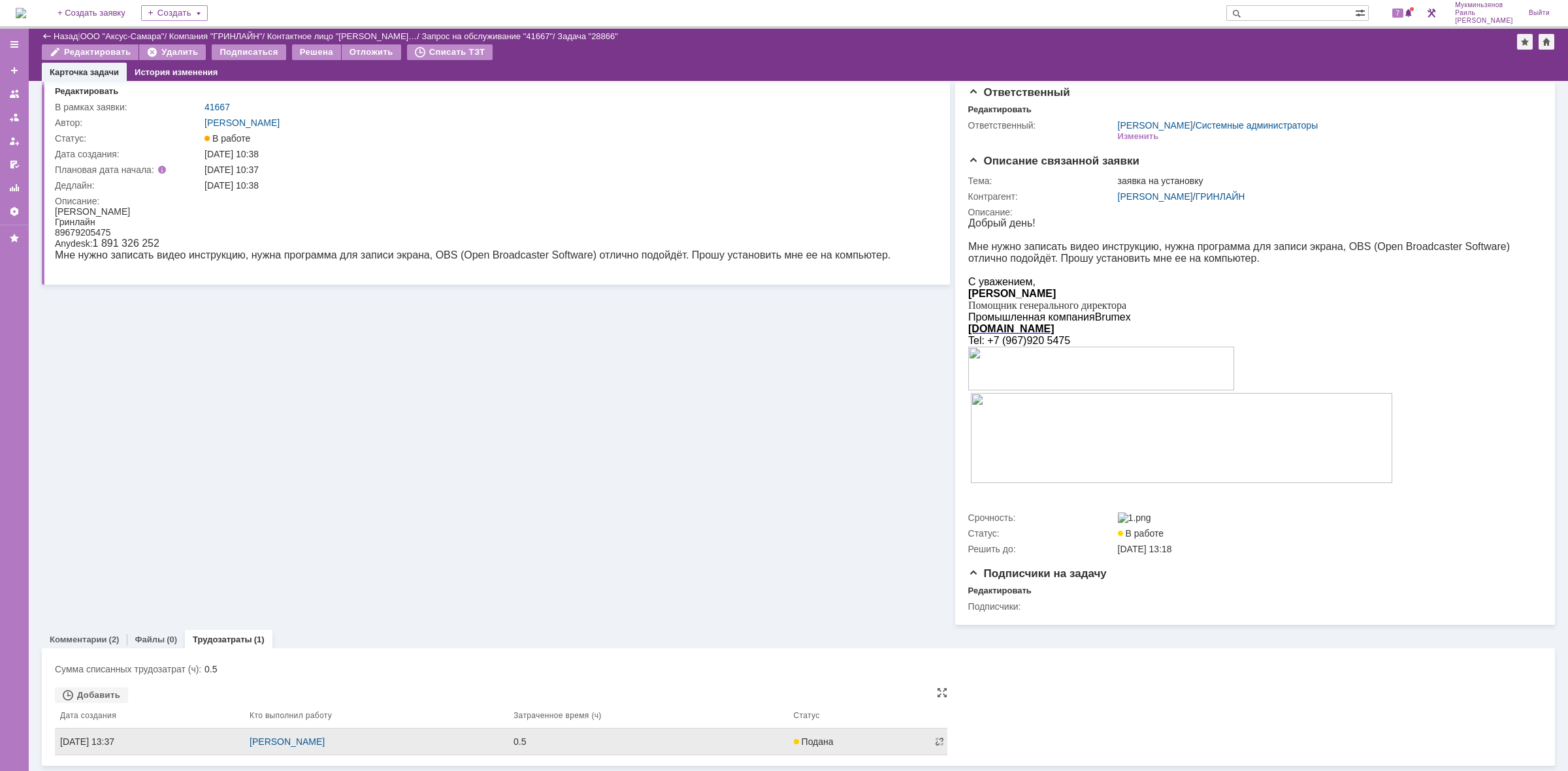
click at [703, 740] on div "0.5" at bounding box center [648, 742] width 270 height 11
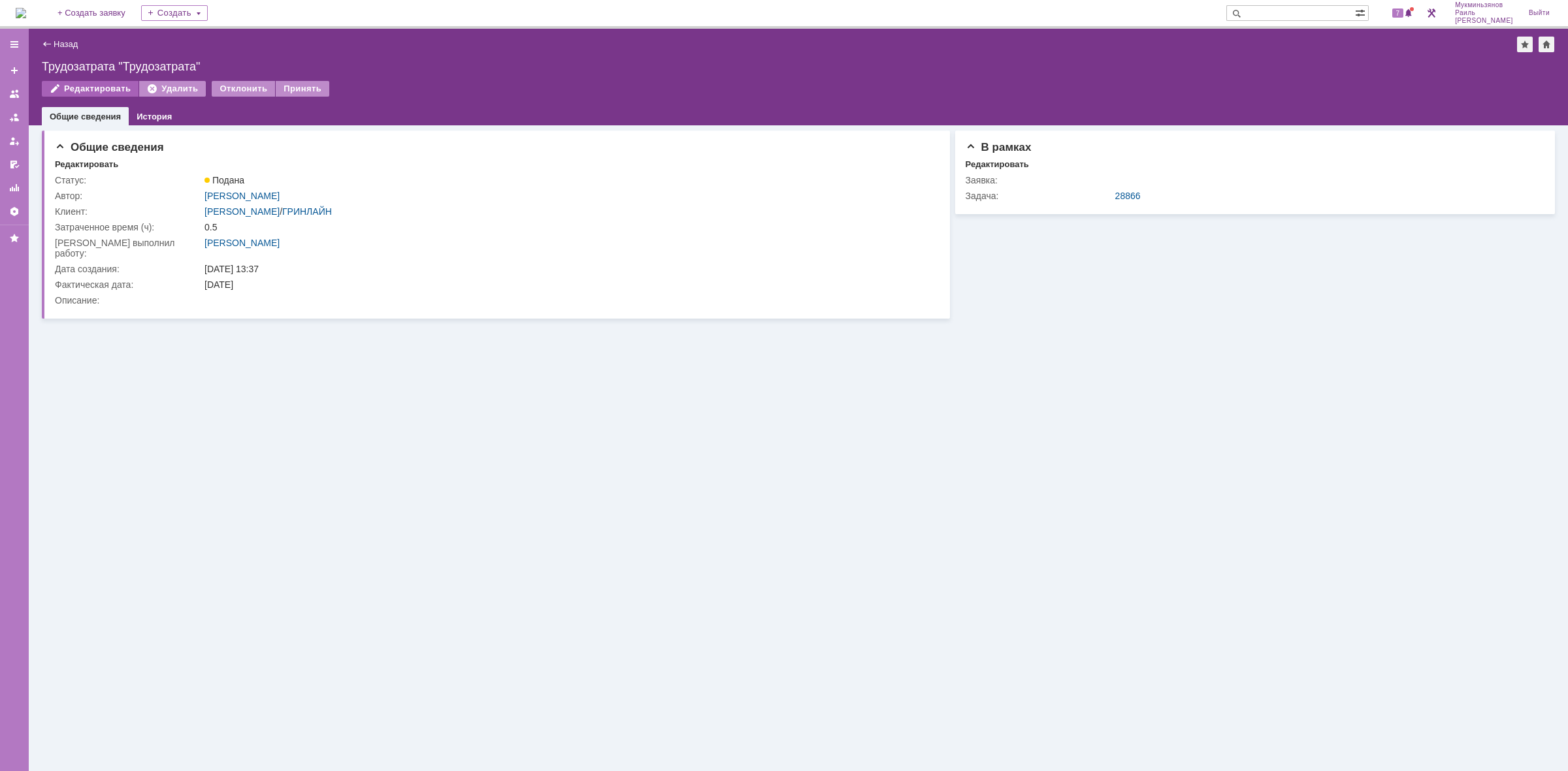
click at [70, 93] on div "Редактировать" at bounding box center [90, 89] width 97 height 16
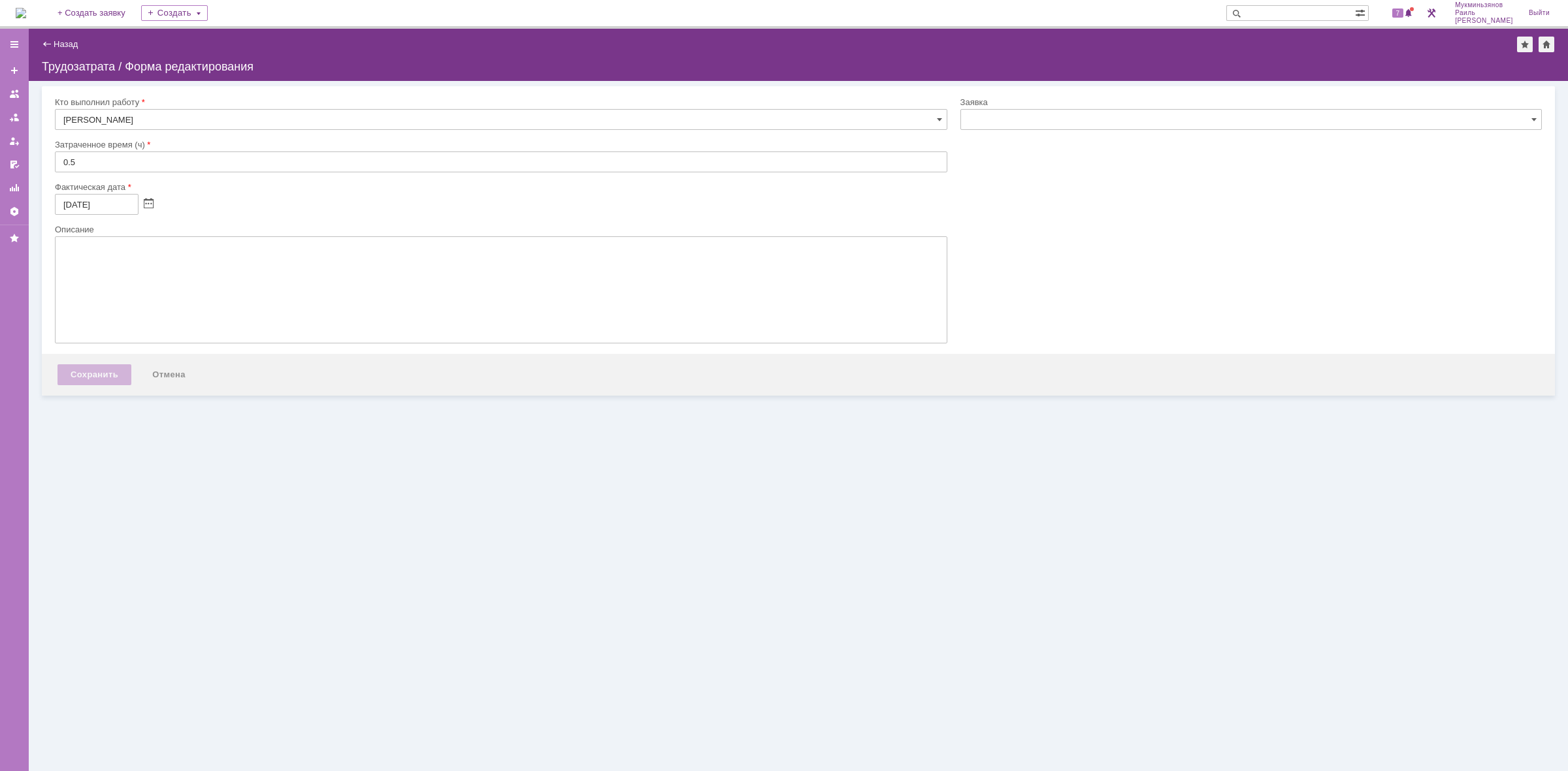
type input "[не указано]"
type input "28866"
click at [185, 291] on textarea at bounding box center [500, 289] width 892 height 107
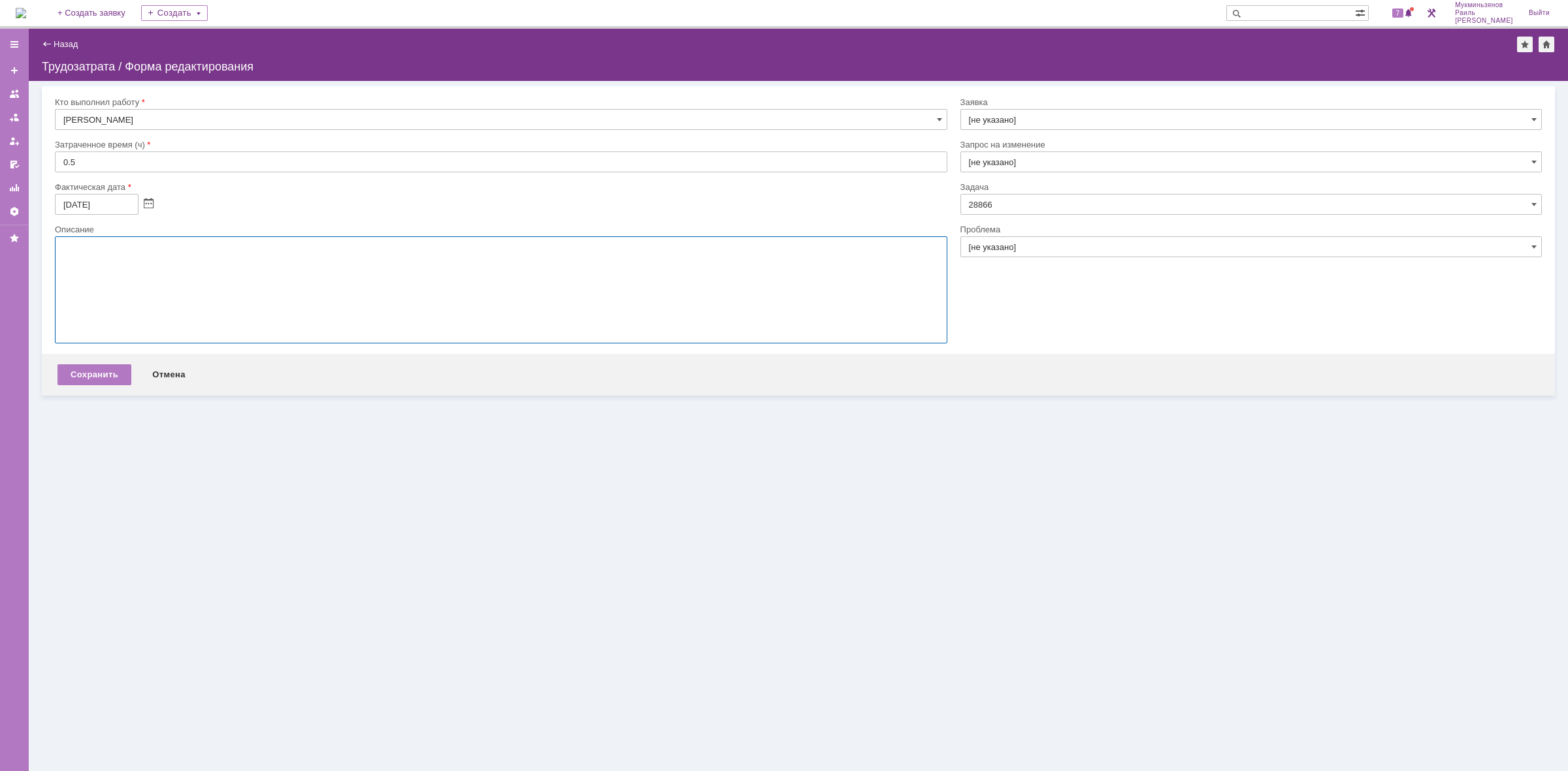
paste textarea "​Установили программу"
type textarea "​Установили программу"
click at [109, 380] on div "Сохранить" at bounding box center [94, 375] width 74 height 21
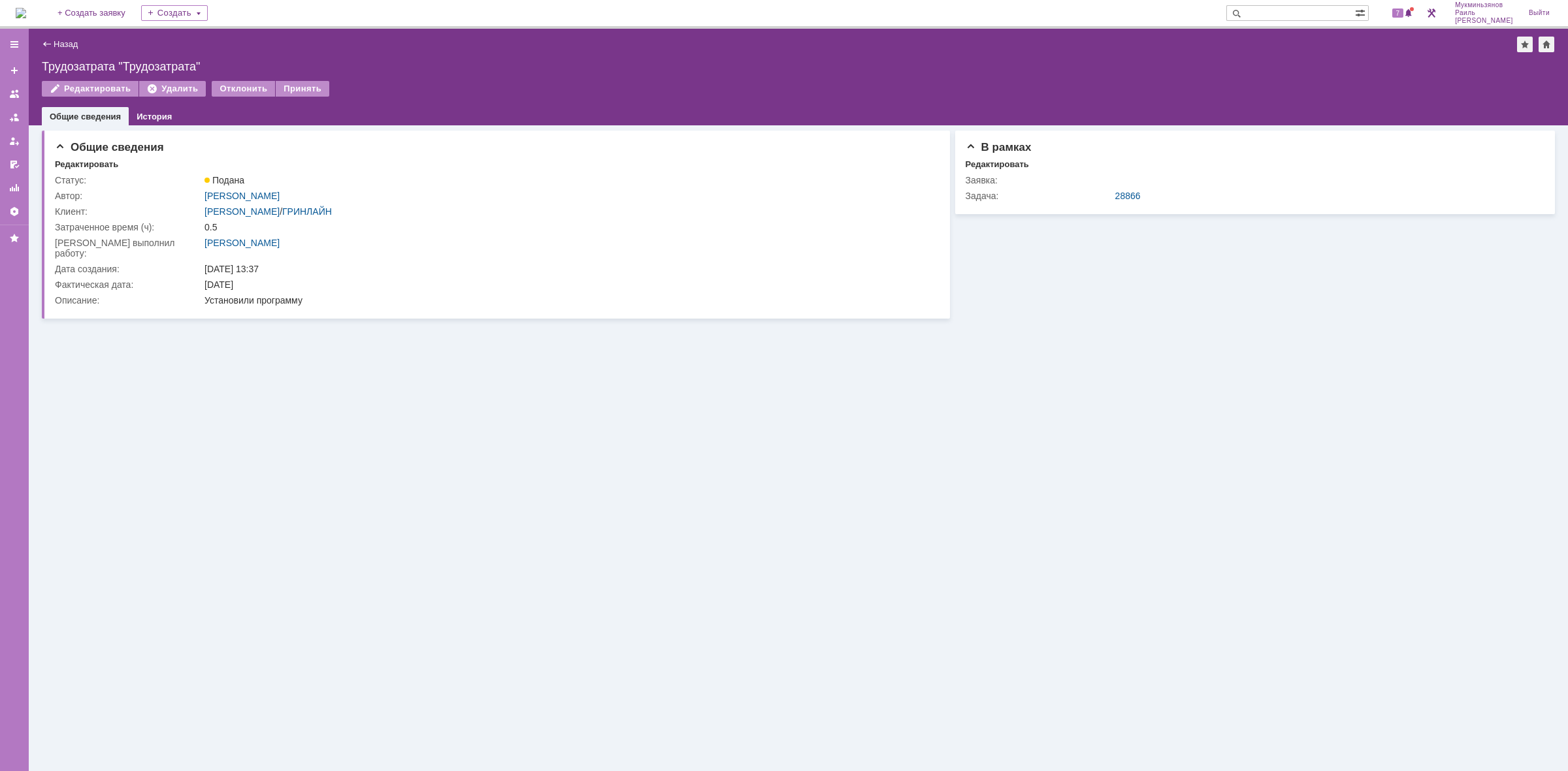
click at [69, 47] on link "Назад" at bounding box center [66, 44] width 24 height 10
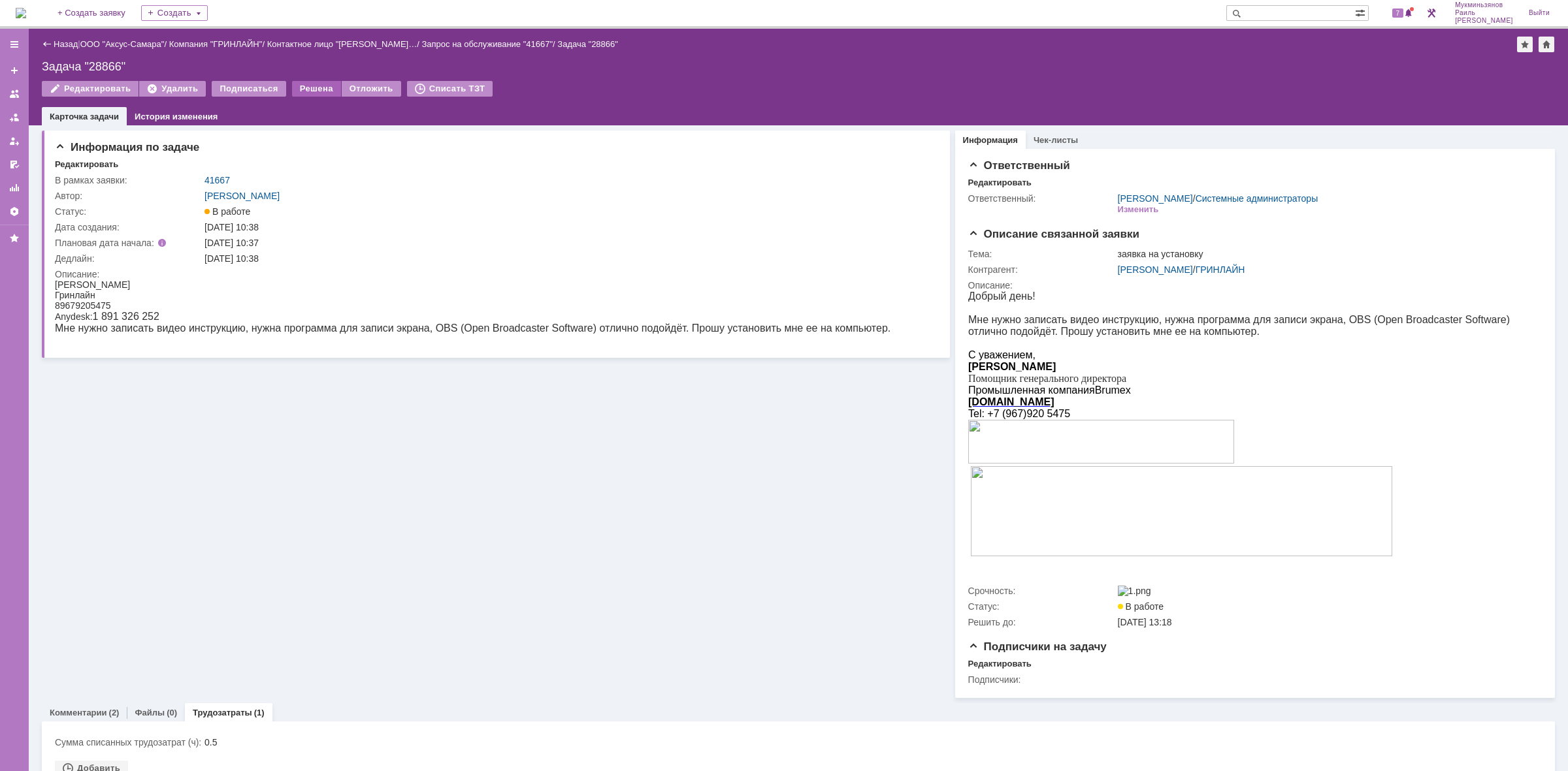
click at [299, 87] on div "Решена" at bounding box center [317, 89] width 49 height 16
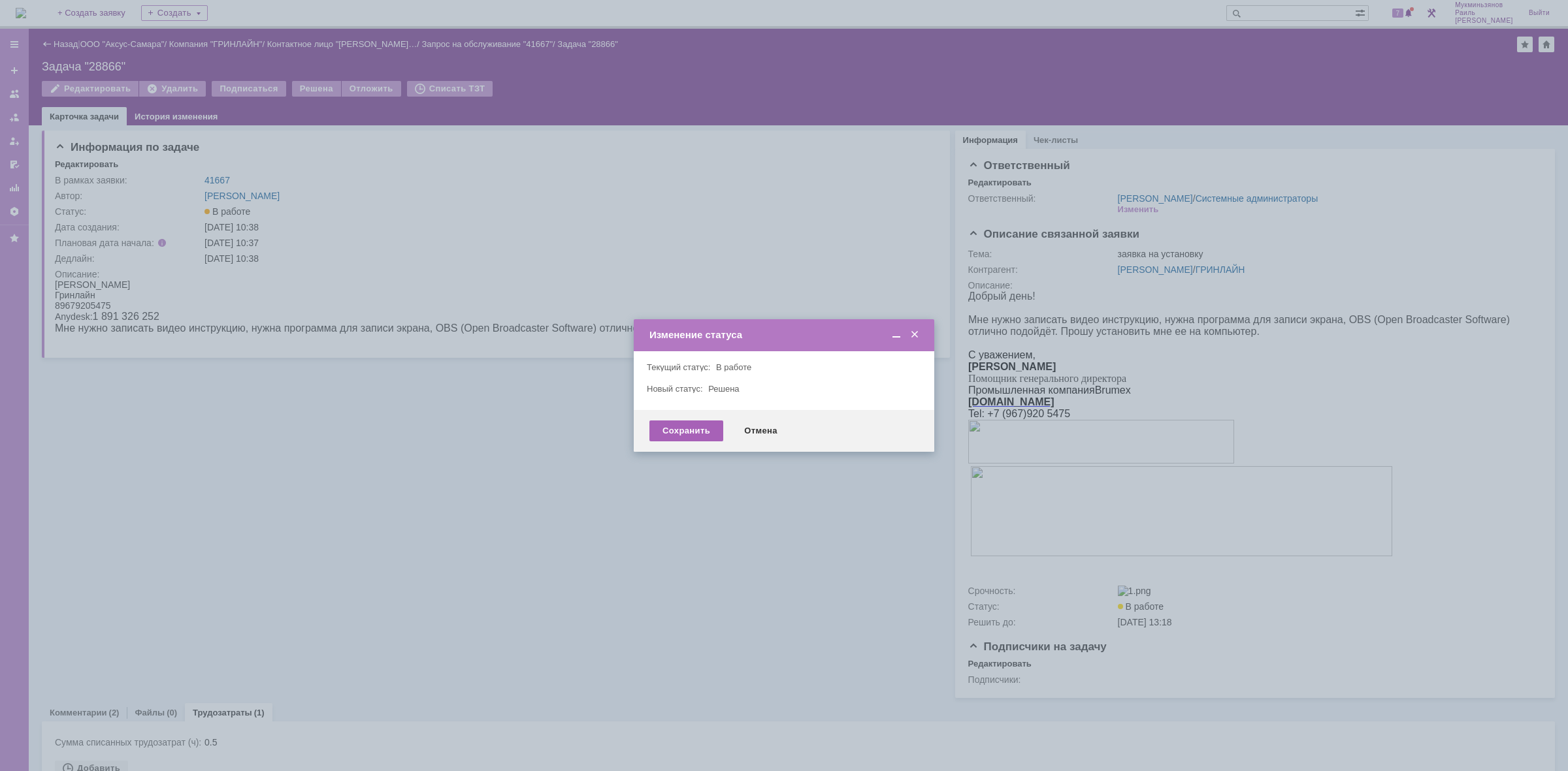
click at [695, 428] on div "Сохранить" at bounding box center [686, 430] width 74 height 21
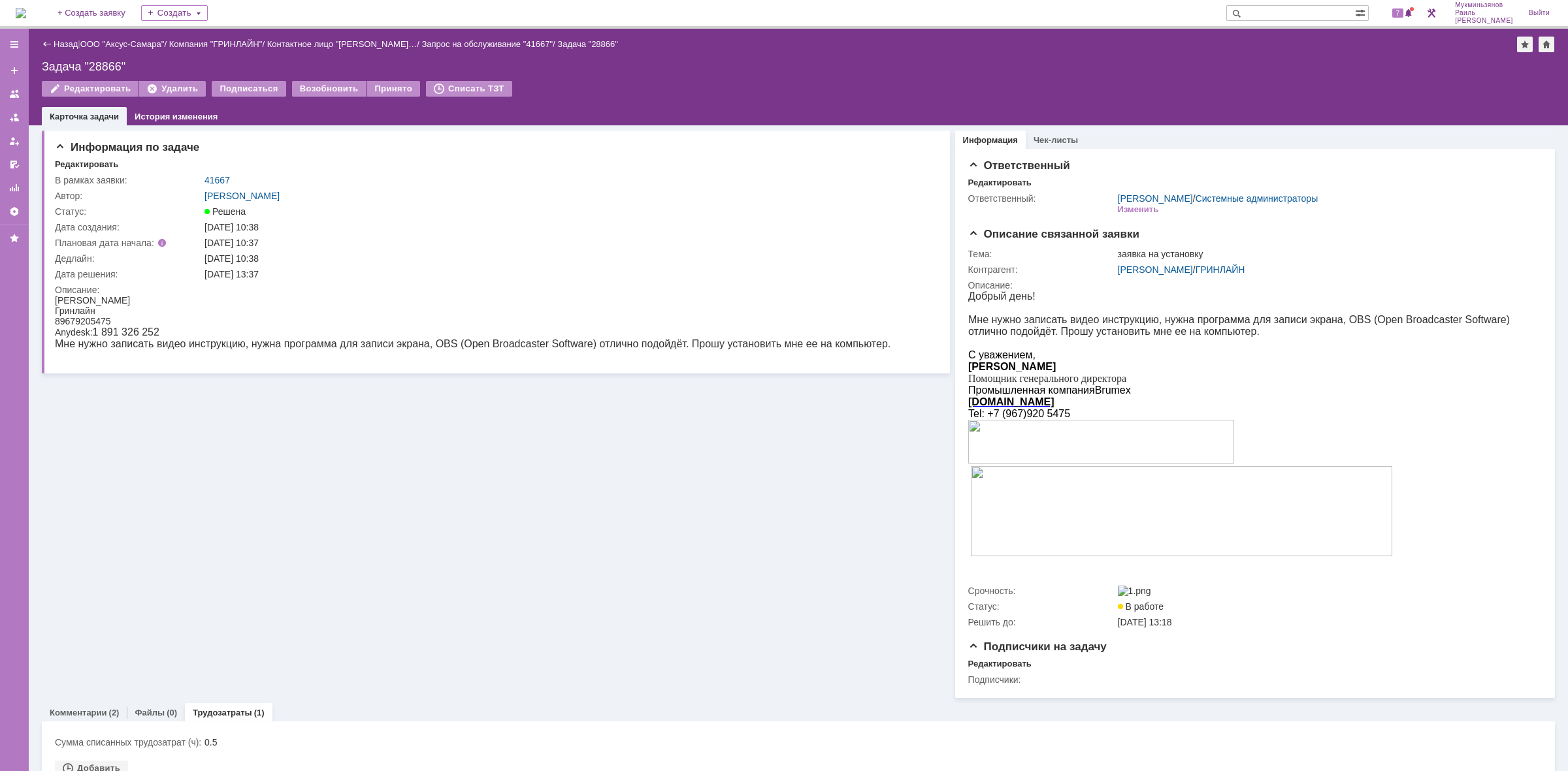
click at [26, 17] on img at bounding box center [21, 13] width 11 height 11
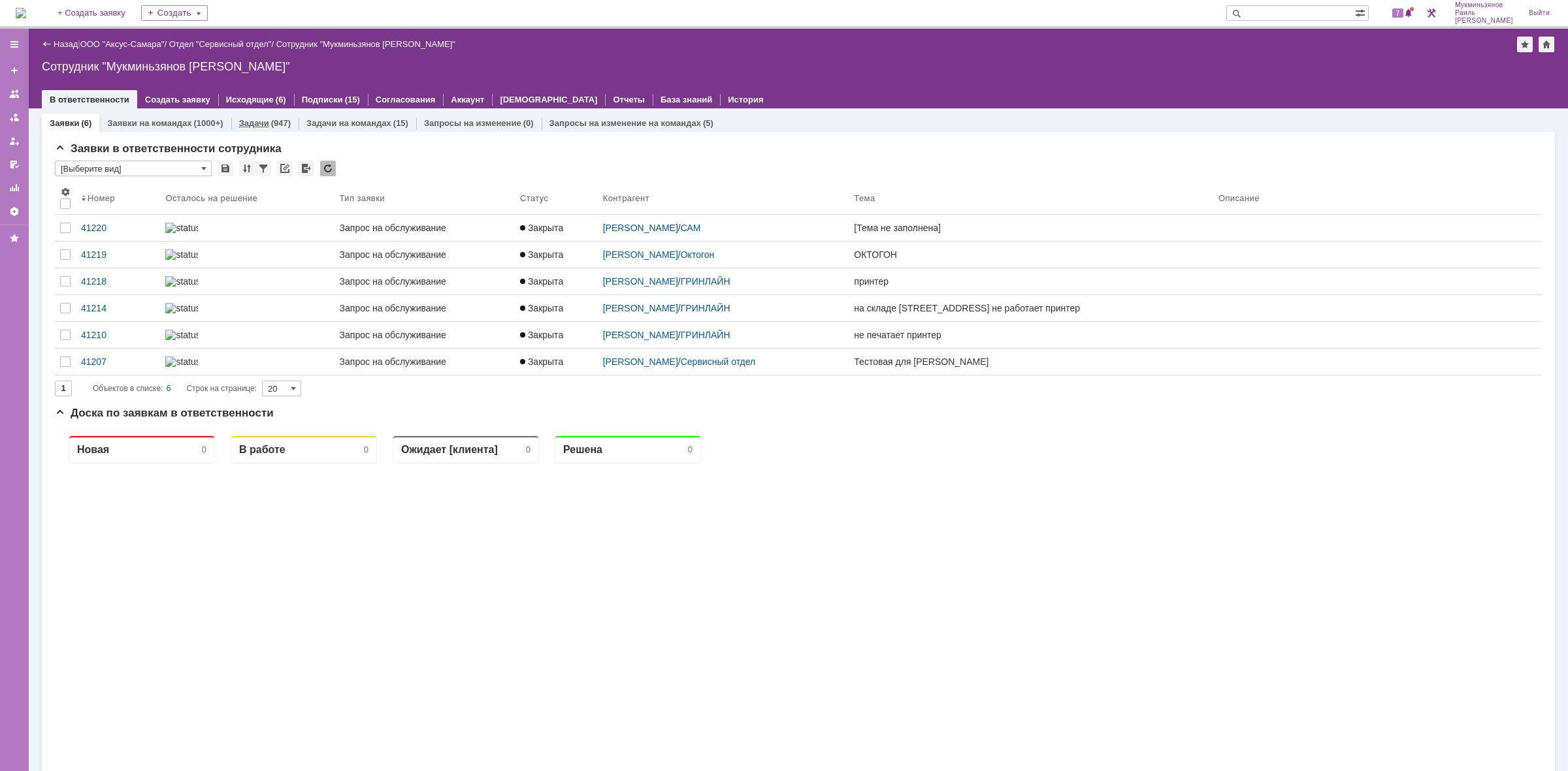
click at [273, 124] on div "(947)" at bounding box center [280, 123] width 19 height 10
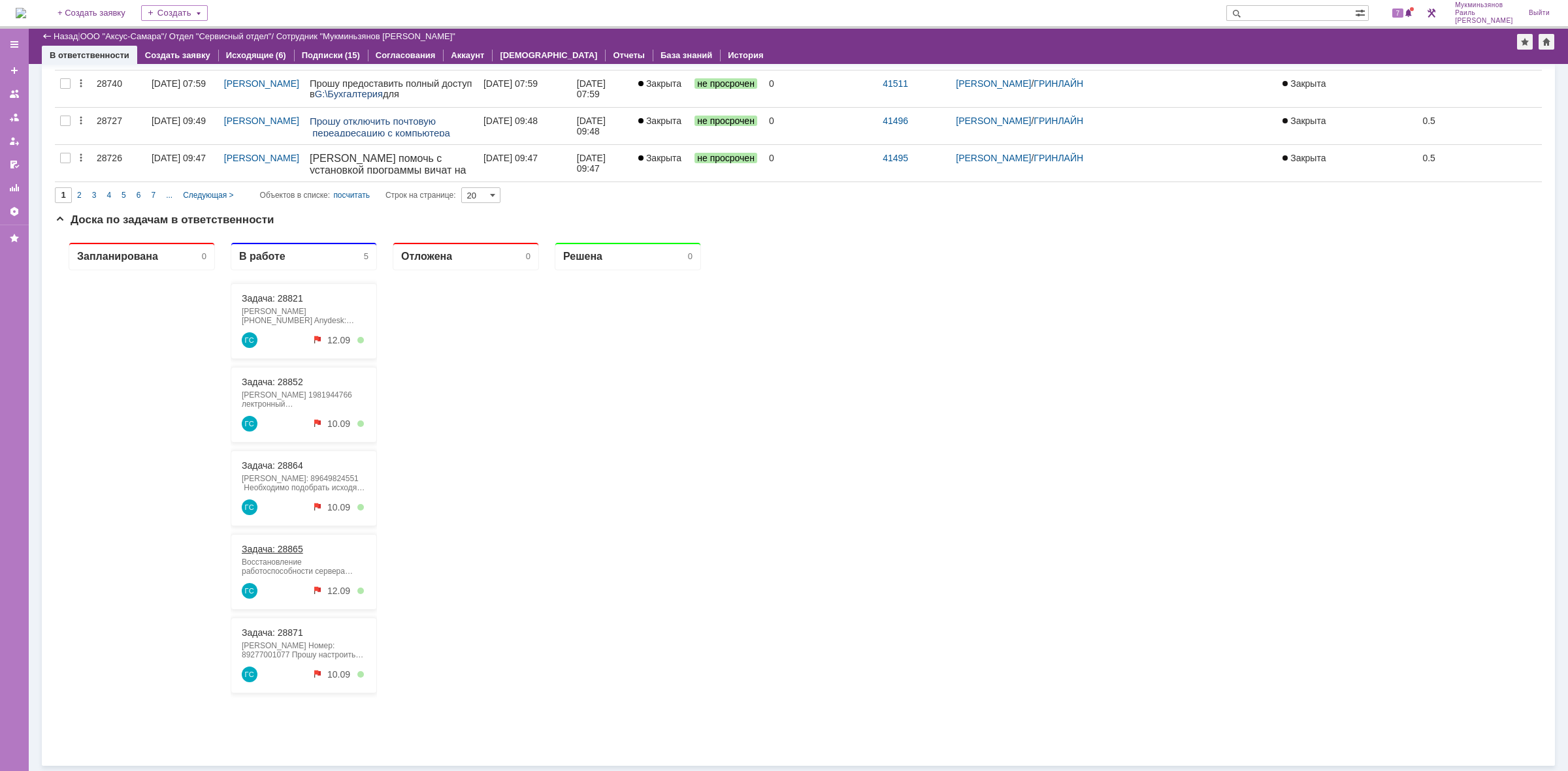
click at [267, 545] on link "Задача: 28865" at bounding box center [272, 549] width 61 height 11
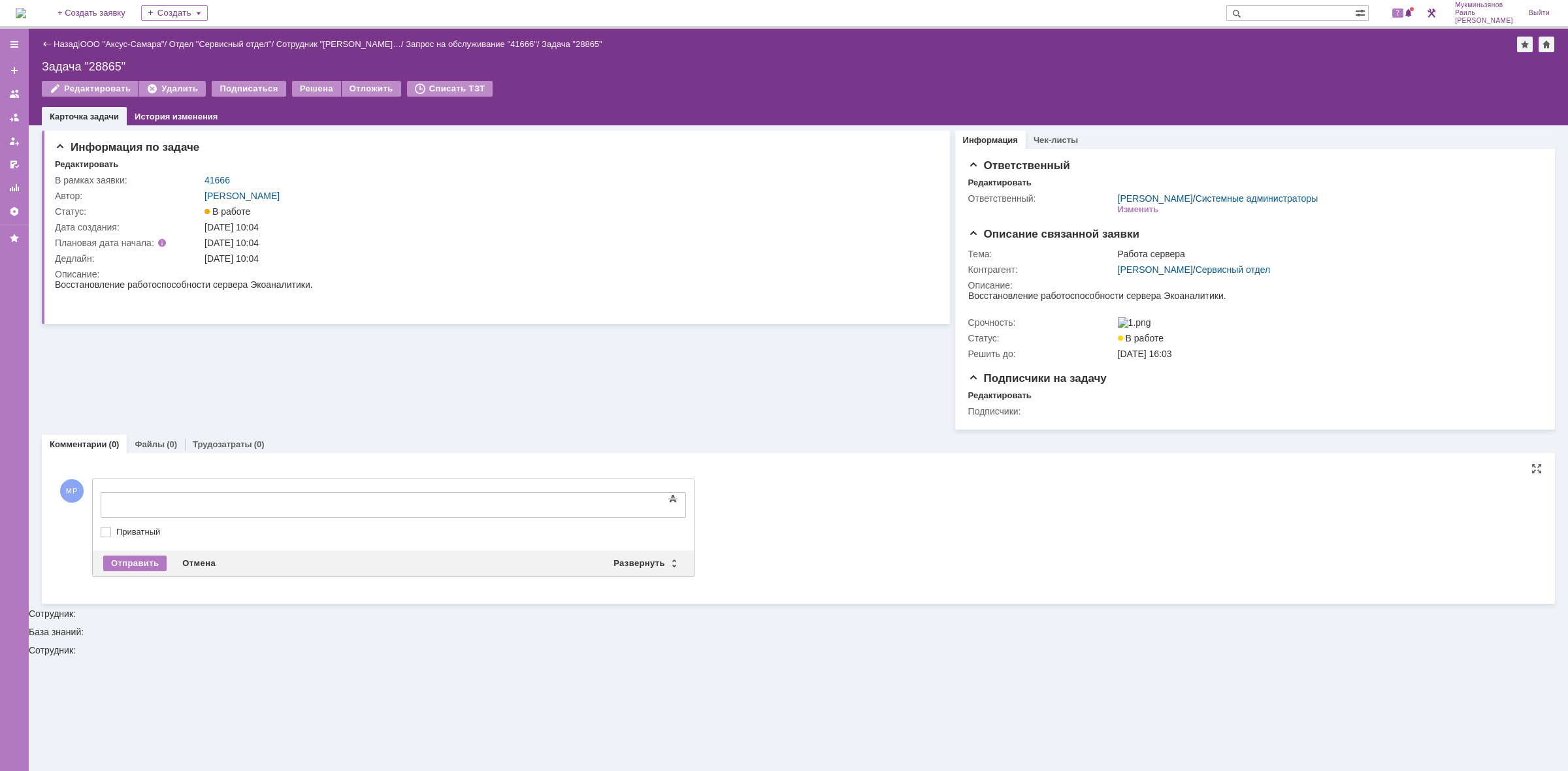
click at [300, 498] on div at bounding box center [207, 504] width 186 height 11
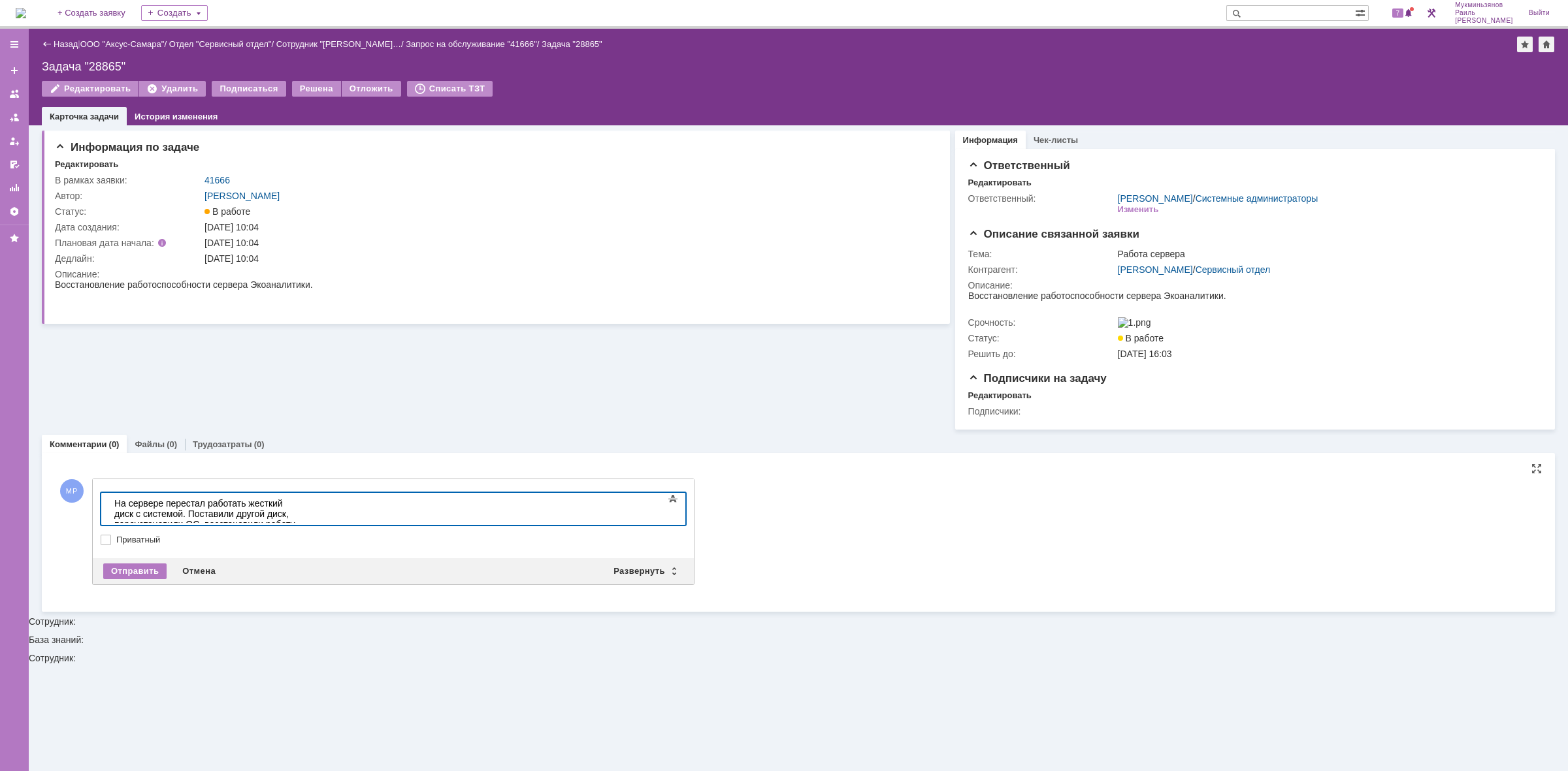
click at [162, 514] on div "​На сервере перестал работать жесткий диск с системой. Поставили другой диск, п…" at bounding box center [207, 524] width 186 height 53
drag, startPoint x: 174, startPoint y: 496, endPoint x: 7, endPoint y: 440, distance: 176.1
click at [109, 493] on html "На сервере перестал работать жесткий диск с системой. Поставили другой диск, пе…" at bounding box center [207, 530] width 196 height 73
copy div "На сервере перестал работать жесткий диск с системой. Поставили другой диск, пе…"
click at [144, 577] on div "Отправить" at bounding box center [134, 571] width 63 height 16
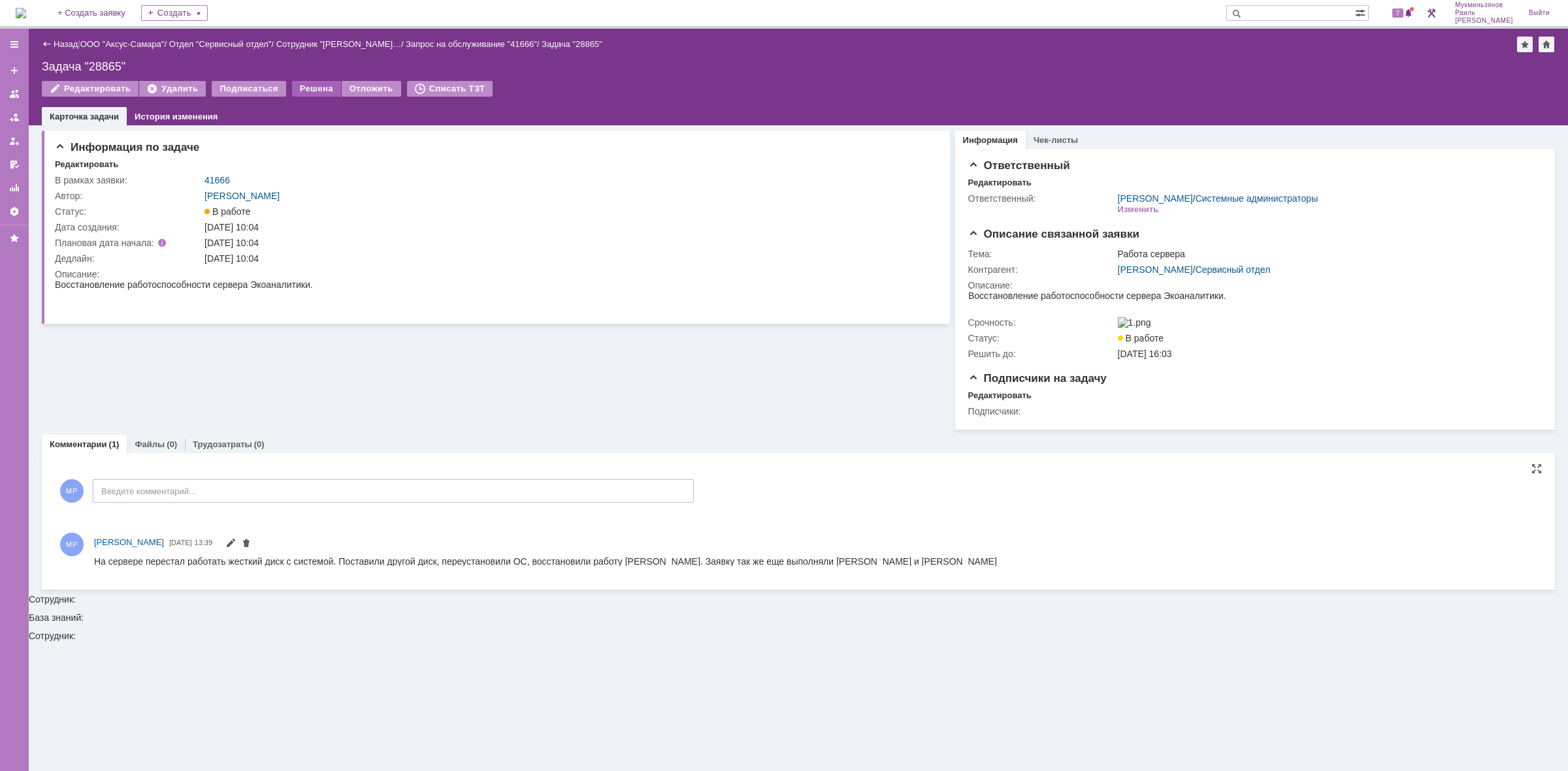
click at [299, 86] on div "Решена" at bounding box center [317, 89] width 49 height 16
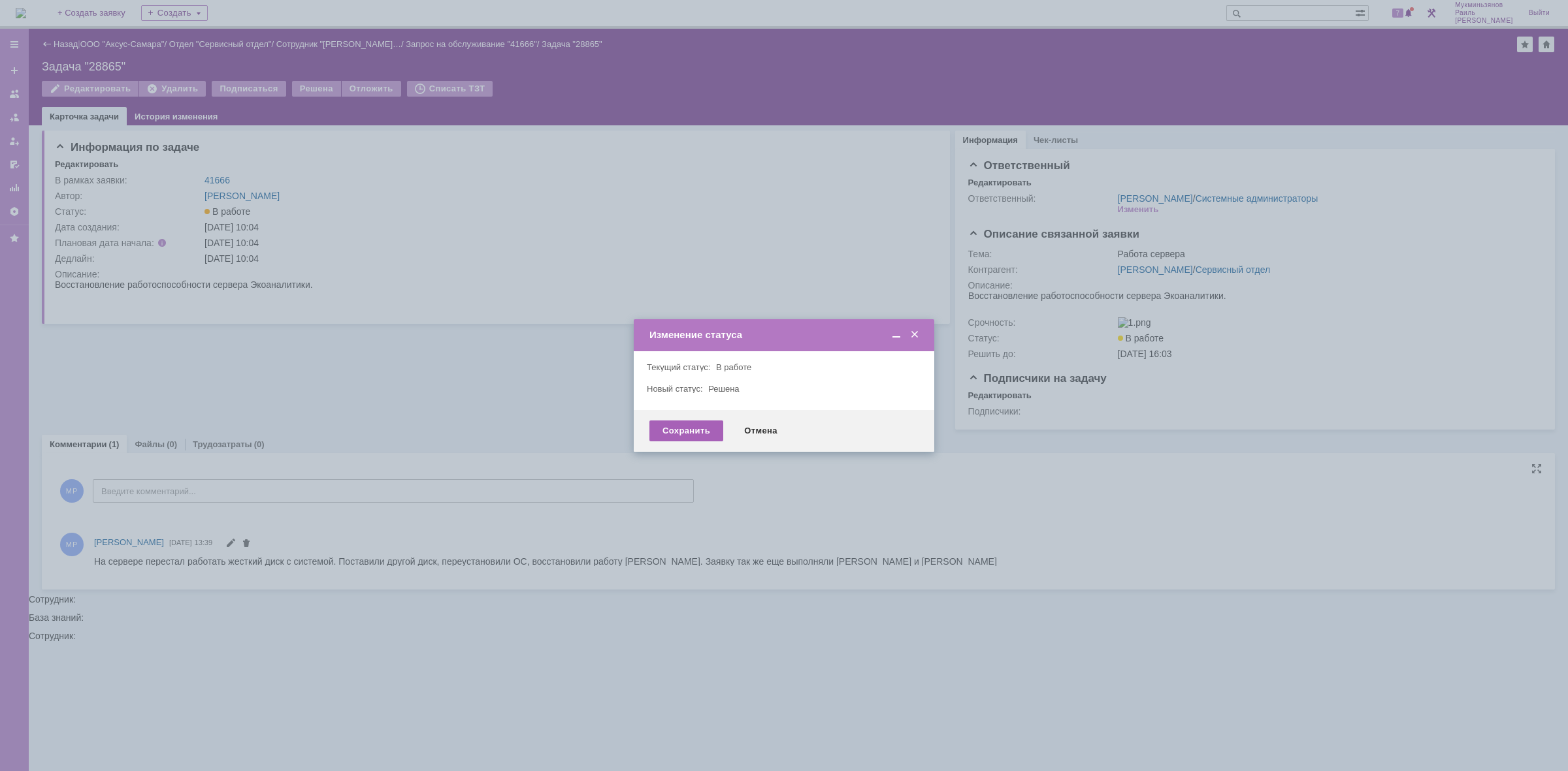
click at [680, 426] on div "Сохранить" at bounding box center [686, 430] width 74 height 21
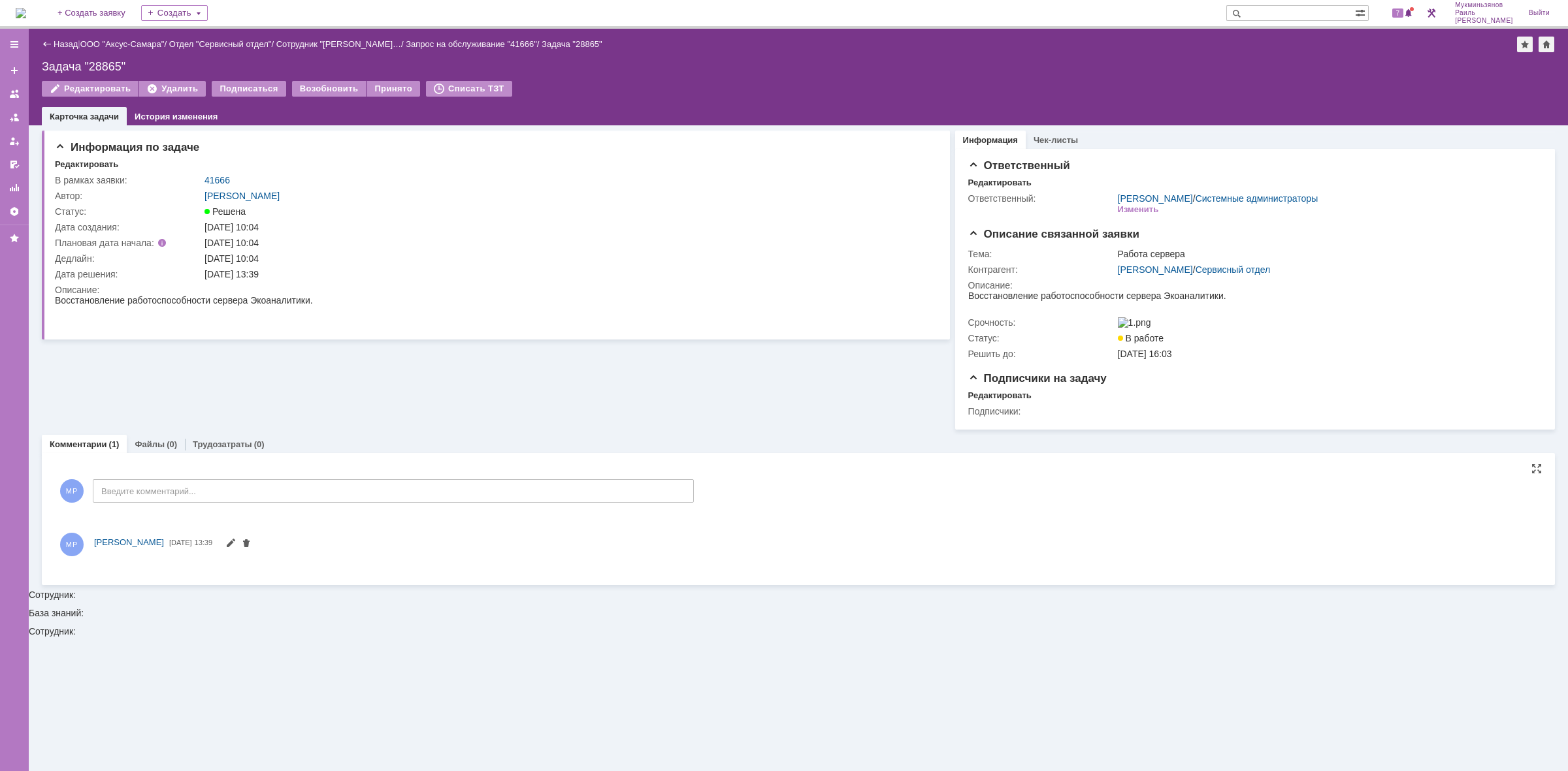
click at [26, 9] on img at bounding box center [21, 13] width 11 height 11
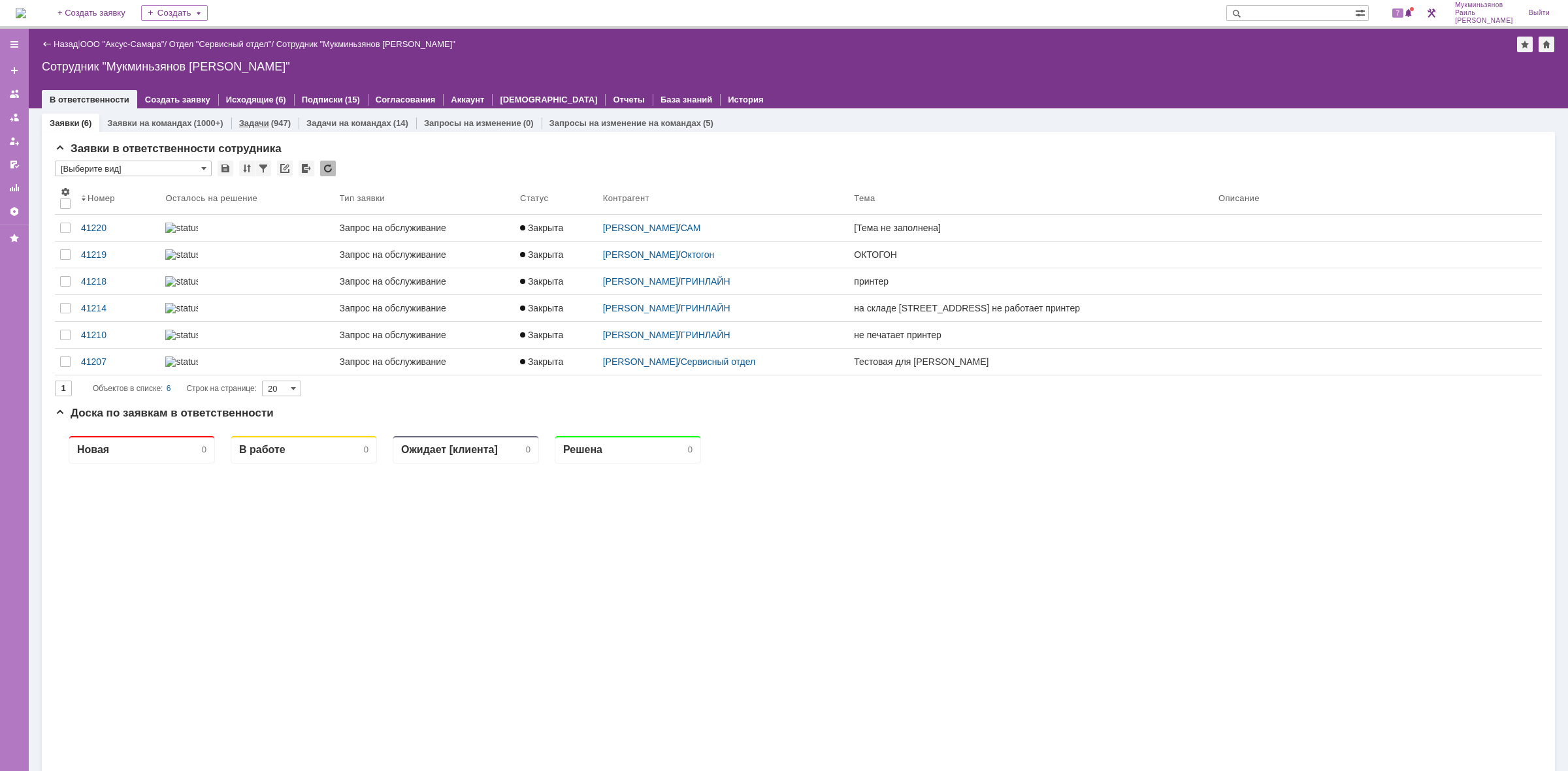
click at [252, 122] on link "Задачи" at bounding box center [254, 123] width 30 height 10
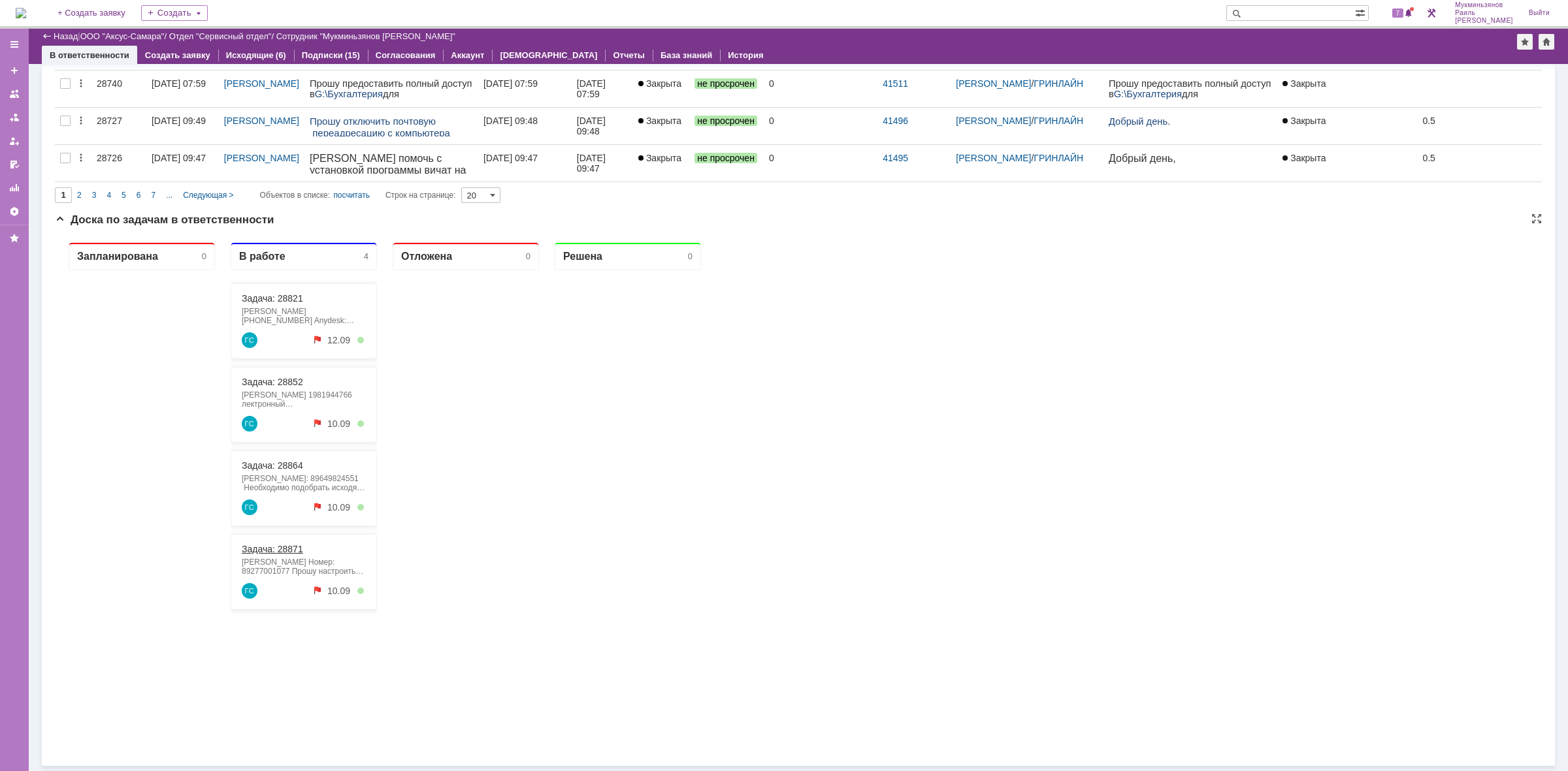
click at [284, 551] on link "Задача: 28871" at bounding box center [272, 549] width 61 height 11
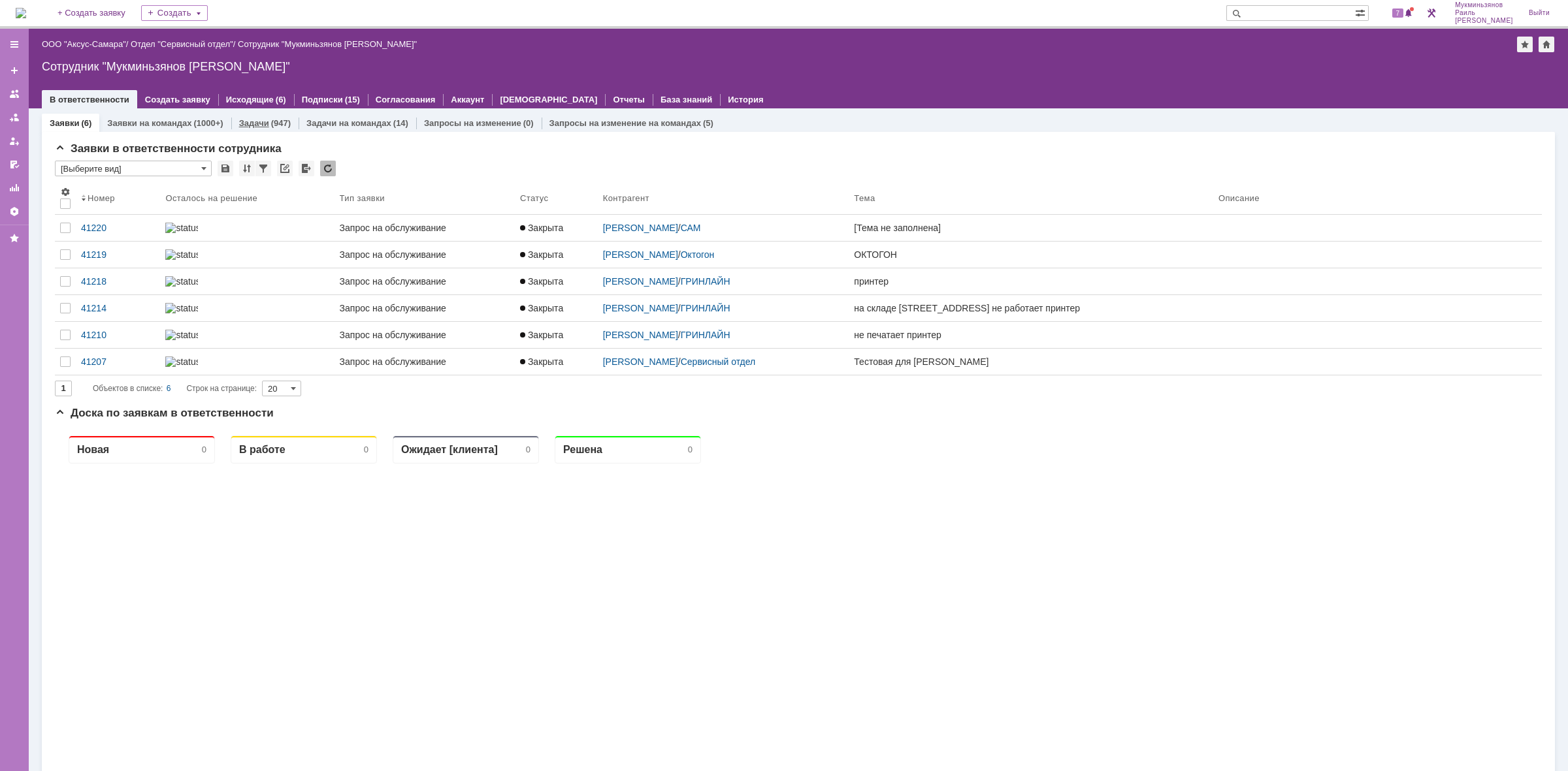
click at [246, 119] on link "Задачи" at bounding box center [254, 123] width 30 height 10
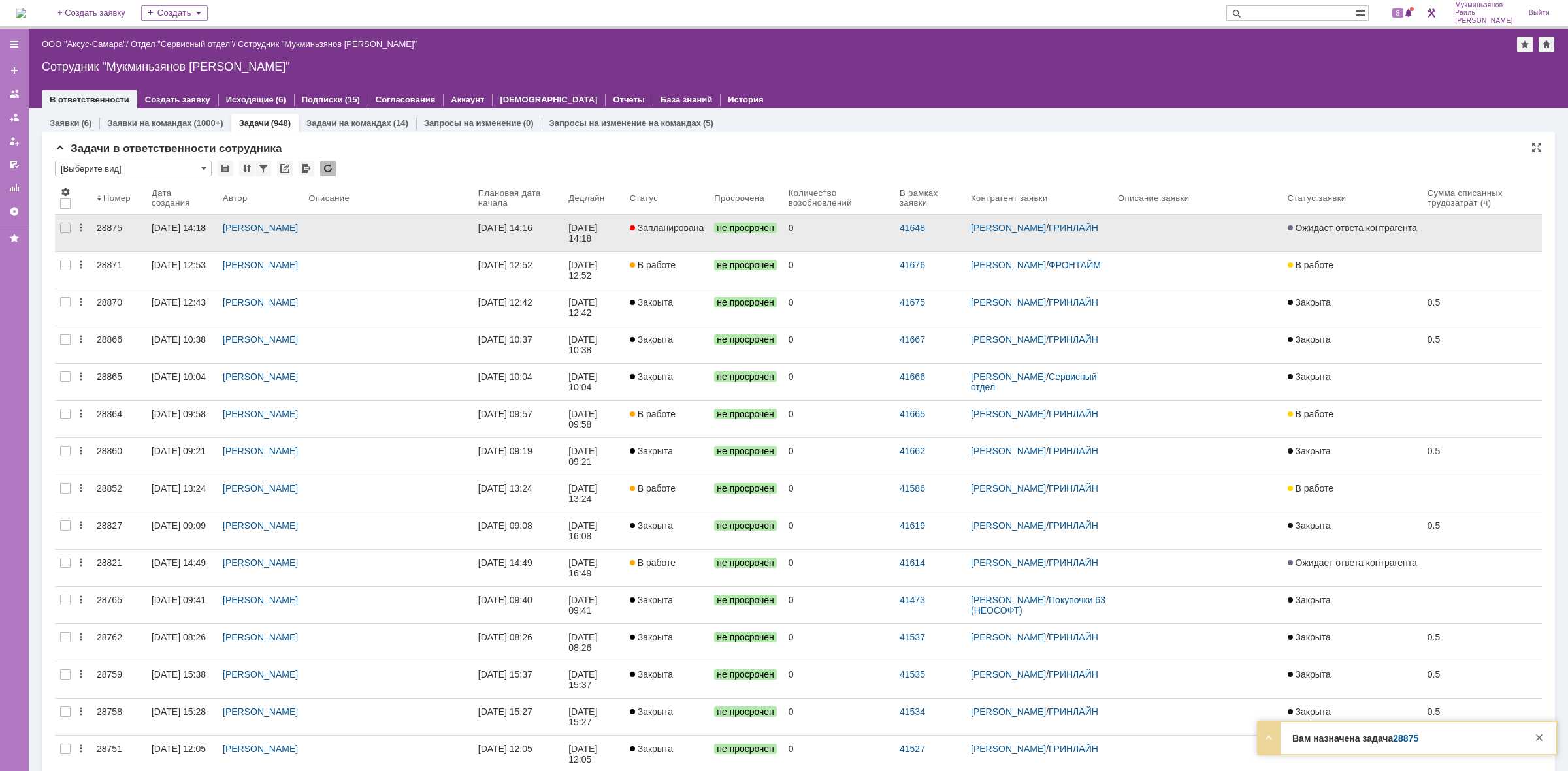
click at [590, 223] on div "[DATE] 14:18" at bounding box center [584, 233] width 31 height 21
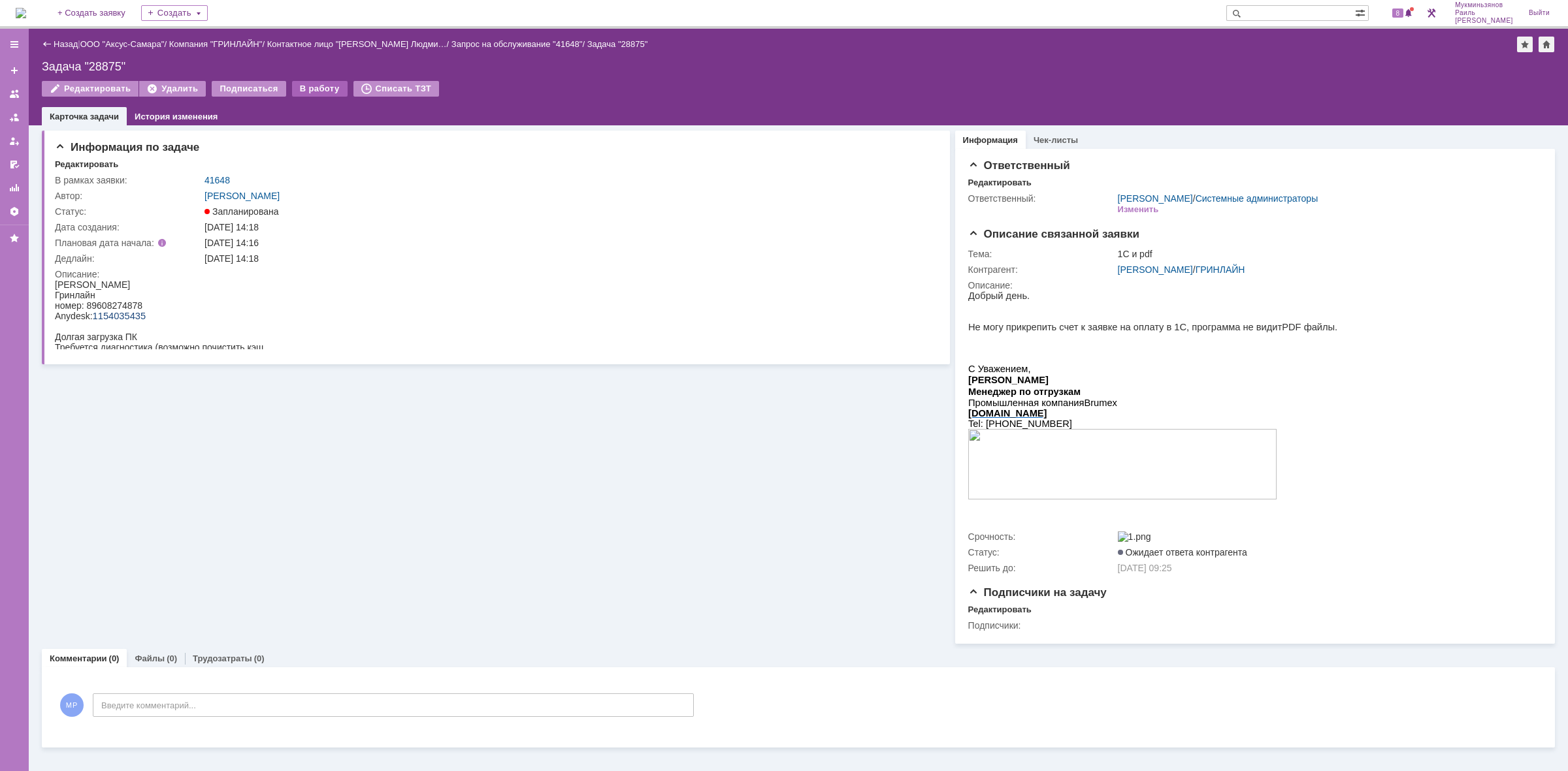
click at [303, 90] on div "В работу" at bounding box center [319, 89] width 55 height 16
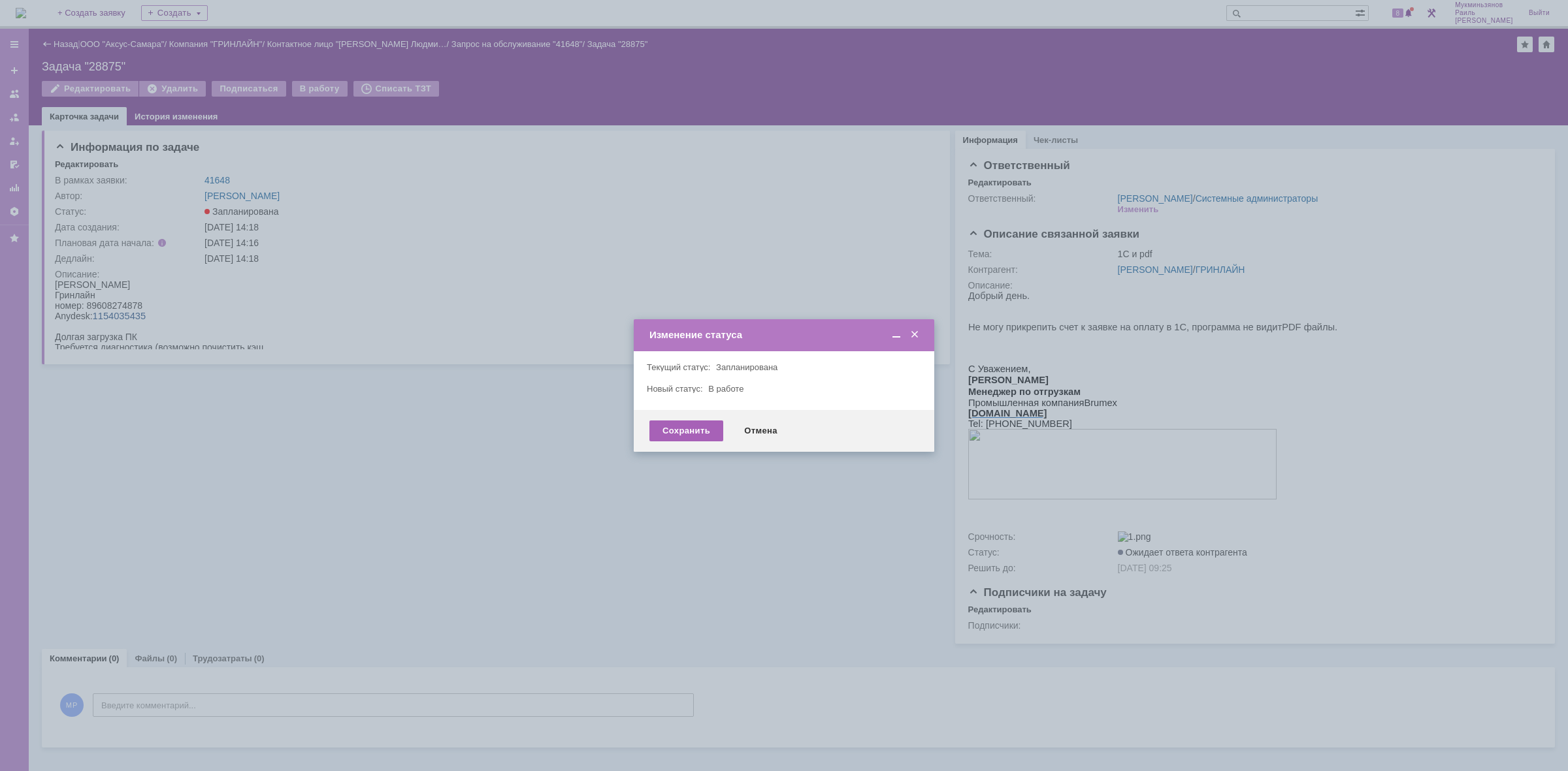
click at [665, 428] on div "Сохранить" at bounding box center [686, 430] width 74 height 21
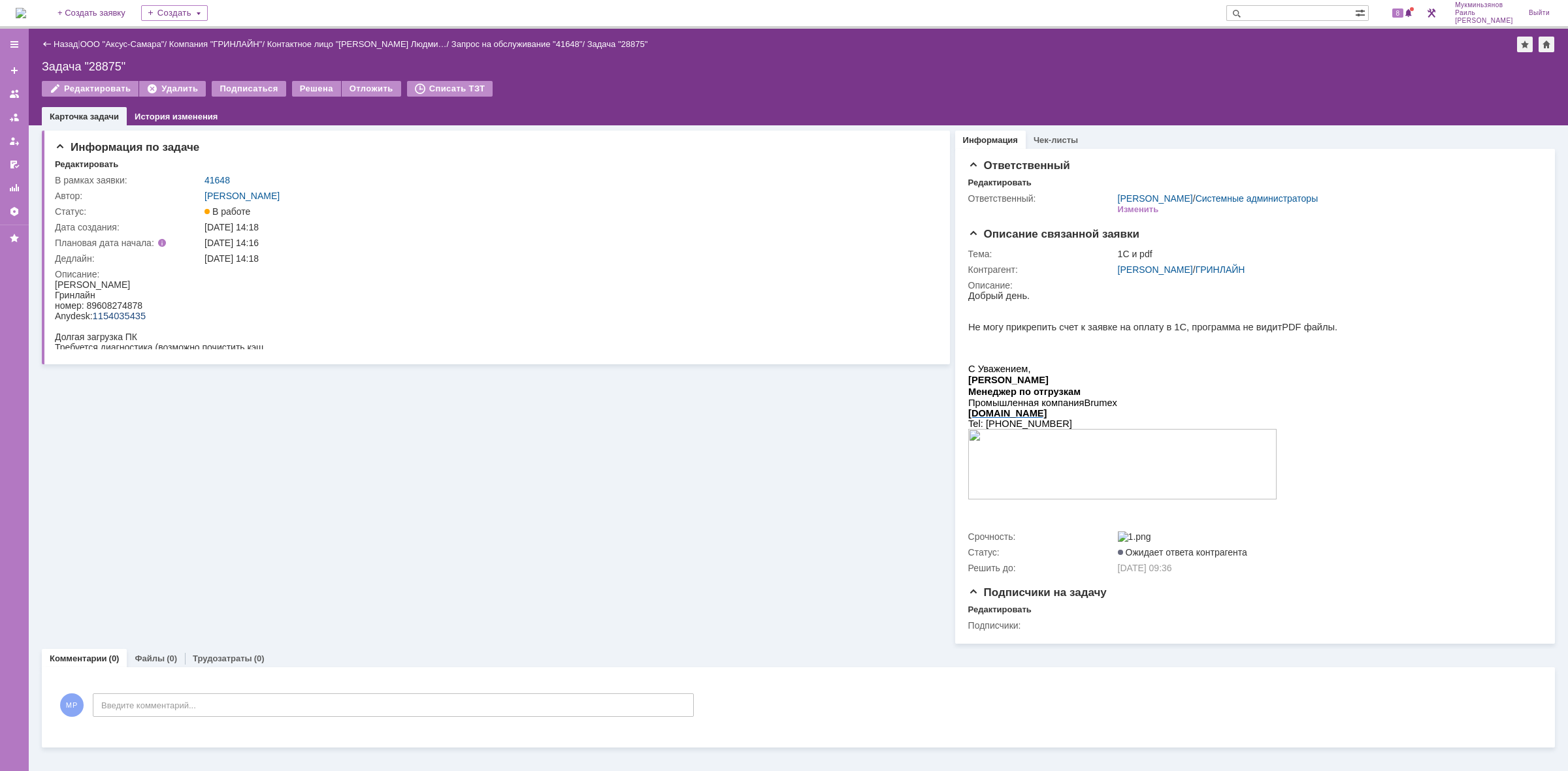
click at [26, 13] on img at bounding box center [21, 13] width 11 height 11
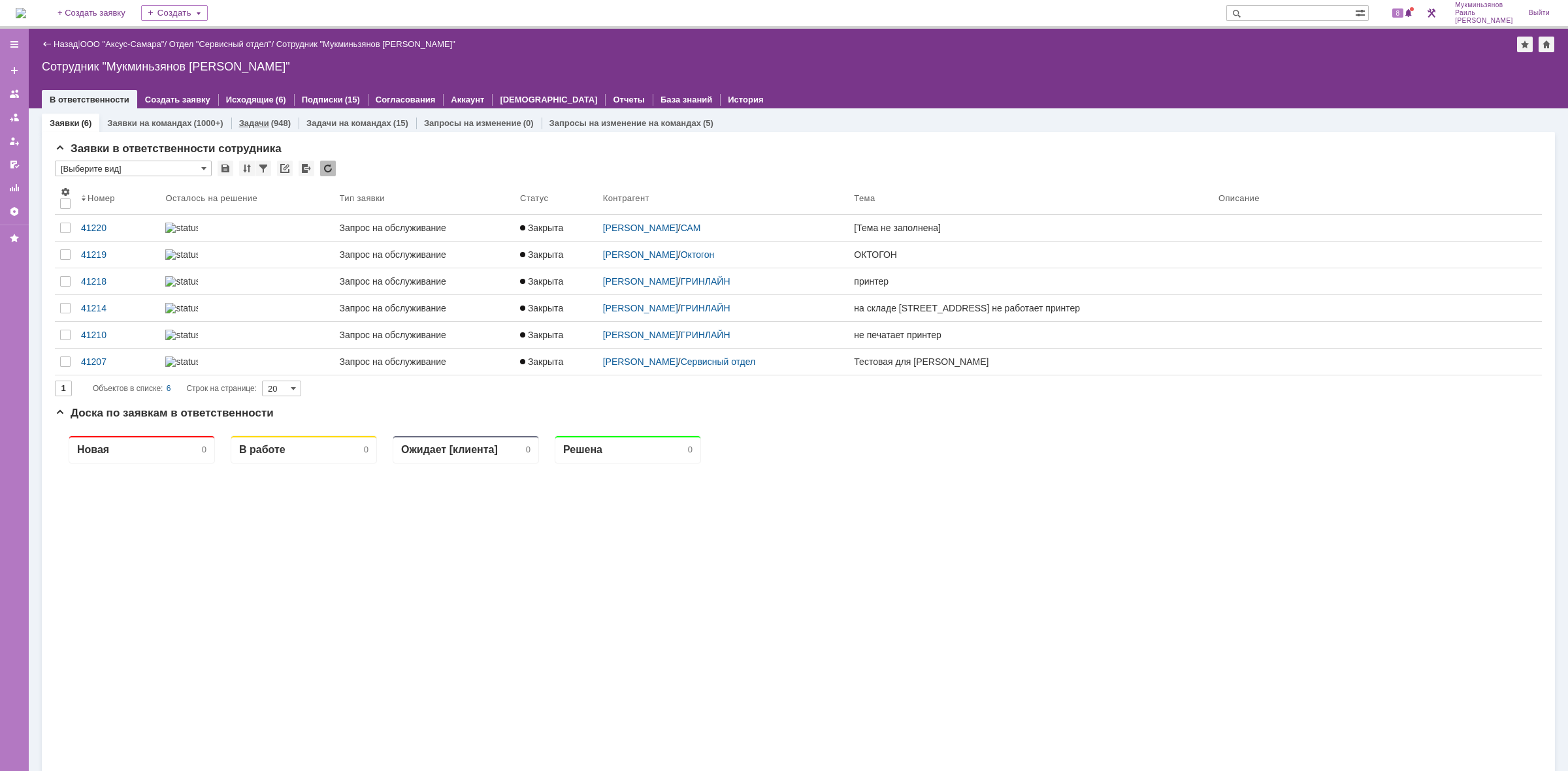
click at [282, 125] on div "(948)" at bounding box center [280, 123] width 19 height 10
click at [240, 124] on link "Задачи" at bounding box center [254, 123] width 30 height 10
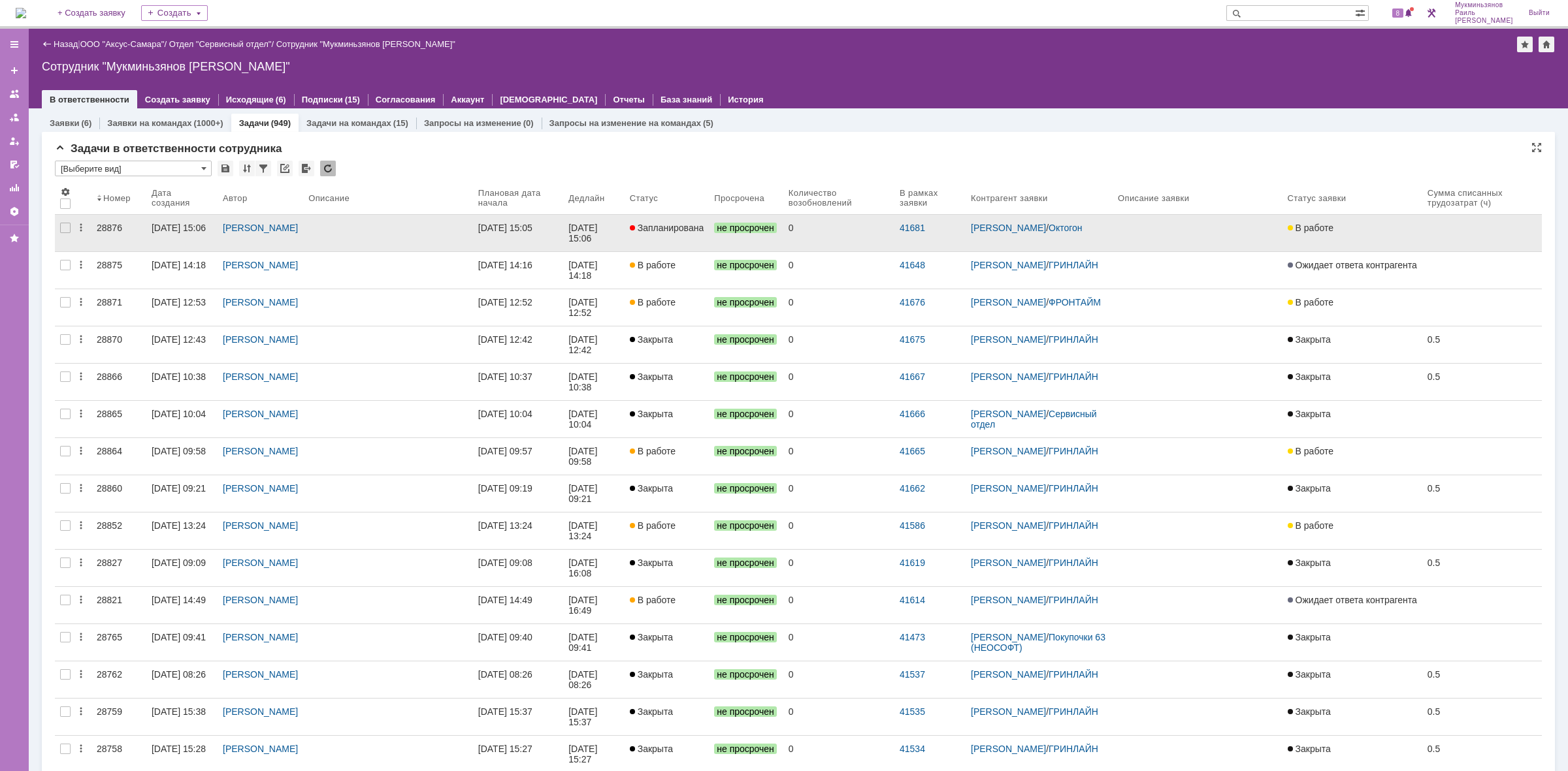
click at [600, 231] on div "[DATE] 15:06" at bounding box center [584, 233] width 31 height 21
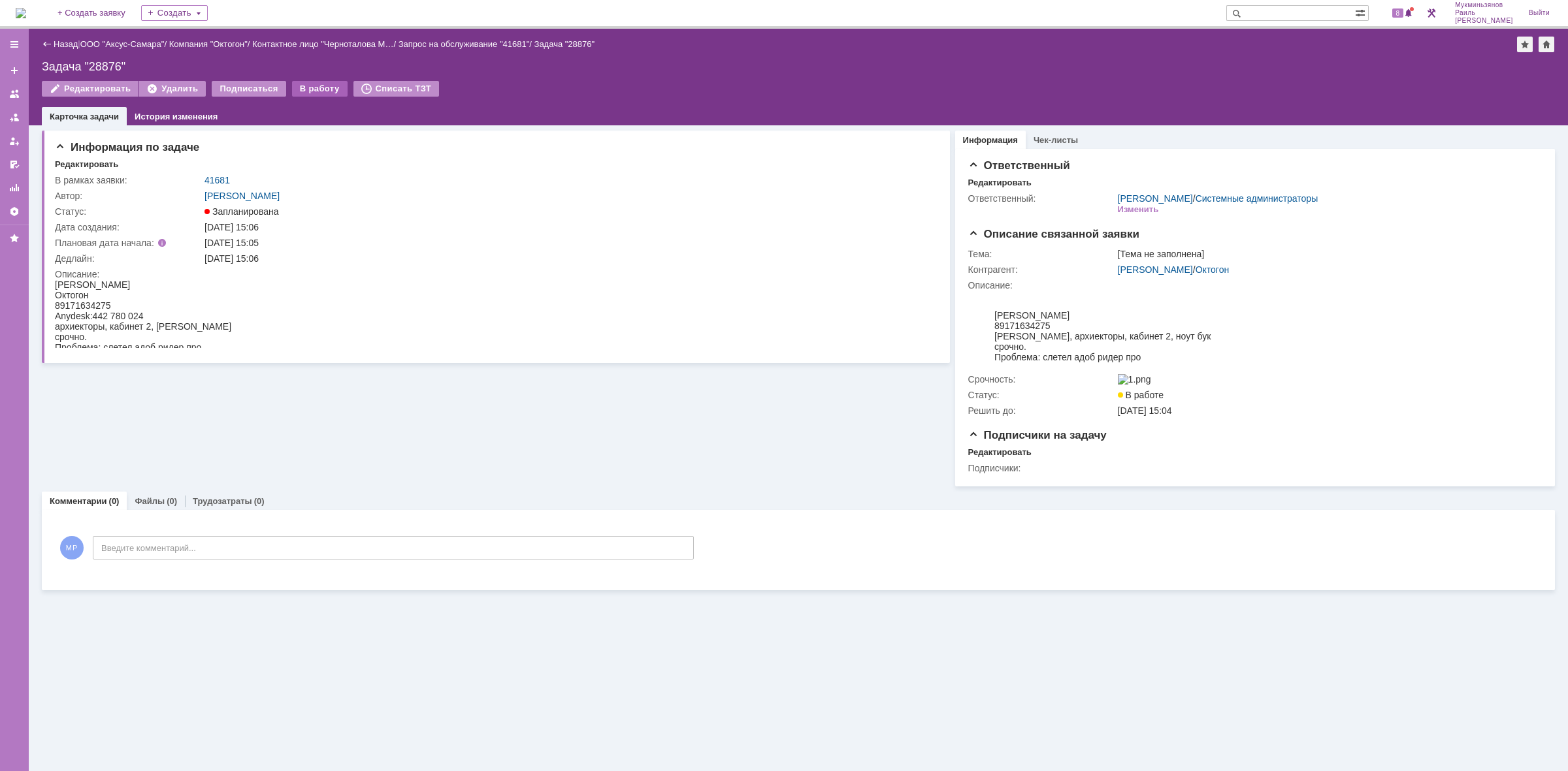
click at [320, 94] on div "В работу" at bounding box center [319, 89] width 55 height 16
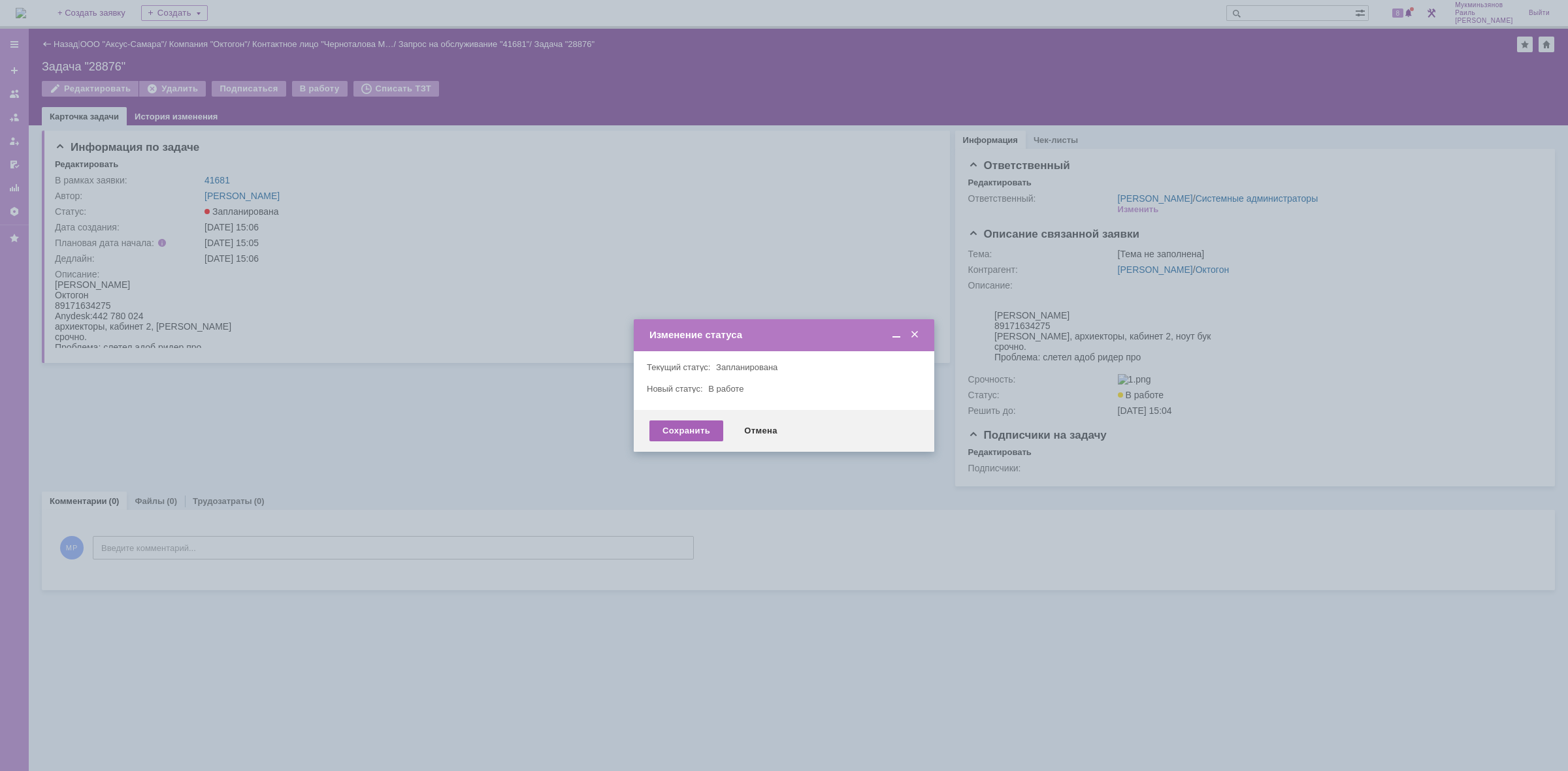
click at [683, 426] on div "Сохранить" at bounding box center [686, 430] width 74 height 21
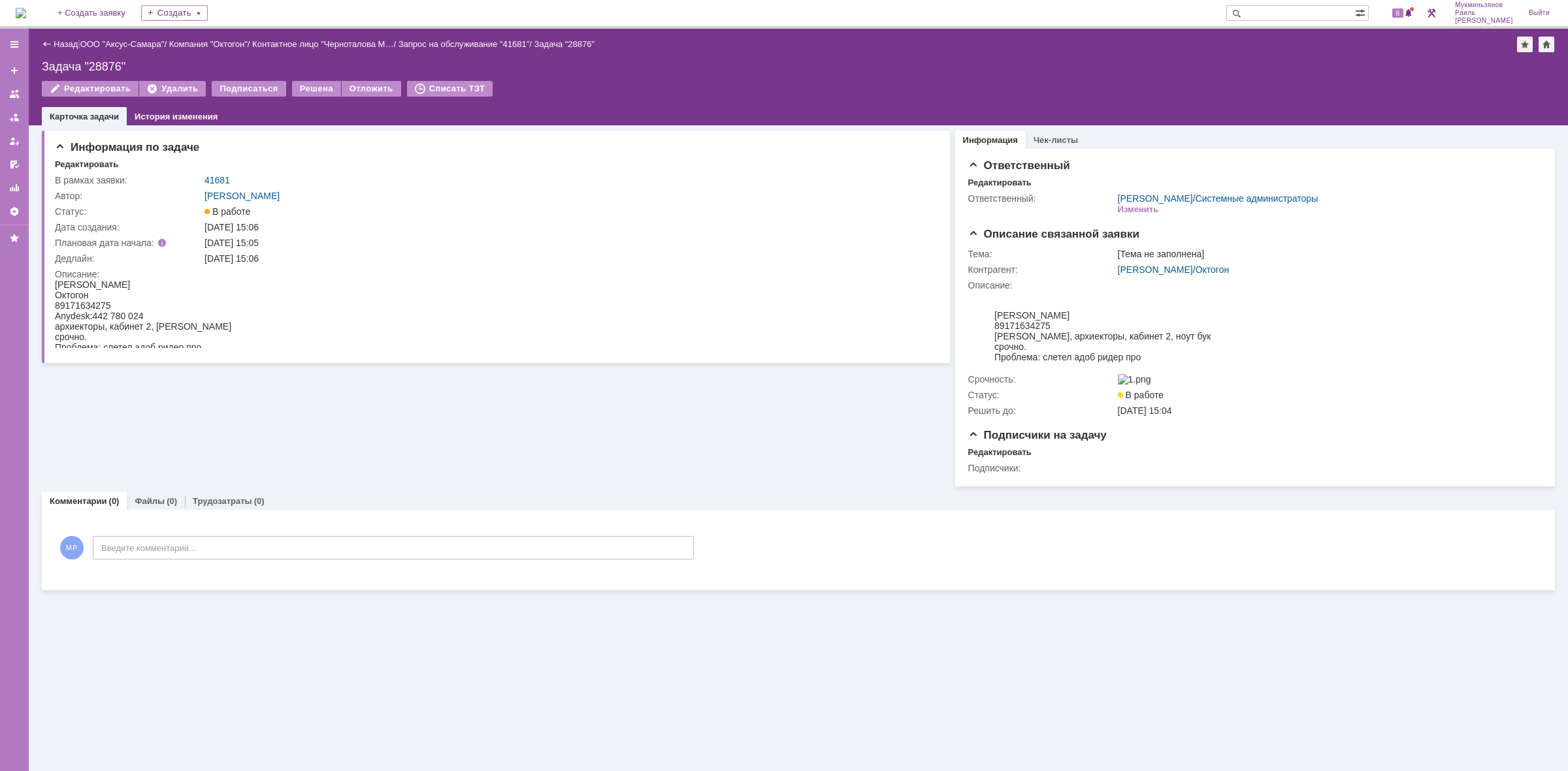
click at [26, 17] on img at bounding box center [21, 13] width 11 height 11
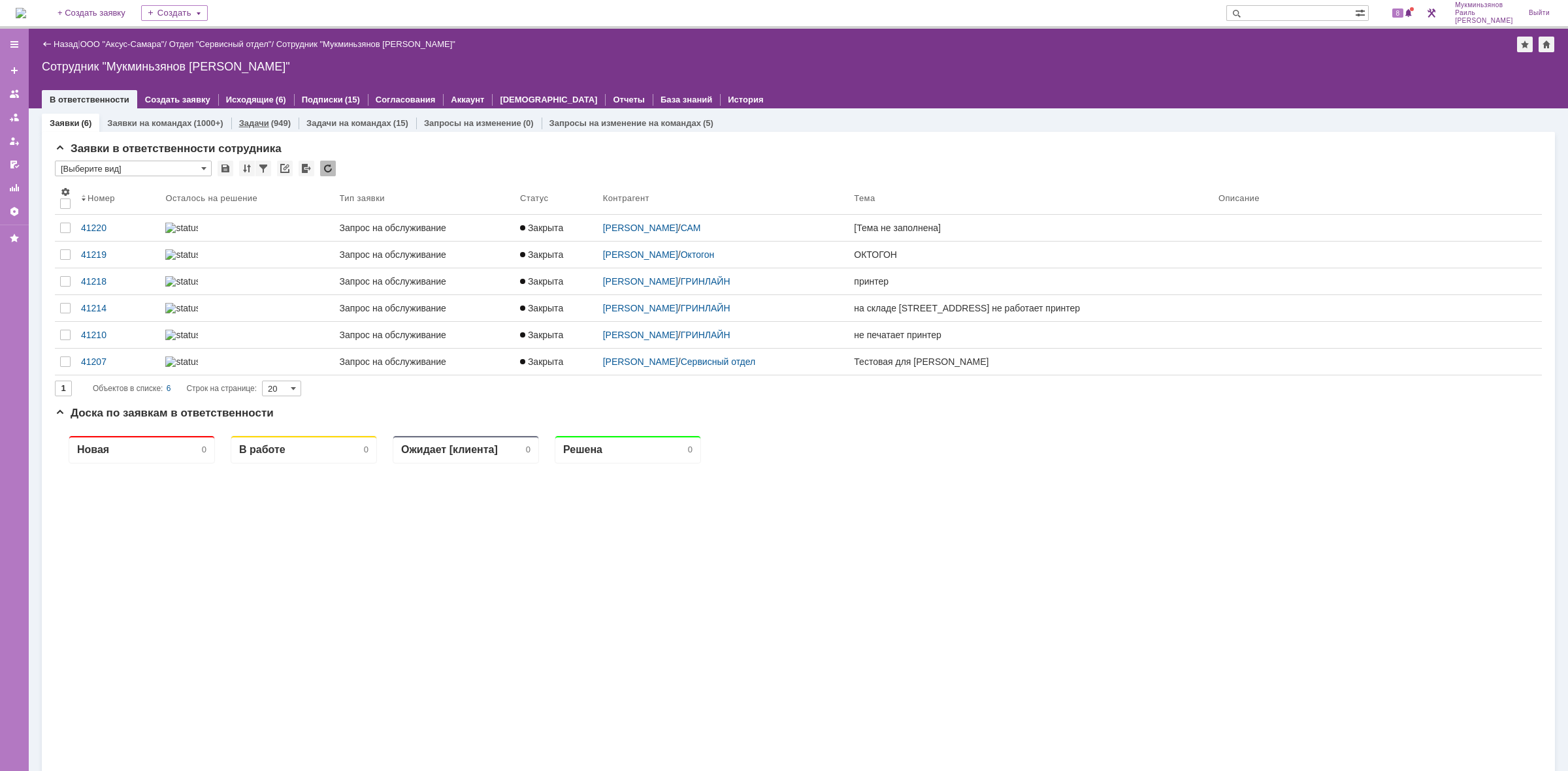
click at [262, 119] on link "Задачи" at bounding box center [254, 123] width 30 height 10
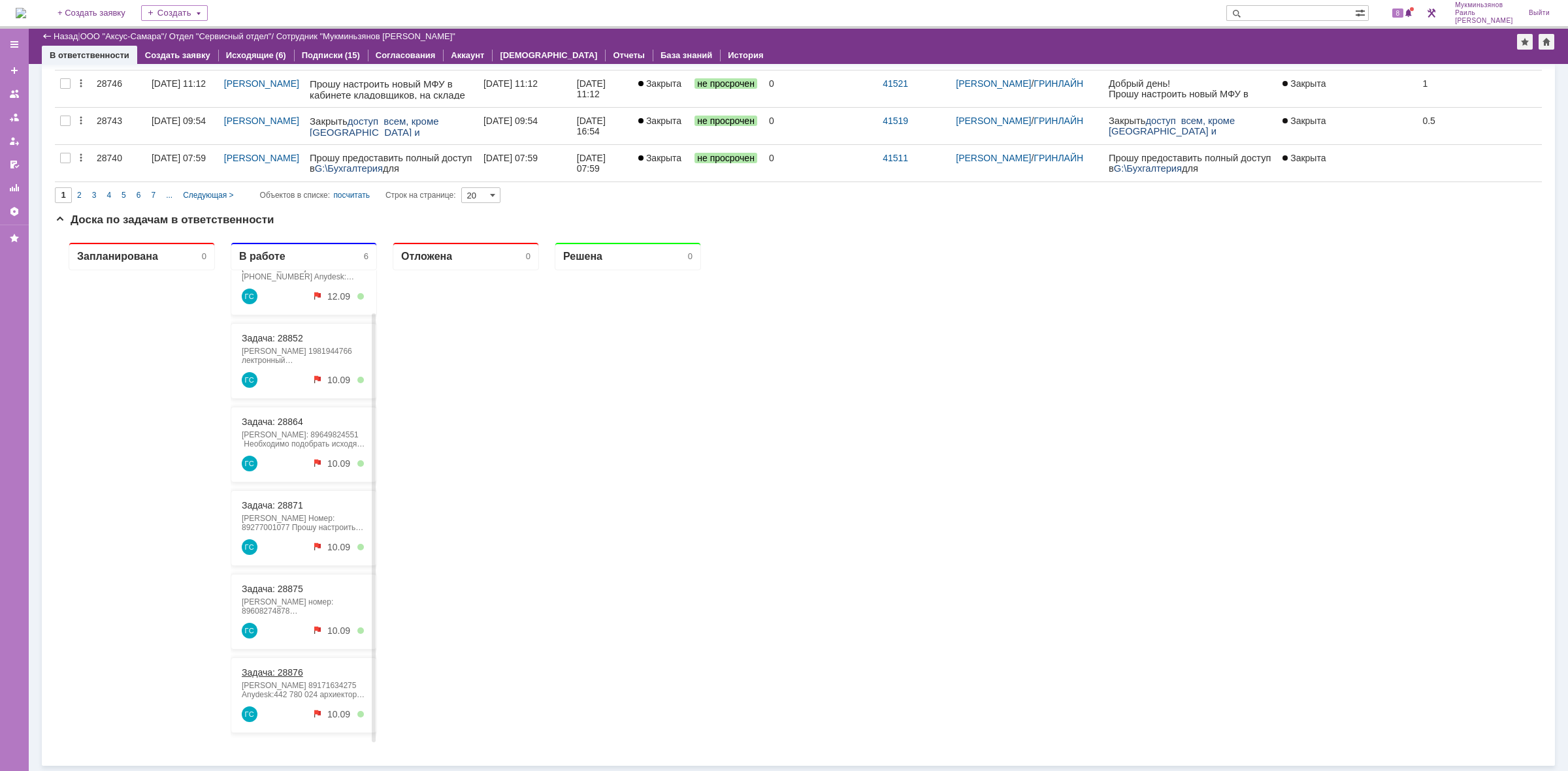
click at [283, 617] on link "Задача: 28876" at bounding box center [272, 673] width 61 height 11
